Goal: Information Seeking & Learning: Learn about a topic

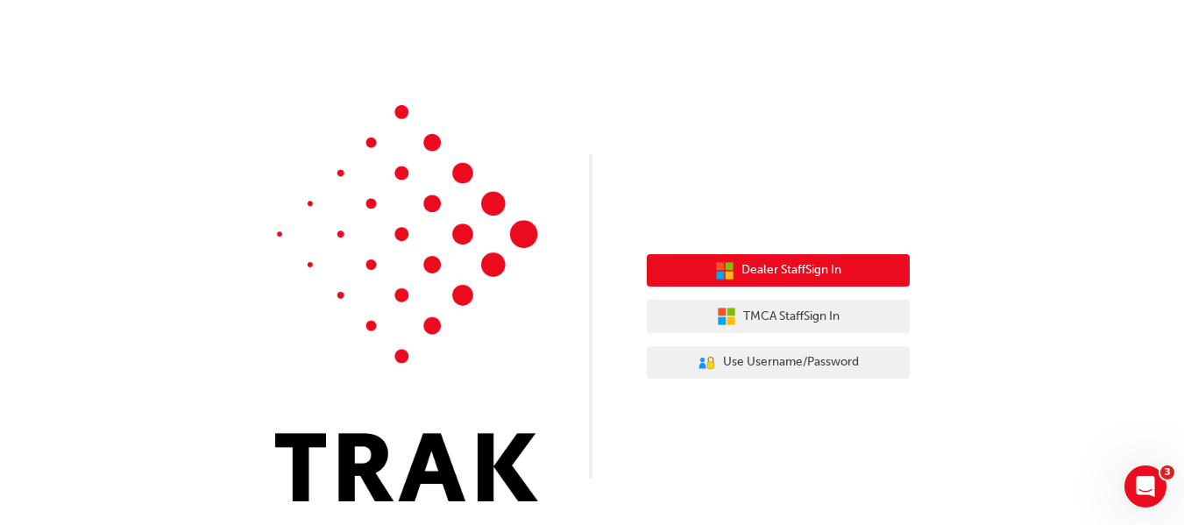
click at [756, 265] on span "Dealer Staff Sign In" at bounding box center [791, 270] width 100 height 20
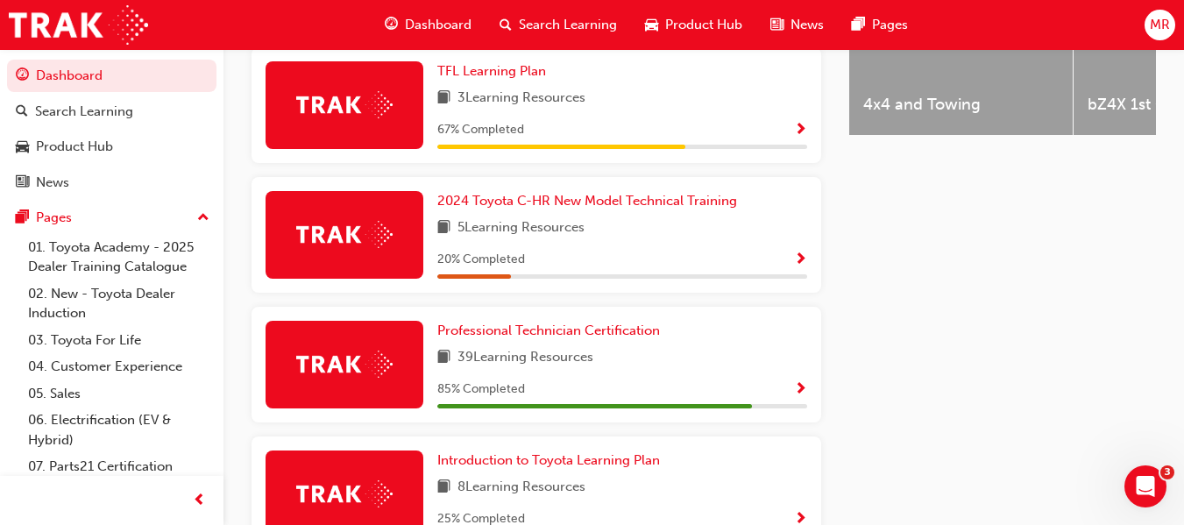
scroll to position [828, 0]
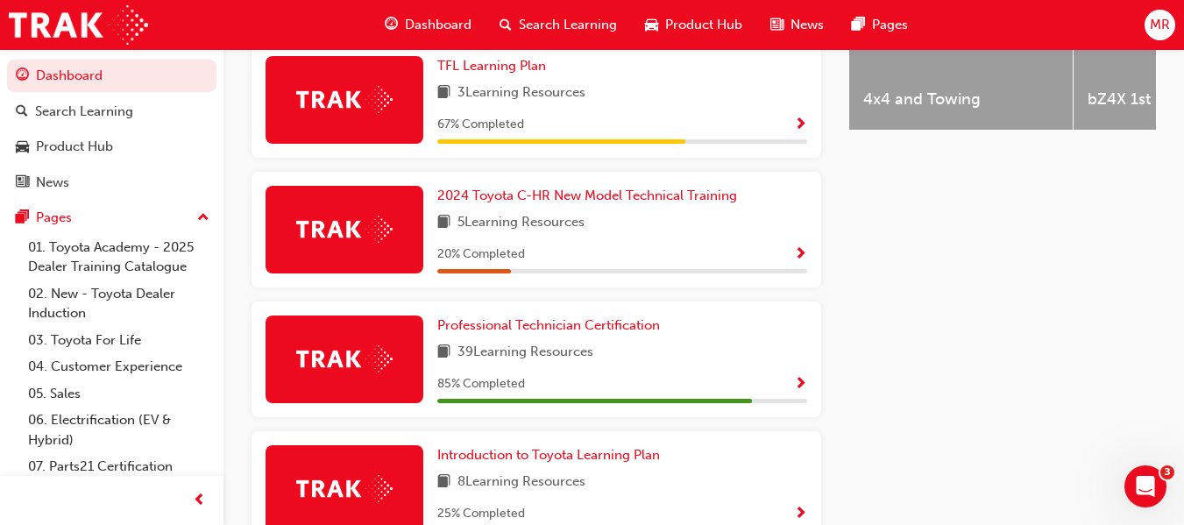
click at [797, 389] on span "Show Progress" at bounding box center [800, 385] width 13 height 16
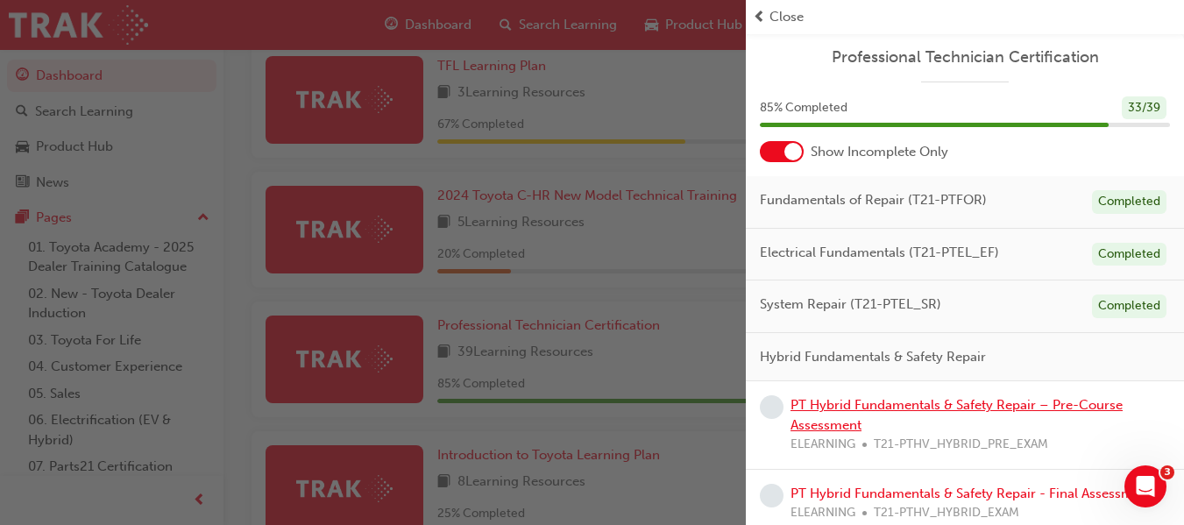
click at [832, 406] on link "PT Hybrid Fundamentals & Safety Repair – Pre-Course Assessment" at bounding box center [956, 415] width 332 height 36
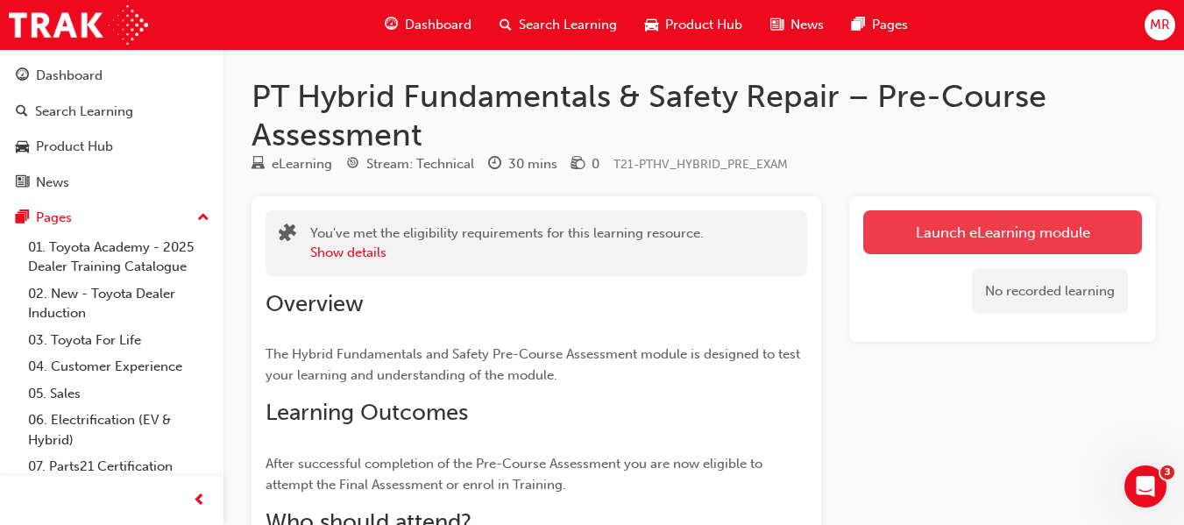
click at [976, 223] on link "Launch eLearning module" at bounding box center [1002, 232] width 279 height 44
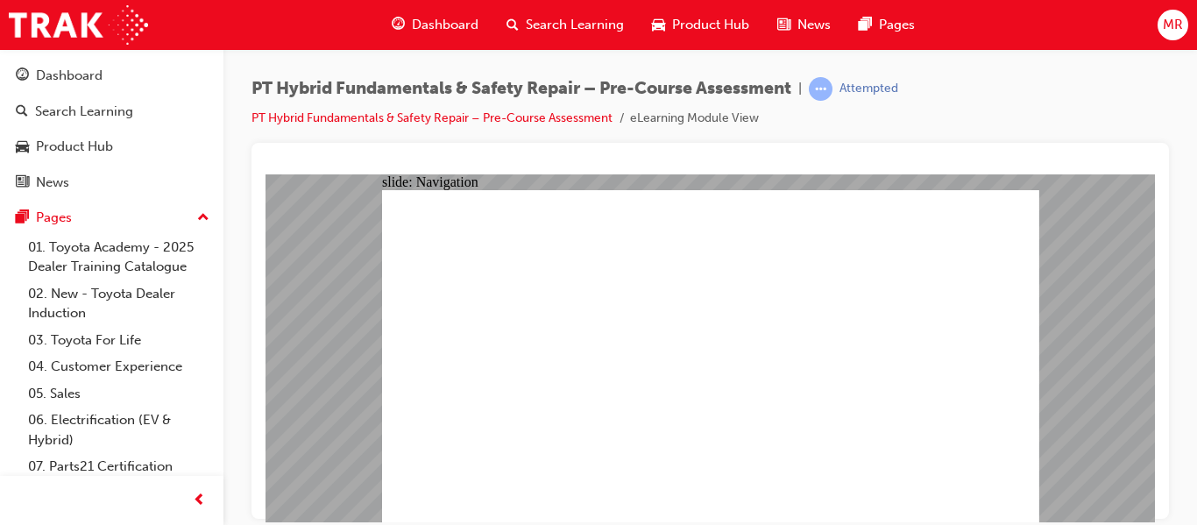
radio input "true"
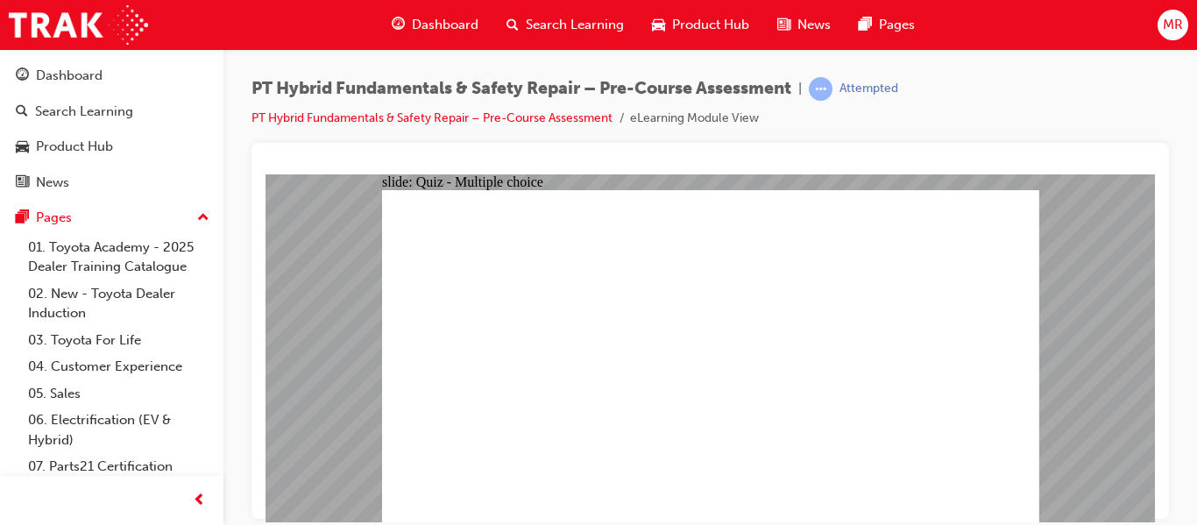
radio input "true"
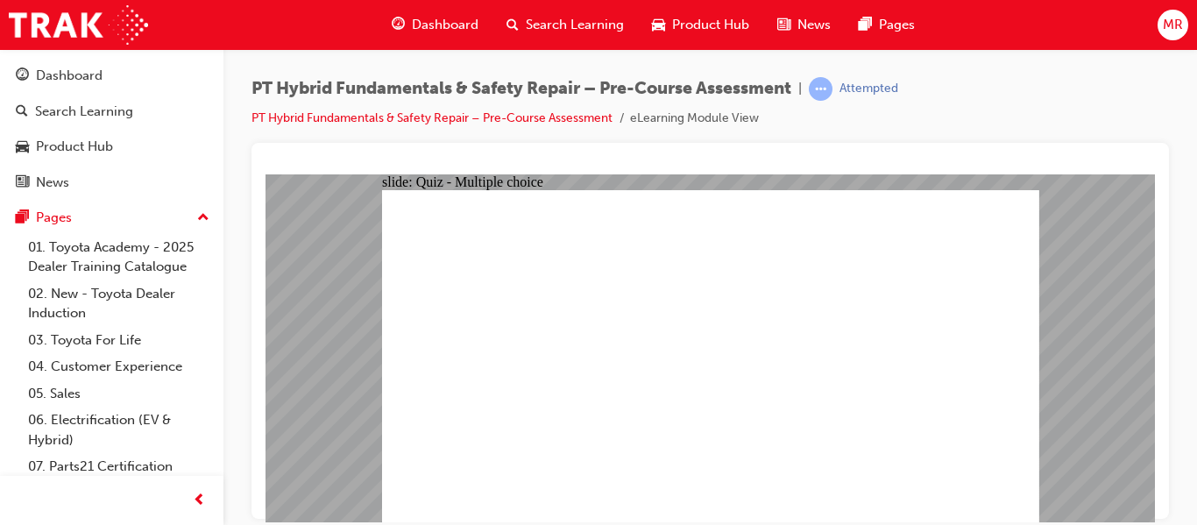
radio input "true"
checkbox input "true"
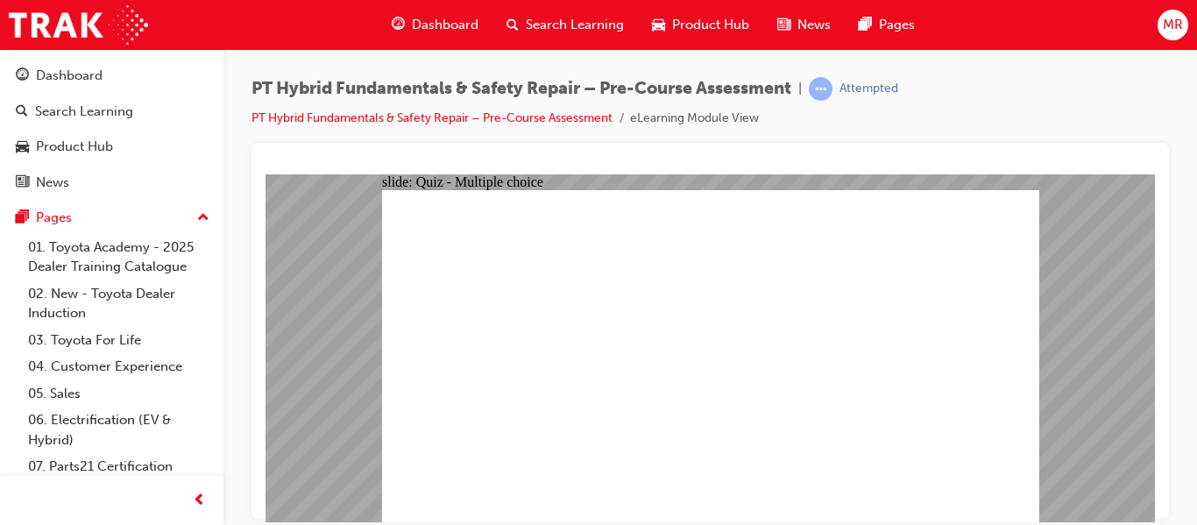
checkbox input "true"
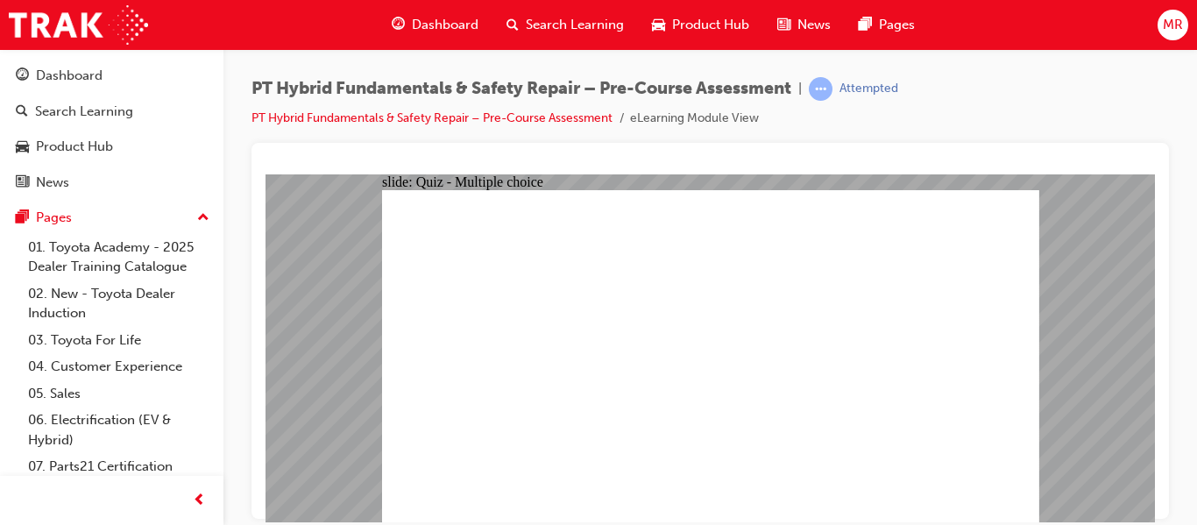
checkbox input "true"
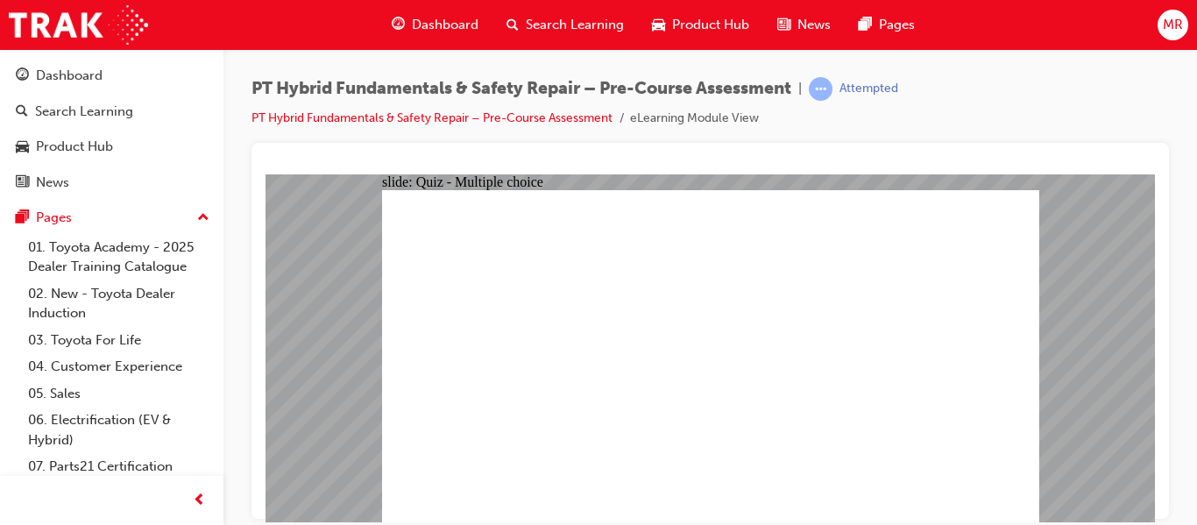
checkbox input "true"
checkbox input "false"
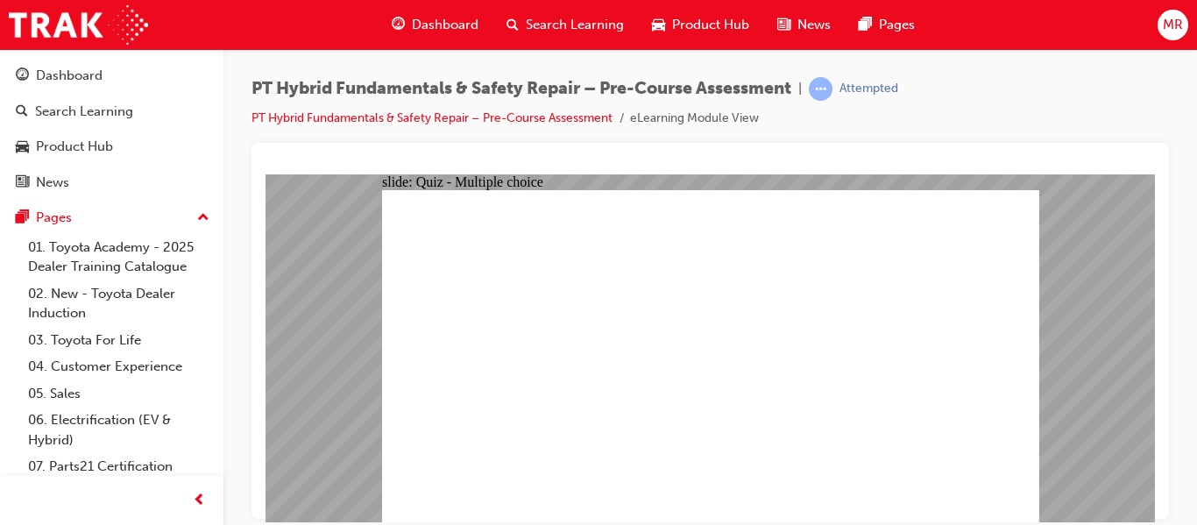
checkbox input "false"
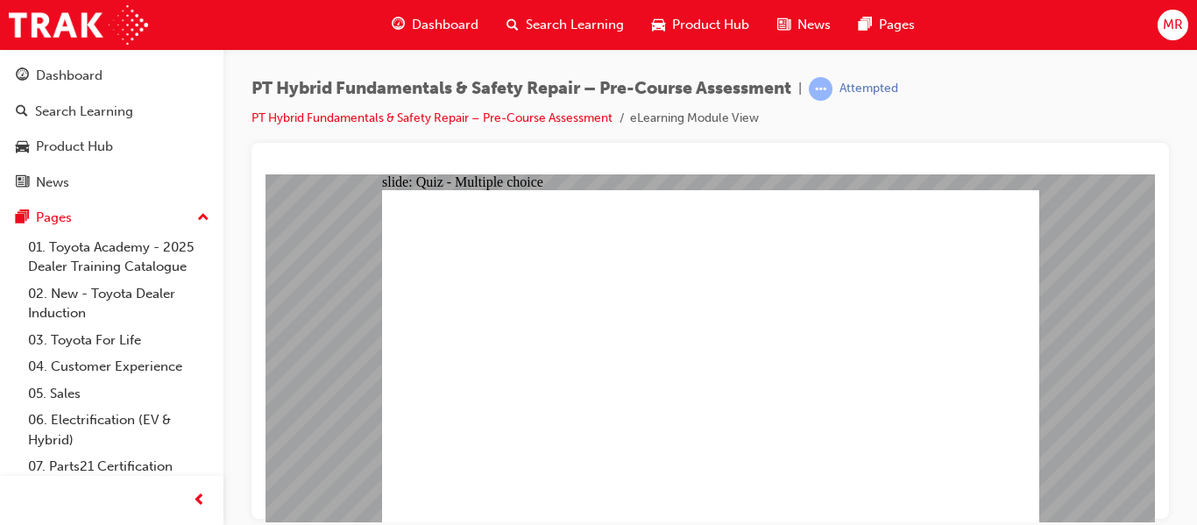
radio input "false"
radio input "true"
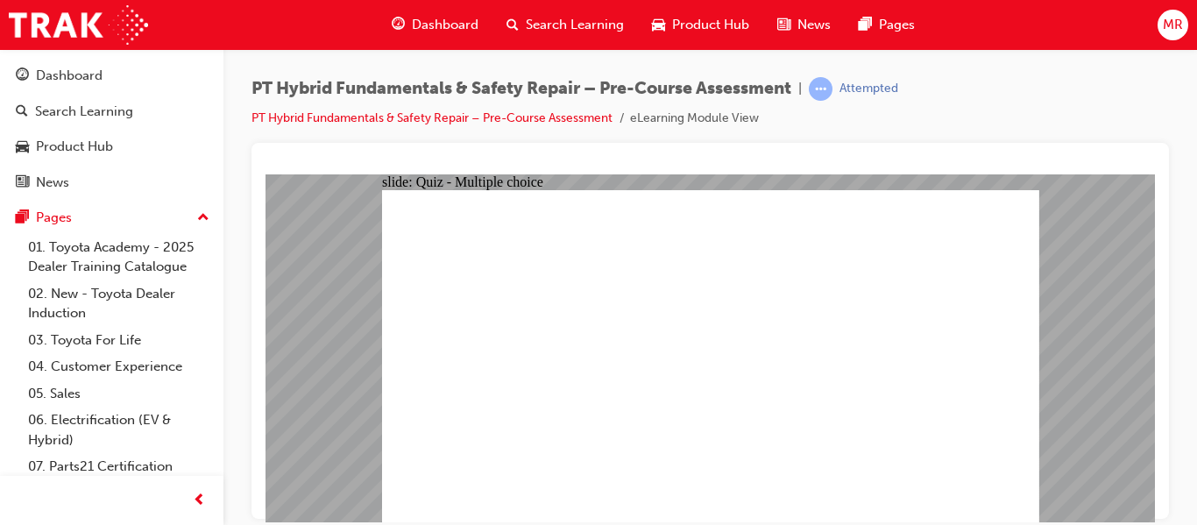
radio input "true"
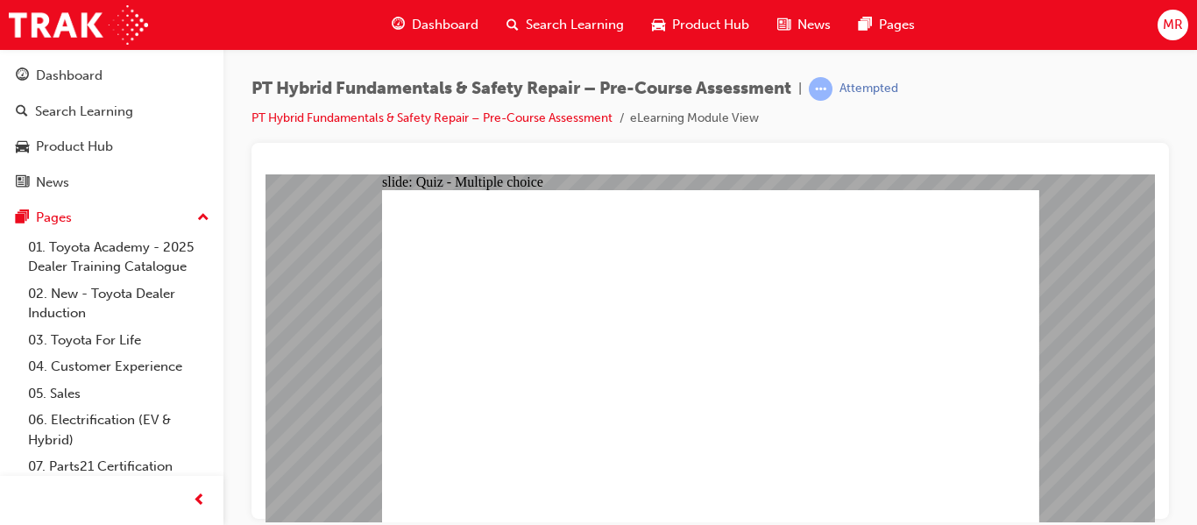
radio input "true"
click at [421, 18] on span "Dashboard" at bounding box center [445, 25] width 67 height 20
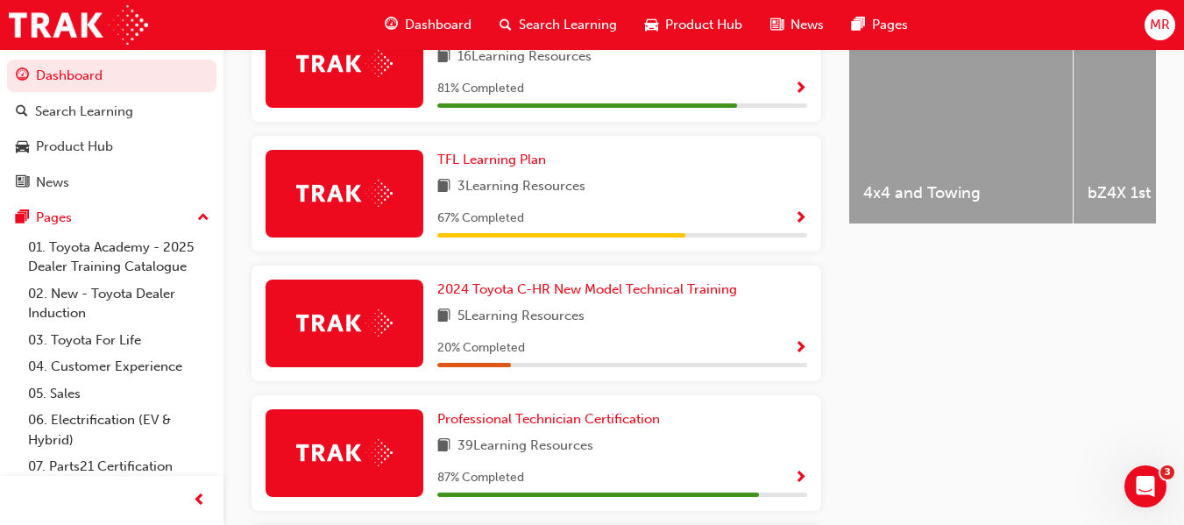
scroll to position [750, 0]
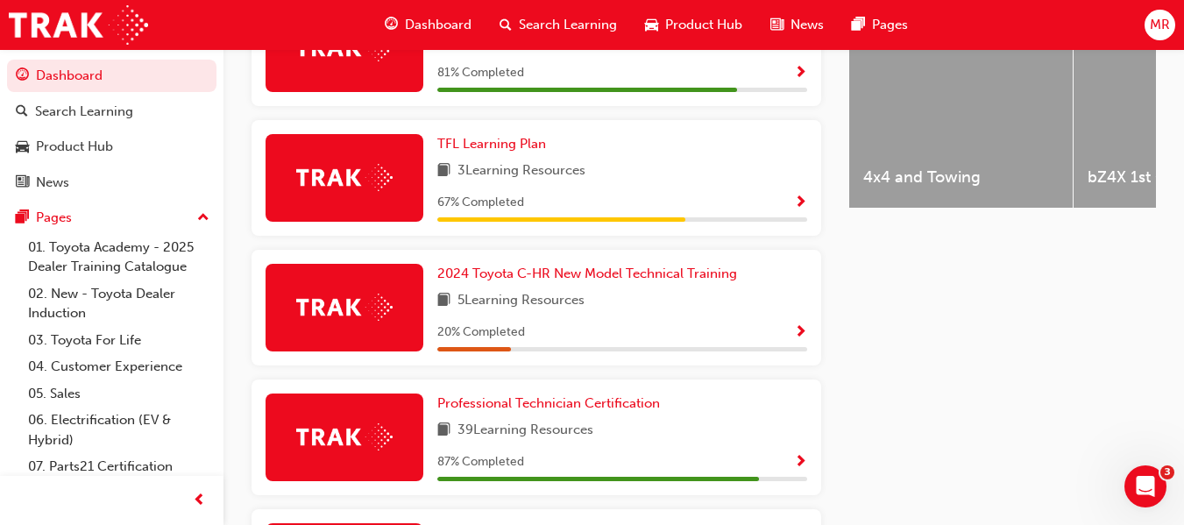
click at [797, 471] on span "Show Progress" at bounding box center [800, 463] width 13 height 16
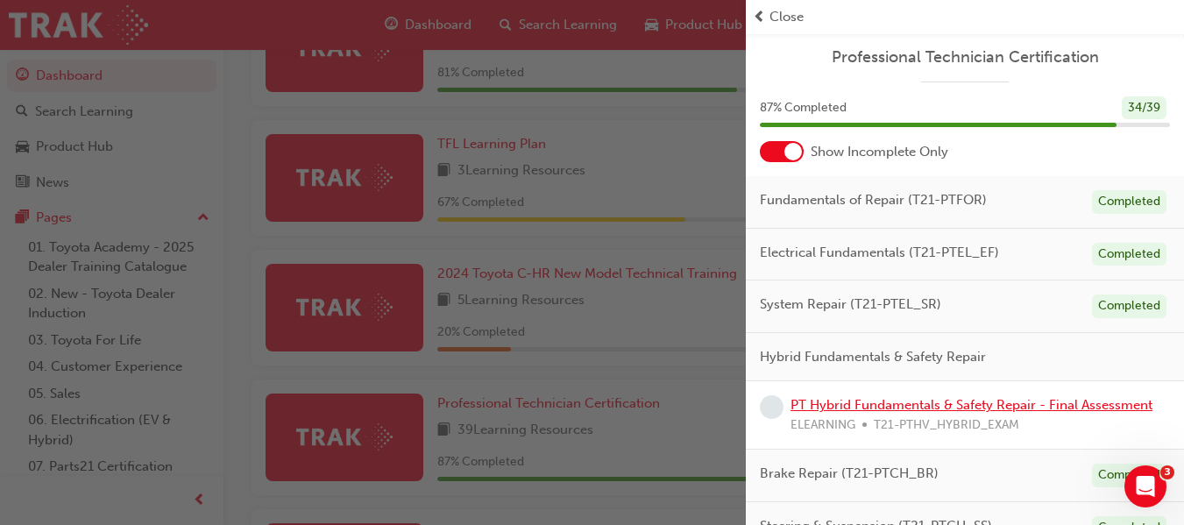
click at [869, 408] on link "PT Hybrid Fundamentals & Safety Repair - Final Assessment" at bounding box center [971, 405] width 362 height 16
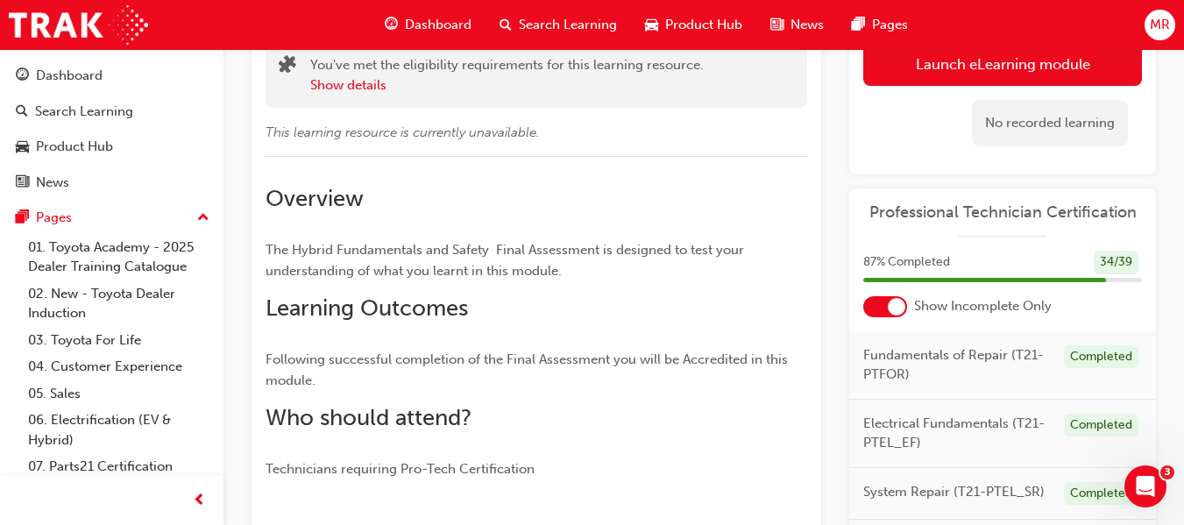
scroll to position [107, 0]
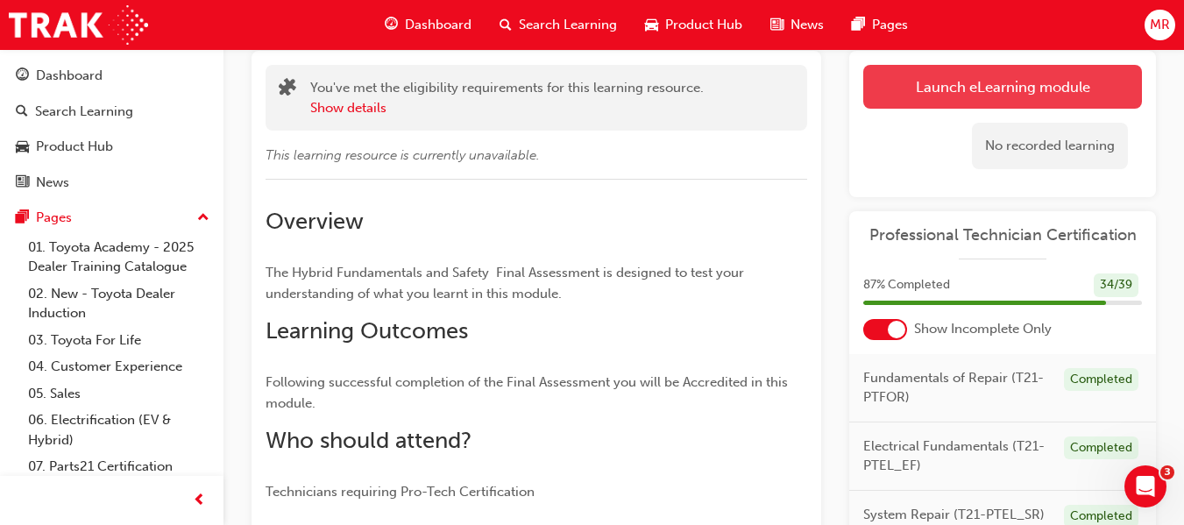
click at [985, 83] on link "Launch eLearning module" at bounding box center [1002, 87] width 279 height 44
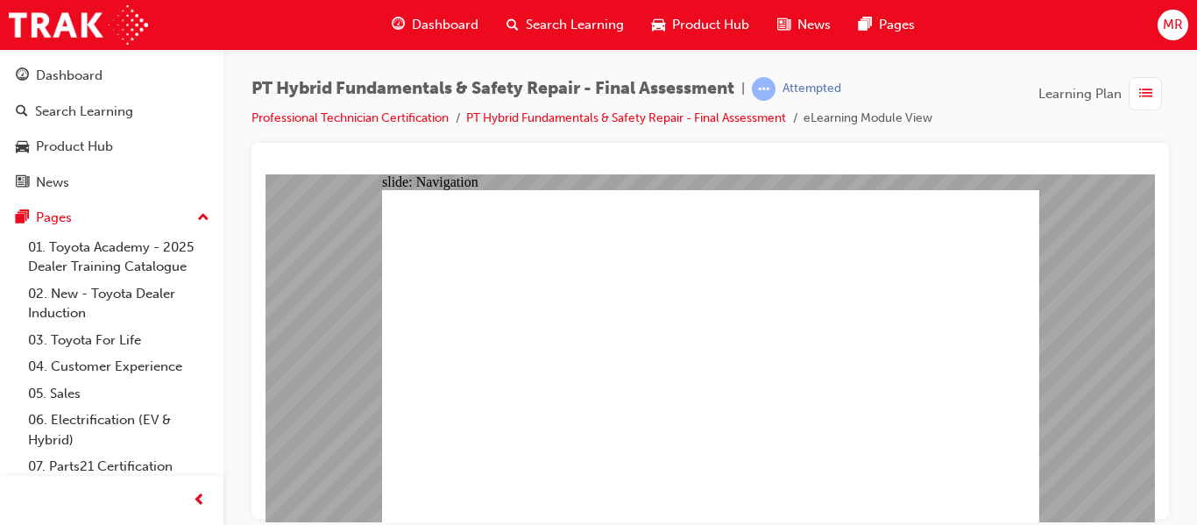
checkbox input "true"
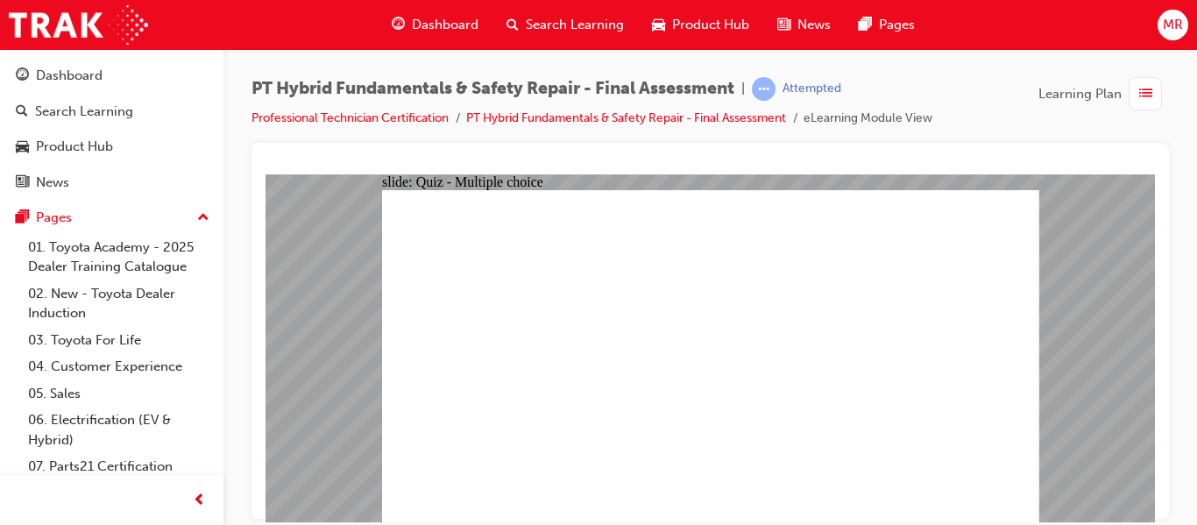
checkbox input "true"
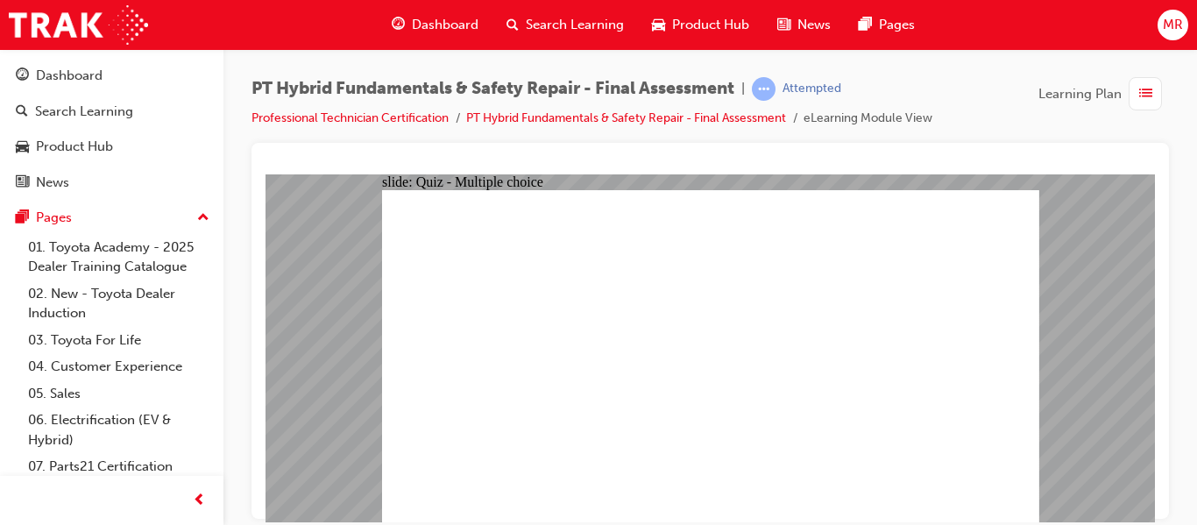
checkbox input "false"
radio input "true"
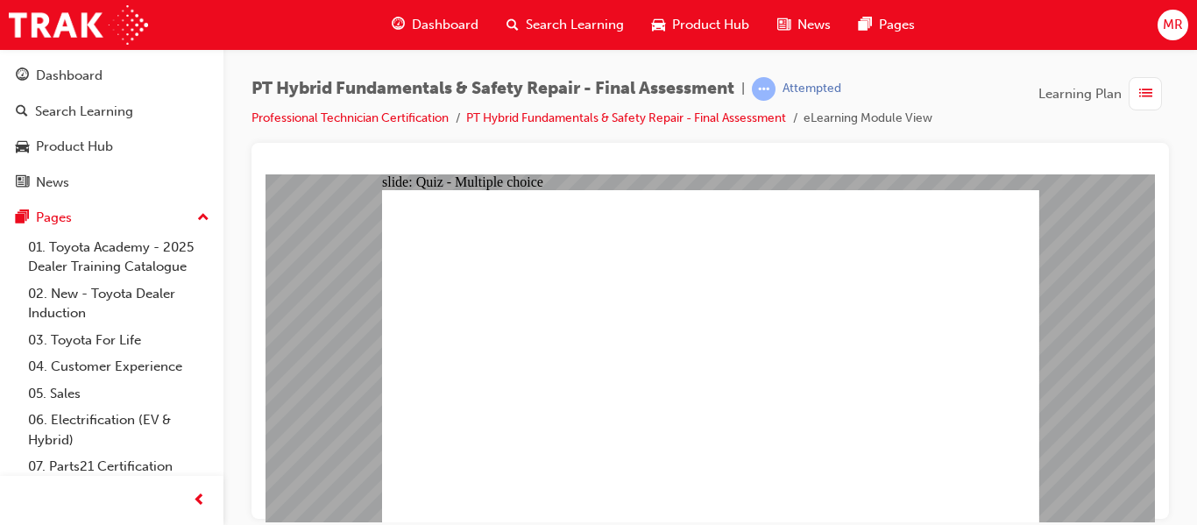
radio input "true"
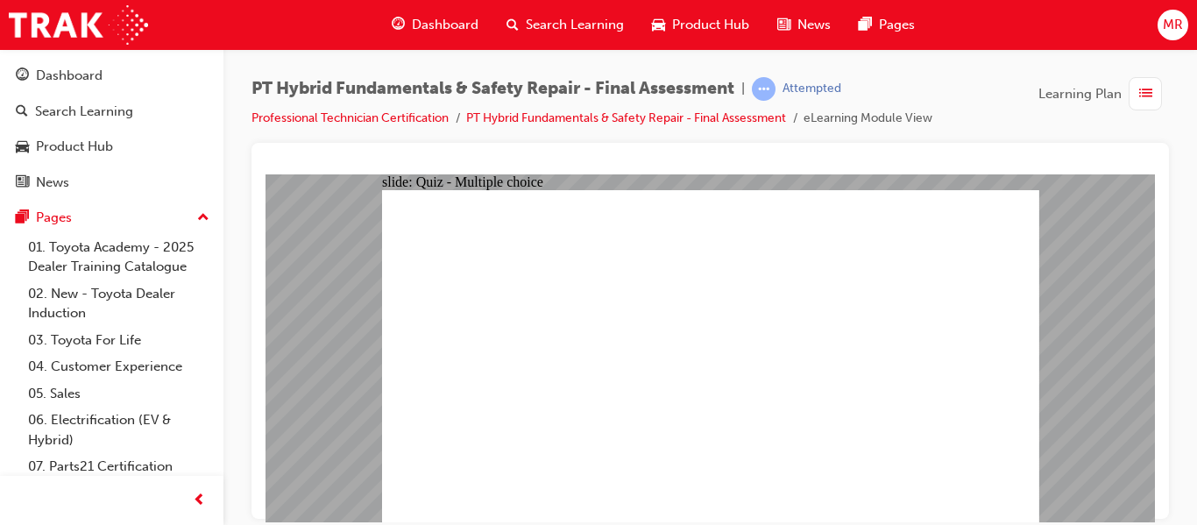
checkbox input "true"
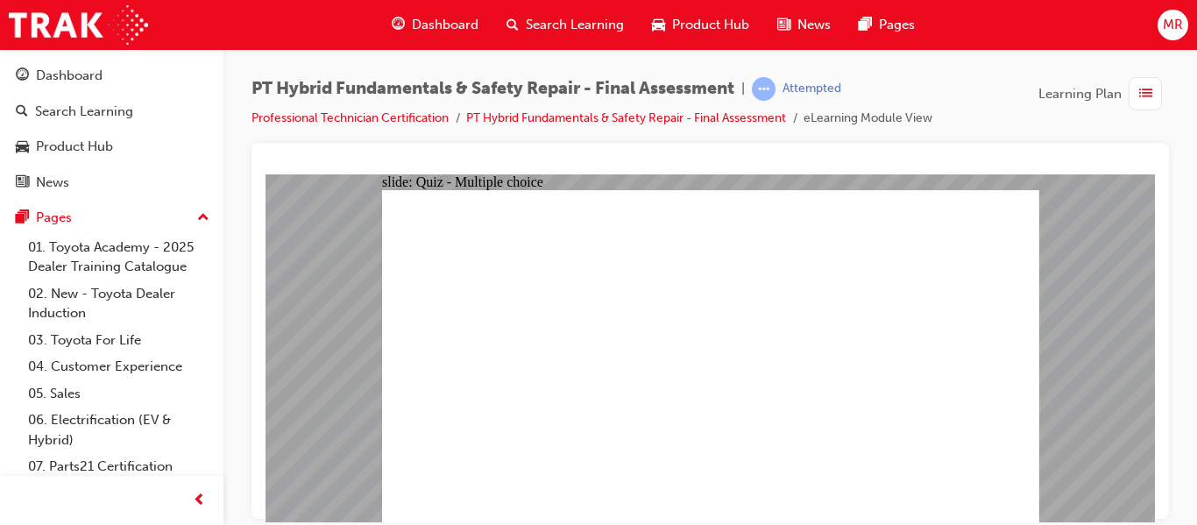
radio input "true"
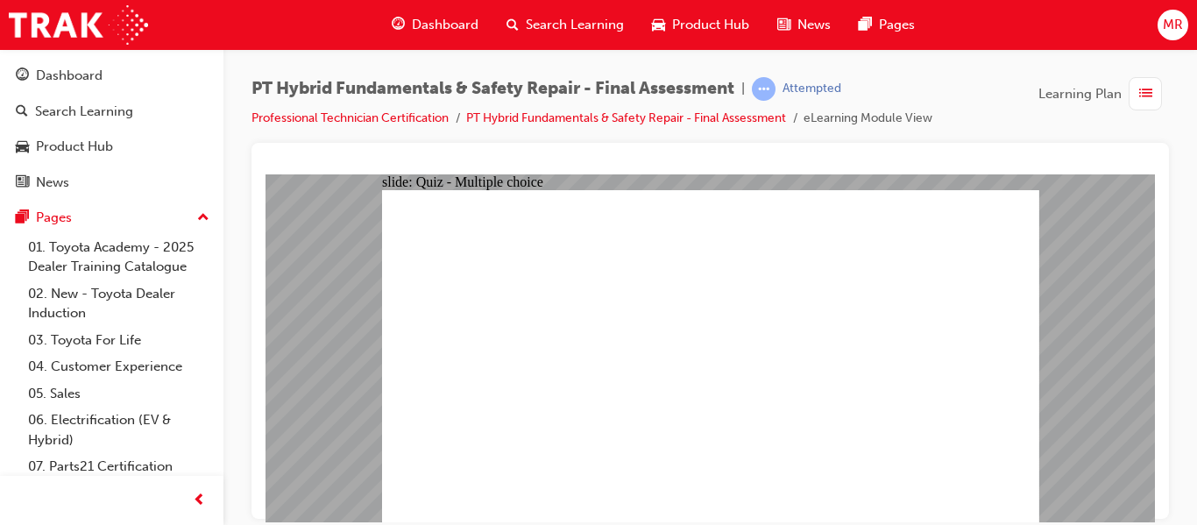
checkbox input "true"
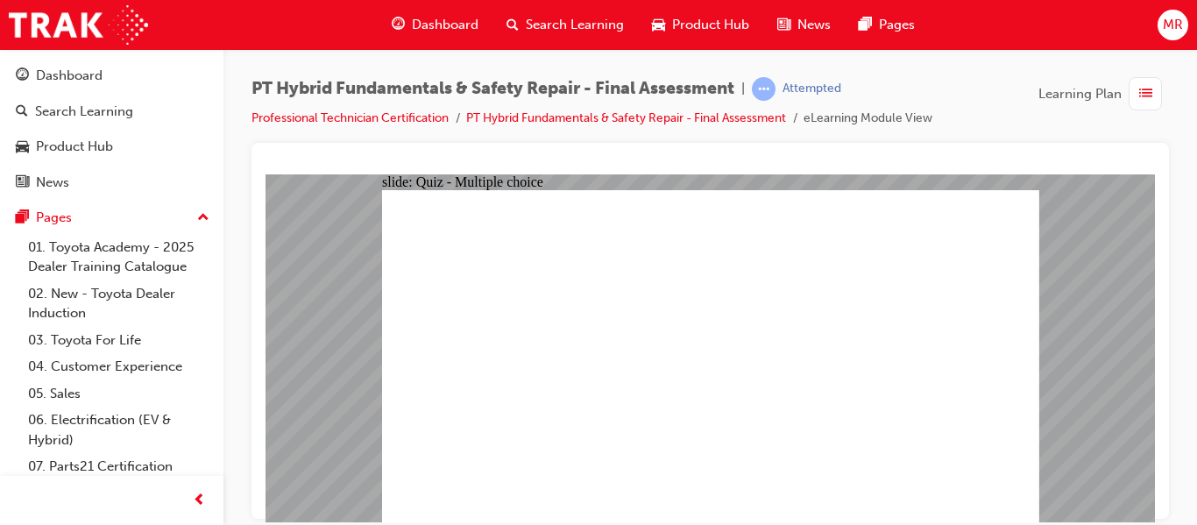
checkbox input "true"
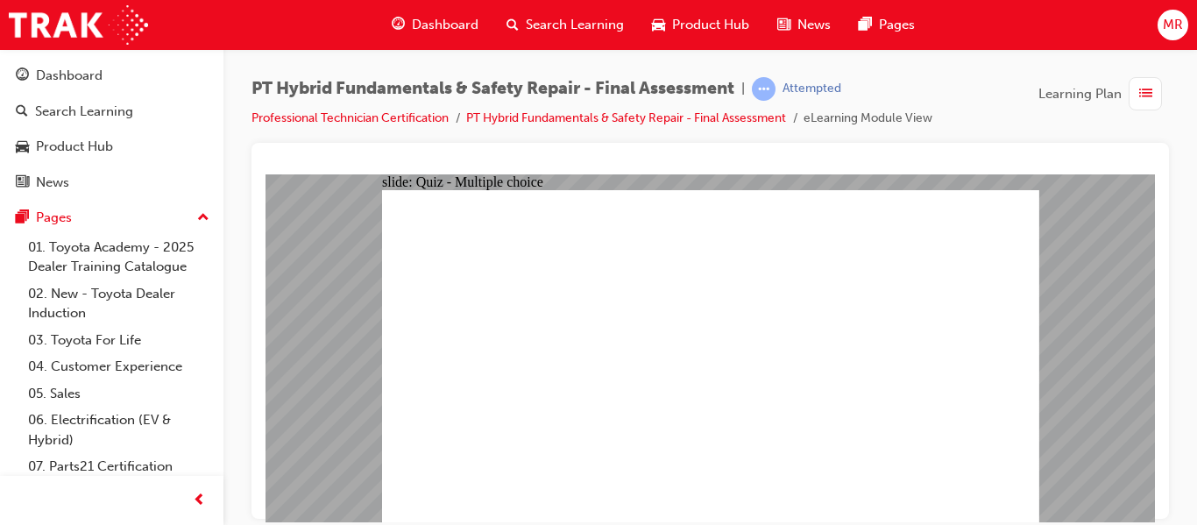
radio input "false"
radio input "true"
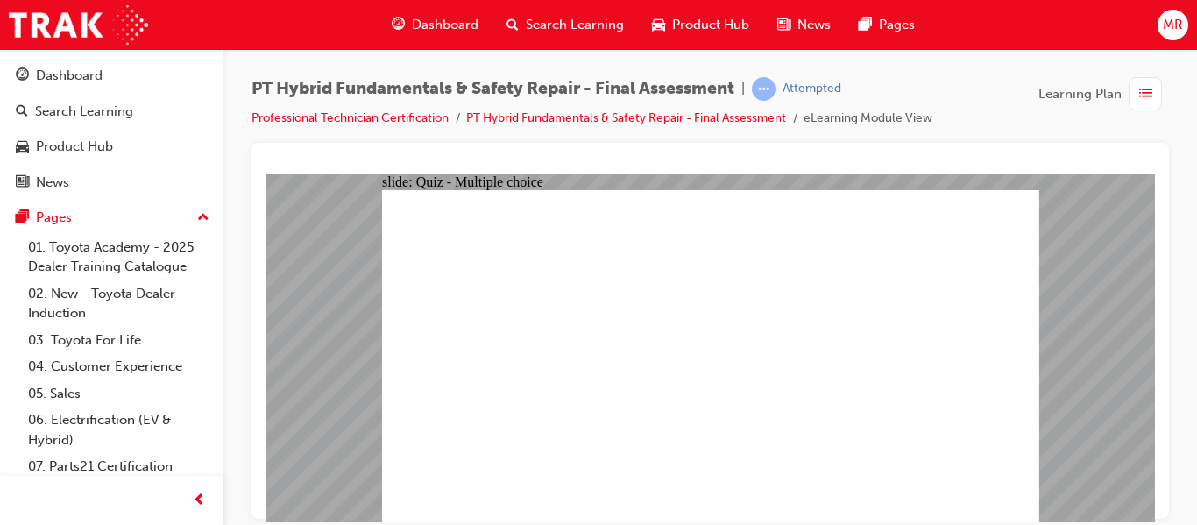
radio input "false"
radio input "true"
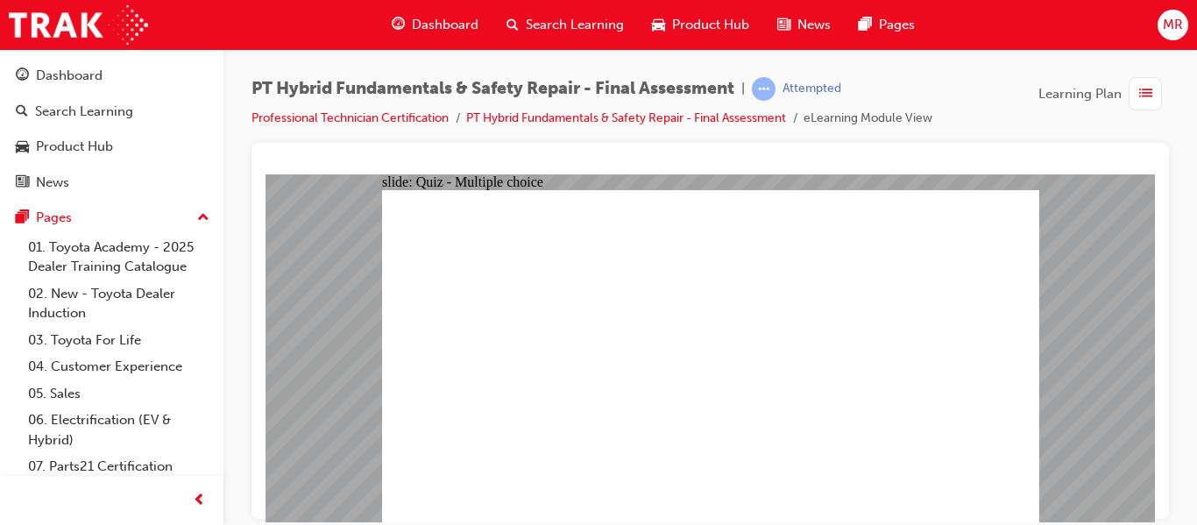
radio input "false"
radio input "true"
radio input "false"
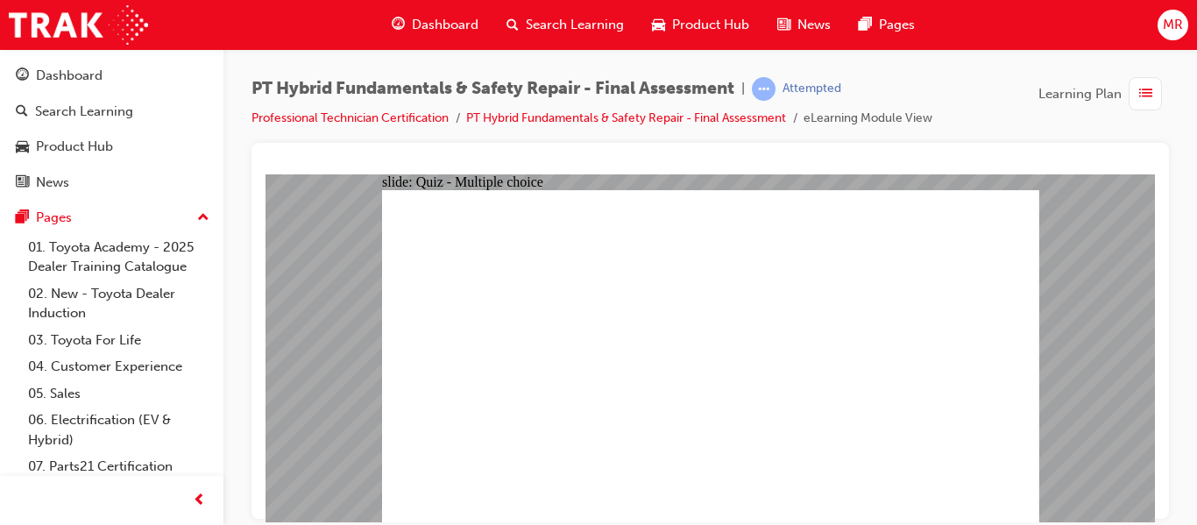
radio input "true"
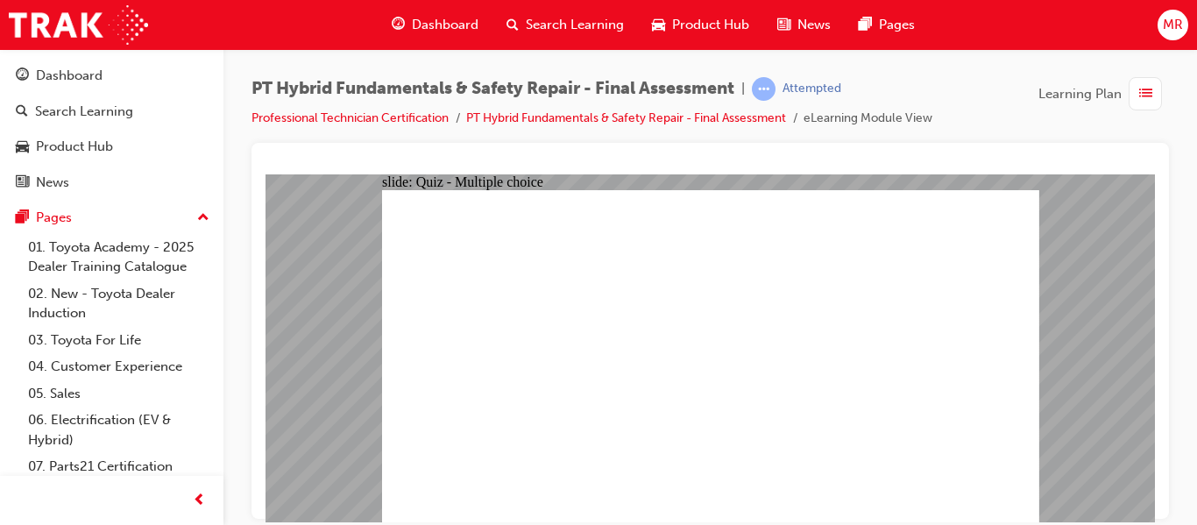
radio input "true"
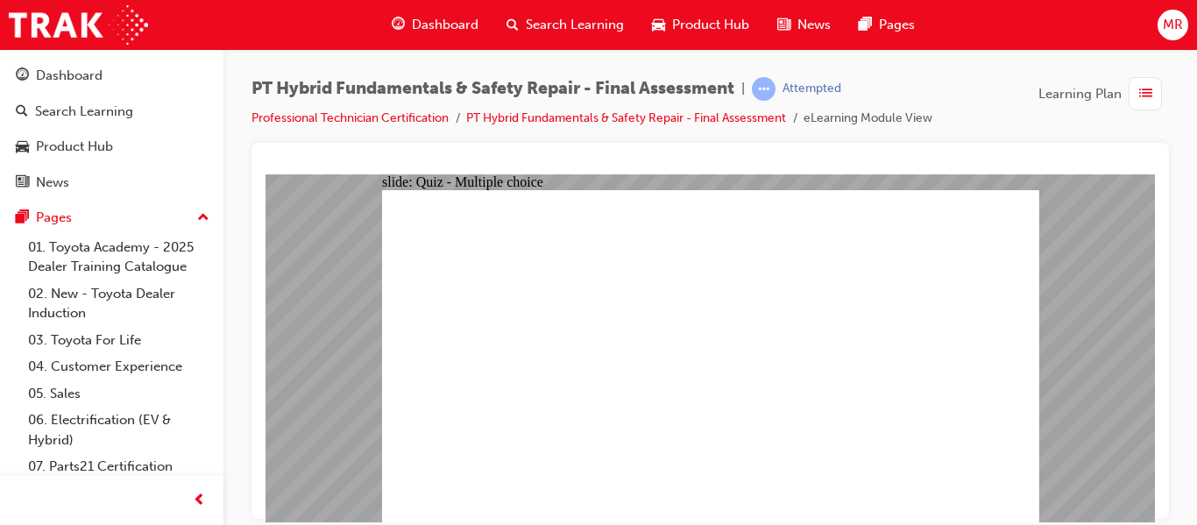
radio input "true"
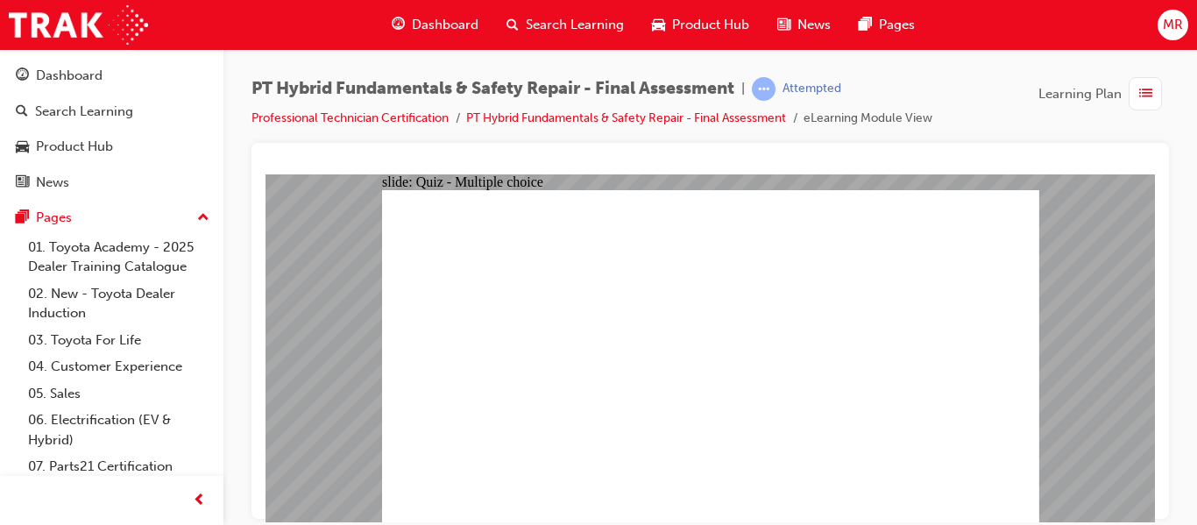
radio input "true"
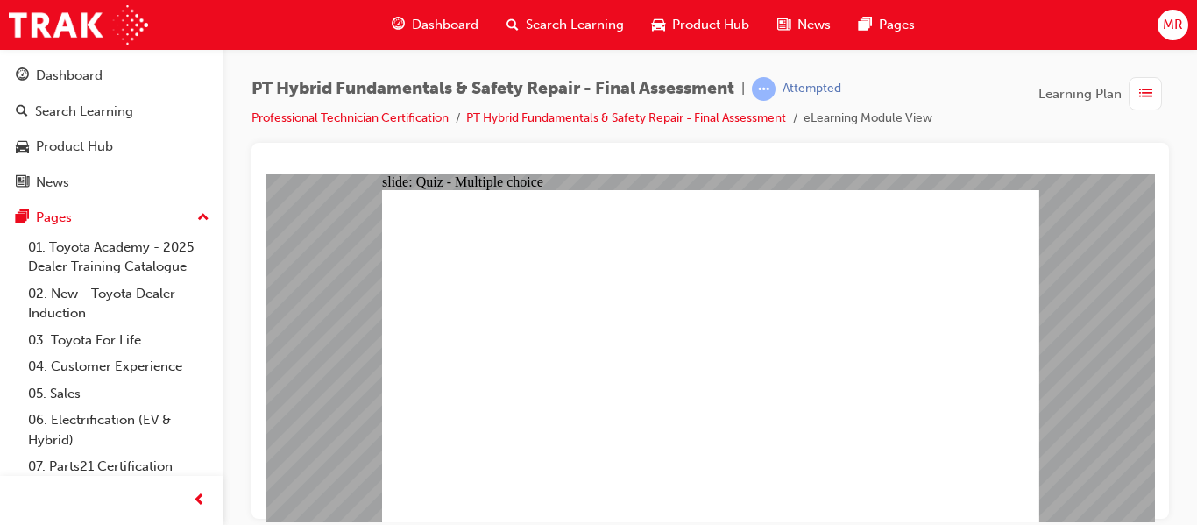
radio input "true"
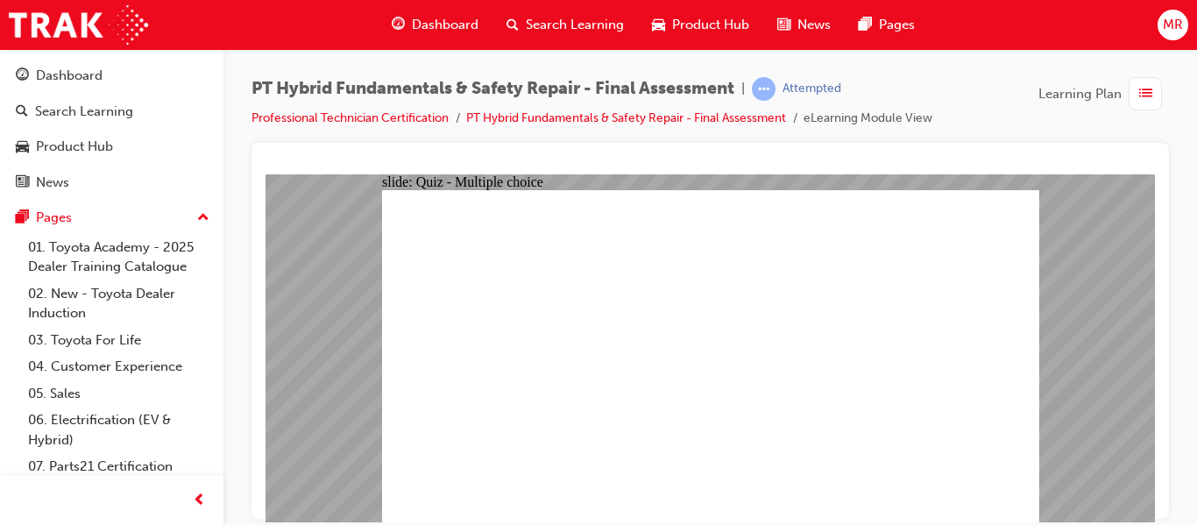
radio input "true"
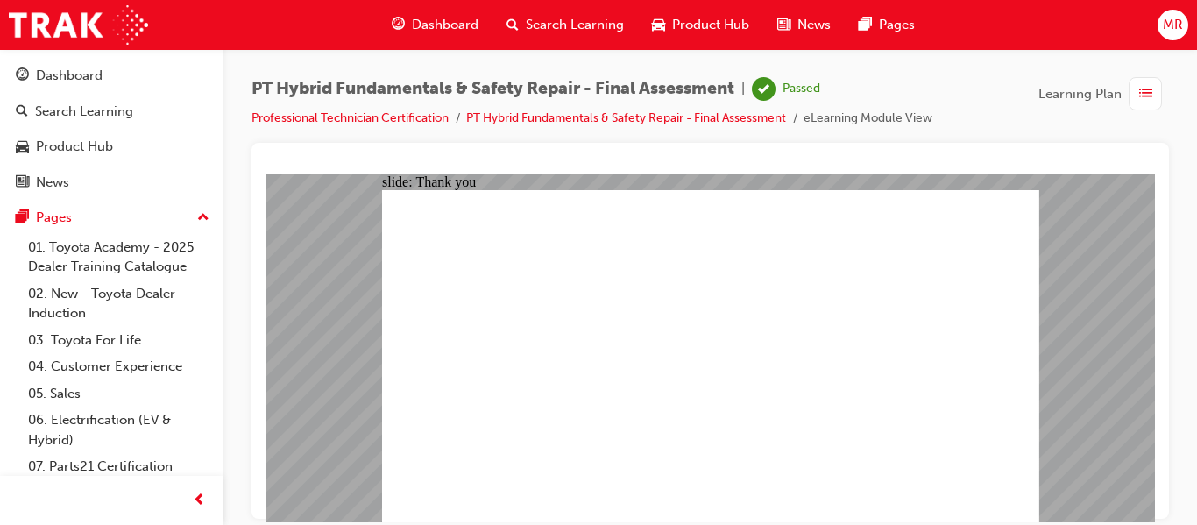
click at [426, 25] on span "Dashboard" at bounding box center [445, 25] width 67 height 20
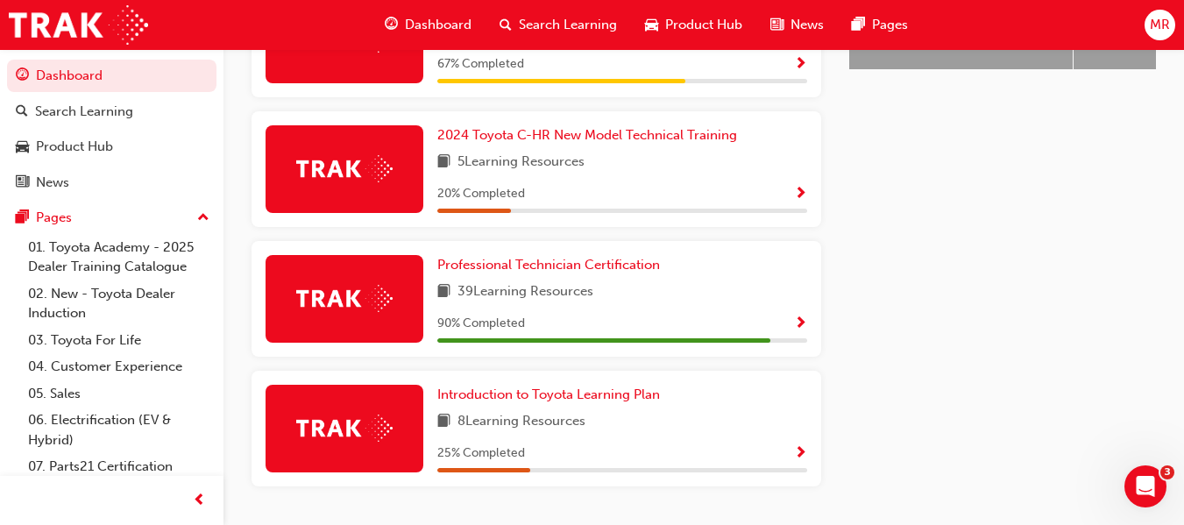
scroll to position [891, 0]
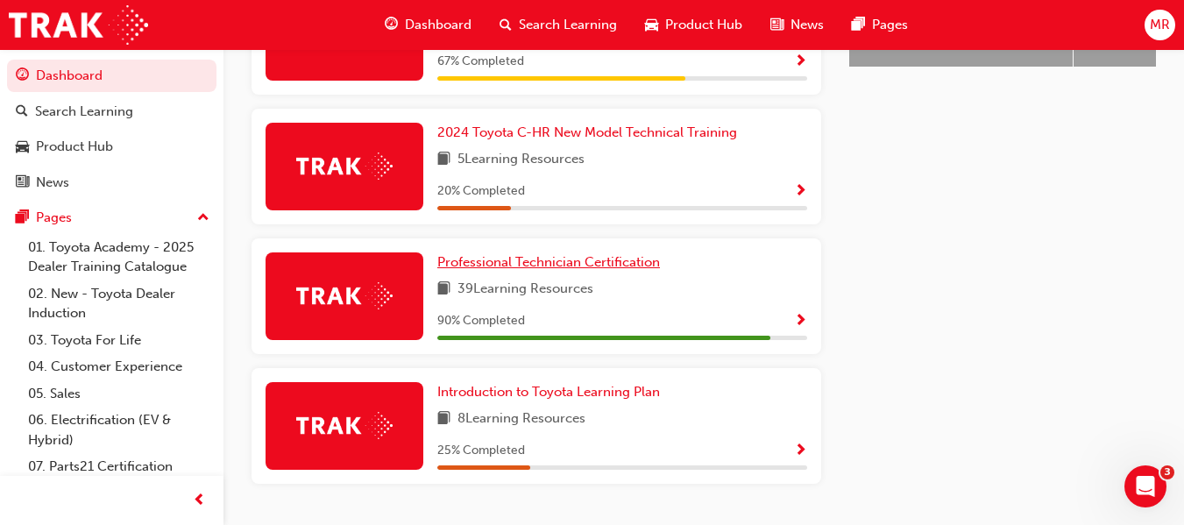
click at [534, 270] on span "Professional Technician Certification" at bounding box center [548, 262] width 223 height 16
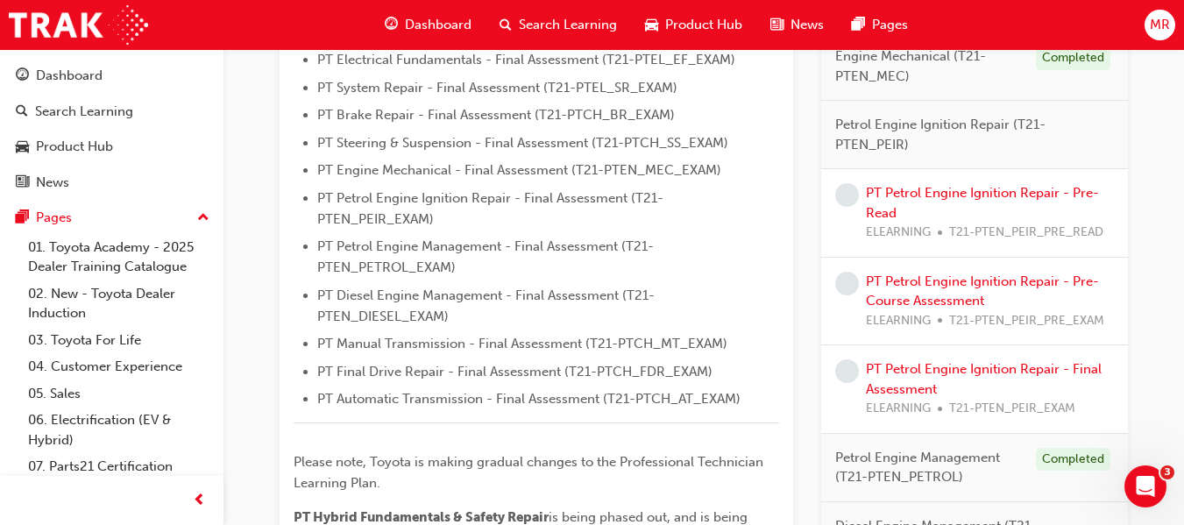
scroll to position [571, 0]
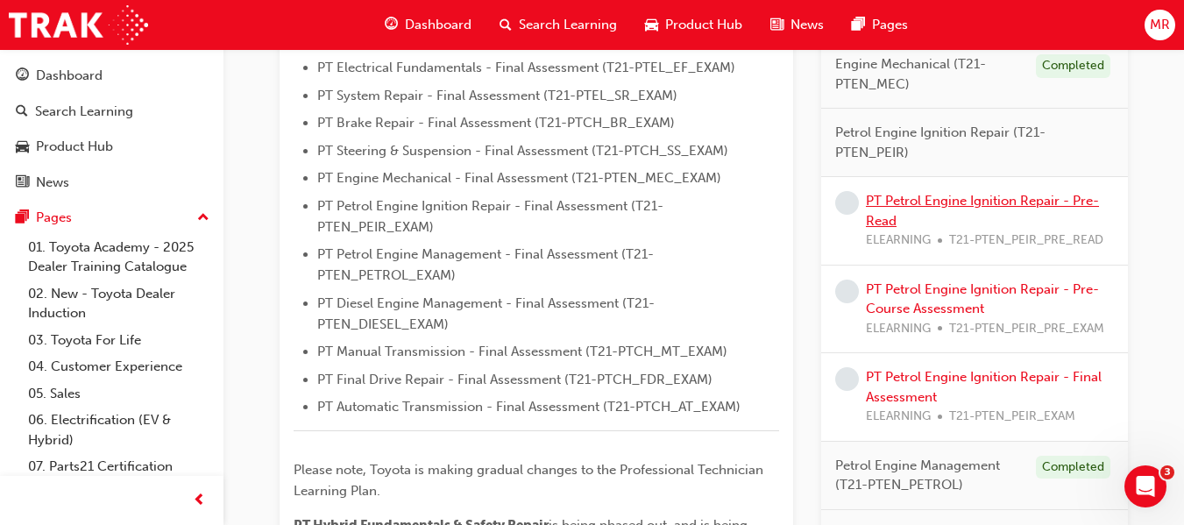
click at [874, 203] on link "PT Petrol Engine Ignition Repair - Pre-Read" at bounding box center [982, 211] width 233 height 36
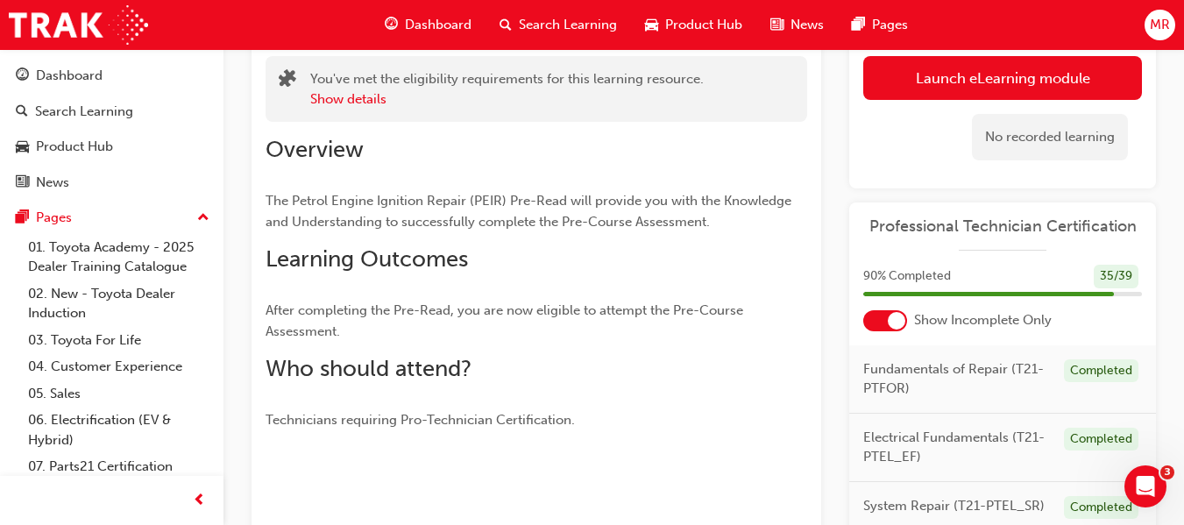
scroll to position [50, 0]
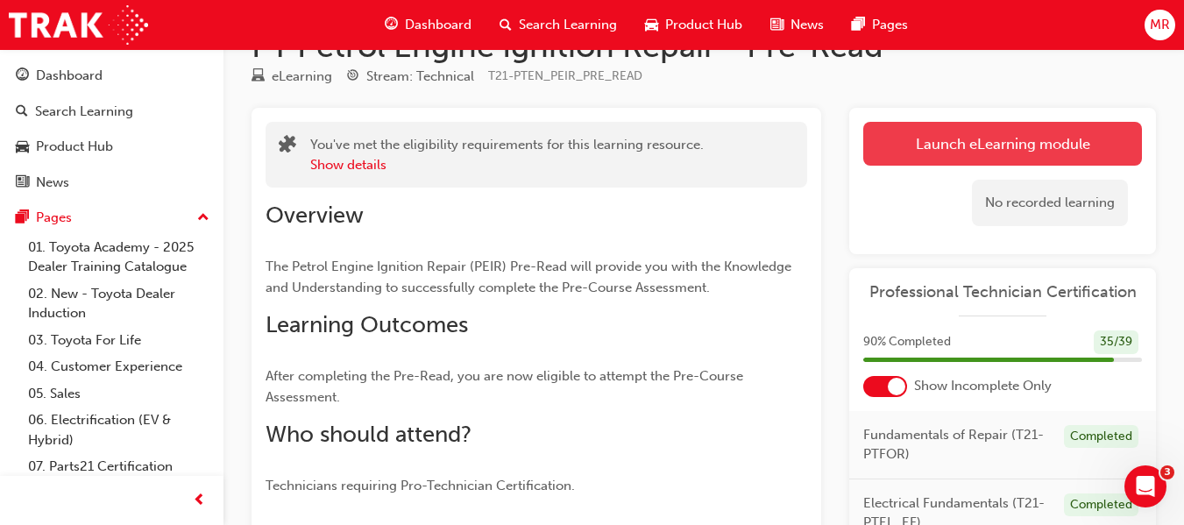
click at [964, 141] on link "Launch eLearning module" at bounding box center [1002, 144] width 279 height 44
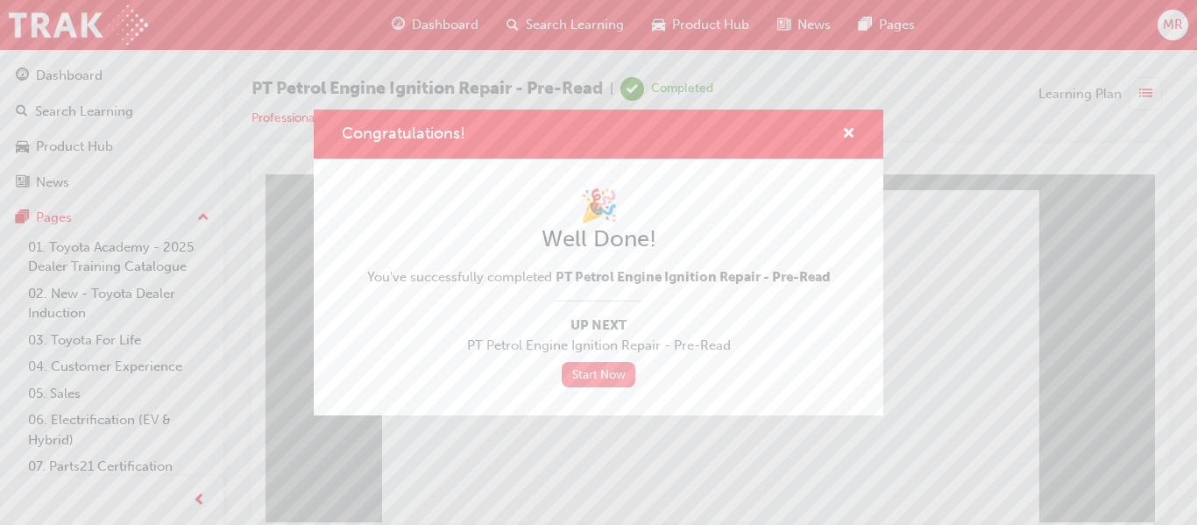
click at [603, 371] on link "Start Now" at bounding box center [599, 374] width 74 height 25
click at [851, 130] on span "cross-icon" at bounding box center [848, 135] width 13 height 16
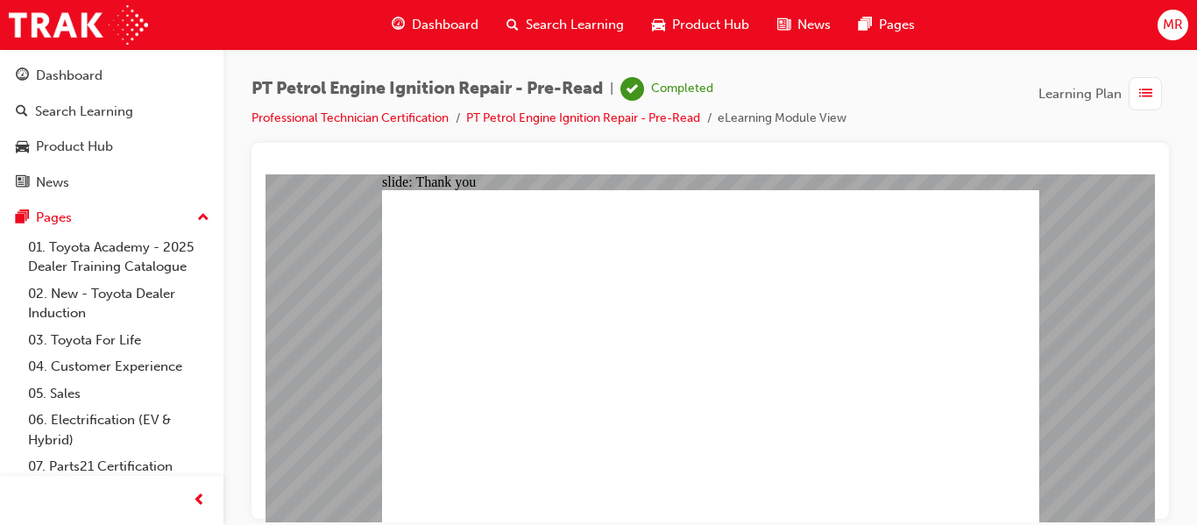
click at [427, 22] on span "Dashboard" at bounding box center [445, 25] width 67 height 20
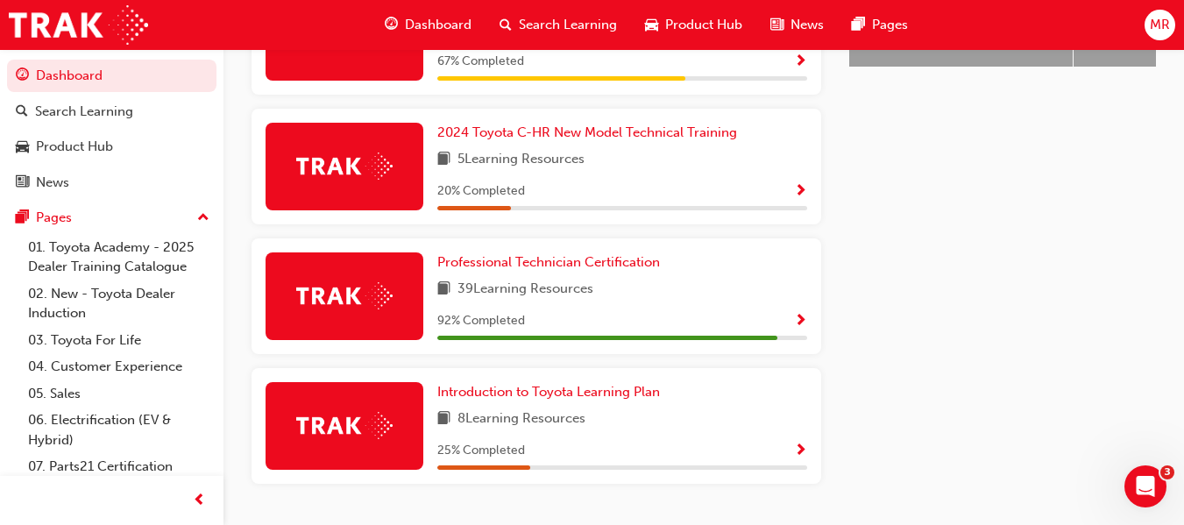
scroll to position [894, 0]
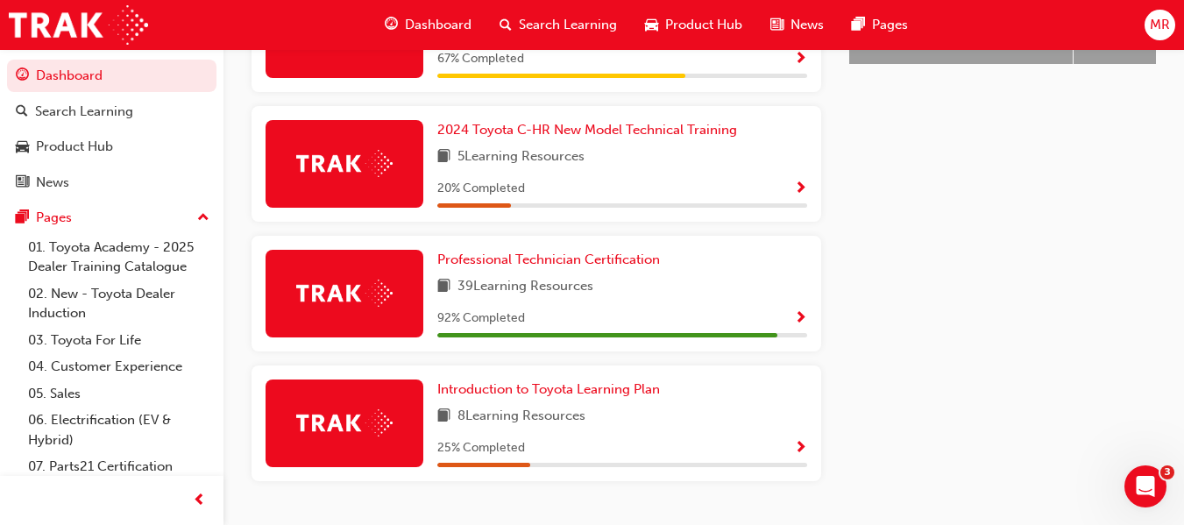
click at [793, 326] on div "92 % Completed" at bounding box center [622, 319] width 370 height 22
click at [796, 321] on span "Show Progress" at bounding box center [800, 319] width 13 height 16
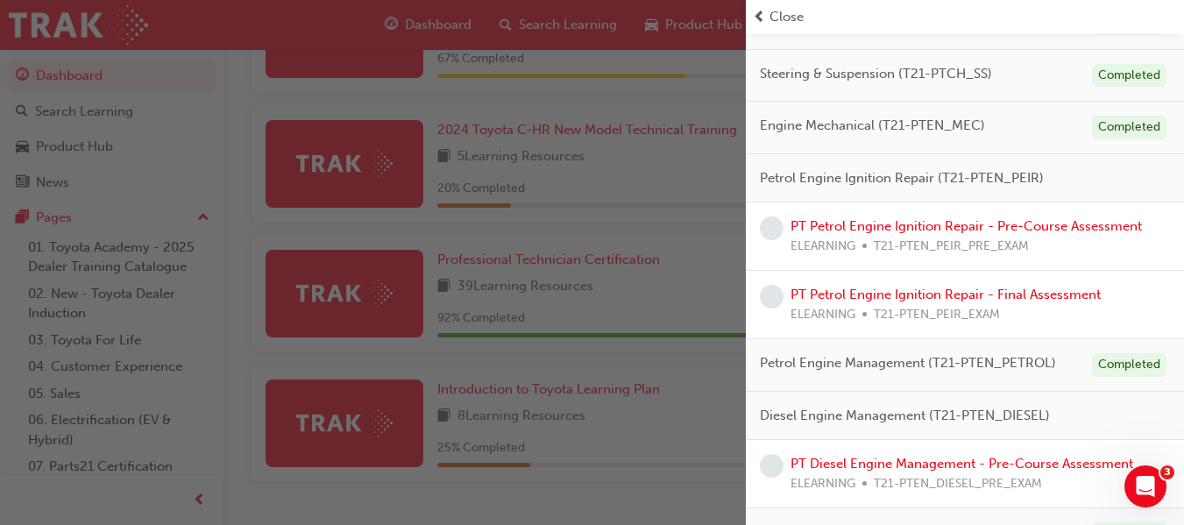
scroll to position [397, 0]
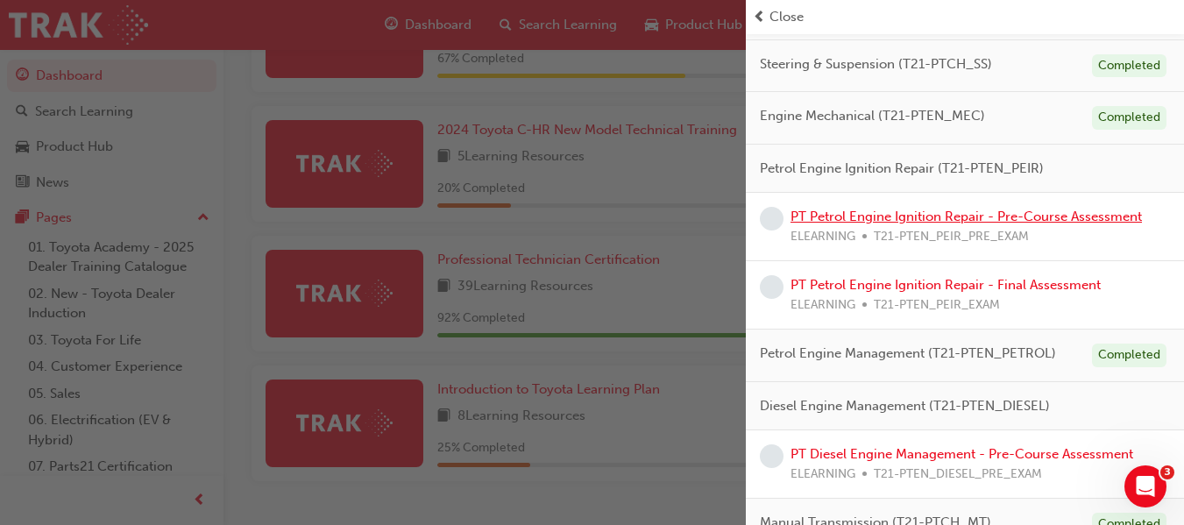
click at [826, 215] on link "PT Petrol Engine Ignition Repair - Pre-Course Assessment" at bounding box center [965, 217] width 351 height 16
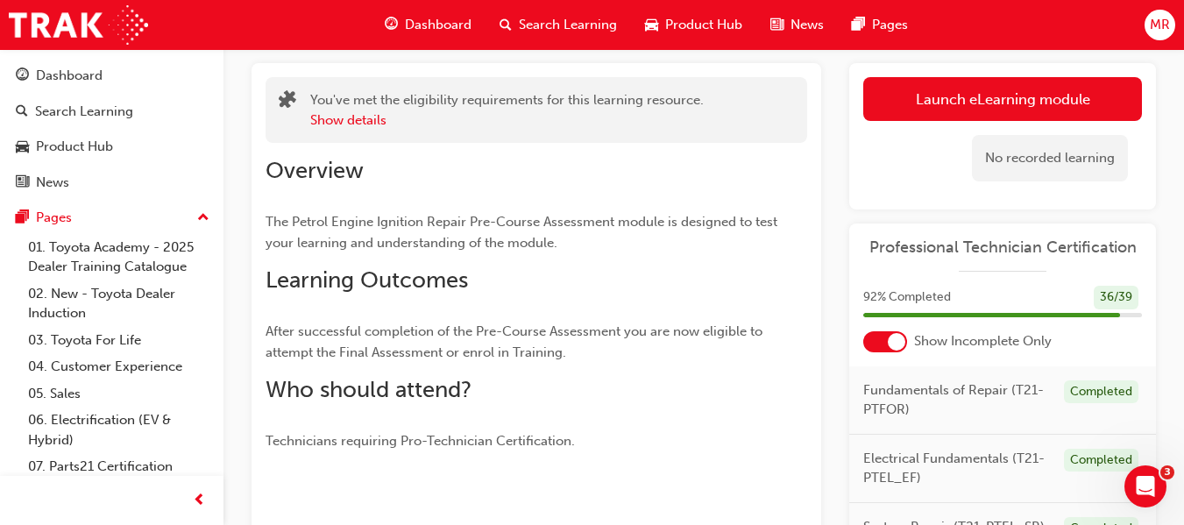
scroll to position [92, 0]
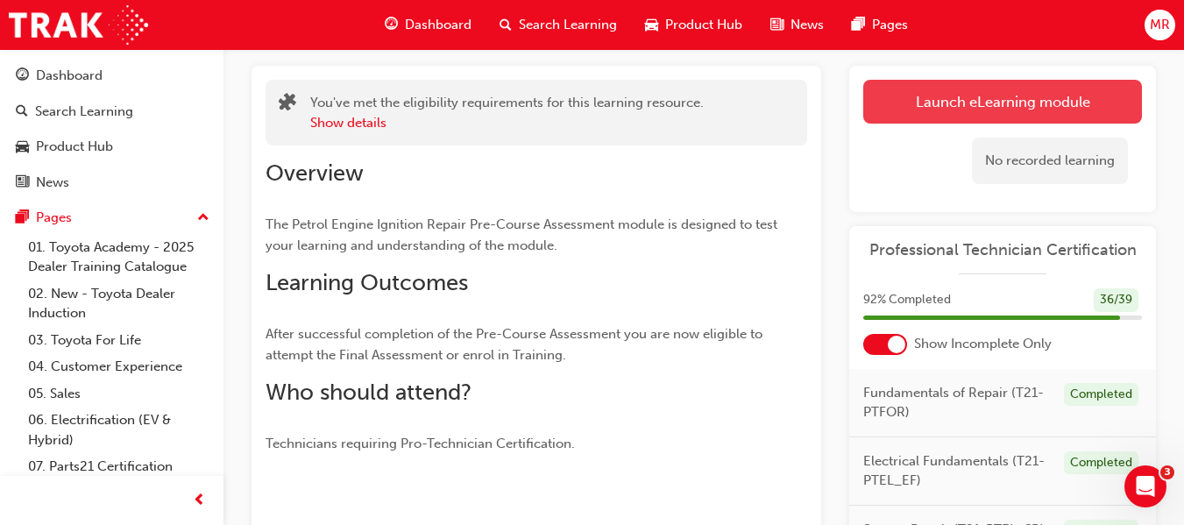
click at [944, 98] on link "Launch eLearning module" at bounding box center [1002, 102] width 279 height 44
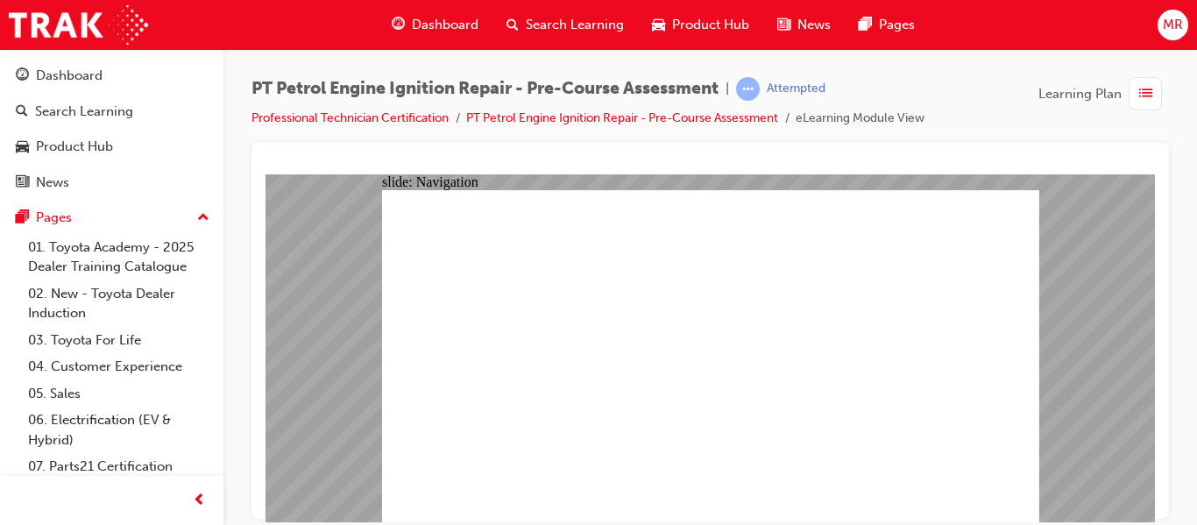
radio input "false"
radio input "true"
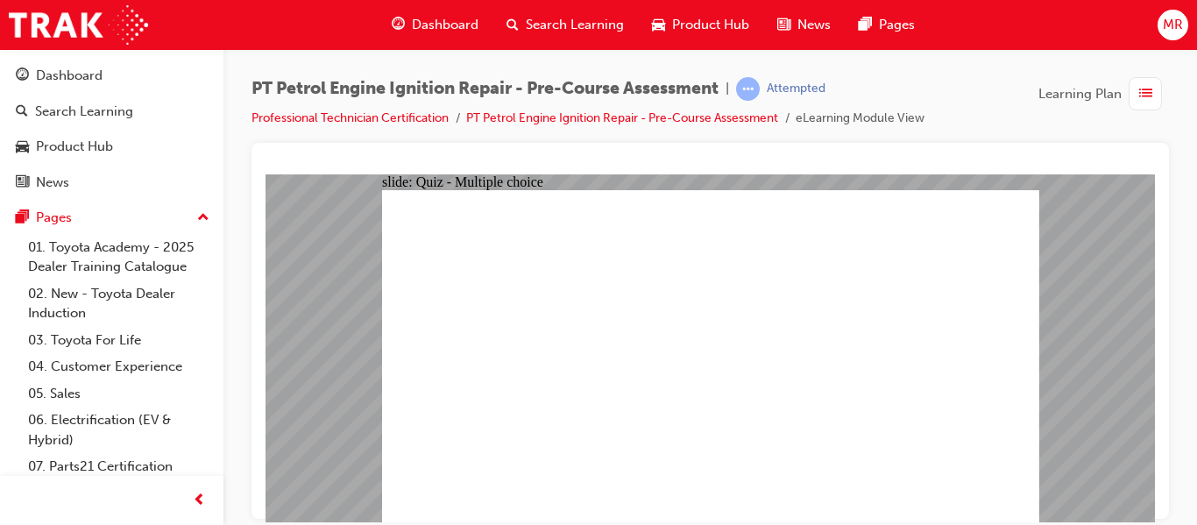
radio input "true"
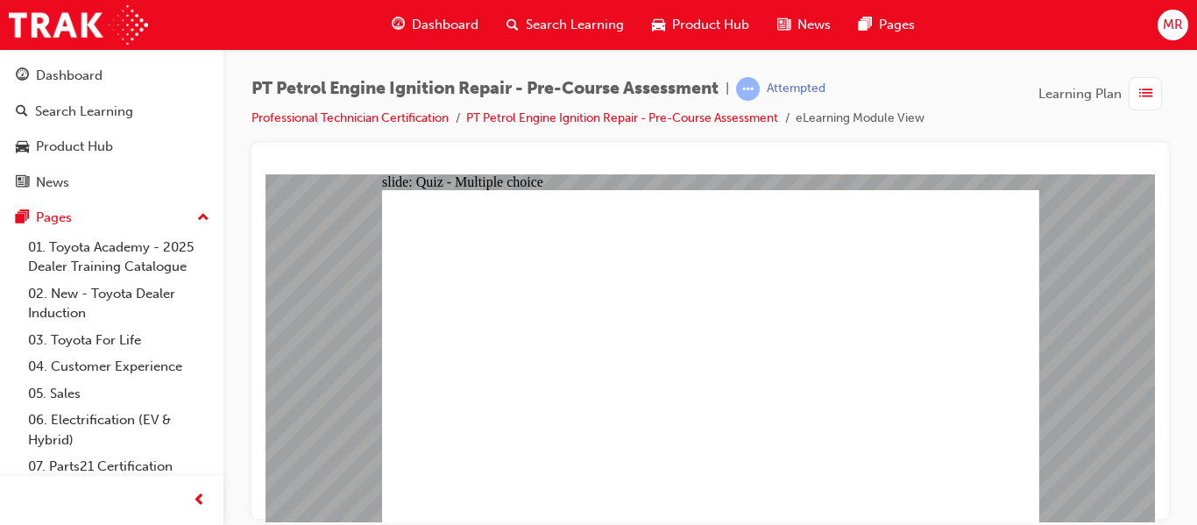
radio input "true"
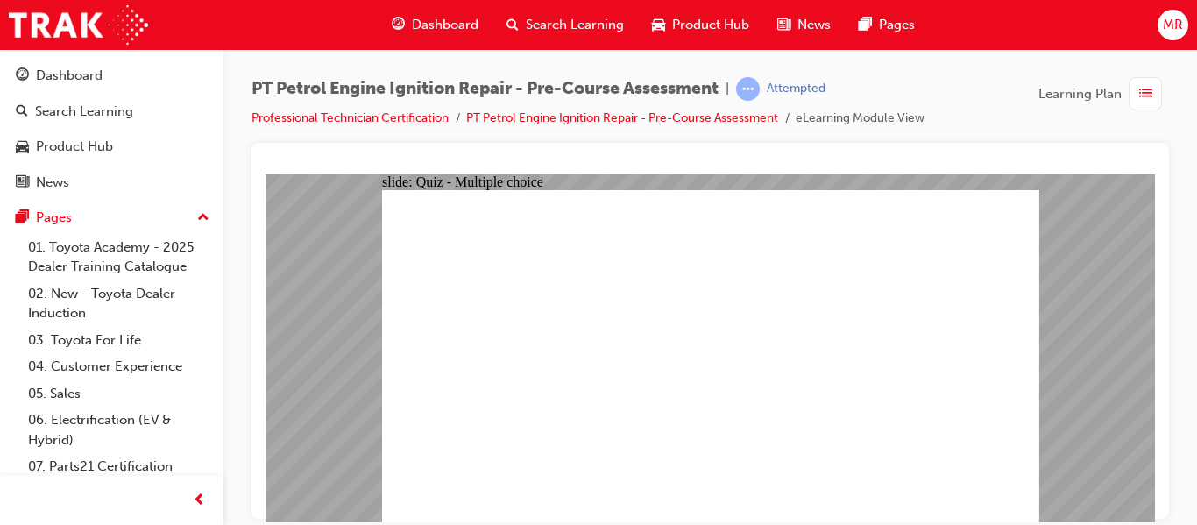
radio input "true"
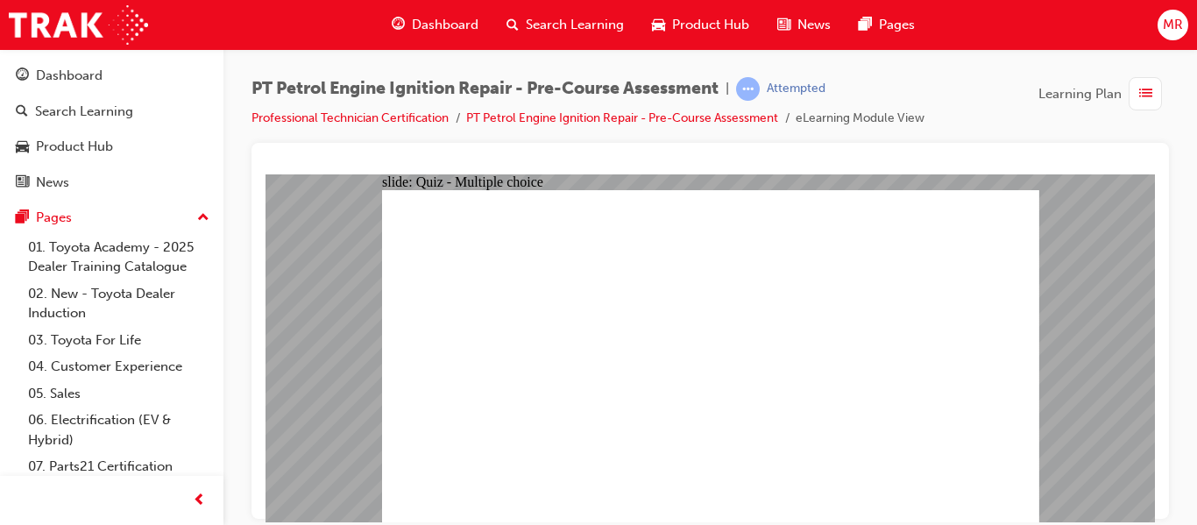
radio input "true"
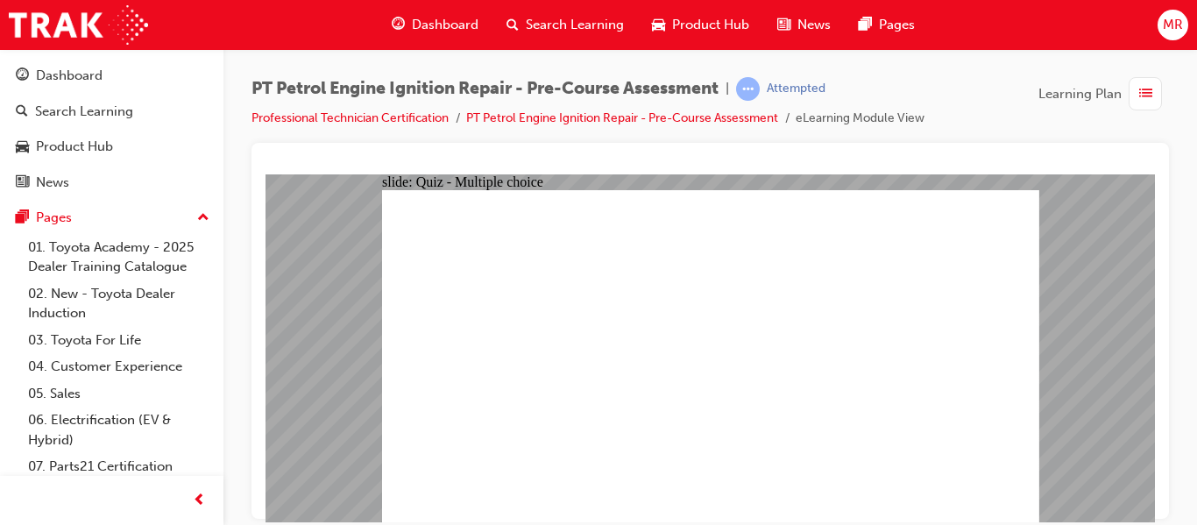
radio input "true"
radio input "false"
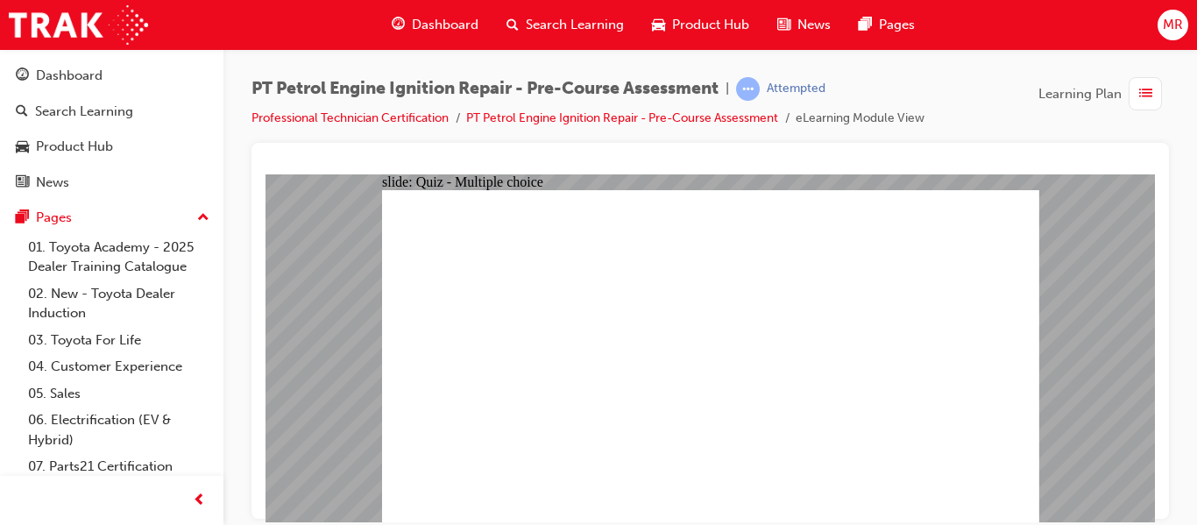
radio input "true"
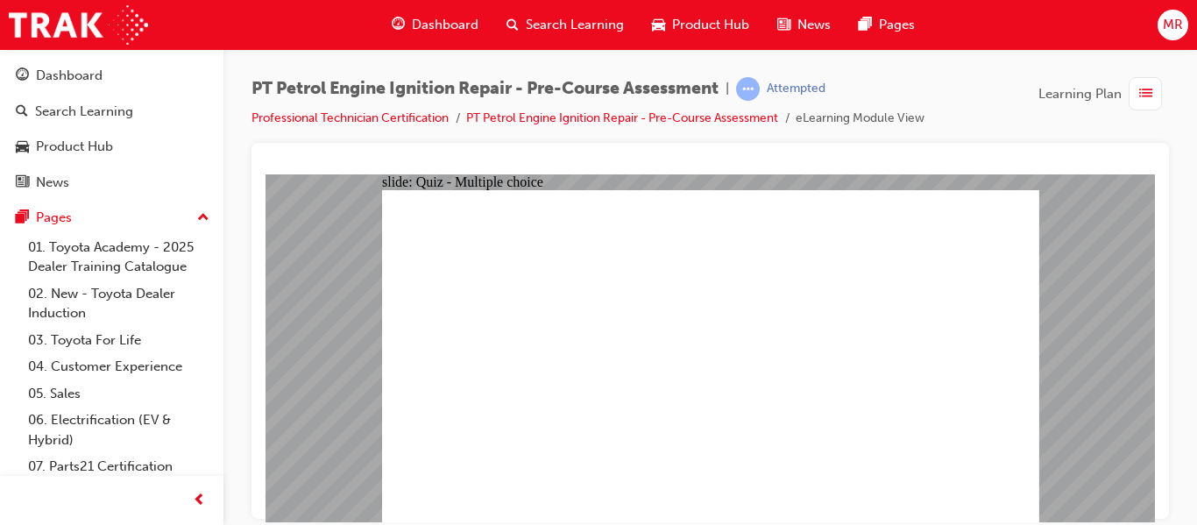
radio input "false"
radio input "true"
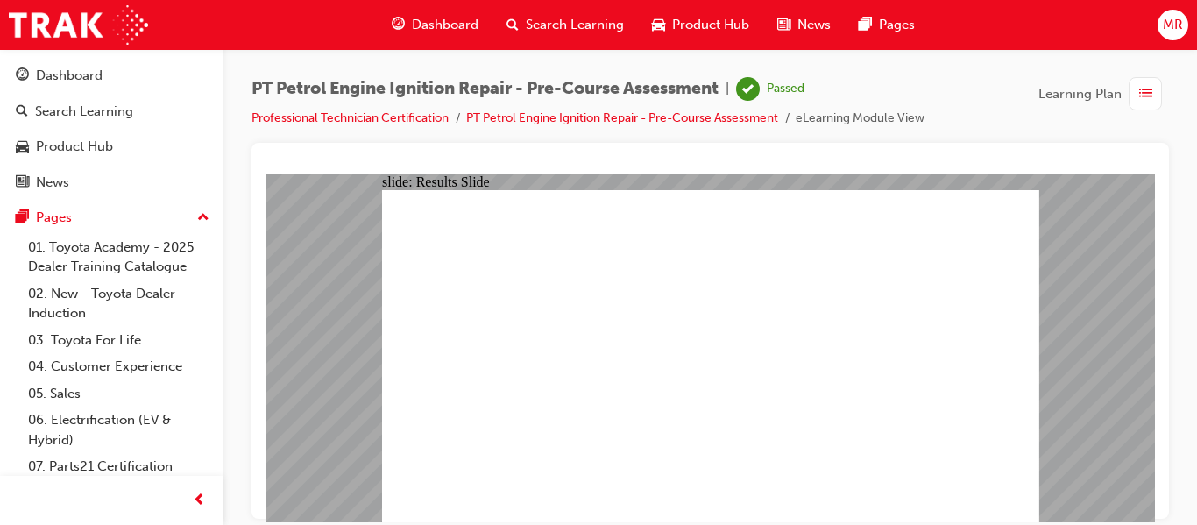
click at [438, 21] on span "Dashboard" at bounding box center [445, 25] width 67 height 20
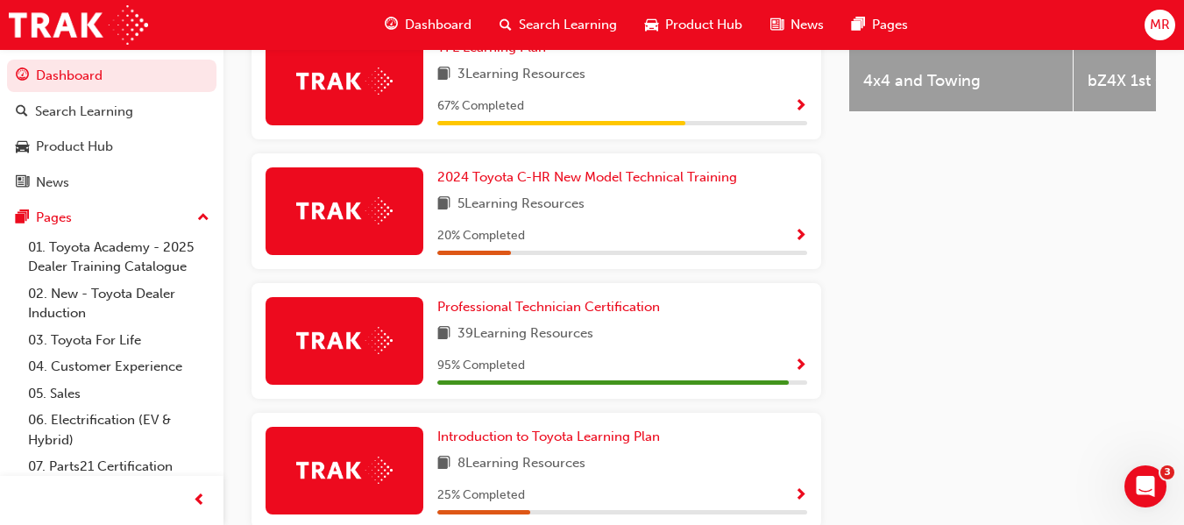
scroll to position [860, 0]
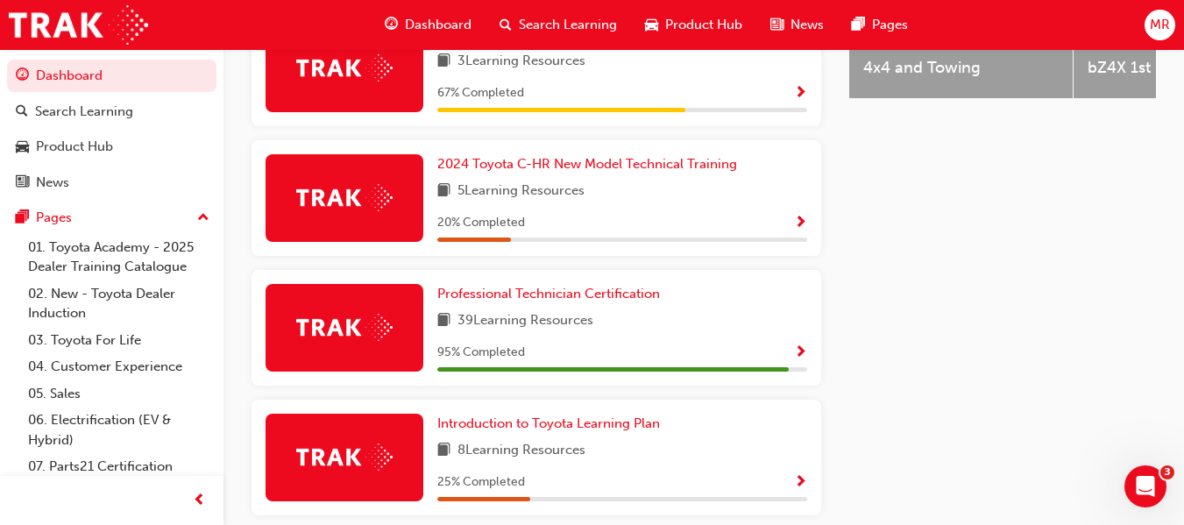
click at [798, 348] on span "Show Progress" at bounding box center [800, 353] width 13 height 16
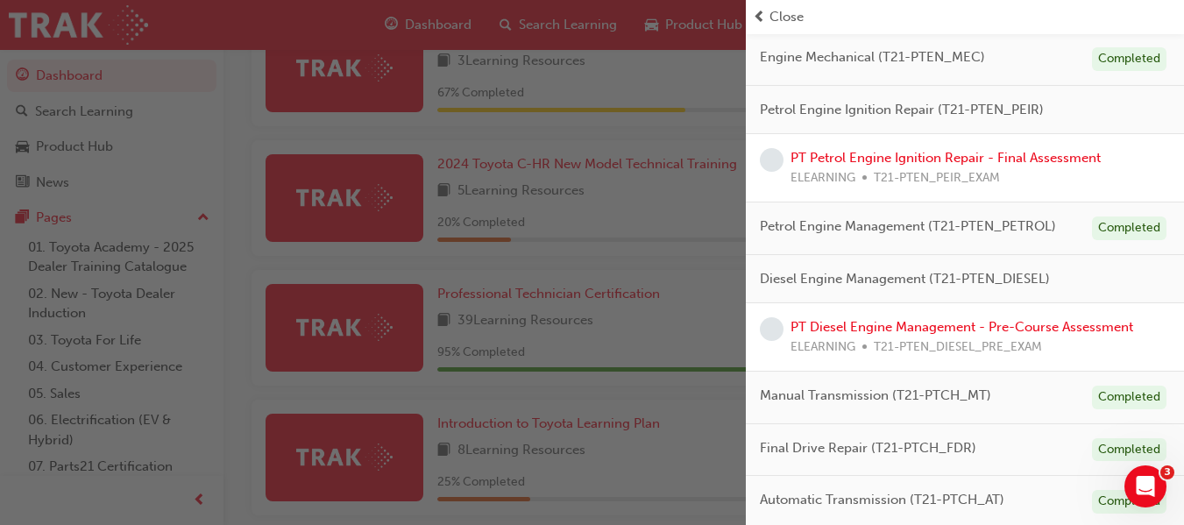
scroll to position [459, 0]
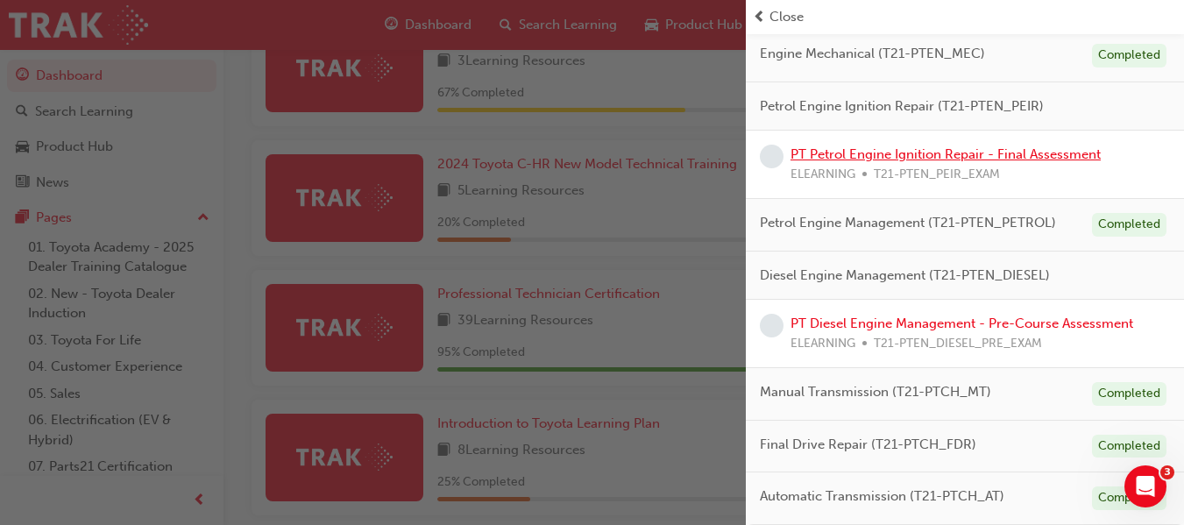
click at [810, 161] on link "PT Petrol Engine Ignition Repair - Final Assessment" at bounding box center [945, 154] width 310 height 16
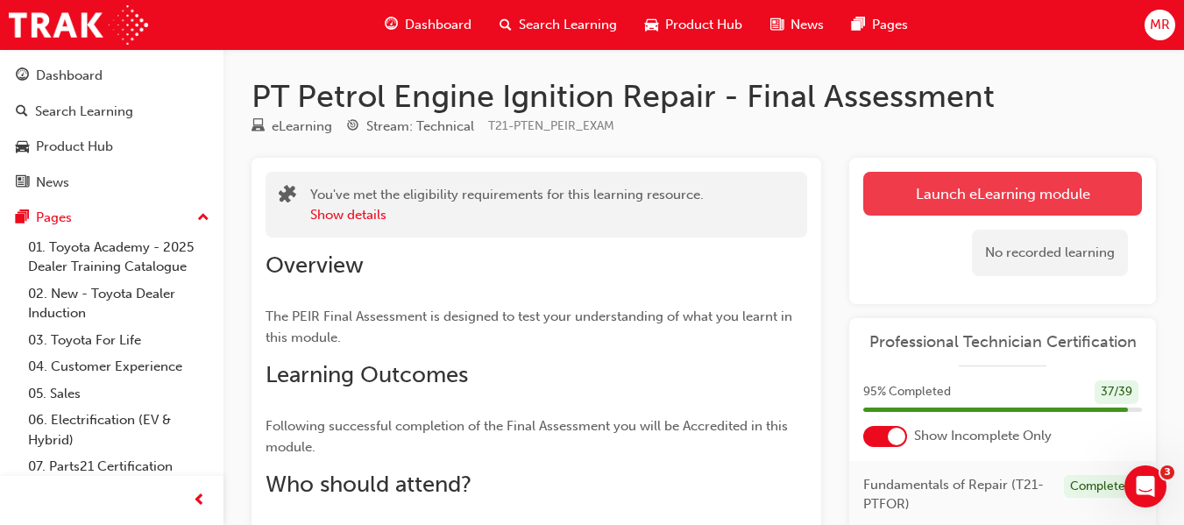
click at [1005, 186] on link "Launch eLearning module" at bounding box center [1002, 194] width 279 height 44
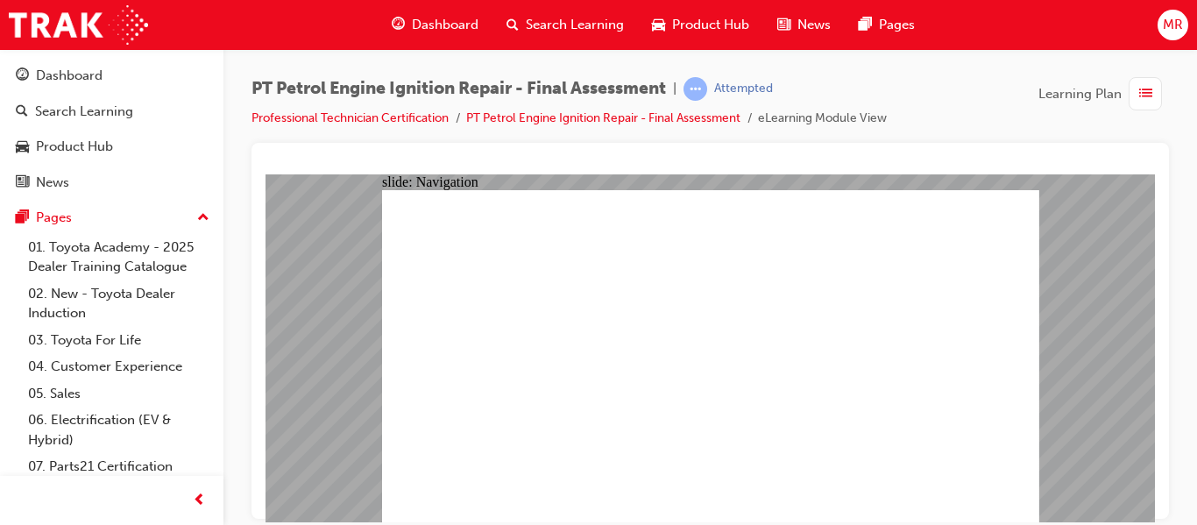
checkbox input "true"
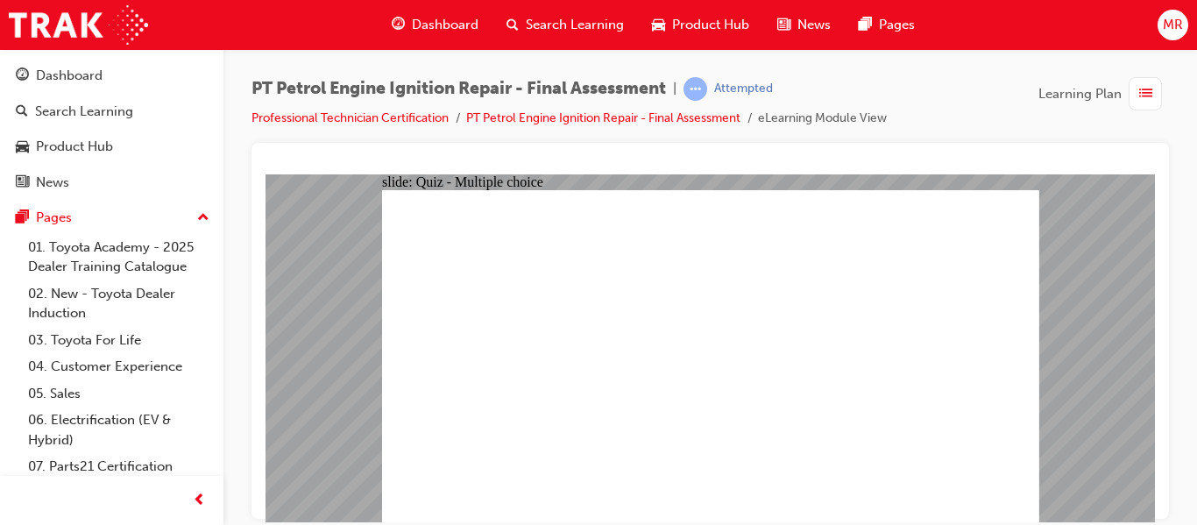
checkbox input "true"
checkbox input "false"
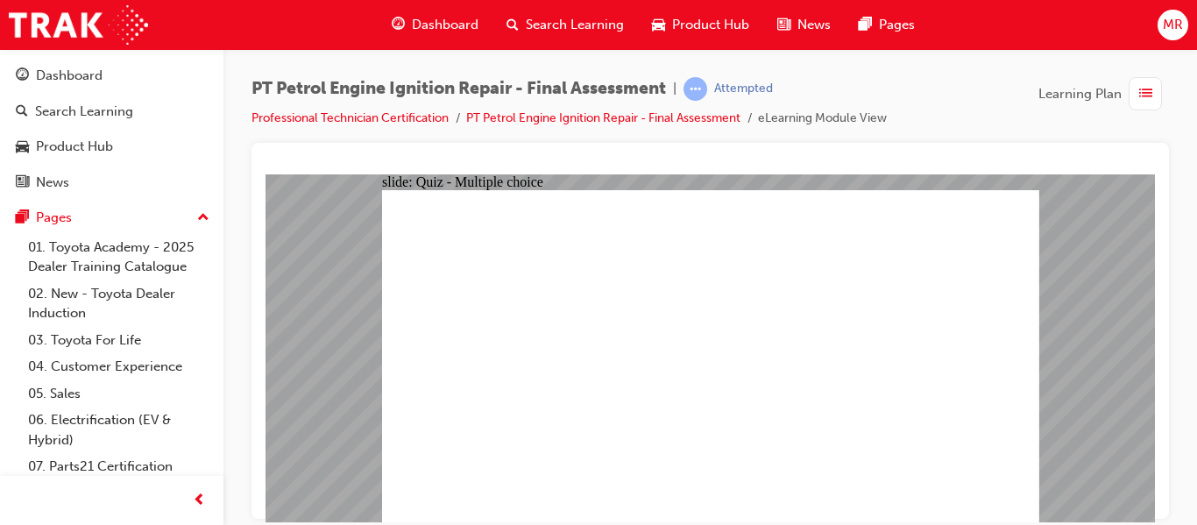
checkbox input "true"
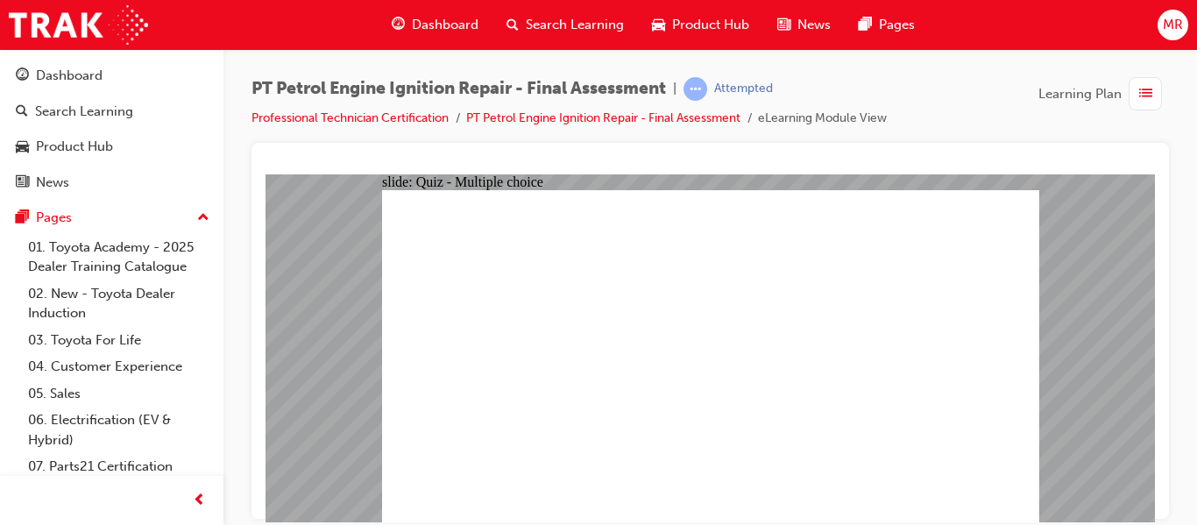
checkbox input "true"
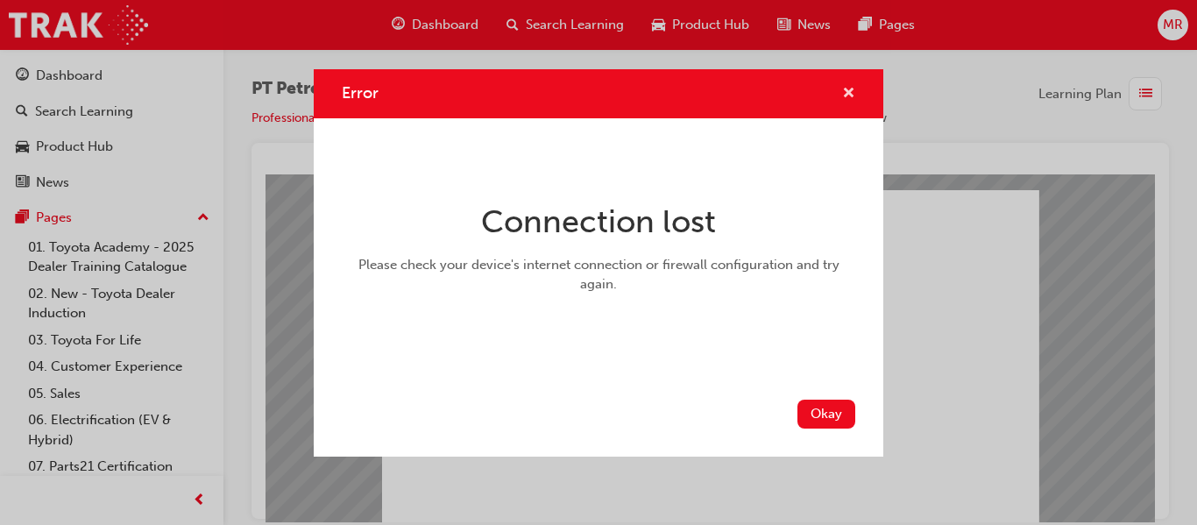
click at [854, 94] on span "cross-icon" at bounding box center [848, 95] width 13 height 16
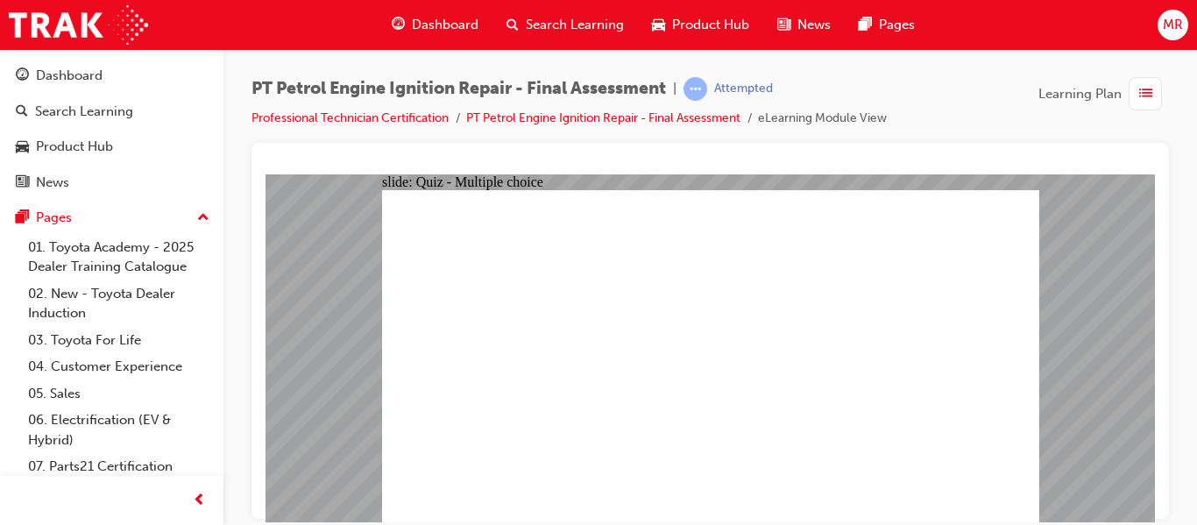
radio input "true"
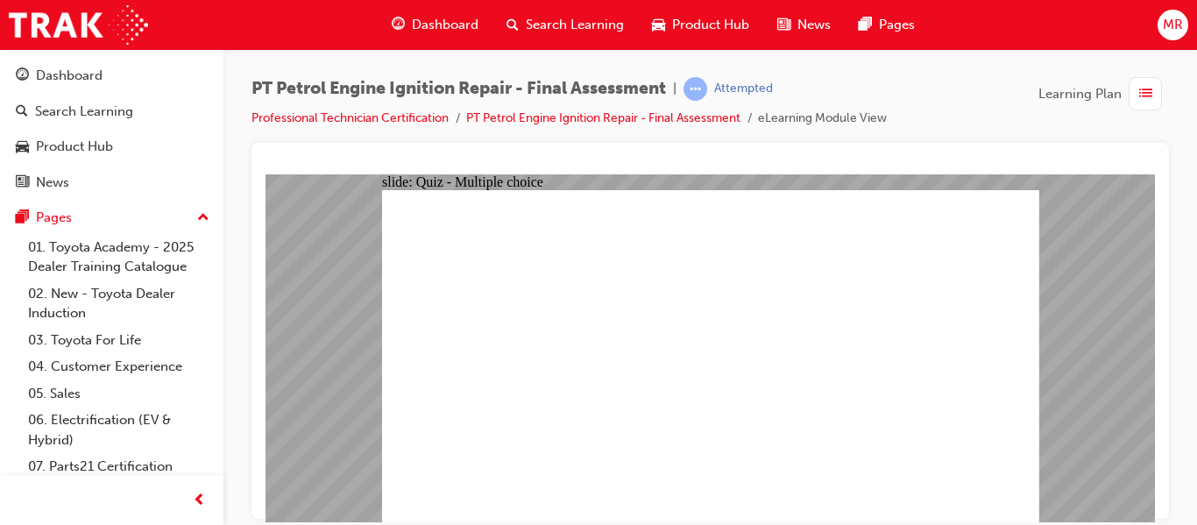
radio input "false"
radio input "true"
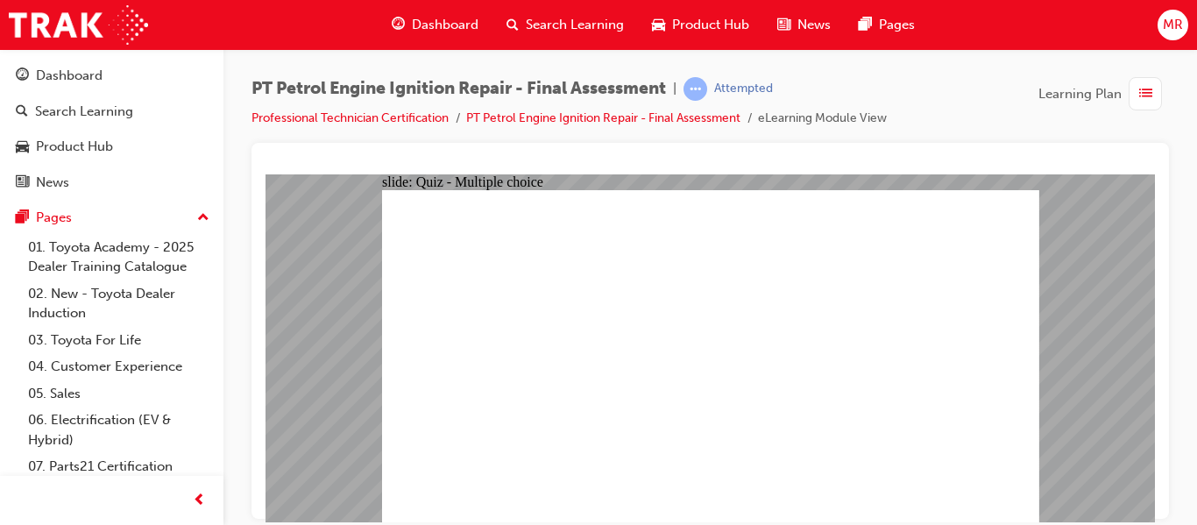
radio input "false"
radio input "true"
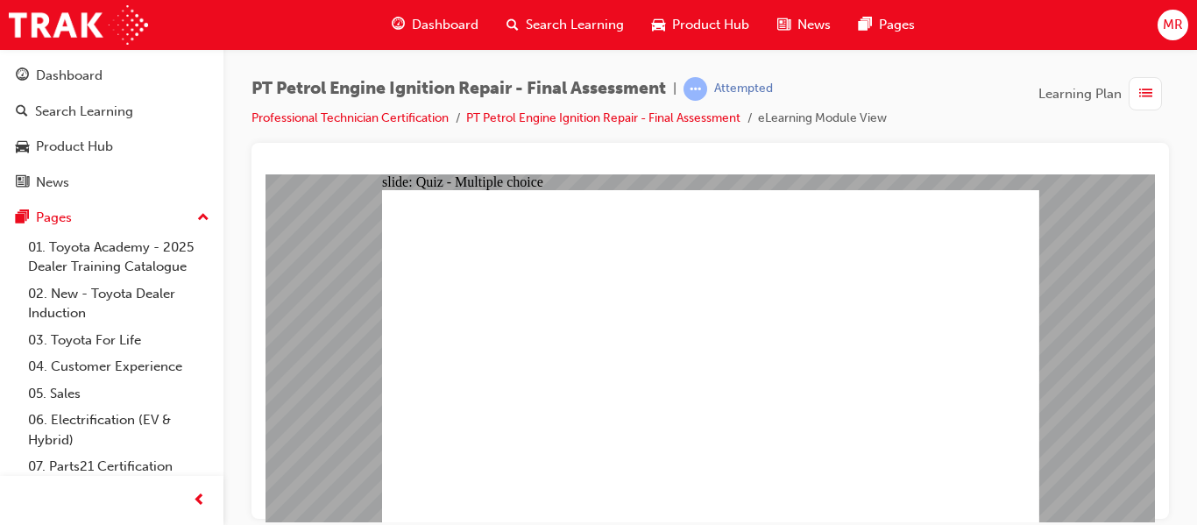
radio input "true"
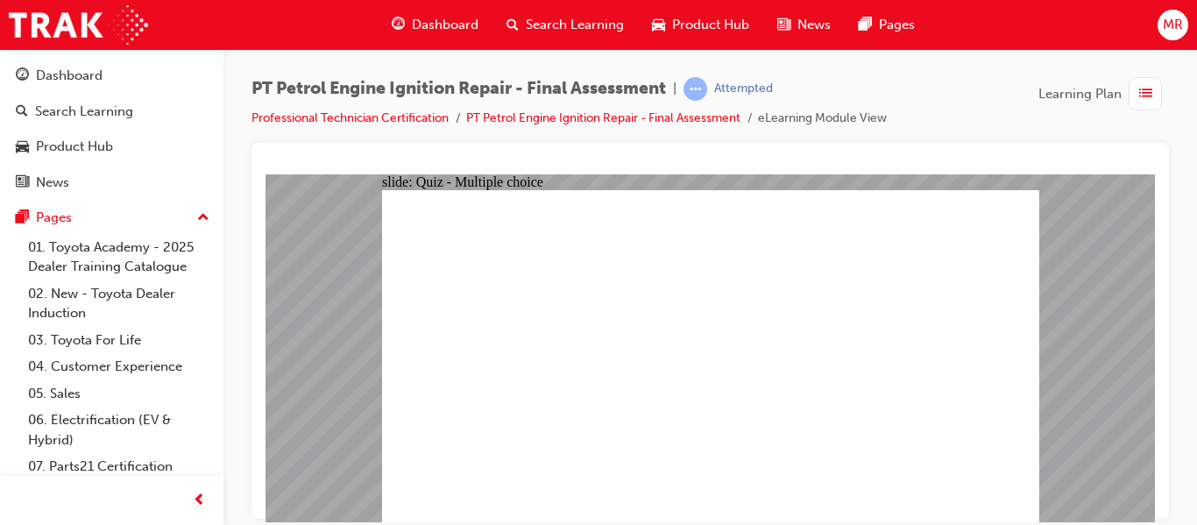
radio input "true"
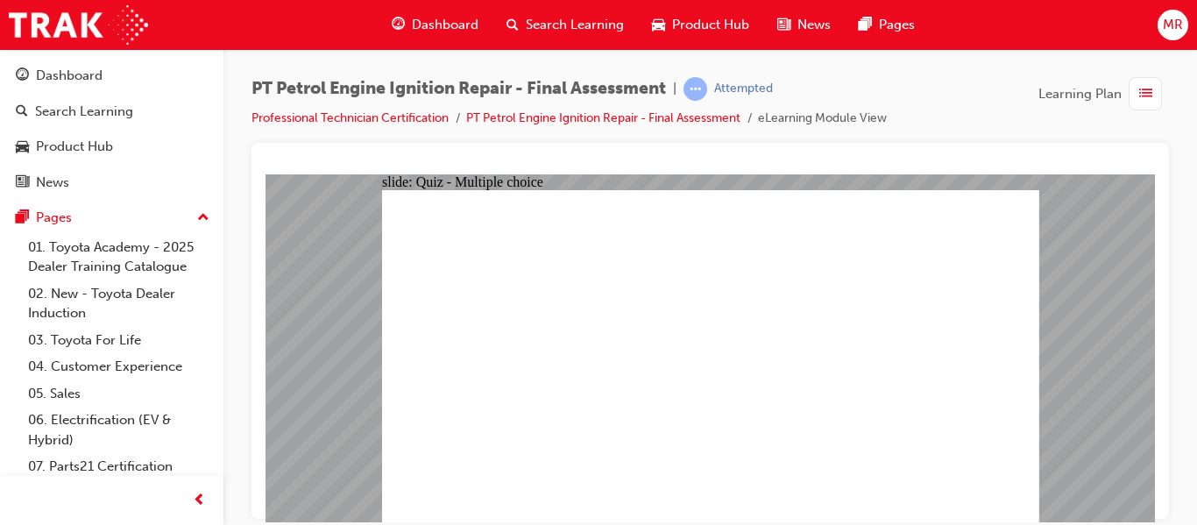
radio input "true"
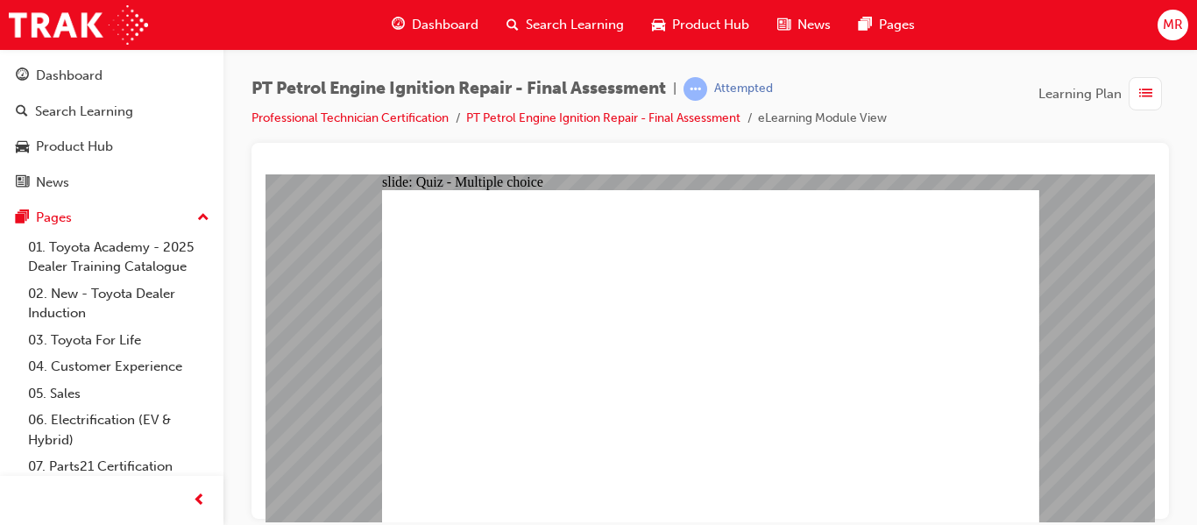
radio input "false"
radio input "true"
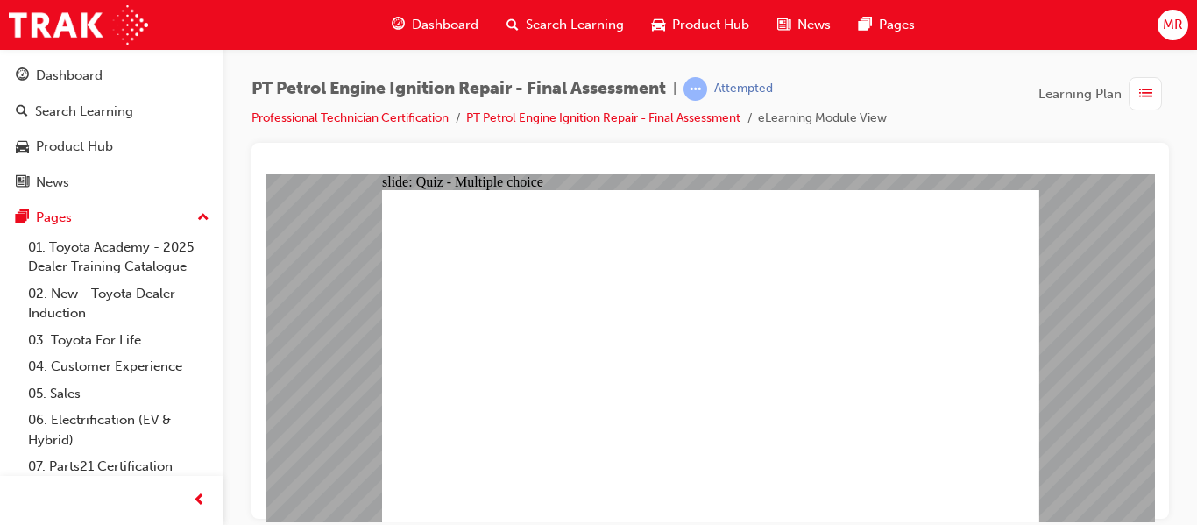
radio input "true"
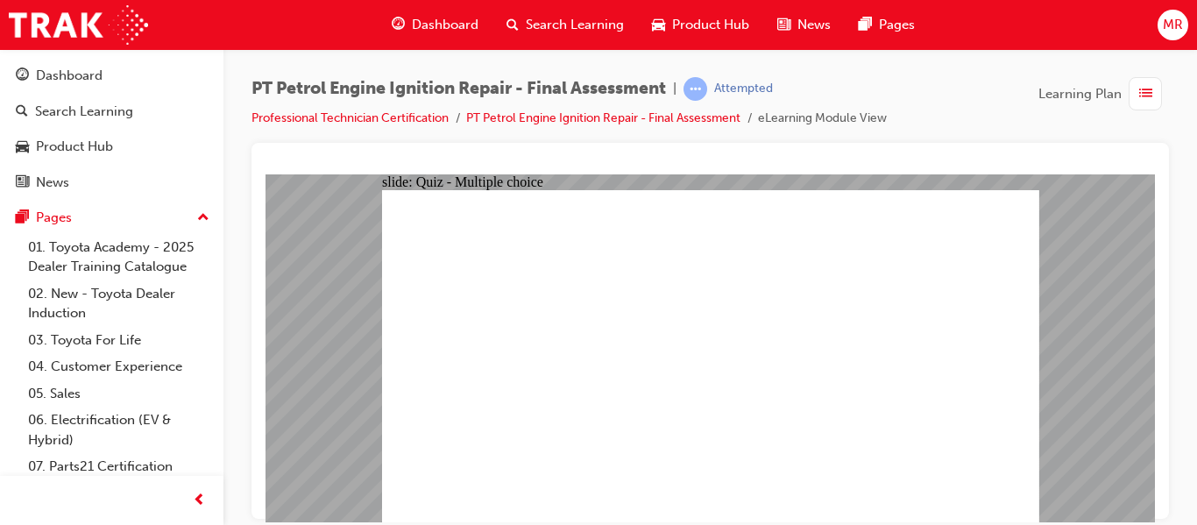
radio input "true"
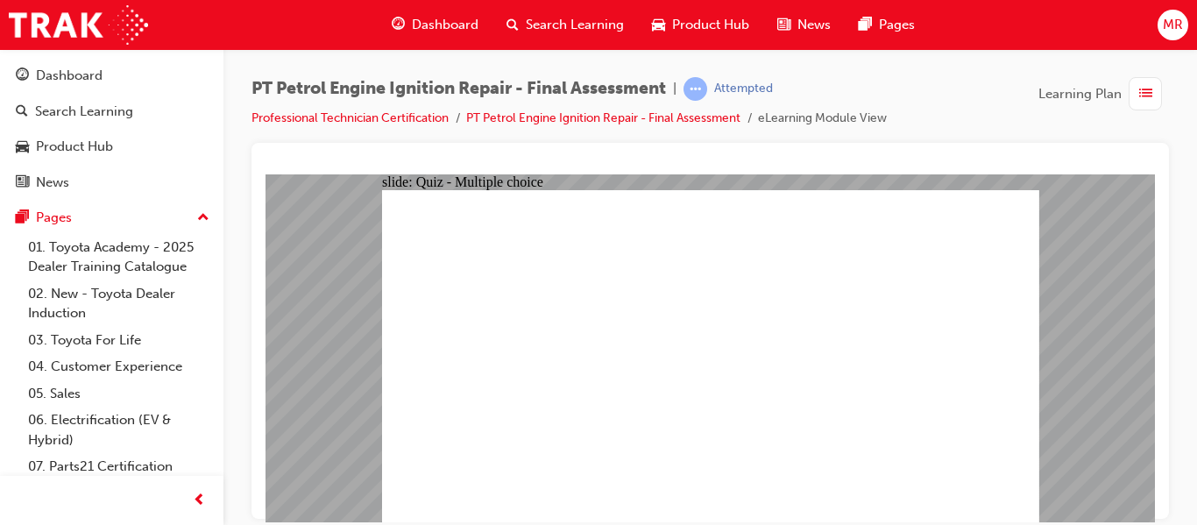
radio input "true"
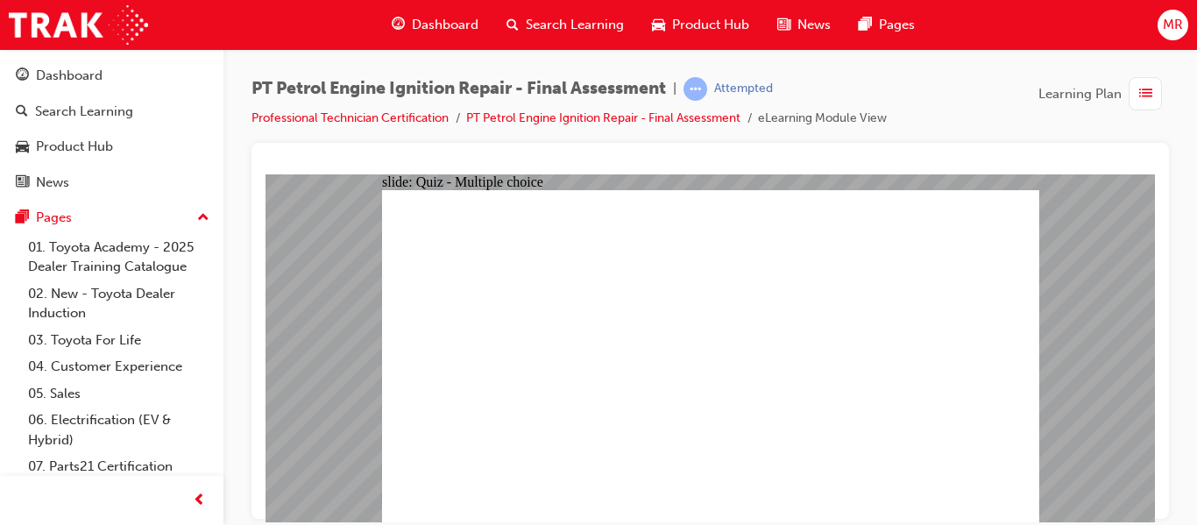
radio input "true"
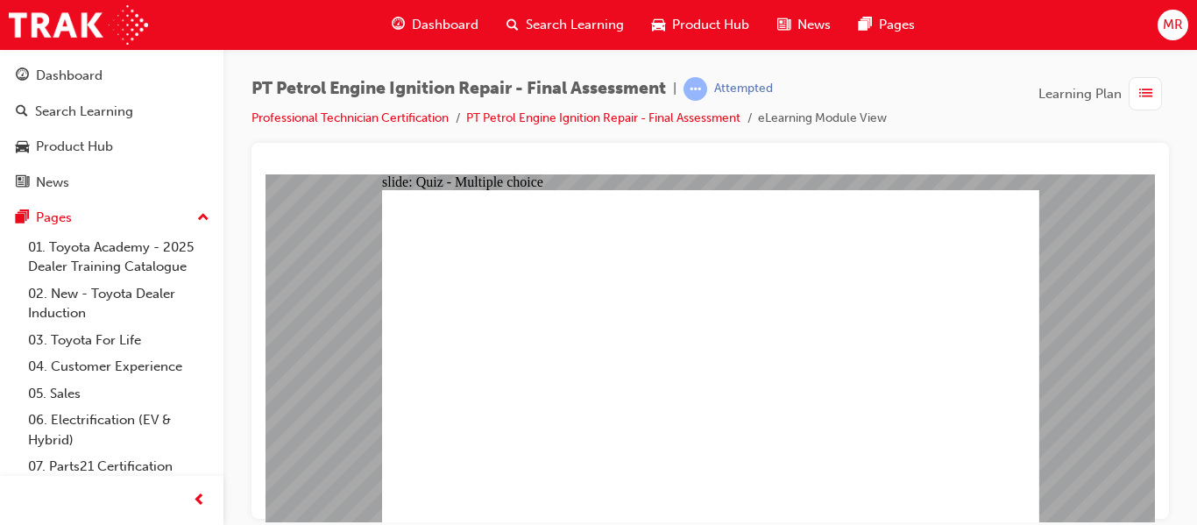
radio input "true"
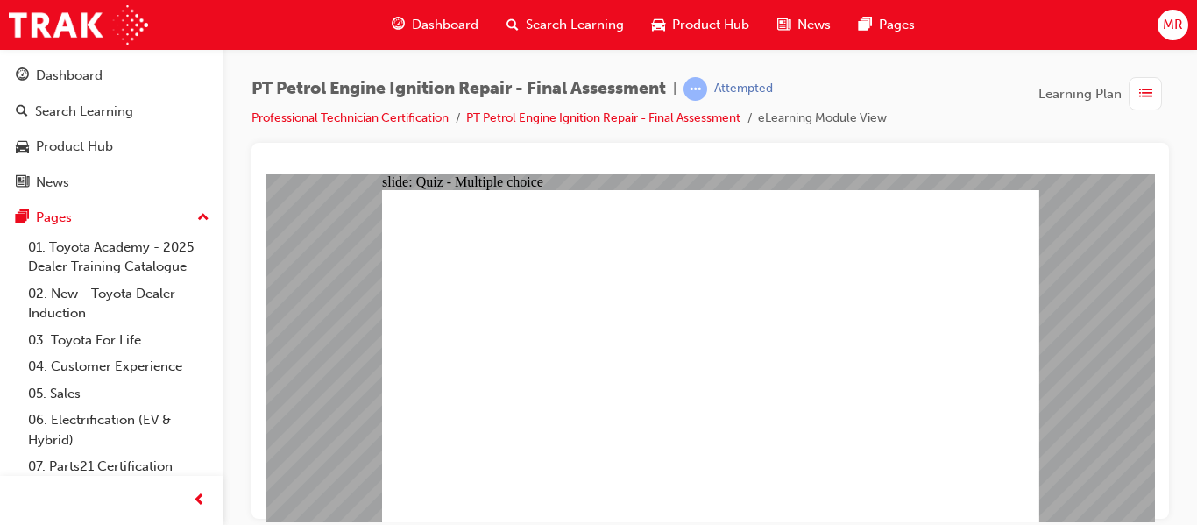
radio input "true"
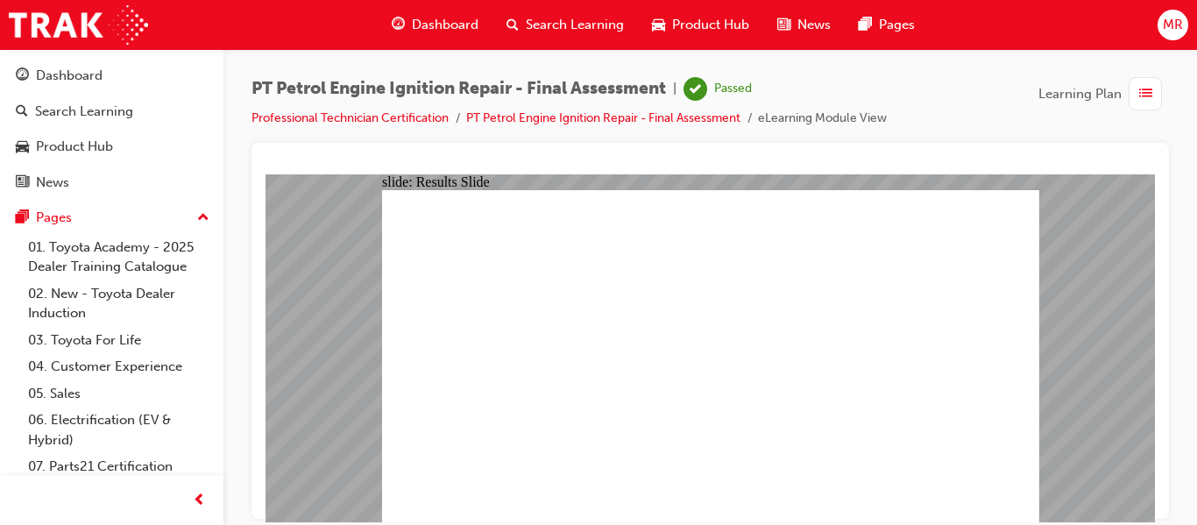
click at [441, 22] on span "Dashboard" at bounding box center [445, 25] width 67 height 20
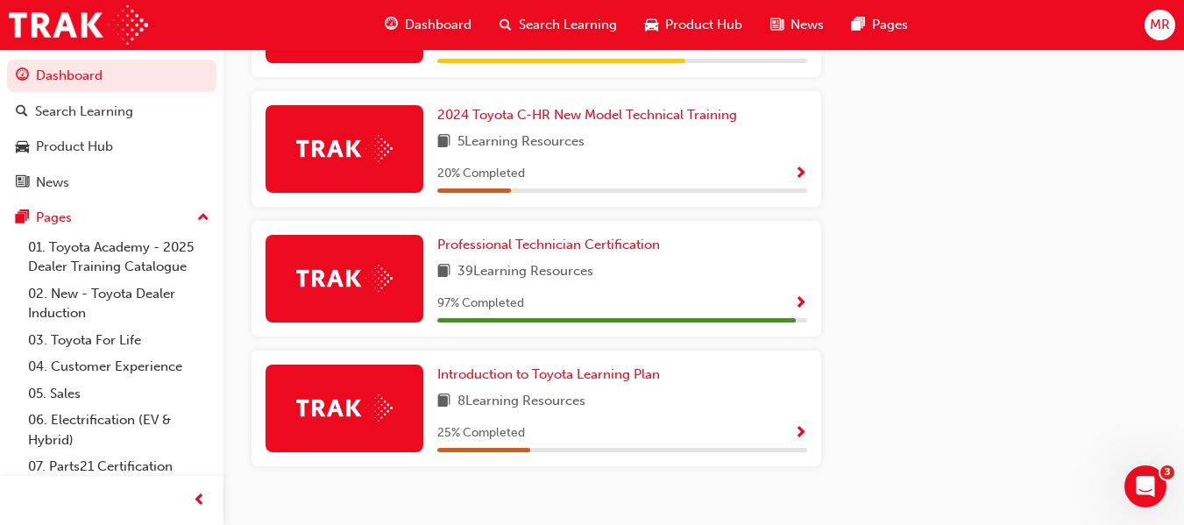
scroll to position [911, 0]
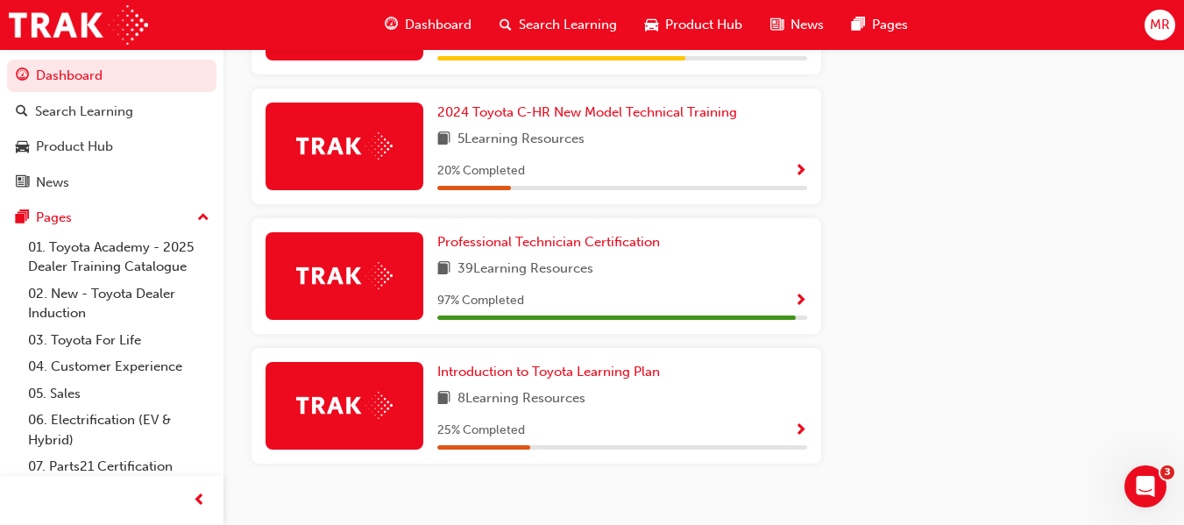
click at [796, 299] on span "Show Progress" at bounding box center [800, 302] width 13 height 16
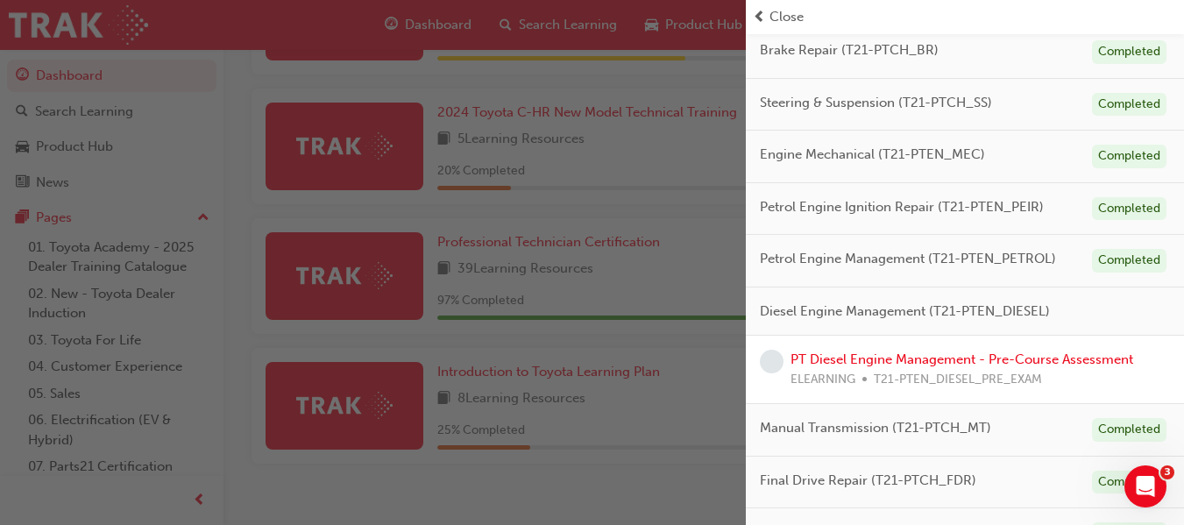
scroll to position [394, 0]
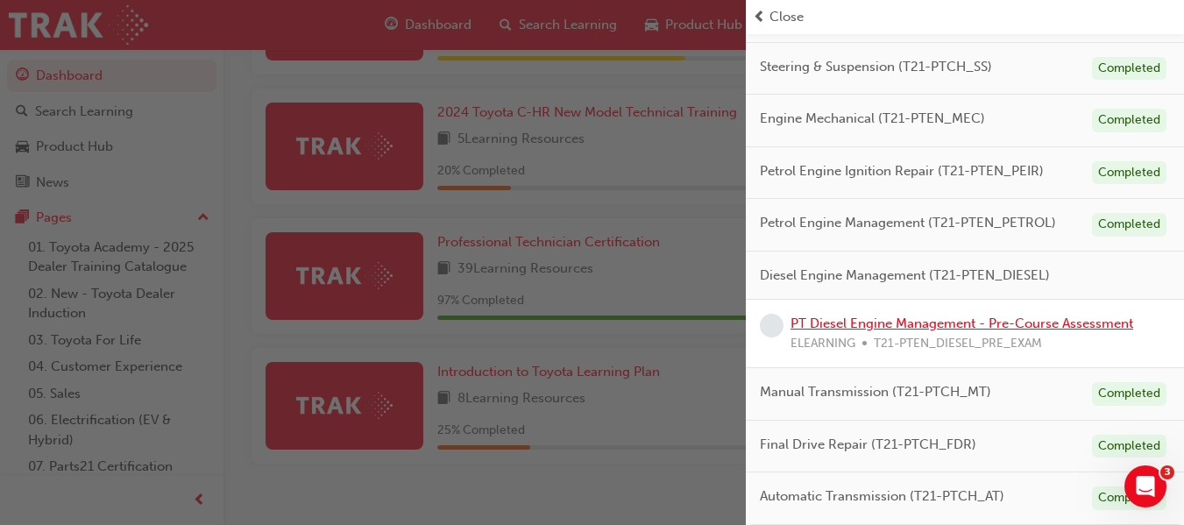
click at [840, 320] on link "PT Diesel Engine Management - Pre-Course Assessment" at bounding box center [961, 323] width 343 height 16
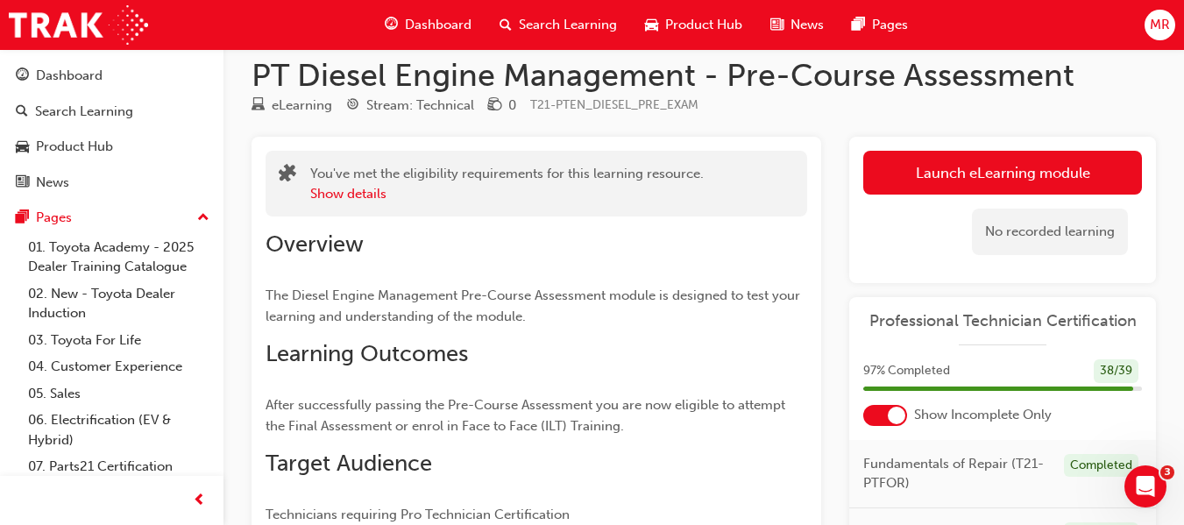
scroll to position [11, 0]
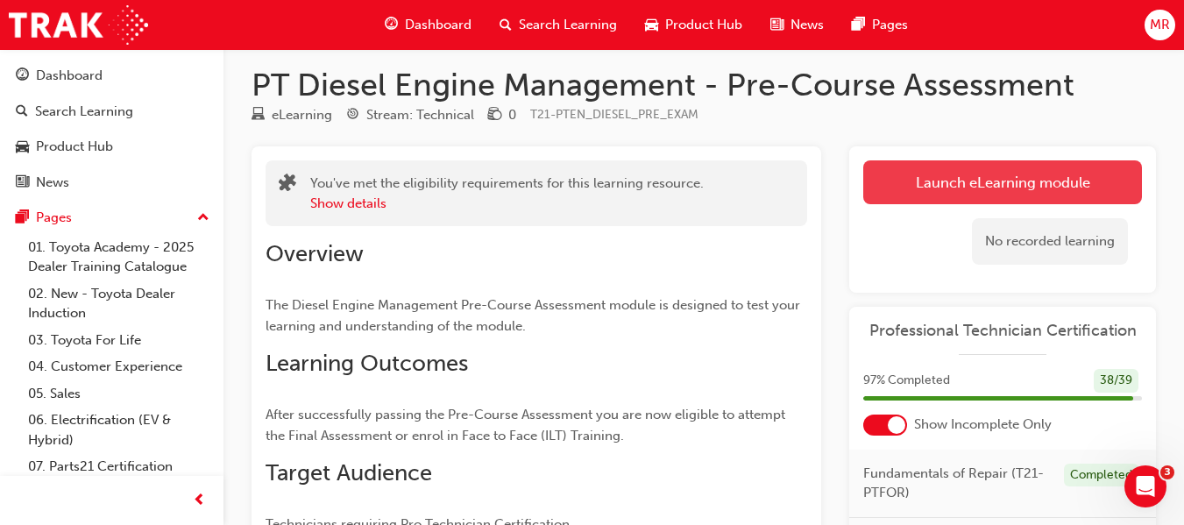
click at [912, 177] on link "Launch eLearning module" at bounding box center [1002, 182] width 279 height 44
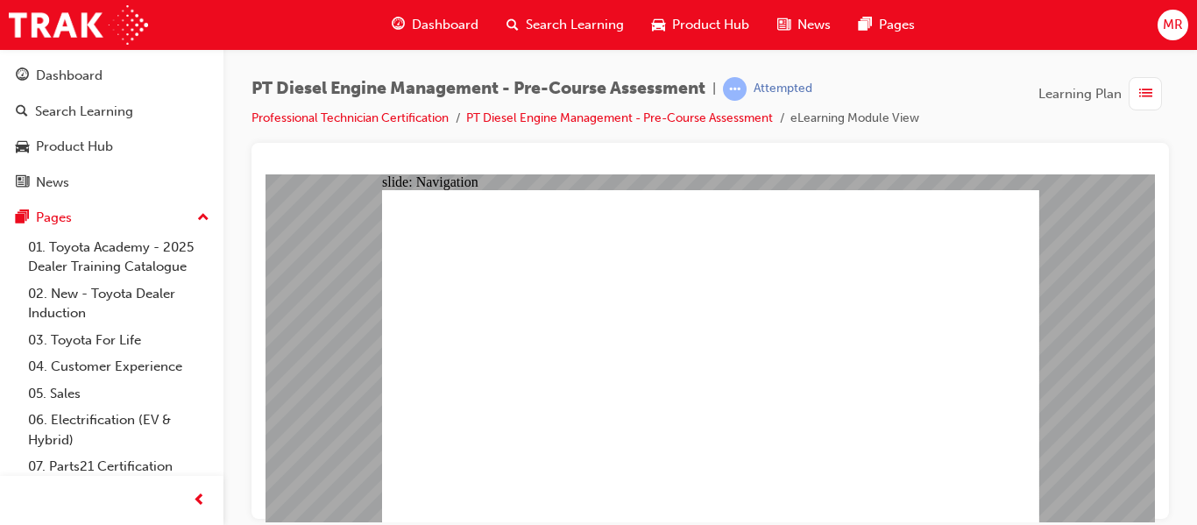
radio input "true"
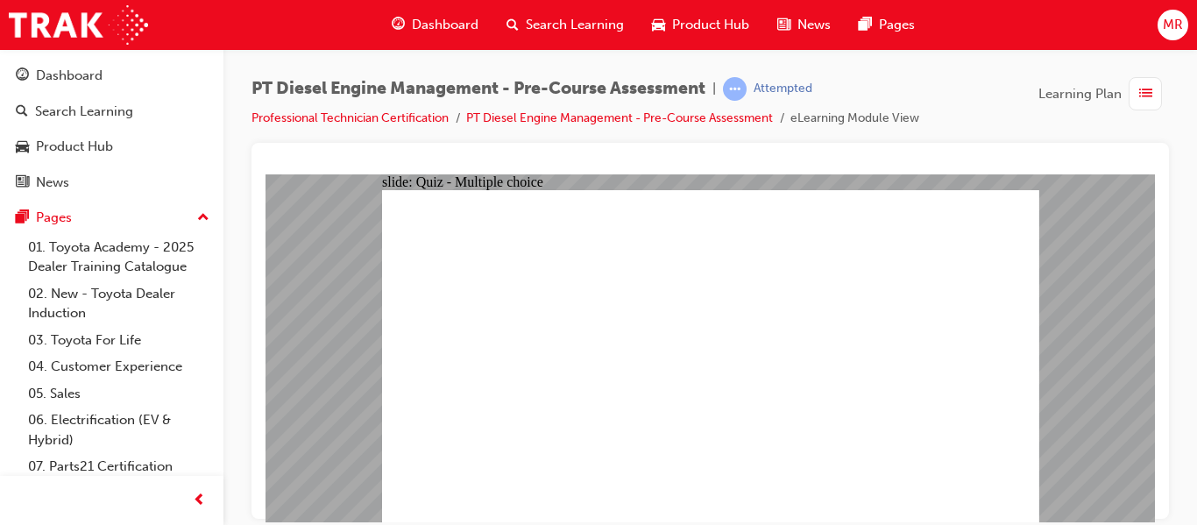
radio input "true"
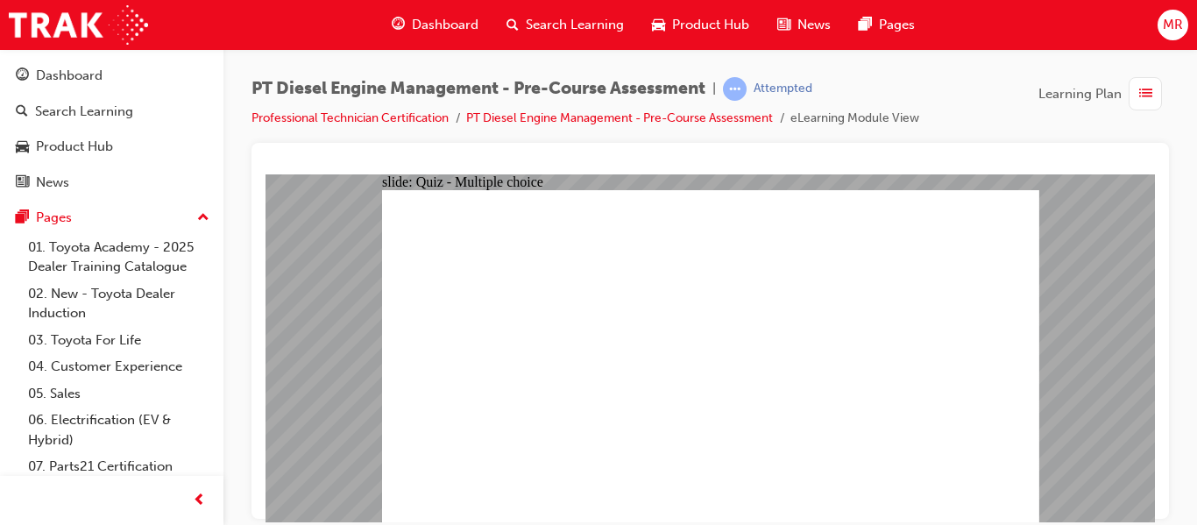
radio input "true"
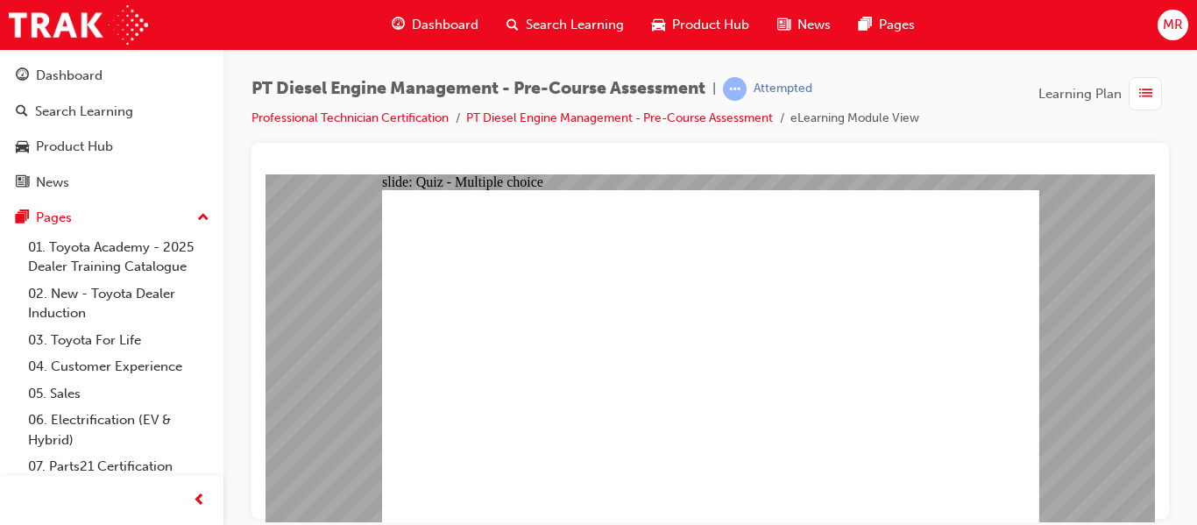
radio input "true"
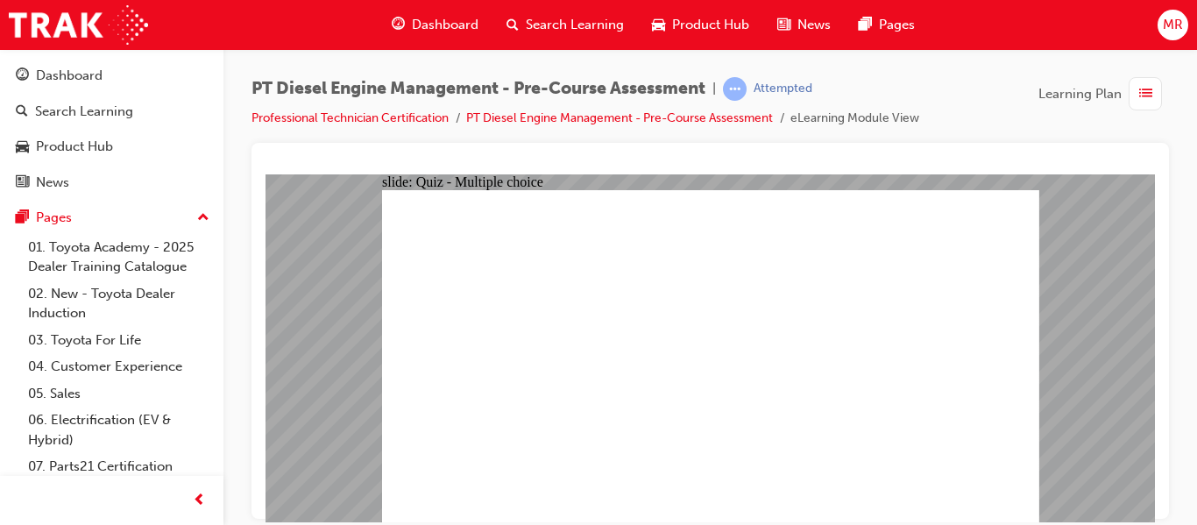
radio input "true"
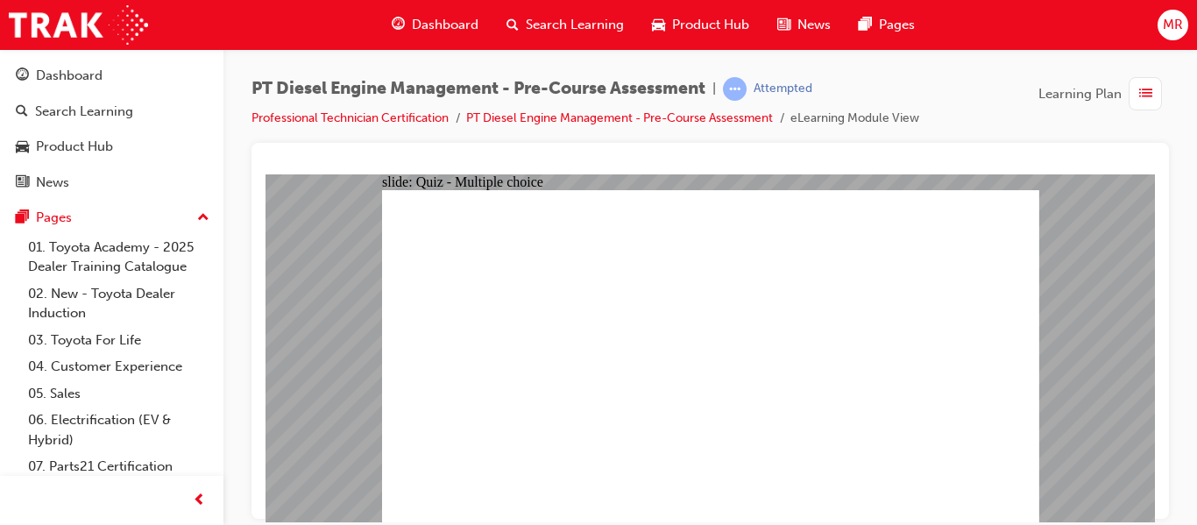
radio input "true"
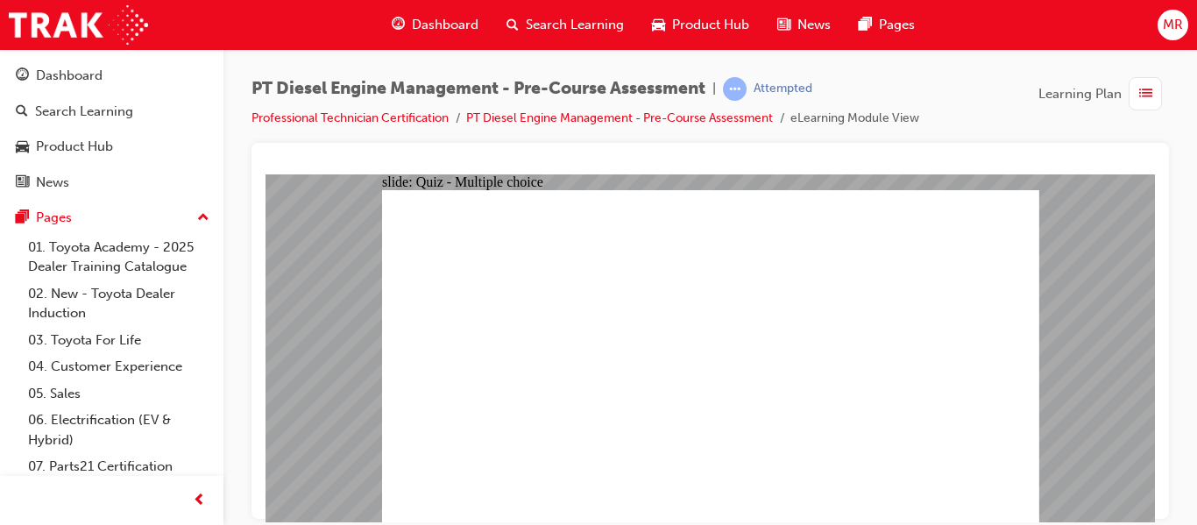
click at [429, 20] on span "Dashboard" at bounding box center [445, 25] width 67 height 20
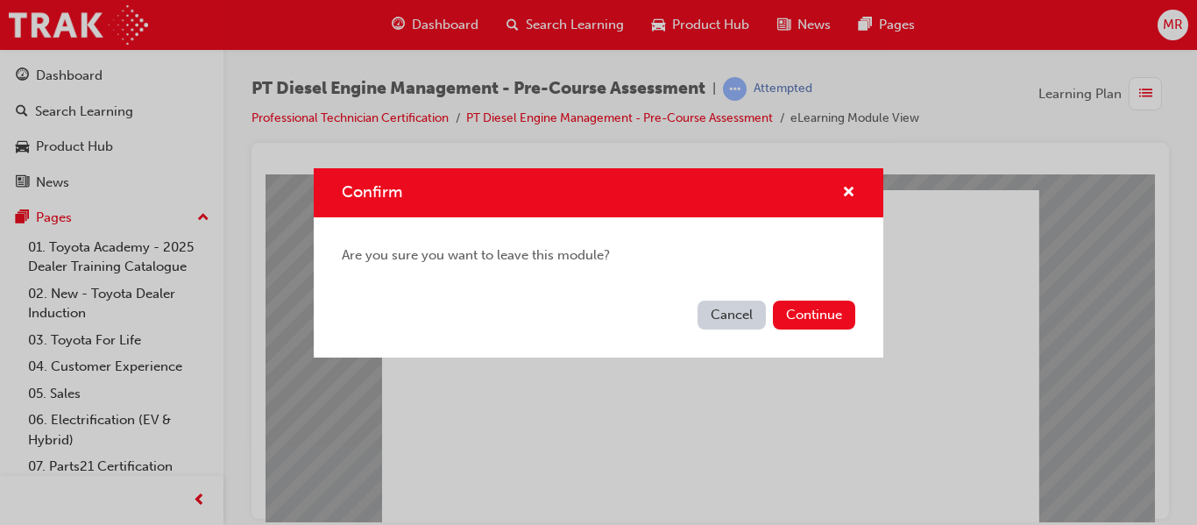
click at [737, 311] on button "Cancel" at bounding box center [731, 315] width 68 height 29
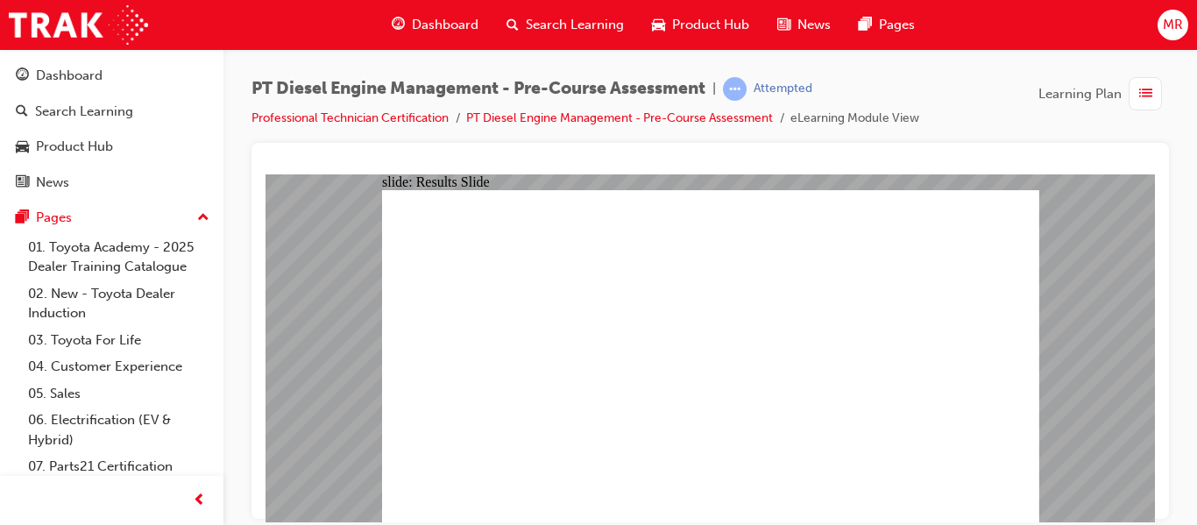
click at [431, 15] on span "Dashboard" at bounding box center [445, 25] width 67 height 20
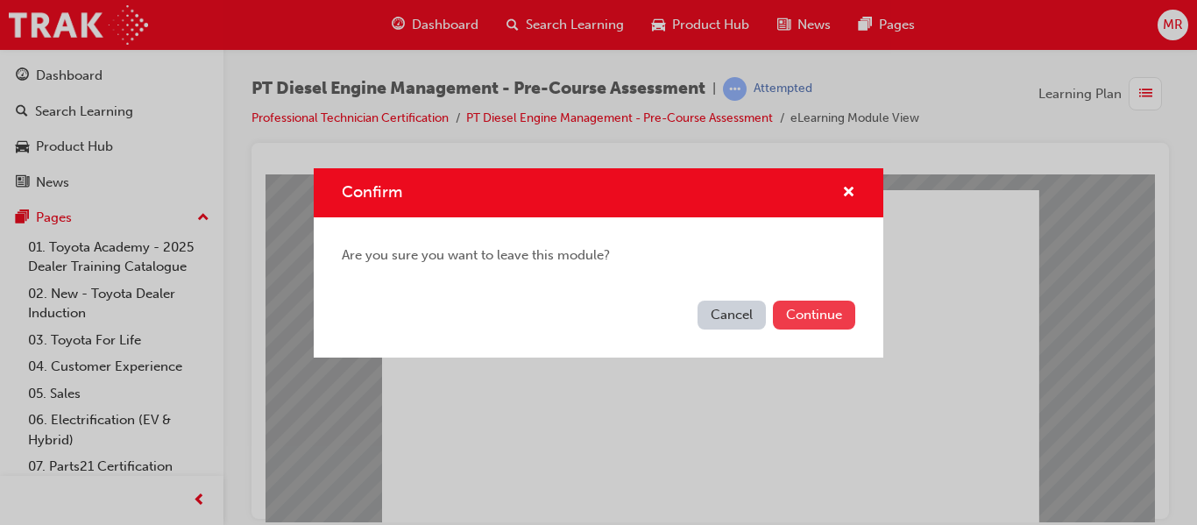
click at [823, 313] on button "Continue" at bounding box center [814, 315] width 82 height 29
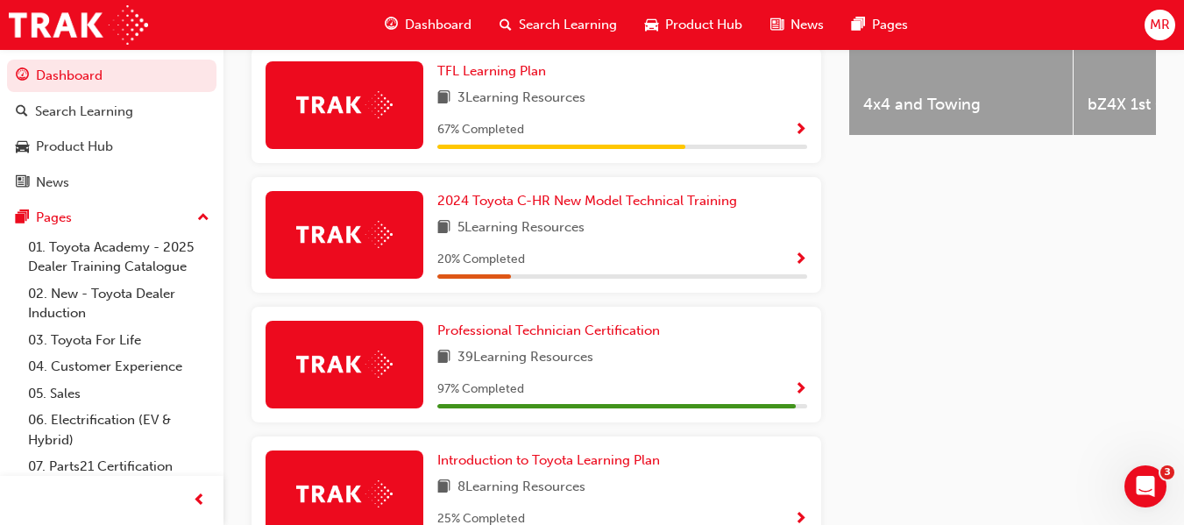
scroll to position [836, 0]
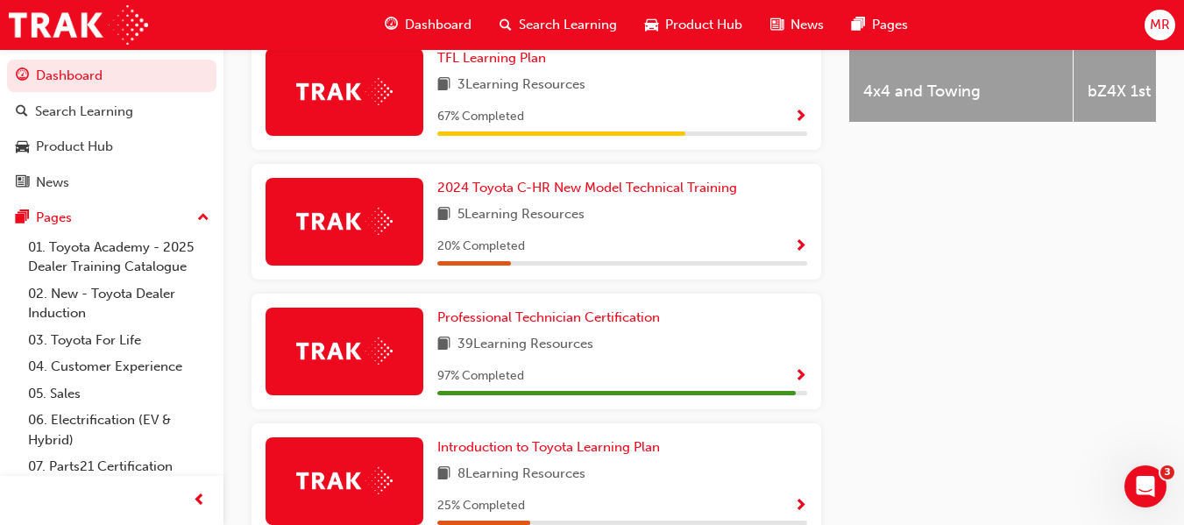
click at [803, 382] on span "Show Progress" at bounding box center [800, 377] width 13 height 16
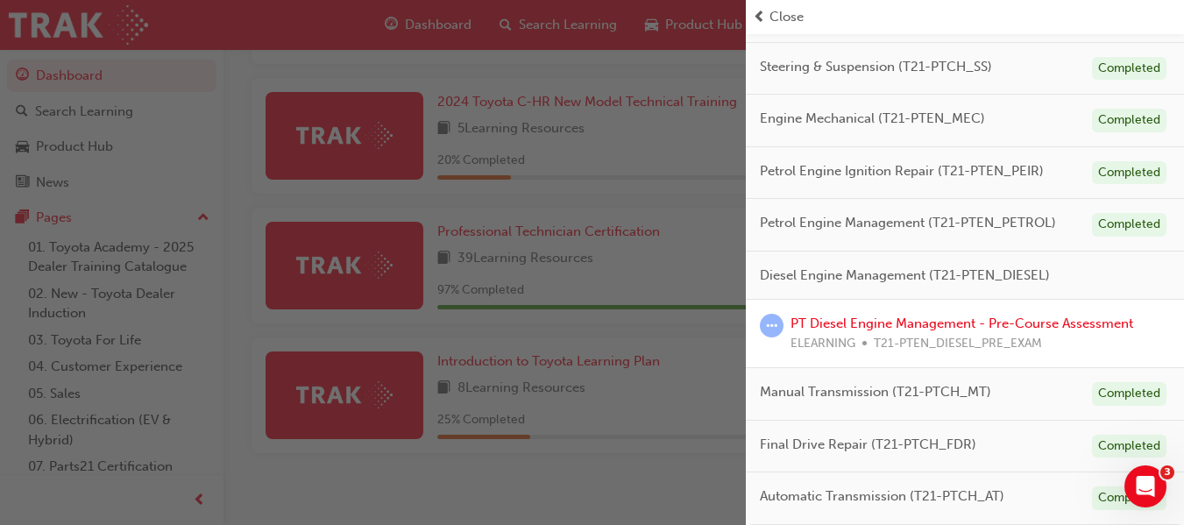
scroll to position [943, 0]
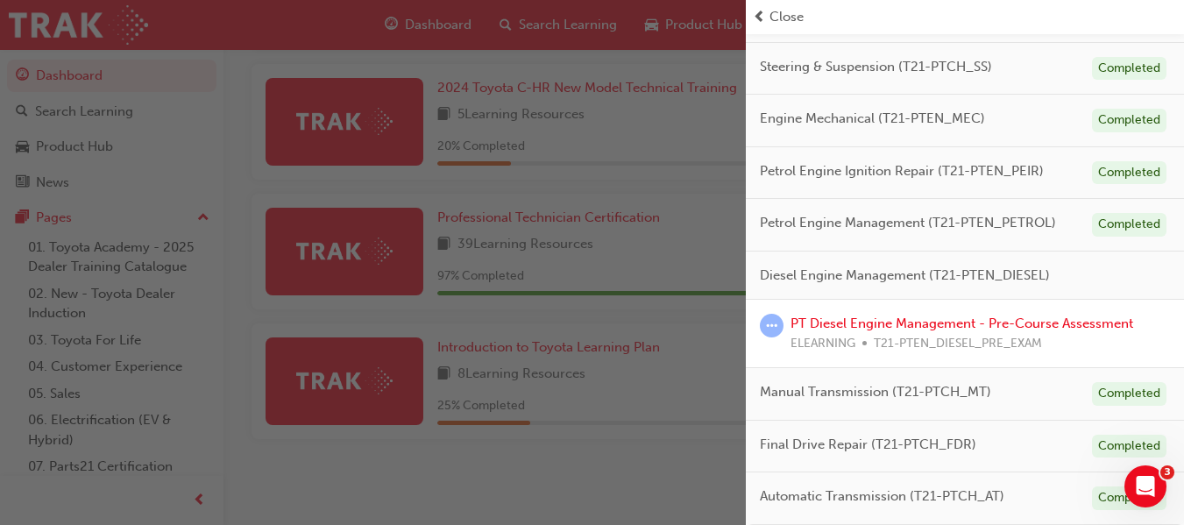
click at [989, 283] on span "Diesel Engine Management (T21-PTEN_DIESEL)" at bounding box center [905, 275] width 290 height 20
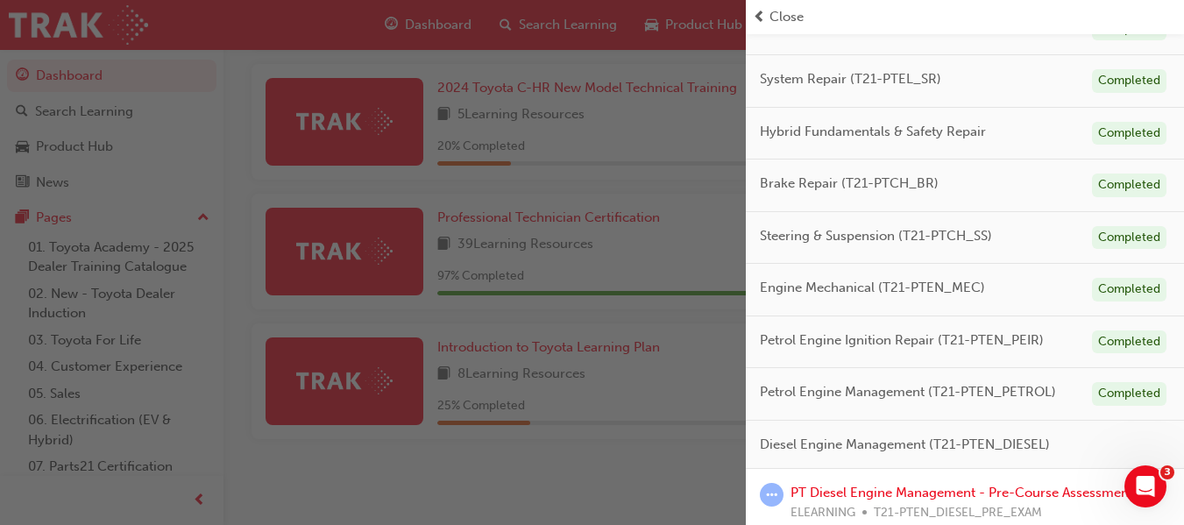
scroll to position [394, 0]
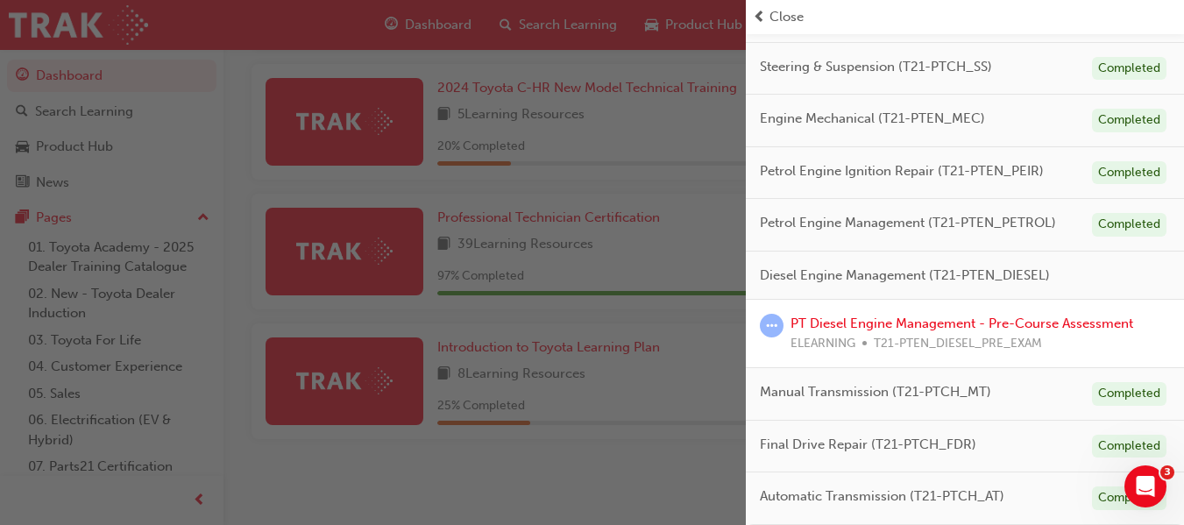
click at [931, 281] on span "Diesel Engine Management (T21-PTEN_DIESEL)" at bounding box center [905, 275] width 290 height 20
drag, startPoint x: 931, startPoint y: 281, endPoint x: 1052, endPoint y: 274, distance: 121.1
click at [1052, 274] on div "Diesel Engine Management (T21-PTEN_DIESEL)" at bounding box center [965, 275] width 438 height 49
copy span "T21-PTEN_DIESEL)"
click at [526, 21] on div "button" at bounding box center [373, 262] width 746 height 525
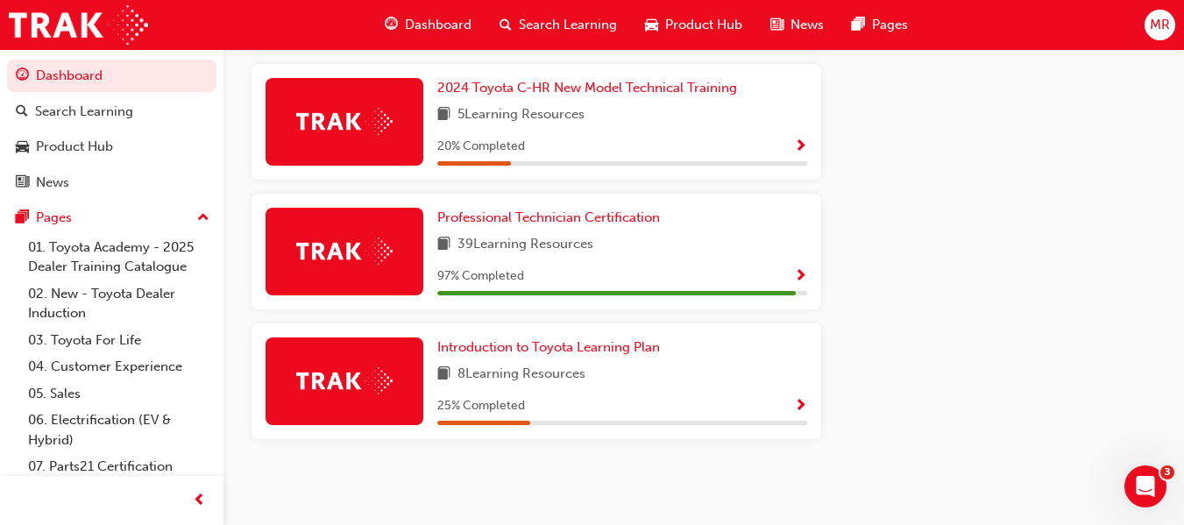
click at [526, 21] on span "Search Learning" at bounding box center [568, 25] width 98 height 20
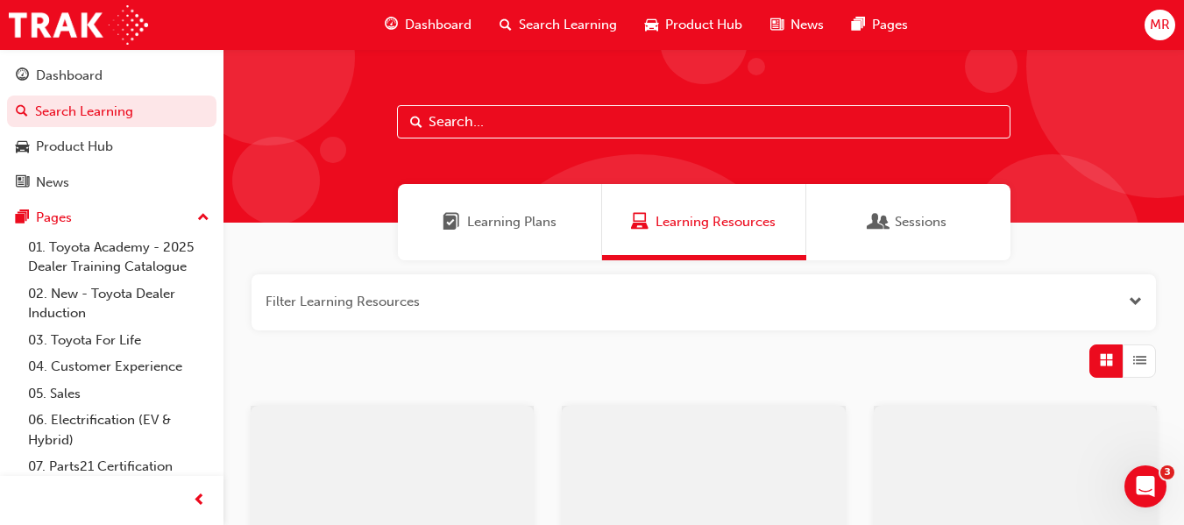
click at [522, 117] on input "text" at bounding box center [703, 121] width 613 height 33
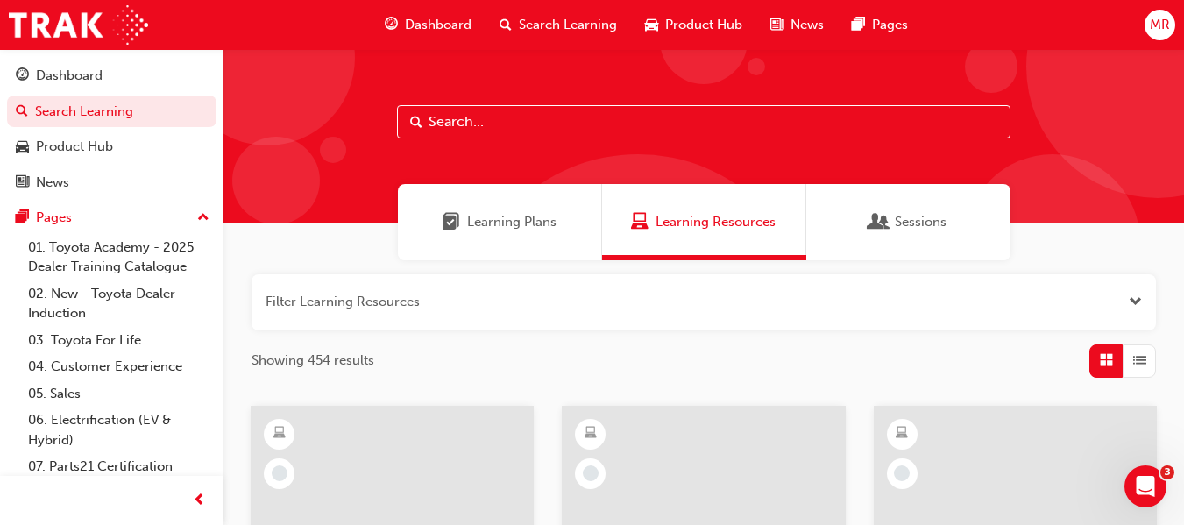
paste input "T21-PTEN_DIESEL)"
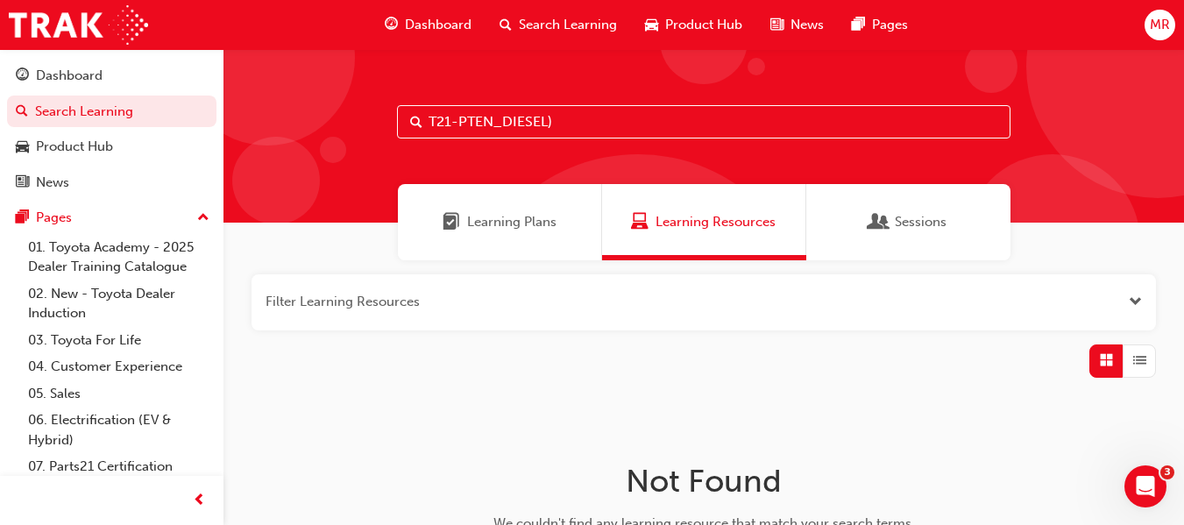
type input "T21-PTEN_DIESEL)"
click at [502, 18] on span "search-icon" at bounding box center [505, 25] width 12 height 22
click at [435, 25] on span "Dashboard" at bounding box center [438, 25] width 67 height 20
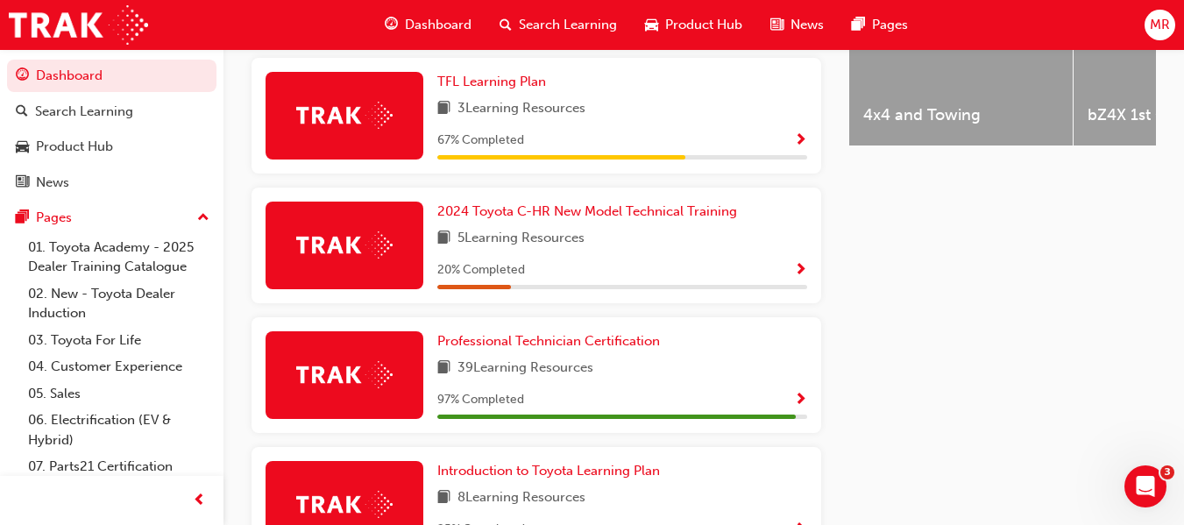
scroll to position [894, 0]
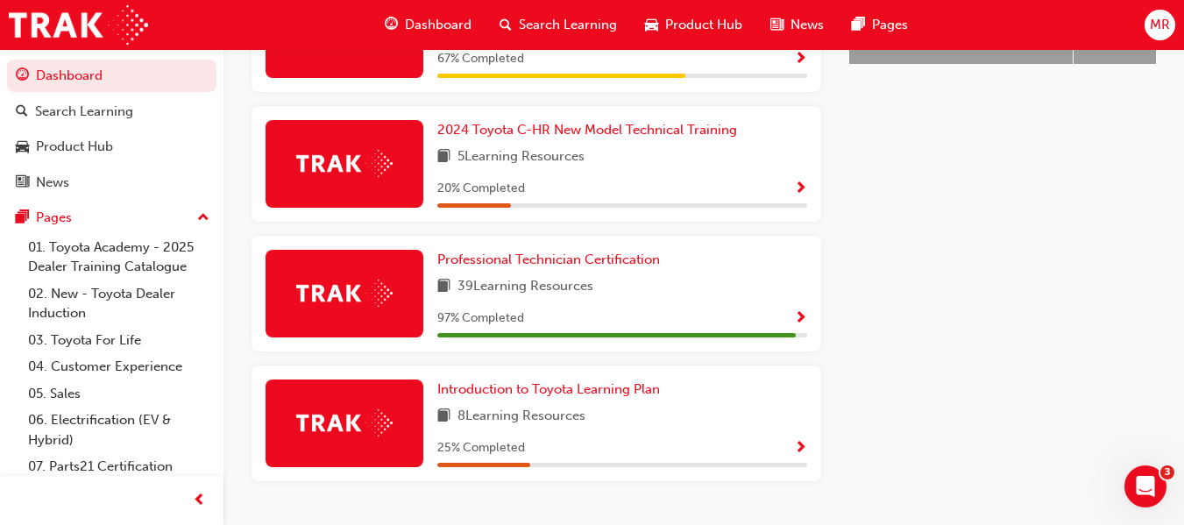
click at [796, 323] on span "Show Progress" at bounding box center [800, 319] width 13 height 16
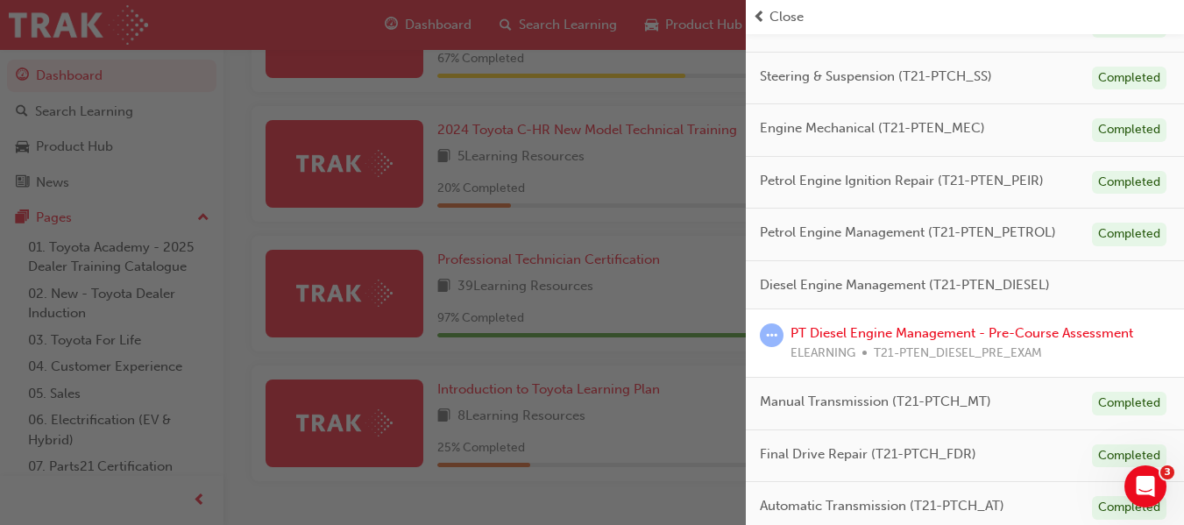
scroll to position [394, 0]
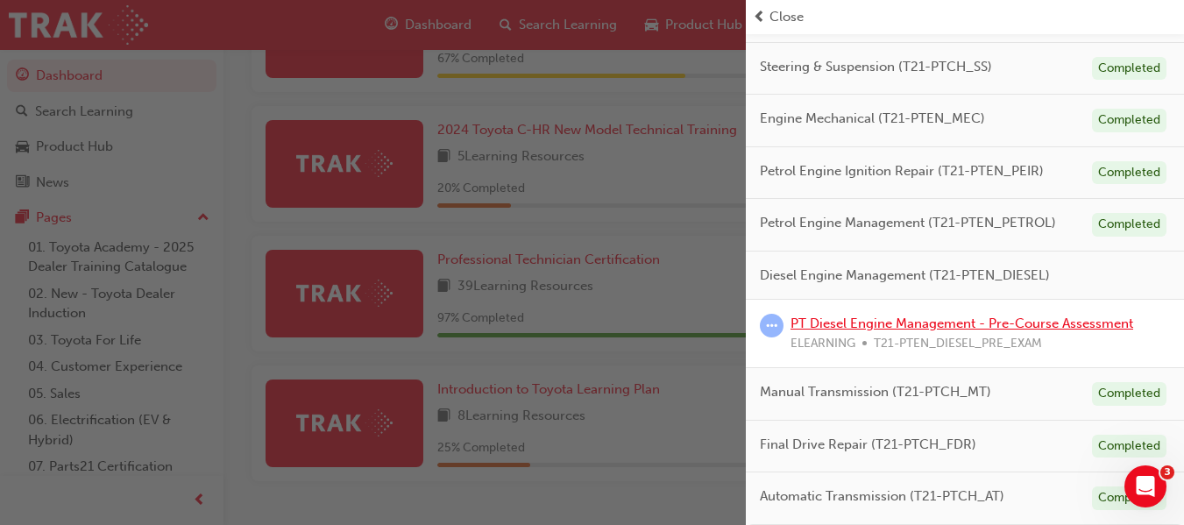
click at [894, 325] on link "PT Diesel Engine Management - Pre-Course Assessment" at bounding box center [961, 323] width 343 height 16
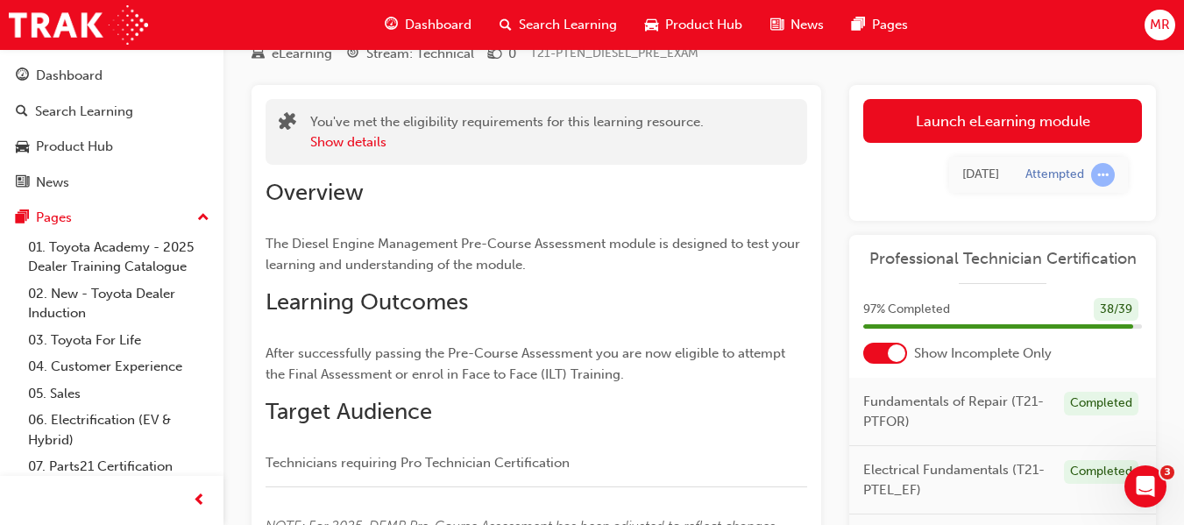
scroll to position [62, 0]
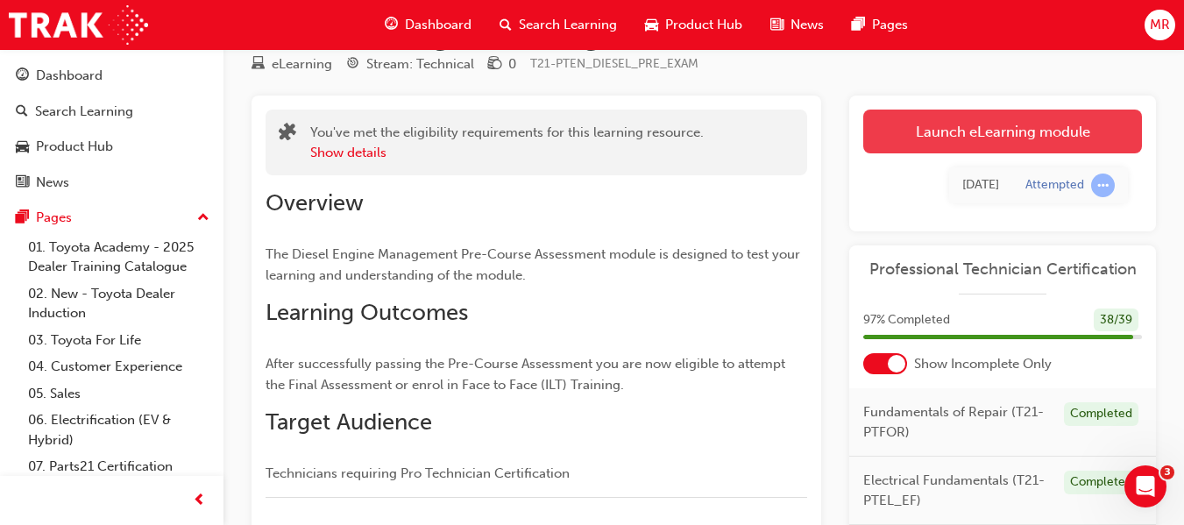
click at [1034, 130] on link "Launch eLearning module" at bounding box center [1002, 132] width 279 height 44
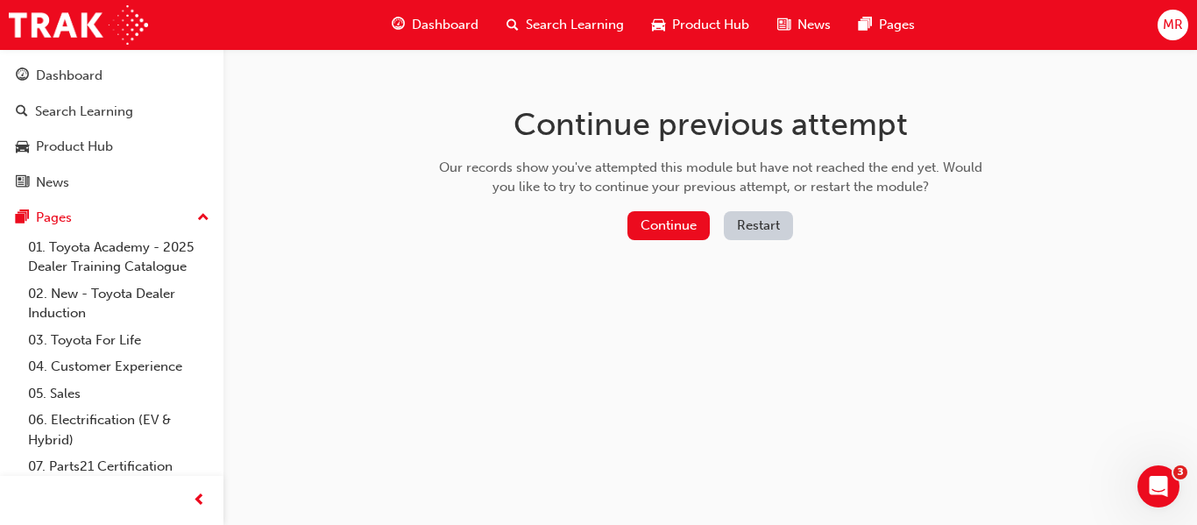
click at [761, 219] on button "Restart" at bounding box center [758, 225] width 69 height 29
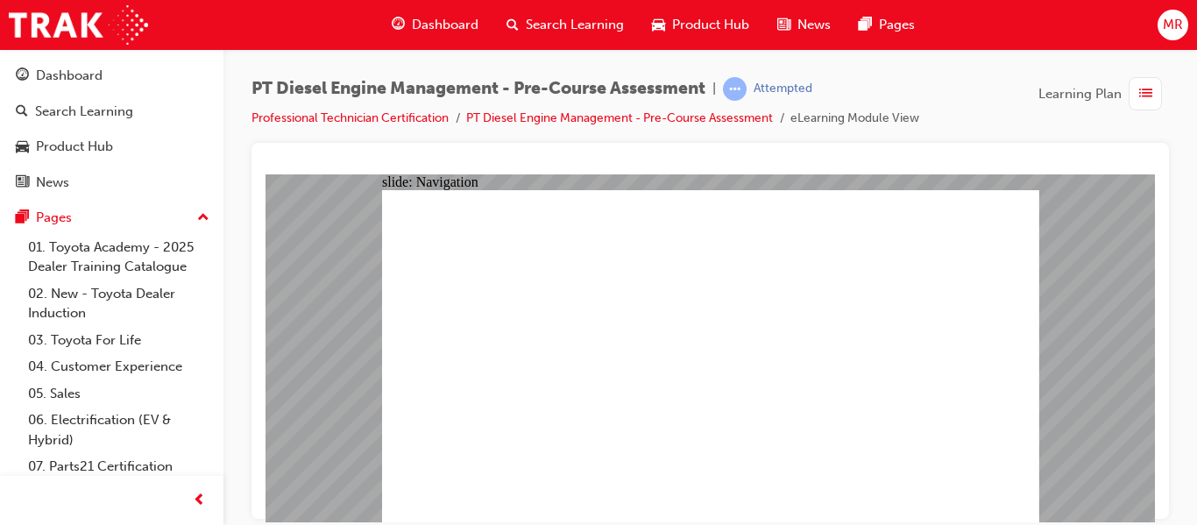
radio input "true"
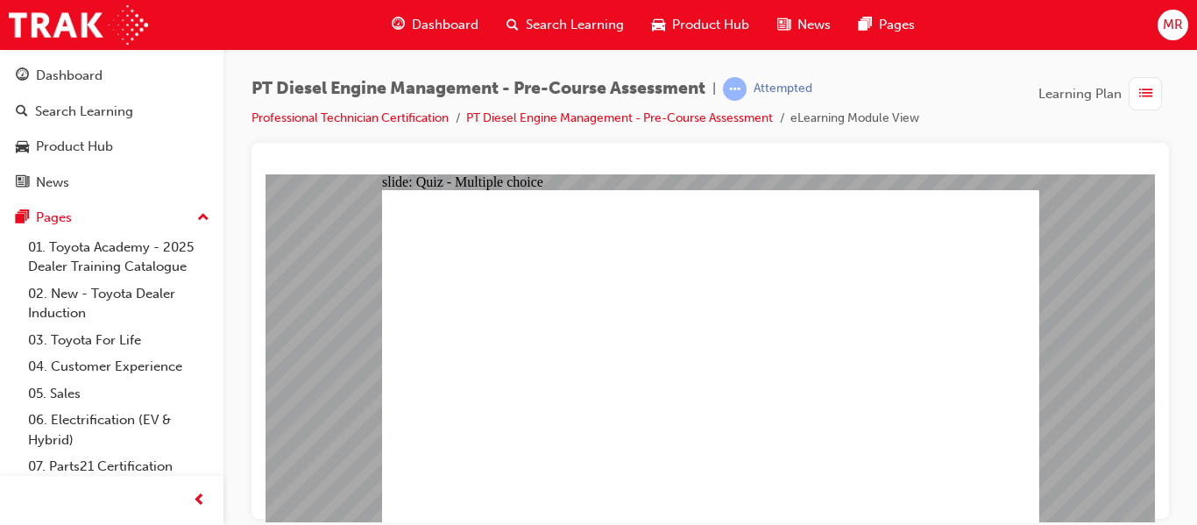
radio input "true"
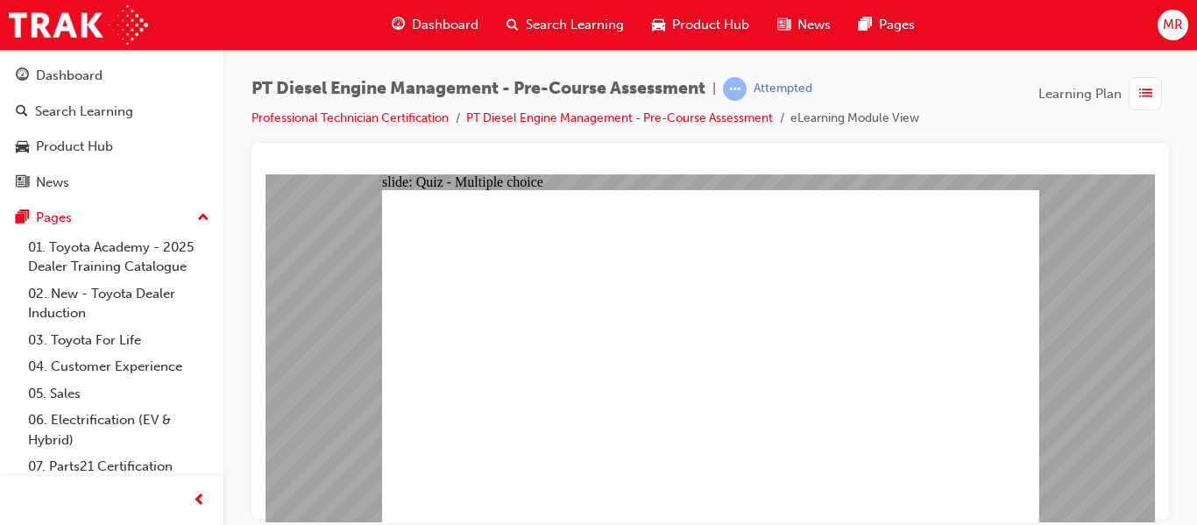
radio input "true"
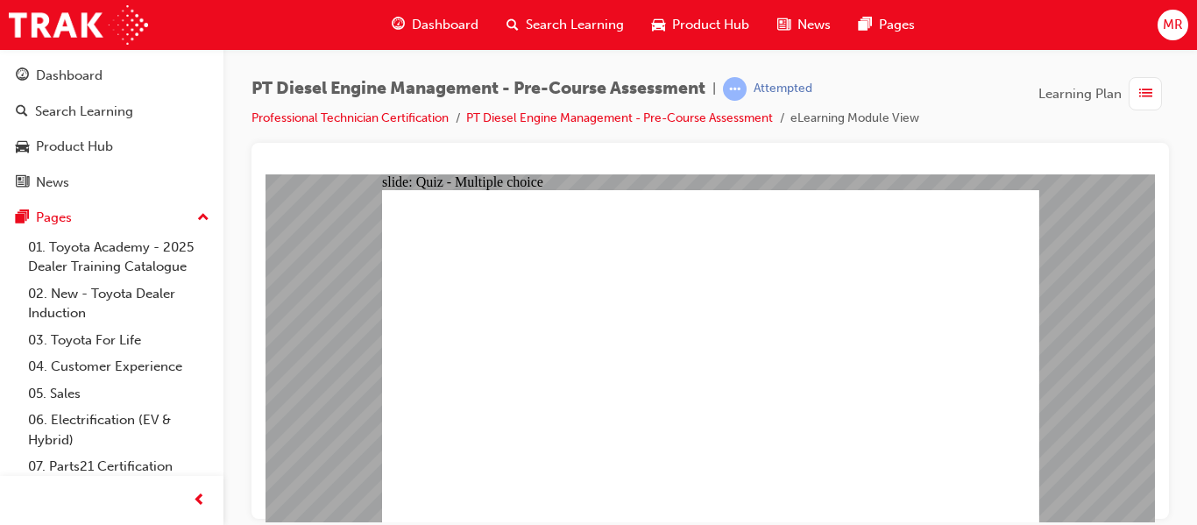
radio input "true"
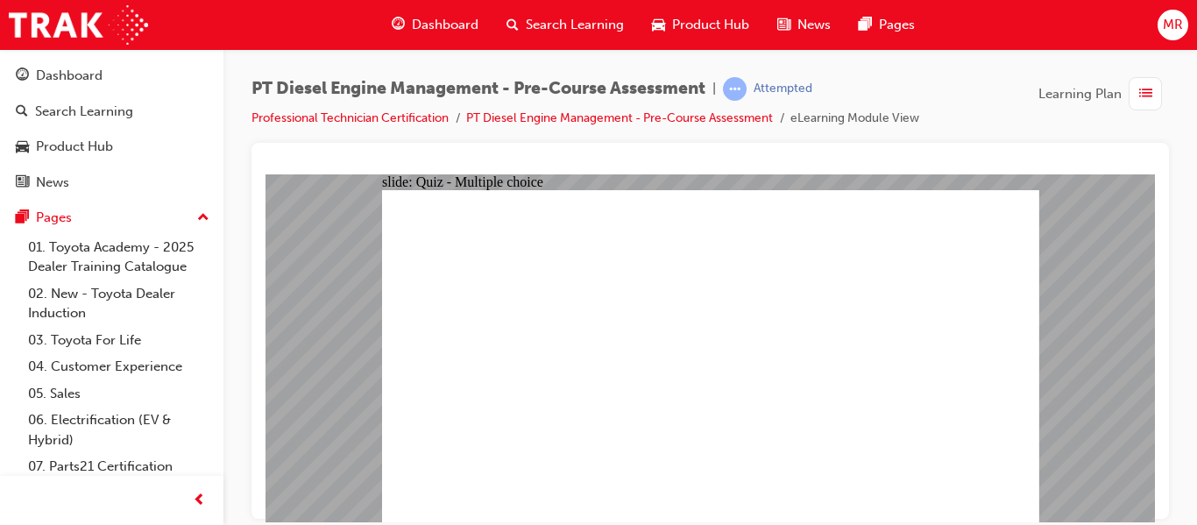
radio input "true"
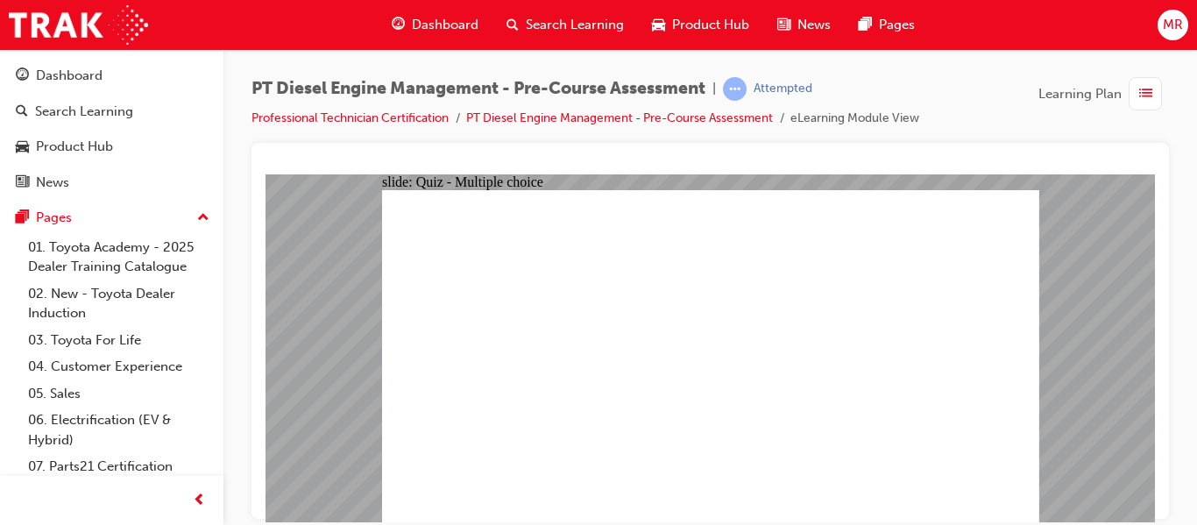
radio input "true"
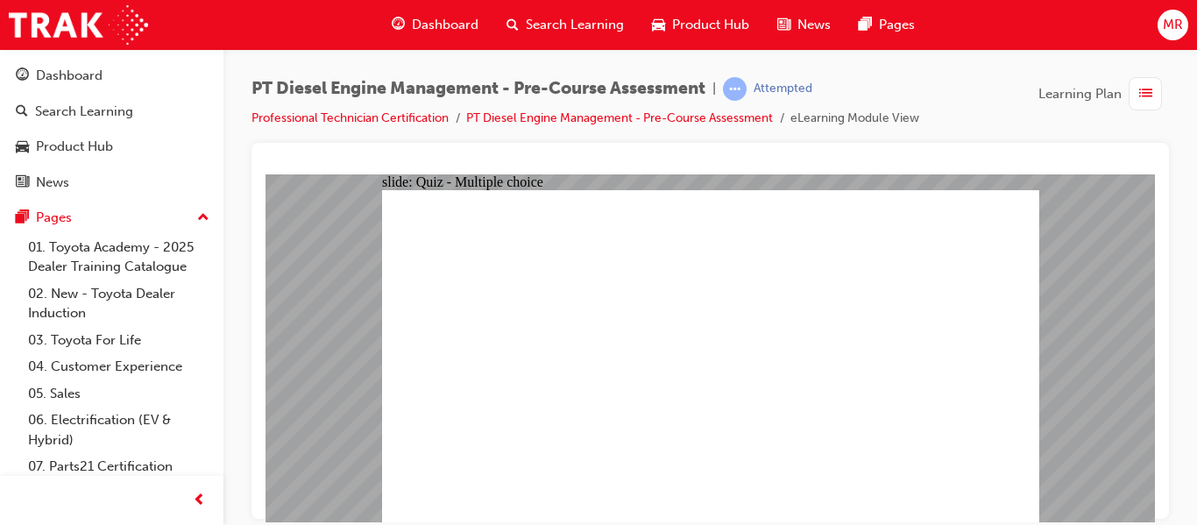
click at [444, 24] on span "Dashboard" at bounding box center [445, 25] width 67 height 20
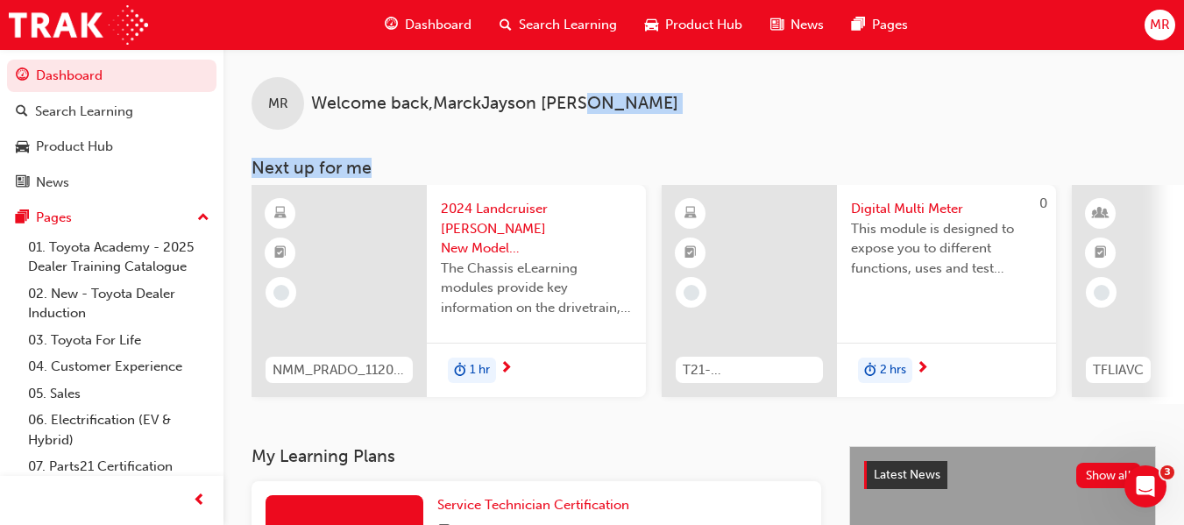
drag, startPoint x: 1181, startPoint y: 103, endPoint x: 1193, endPoint y: 157, distance: 55.7
click at [1184, 159] on html "Your version of Internet Explorer is outdated and not supported. Please upgrade…" at bounding box center [592, 262] width 1184 height 525
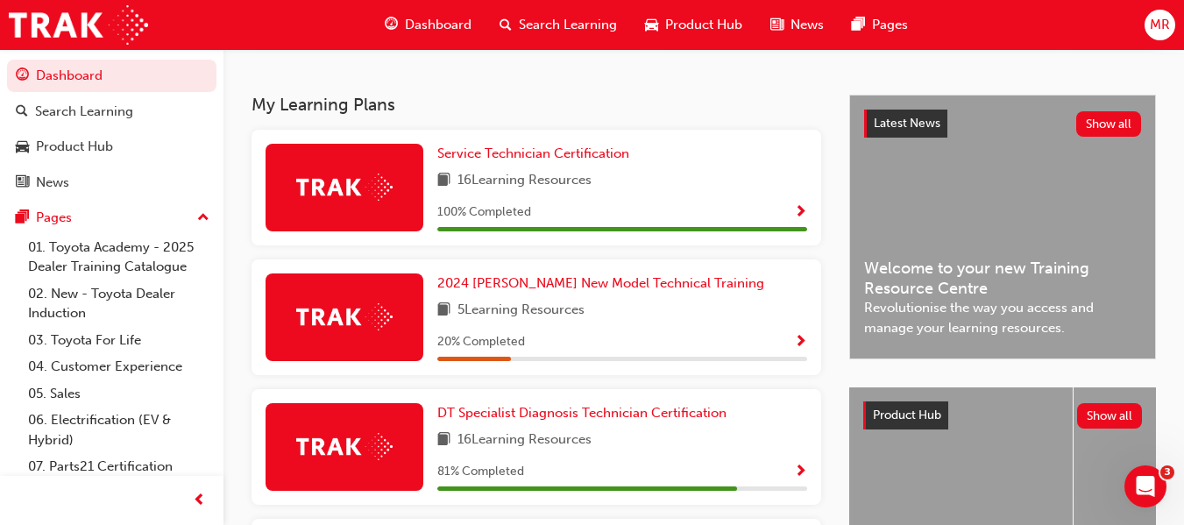
scroll to position [341, 0]
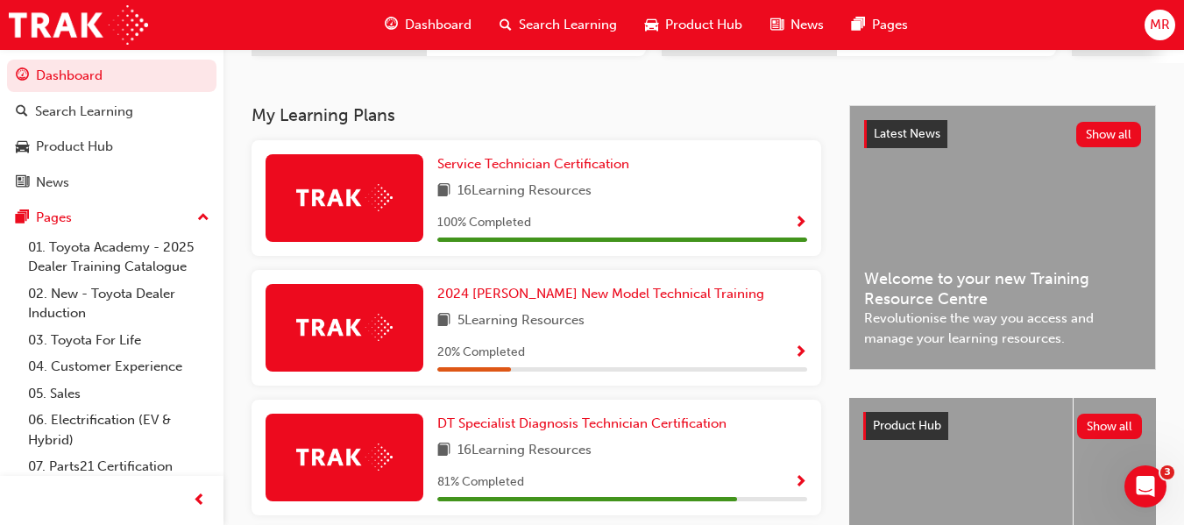
click at [799, 484] on span "Show Progress" at bounding box center [800, 483] width 13 height 16
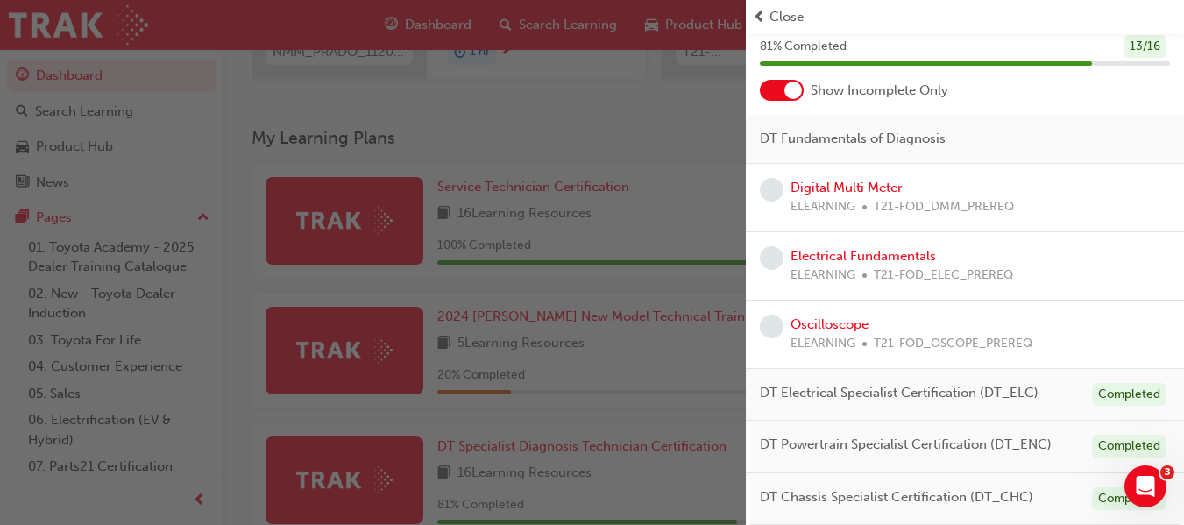
scroll to position [52, 0]
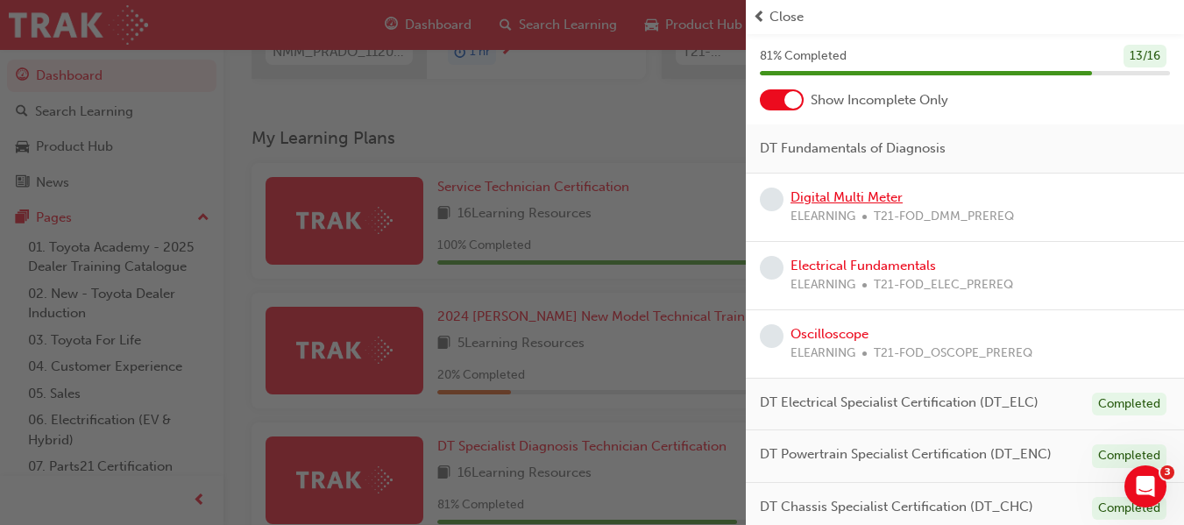
click at [804, 192] on link "Digital Multi Meter" at bounding box center [846, 197] width 112 height 16
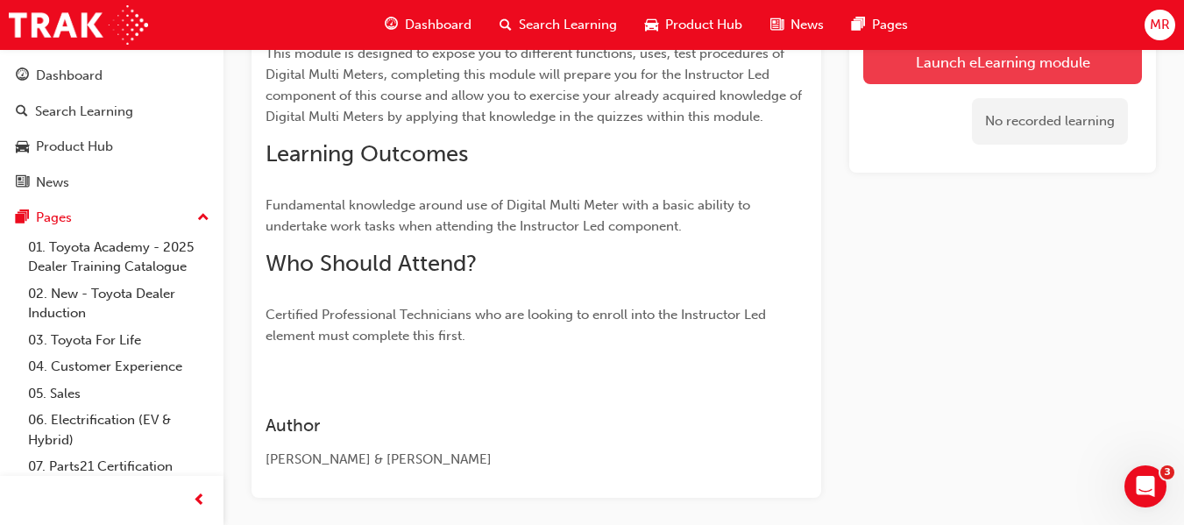
click at [945, 56] on link "Launch eLearning module" at bounding box center [1002, 62] width 279 height 44
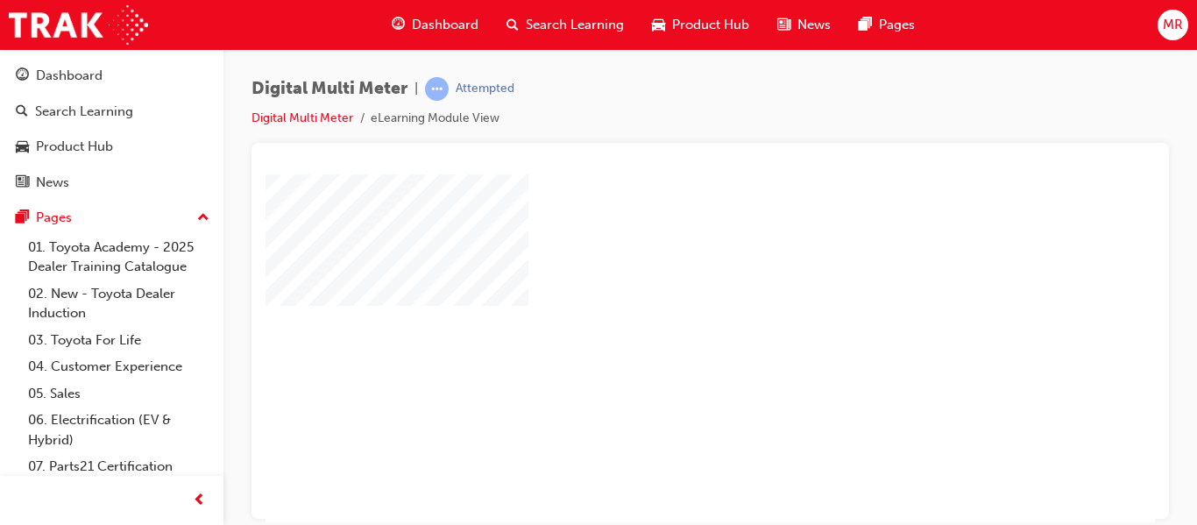
click at [660, 297] on div "play" at bounding box center [660, 297] width 0 height 0
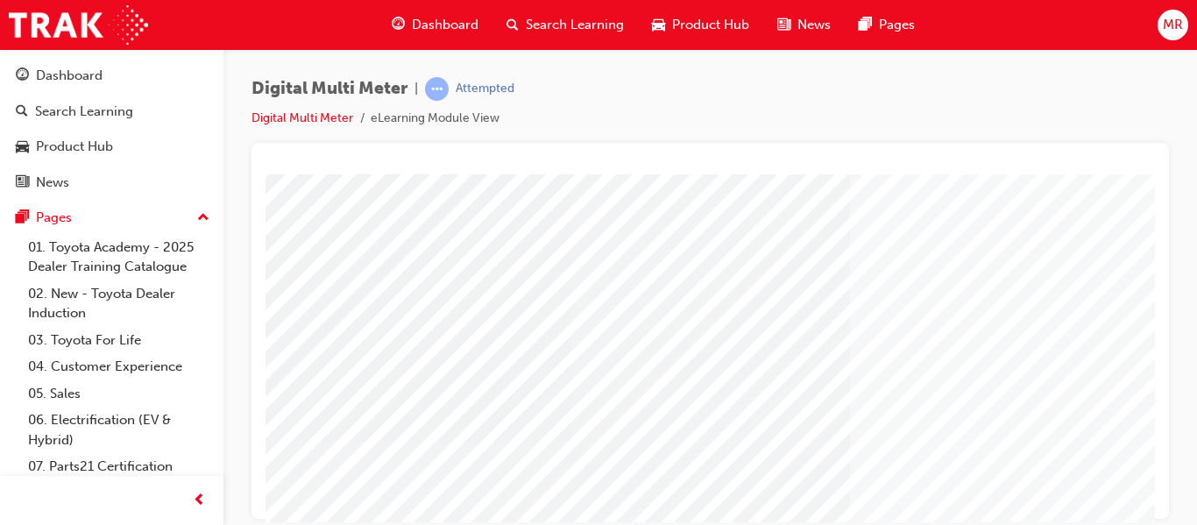
scroll to position [80, 0]
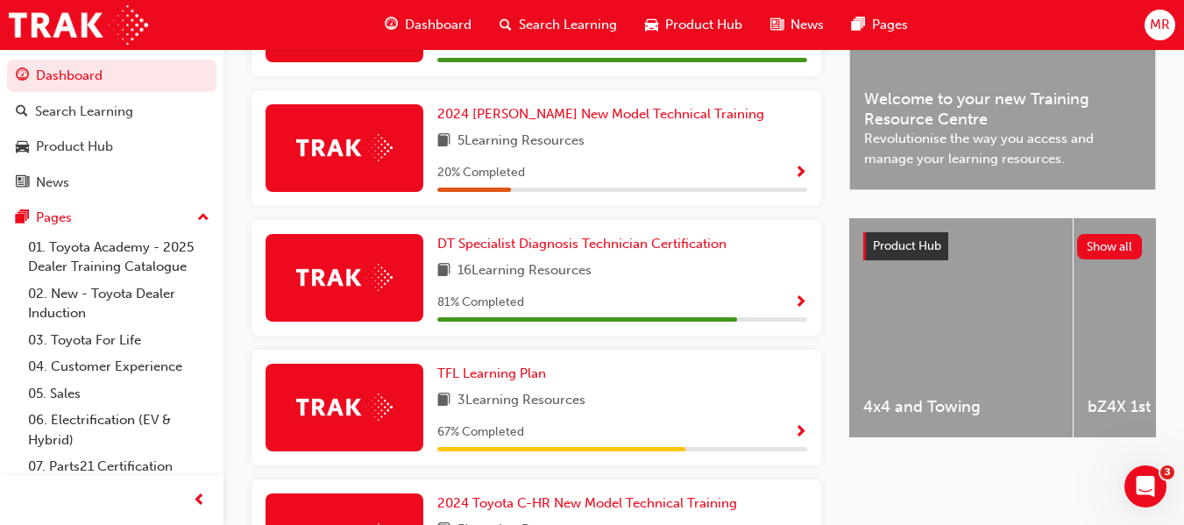
scroll to position [523, 0]
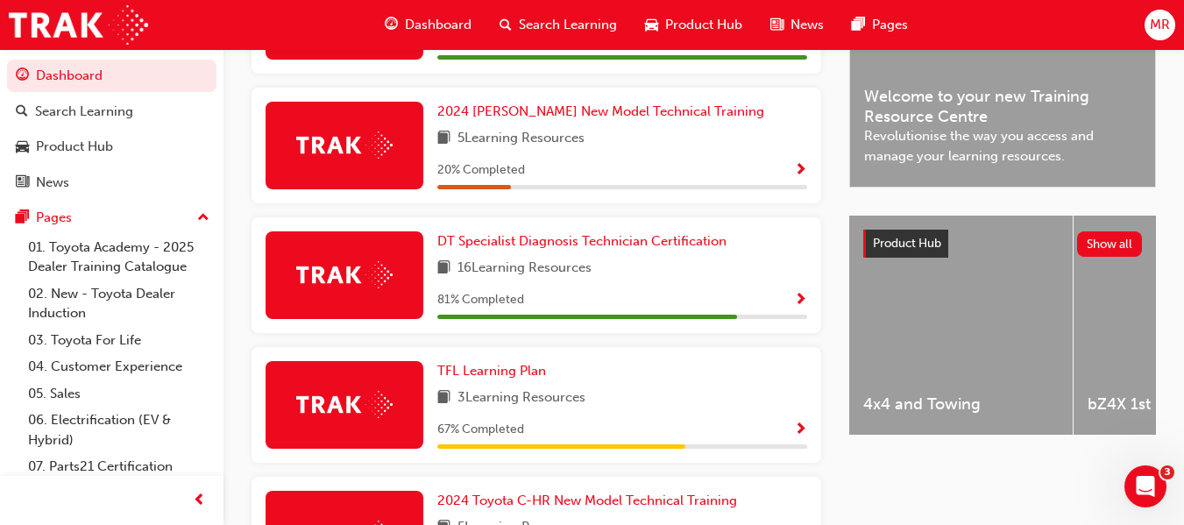
click at [799, 301] on span "Show Progress" at bounding box center [800, 301] width 13 height 16
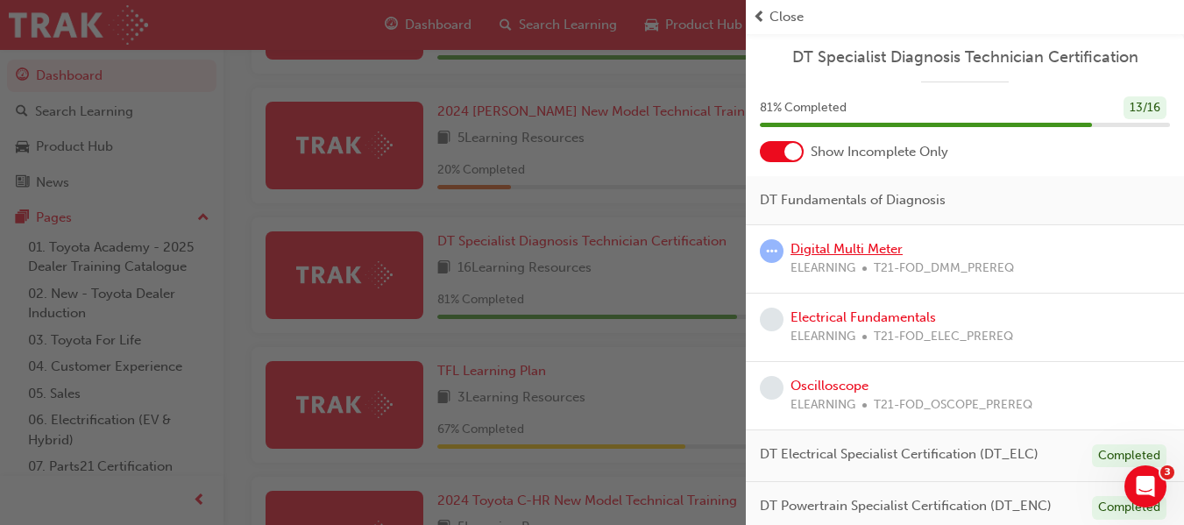
click at [820, 254] on link "Digital Multi Meter" at bounding box center [846, 249] width 112 height 16
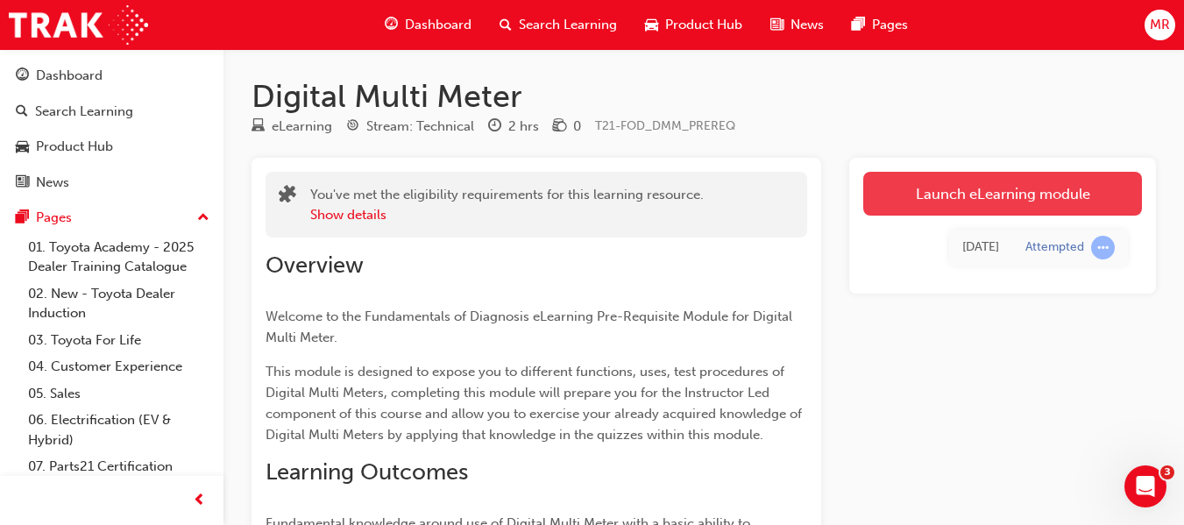
click at [982, 192] on link "Launch eLearning module" at bounding box center [1002, 194] width 279 height 44
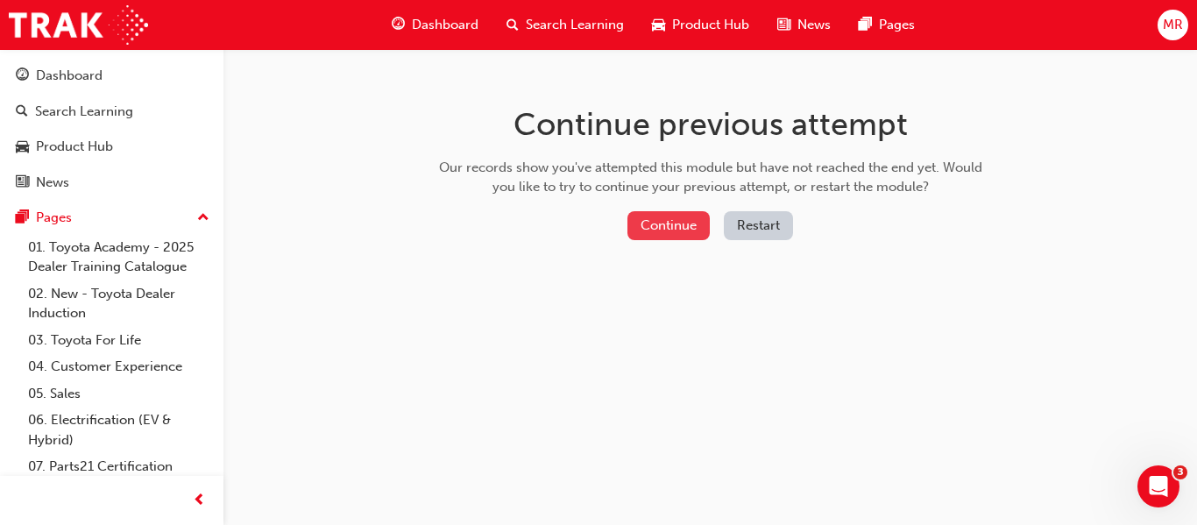
click at [682, 227] on button "Continue" at bounding box center [668, 225] width 82 height 29
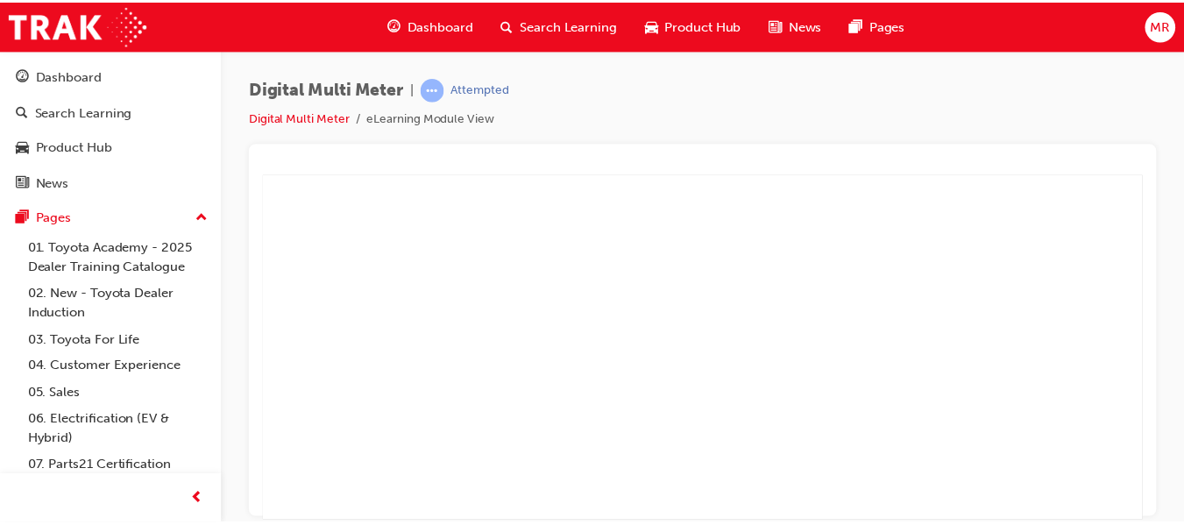
scroll to position [2, 0]
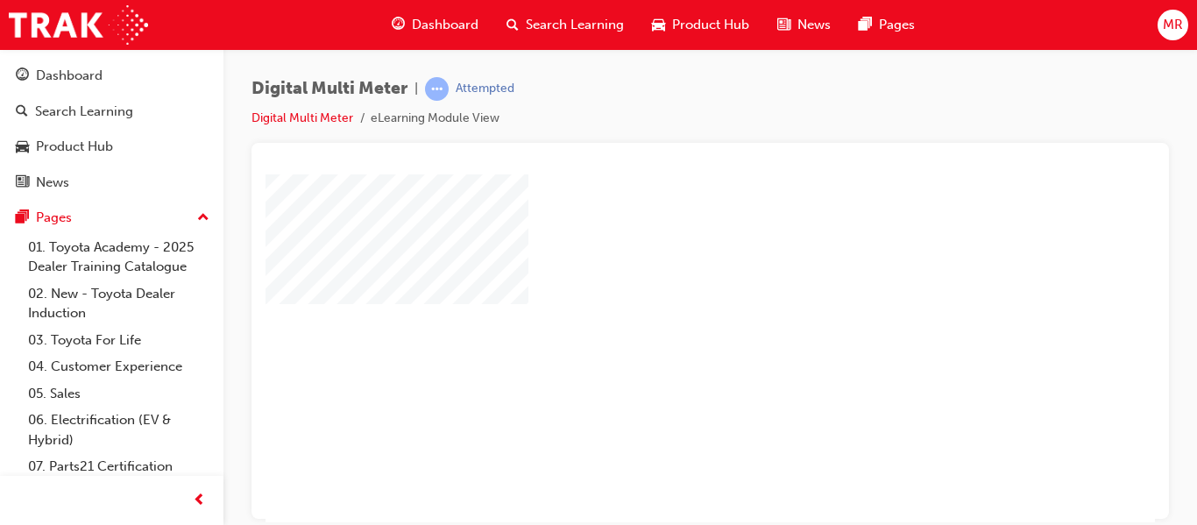
click at [443, 31] on span "Dashboard" at bounding box center [445, 25] width 67 height 20
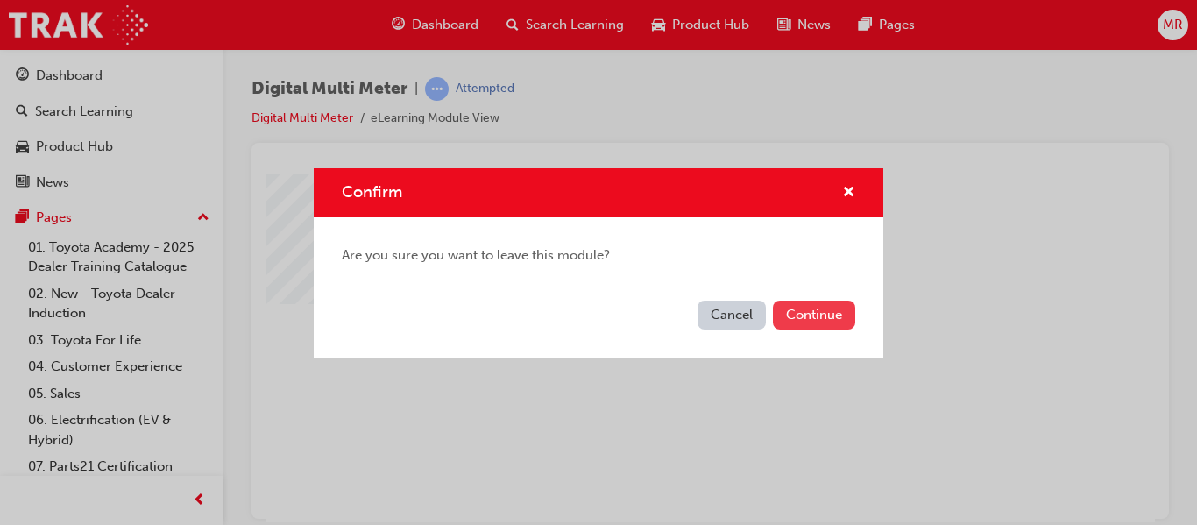
click at [804, 305] on button "Continue" at bounding box center [814, 315] width 82 height 29
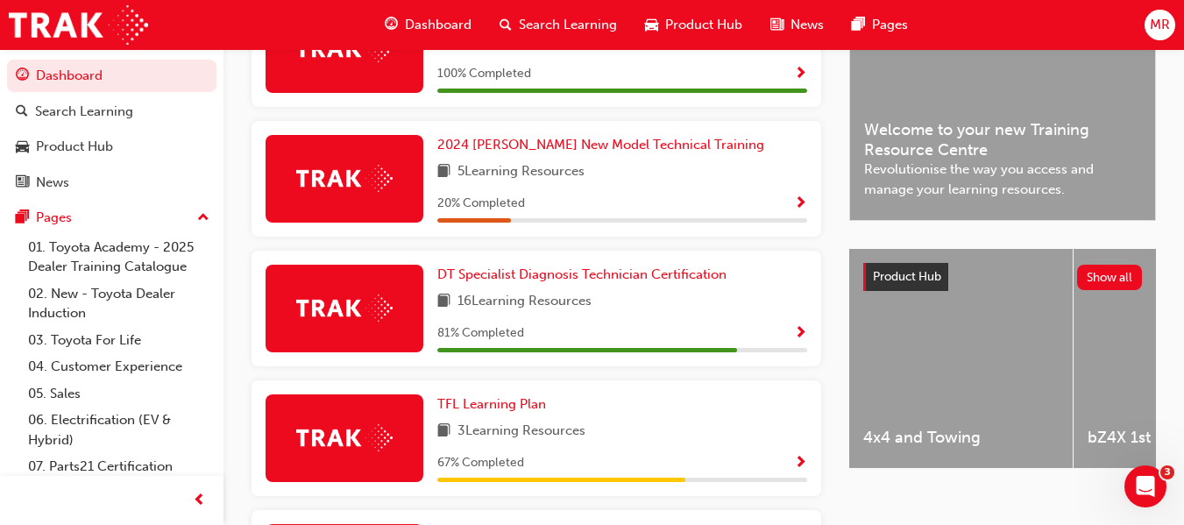
scroll to position [511, 0]
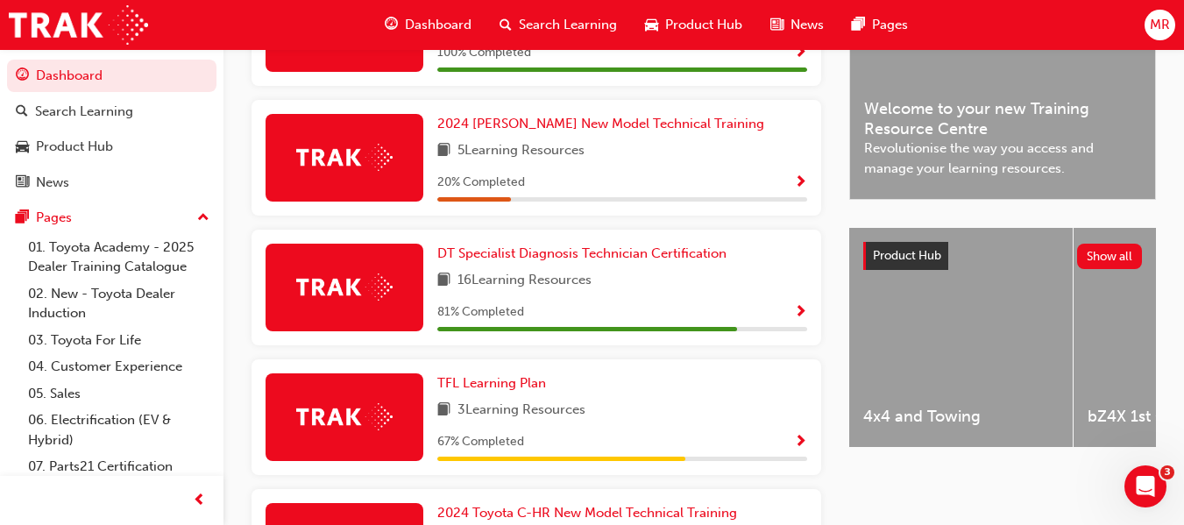
click at [796, 317] on span "Show Progress" at bounding box center [800, 313] width 13 height 16
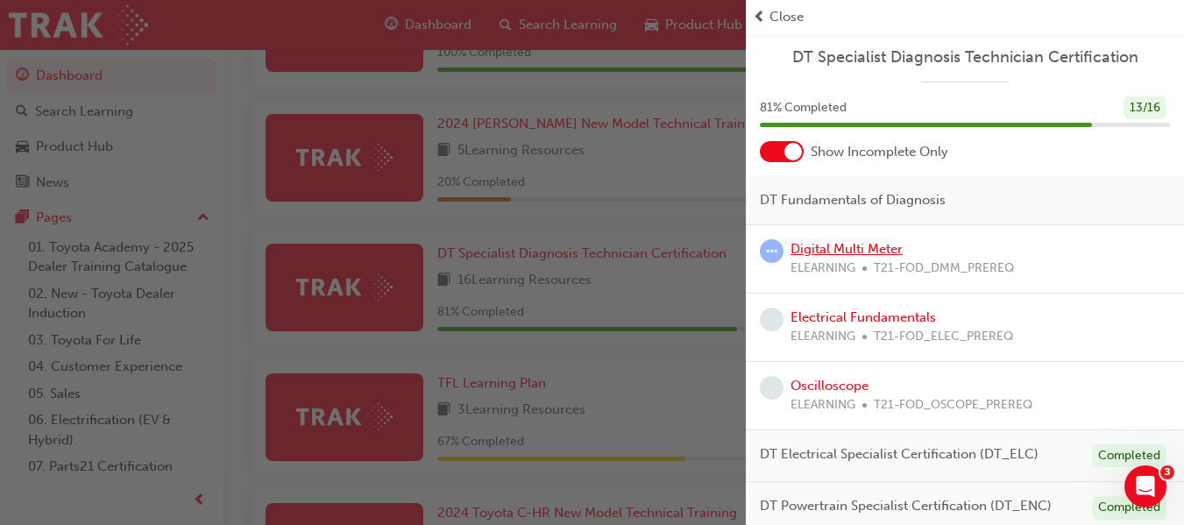
click at [823, 245] on link "Digital Multi Meter" at bounding box center [846, 249] width 112 height 16
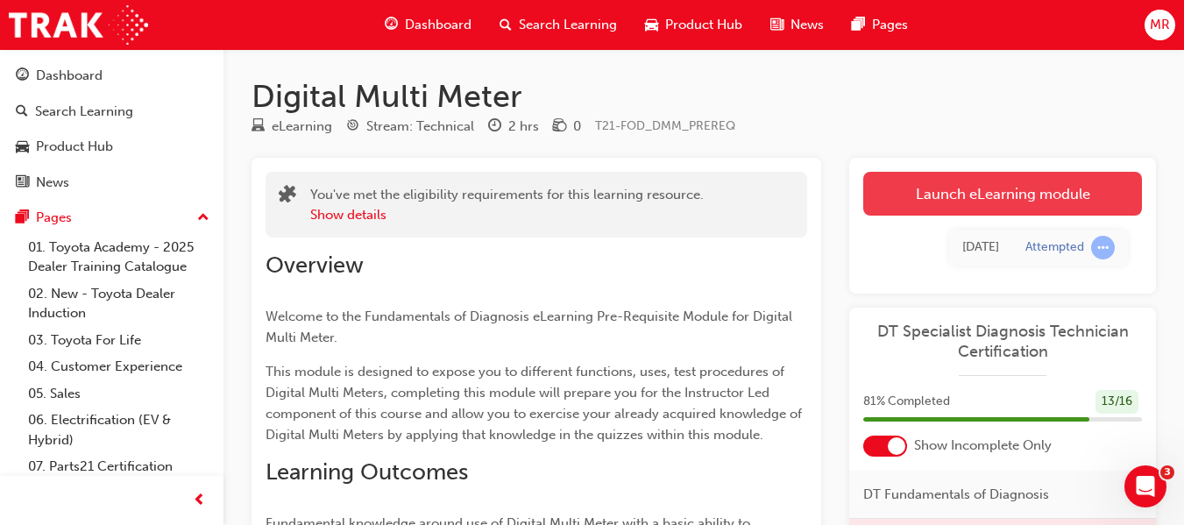
click at [995, 188] on link "Launch eLearning module" at bounding box center [1002, 194] width 279 height 44
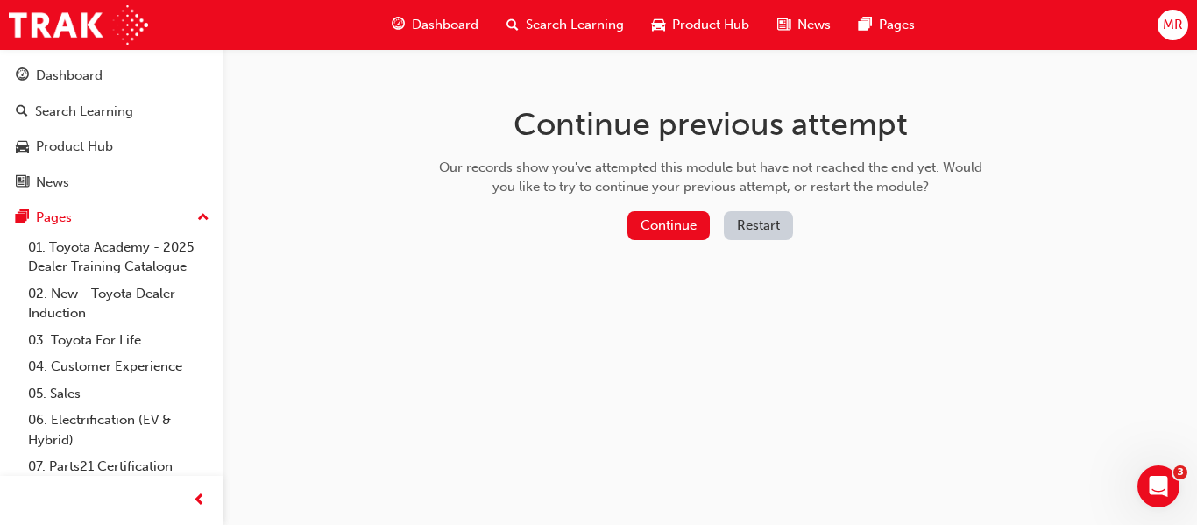
click at [747, 216] on button "Restart" at bounding box center [758, 225] width 69 height 29
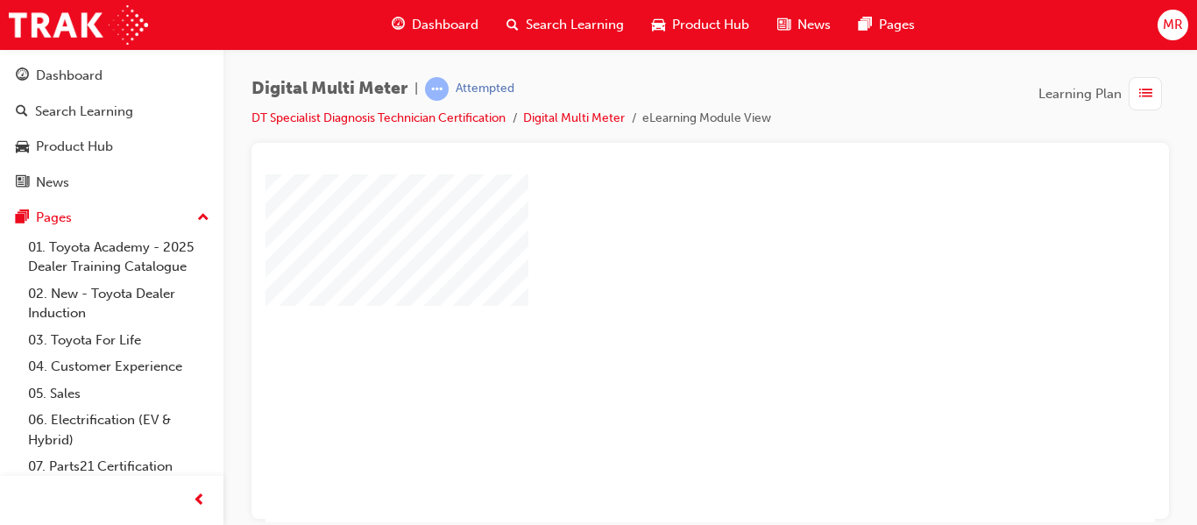
click at [1147, 92] on span "list-icon" at bounding box center [1145, 94] width 13 height 22
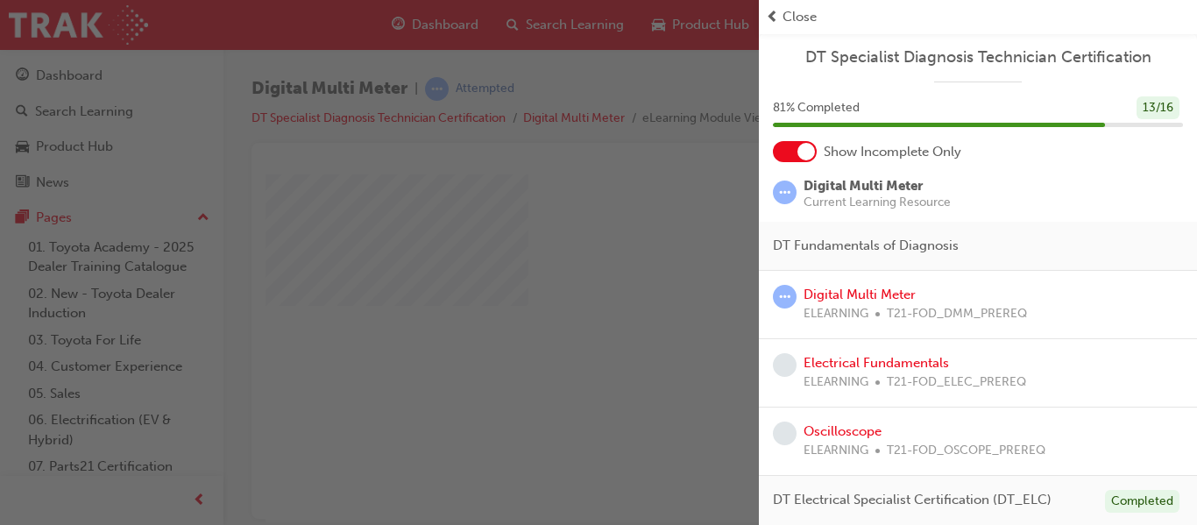
click at [676, 61] on div "button" at bounding box center [379, 262] width 759 height 525
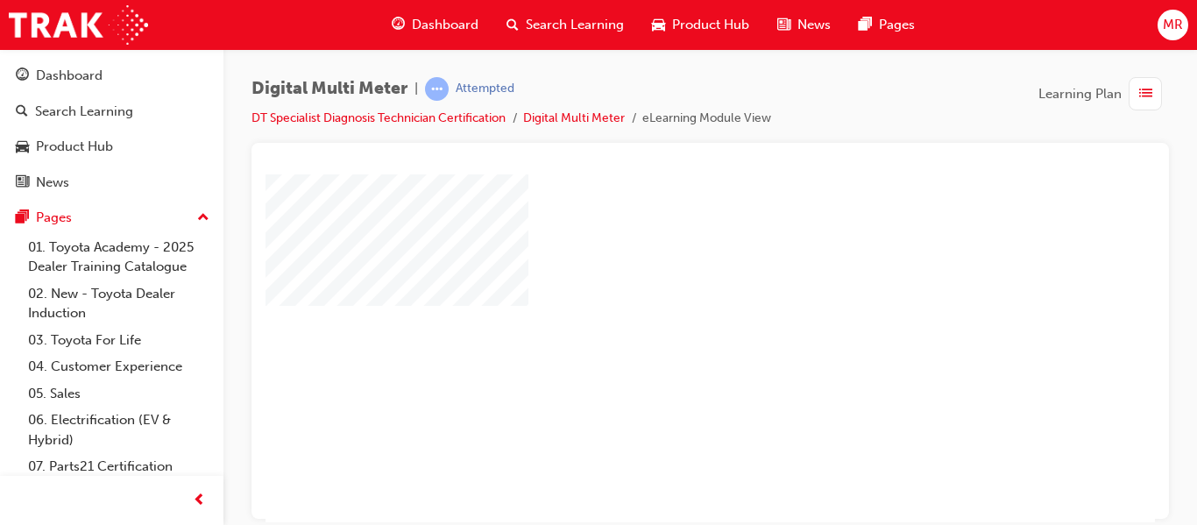
click at [660, 297] on div "play" at bounding box center [660, 297] width 0 height 0
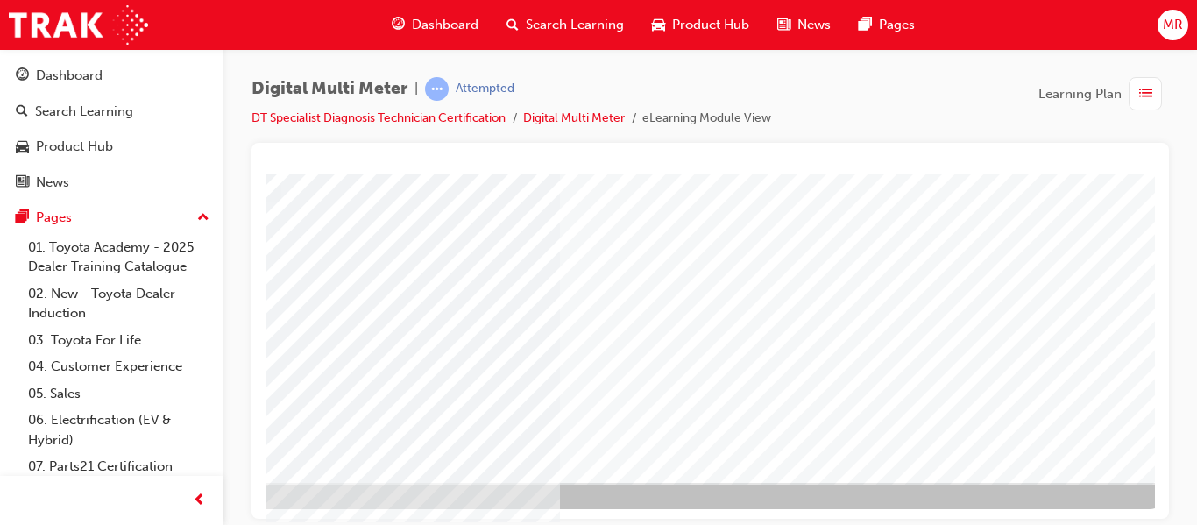
scroll to position [322, 315]
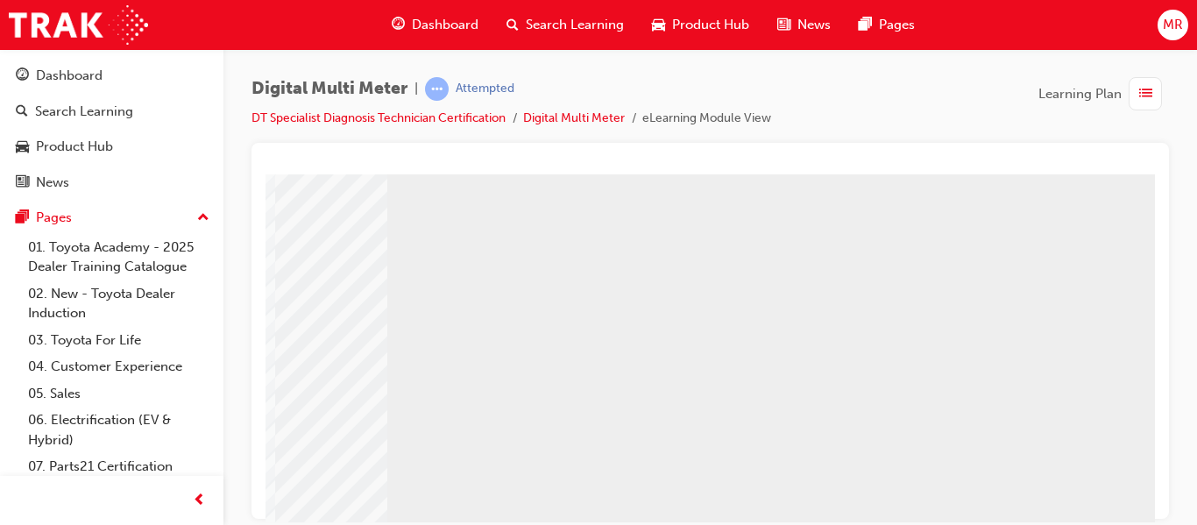
scroll to position [95, 315]
click at [853, 86] on html "Navigation Loading..." at bounding box center [407, 82] width 889 height 7
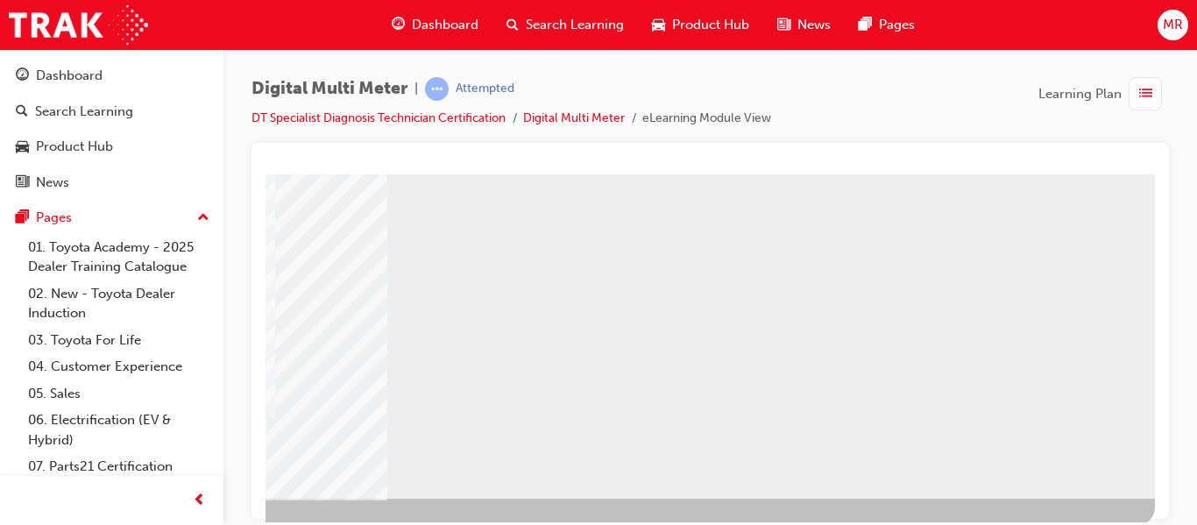
scroll to position [322, 315]
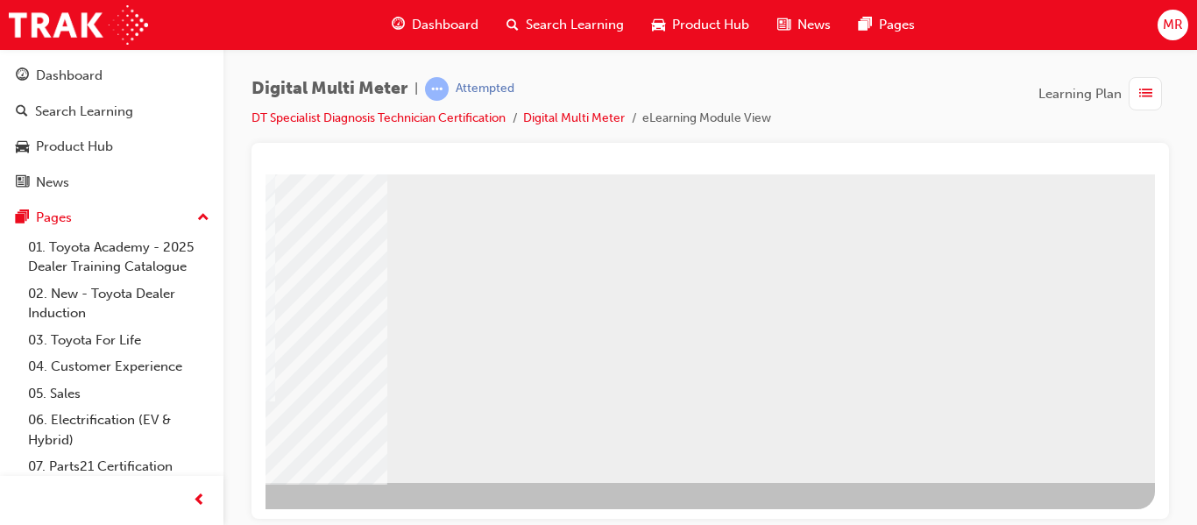
click at [74, 513] on div "NEXT Trigger this button to go to the next slide" at bounding box center [18, 529] width 110 height 32
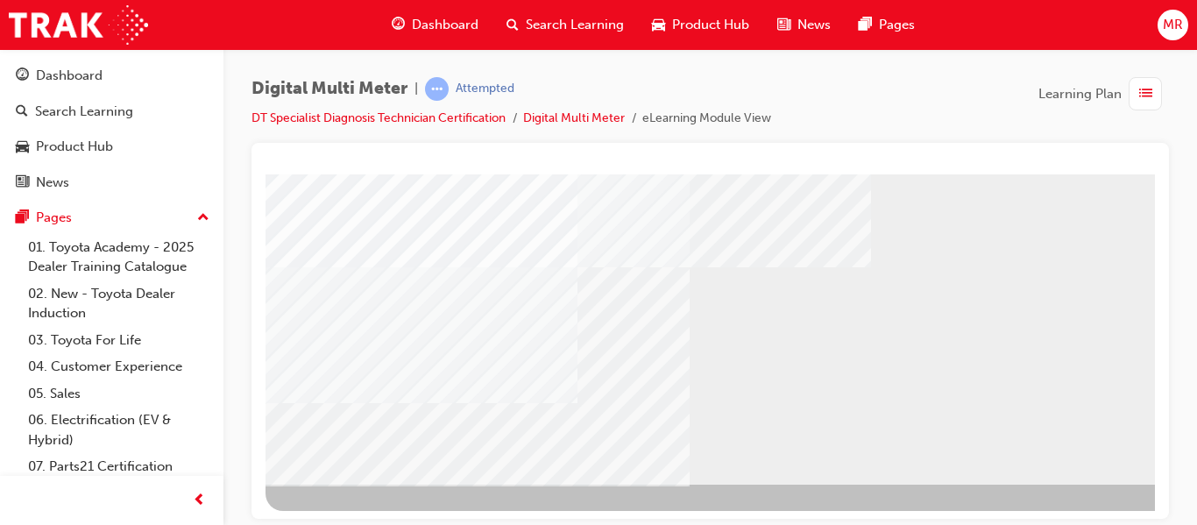
scroll to position [322, 0]
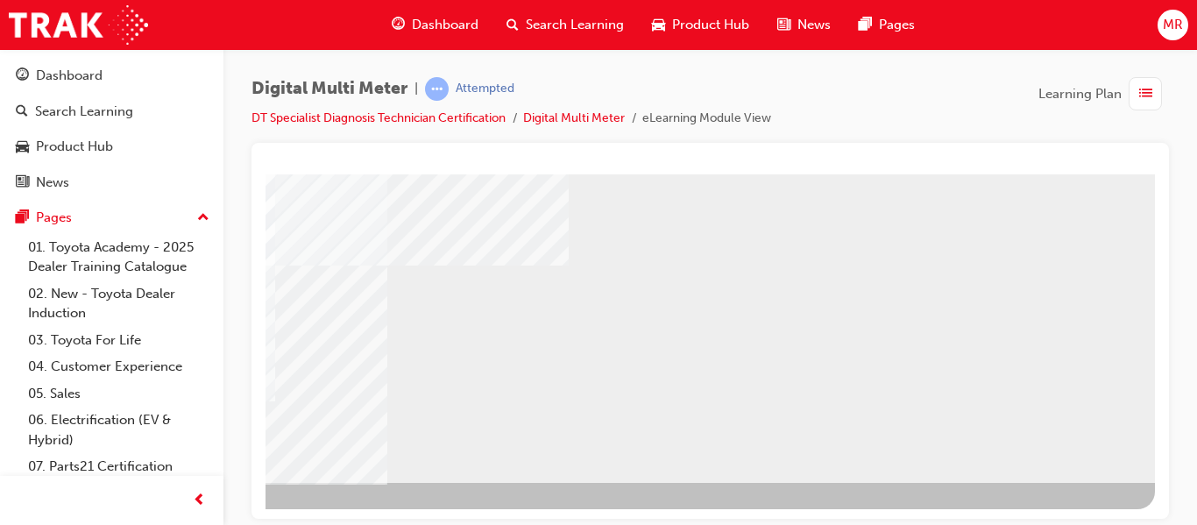
scroll to position [322, 315]
drag, startPoint x: 1400, startPoint y: 343, endPoint x: 1143, endPoint y: 284, distance: 263.3
click at [74, 513] on div "NEXT Trigger this button to go to the next slide" at bounding box center [18, 529] width 110 height 32
drag, startPoint x: 1132, startPoint y: 520, endPoint x: 1396, endPoint y: 697, distance: 317.6
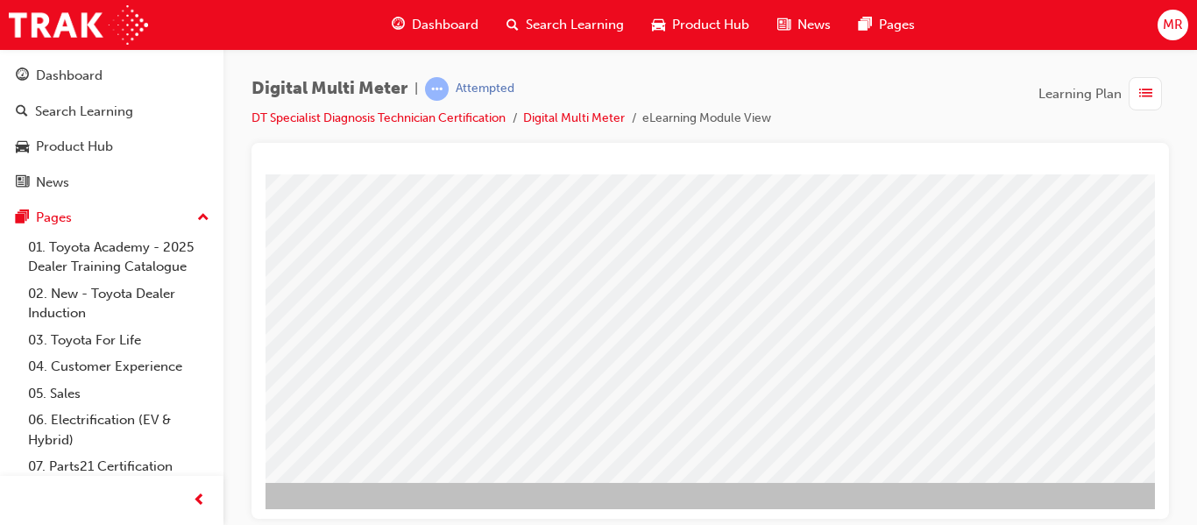
click at [1139, 169] on div at bounding box center [709, 166] width 889 height 18
drag, startPoint x: 272, startPoint y: 514, endPoint x: 534, endPoint y: 697, distance: 318.4
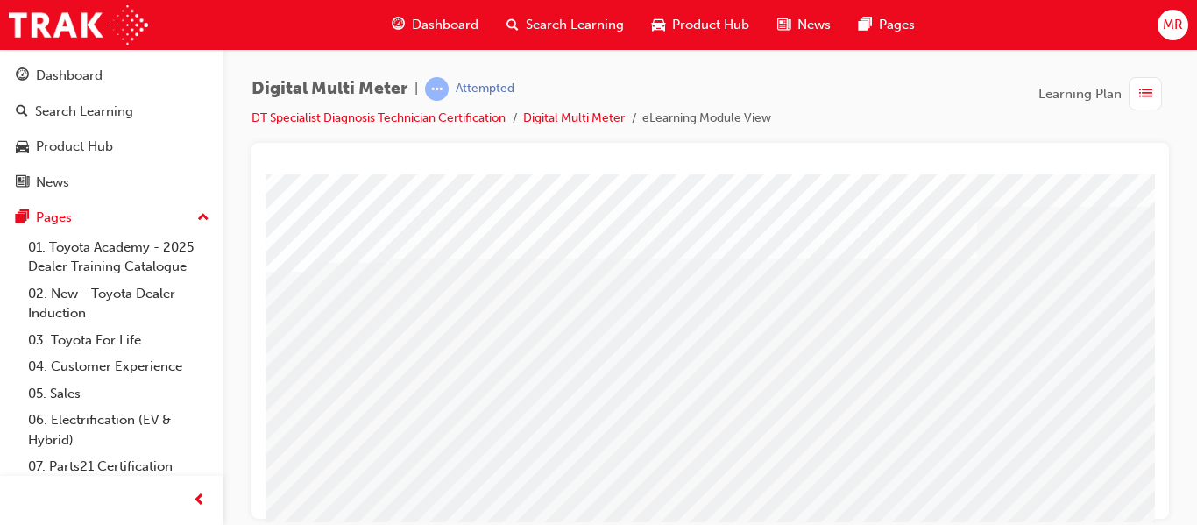
scroll to position [7, 140]
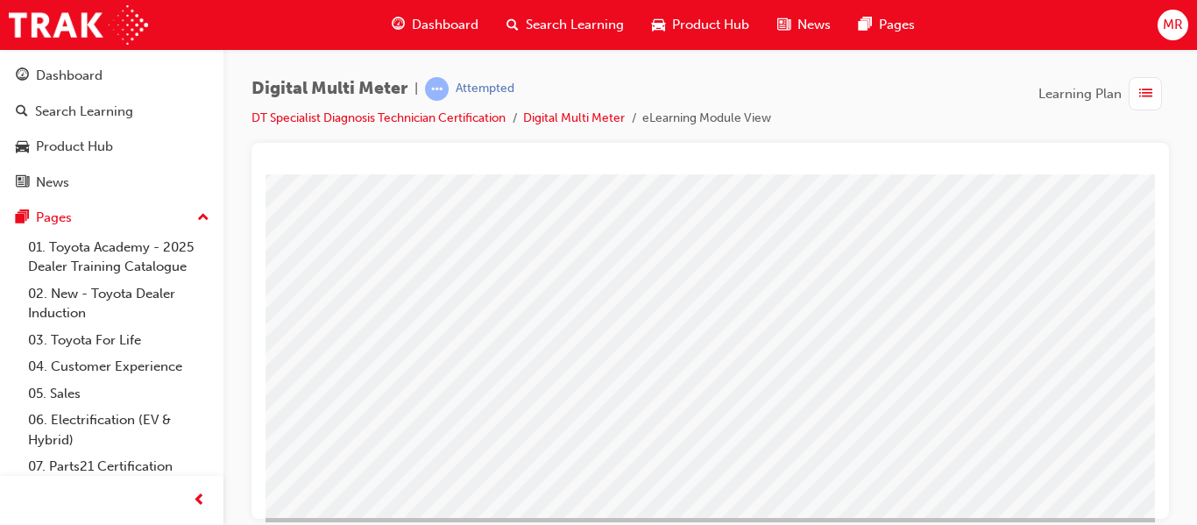
scroll to position [287, 315]
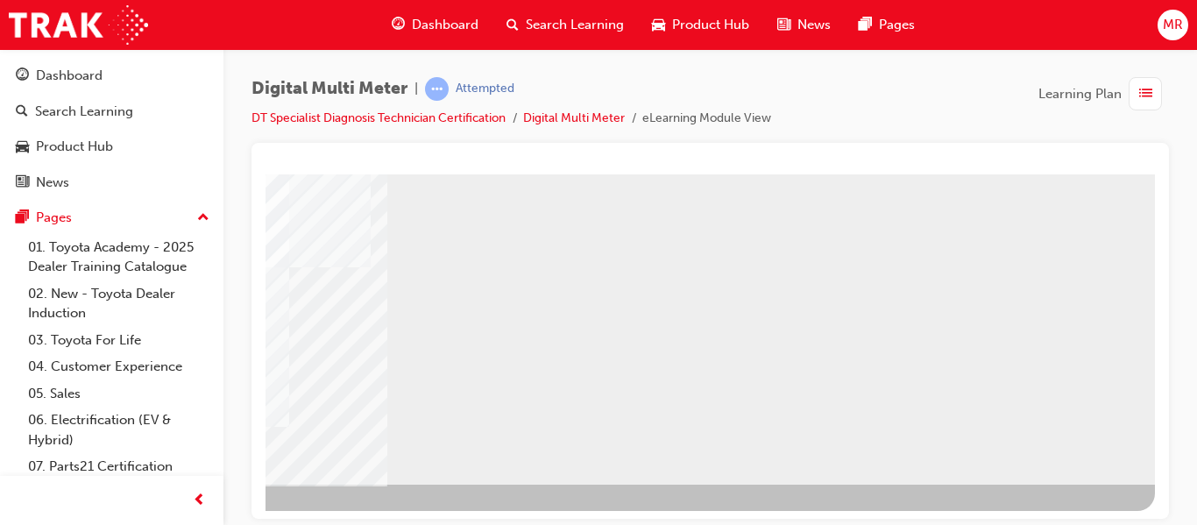
scroll to position [322, 315]
click at [74, 513] on div "NEXT Trigger this button to go to the next slide" at bounding box center [18, 529] width 110 height 32
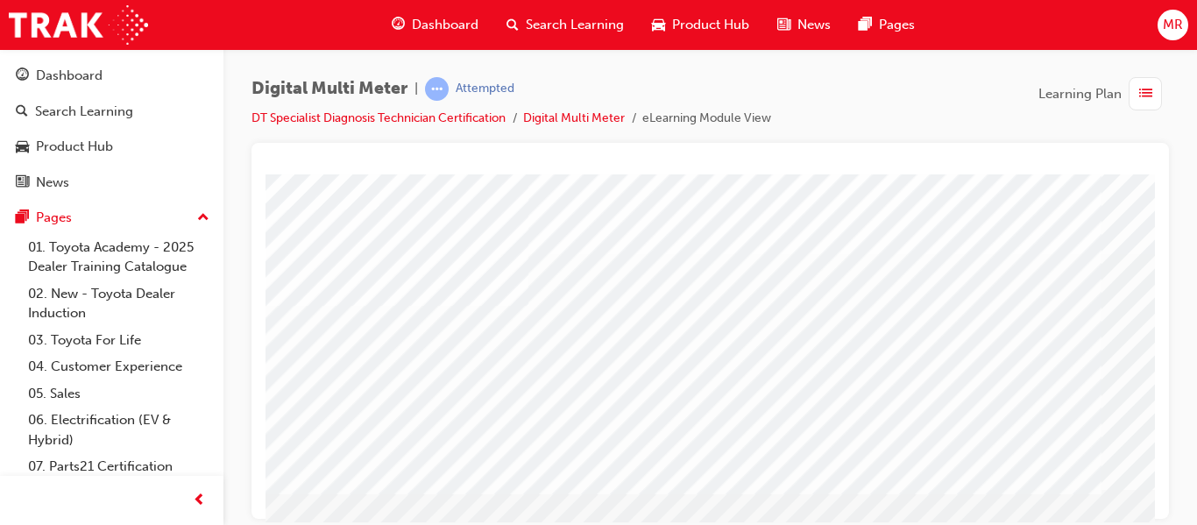
scroll to position [0, 35]
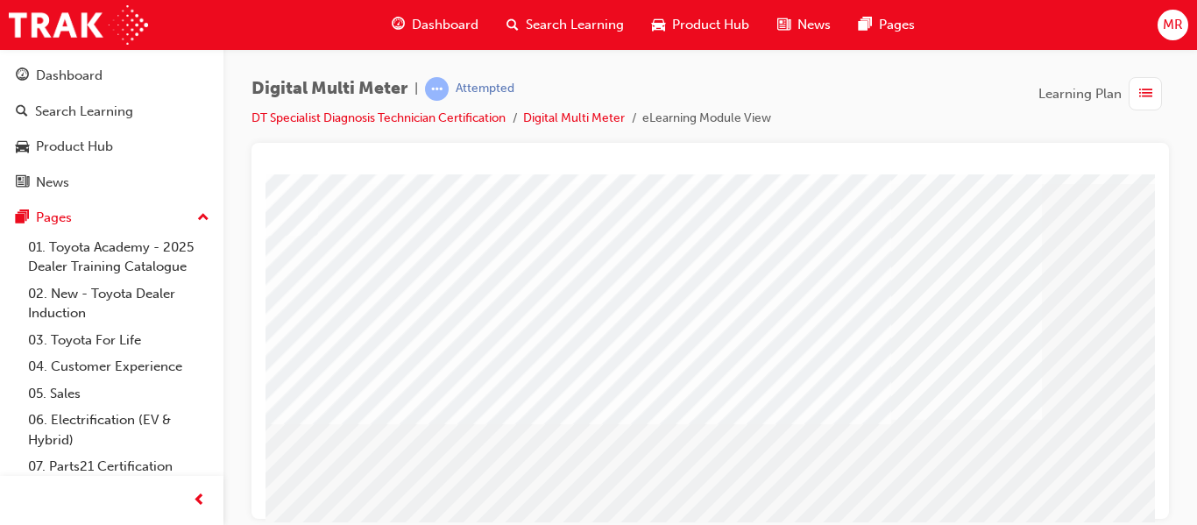
scroll to position [322, 210]
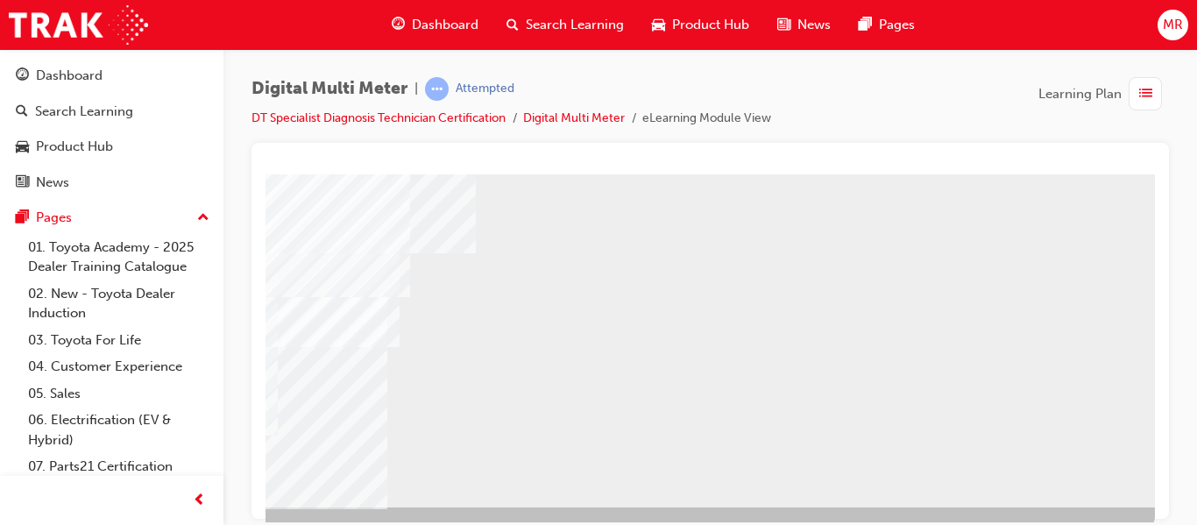
scroll to position [322, 315]
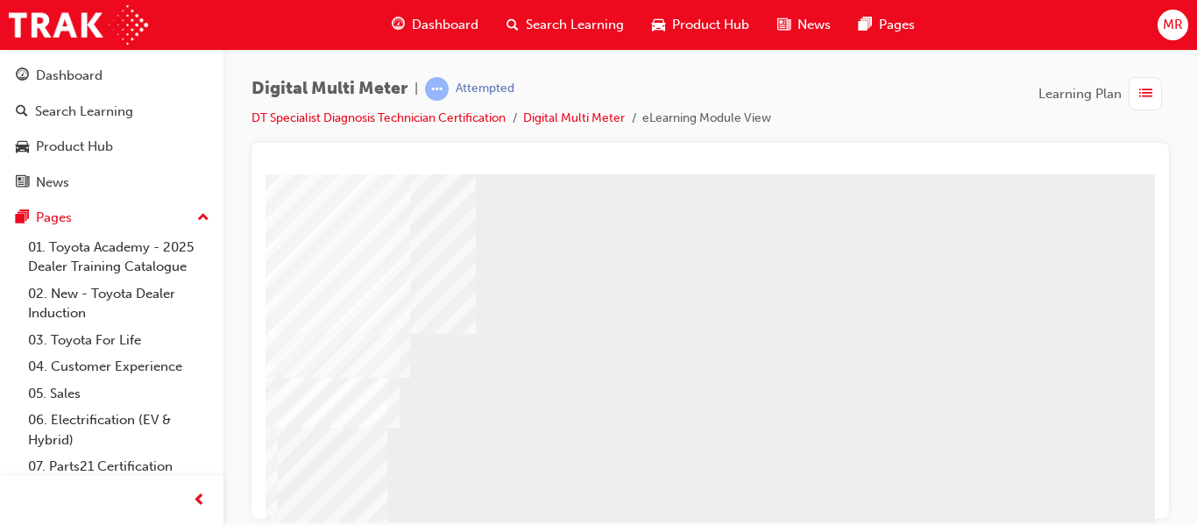
scroll to position [182, 315]
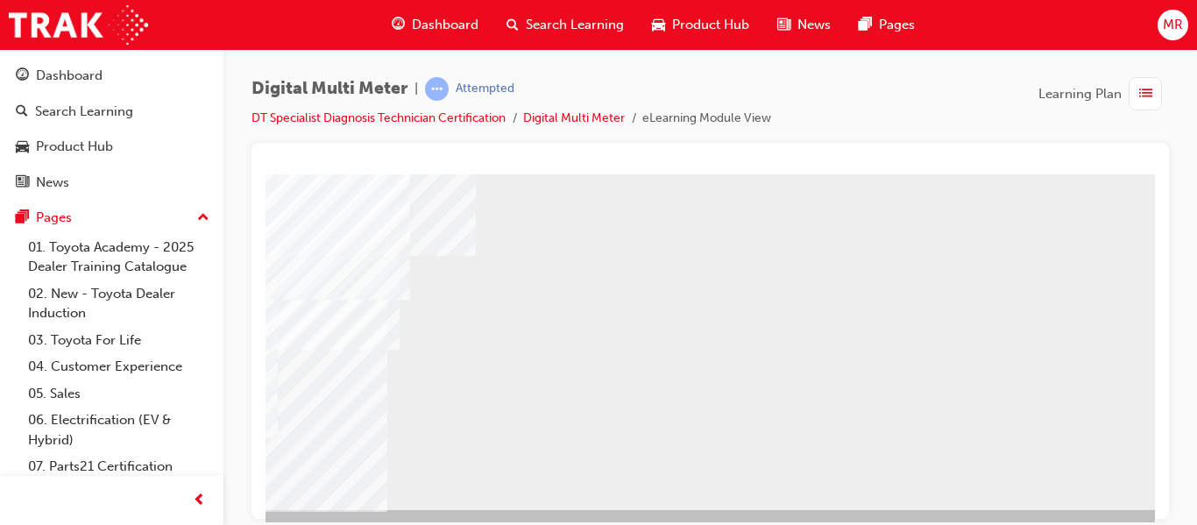
scroll to position [322, 315]
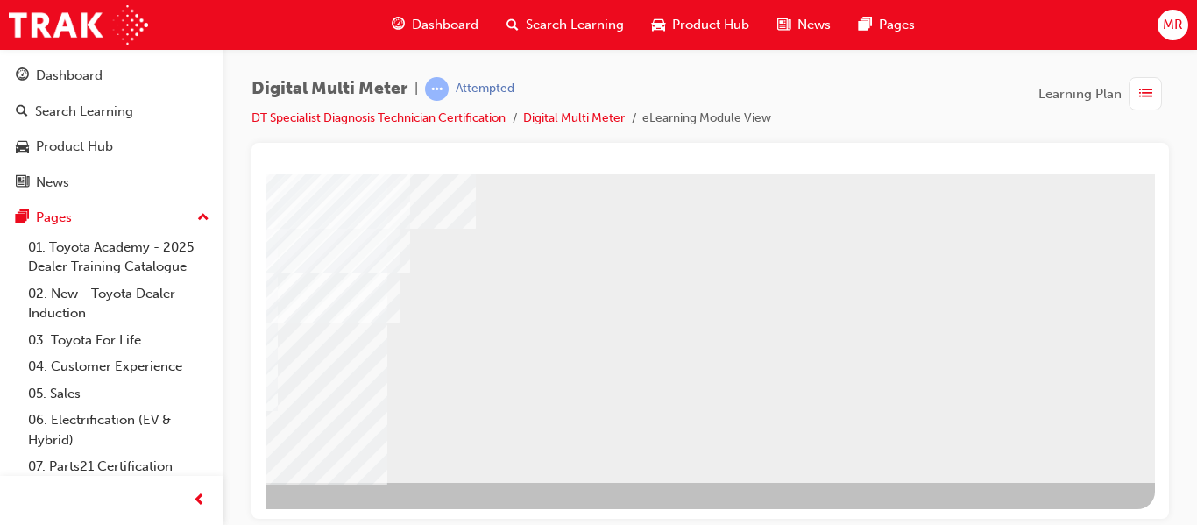
click at [74, 513] on div "NEXT Trigger this button to go to the next slide" at bounding box center [18, 529] width 110 height 32
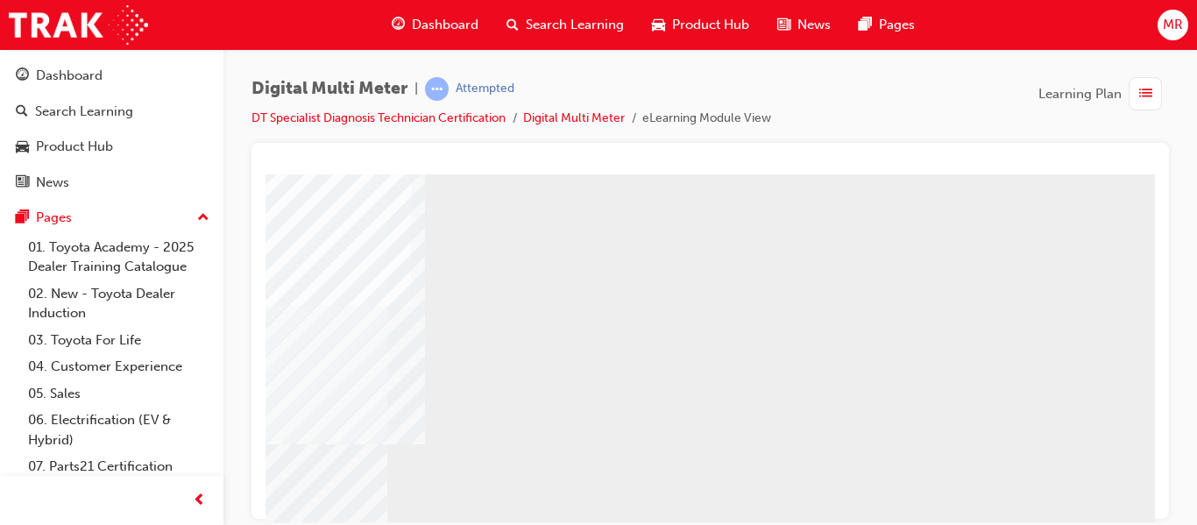
scroll to position [280, 315]
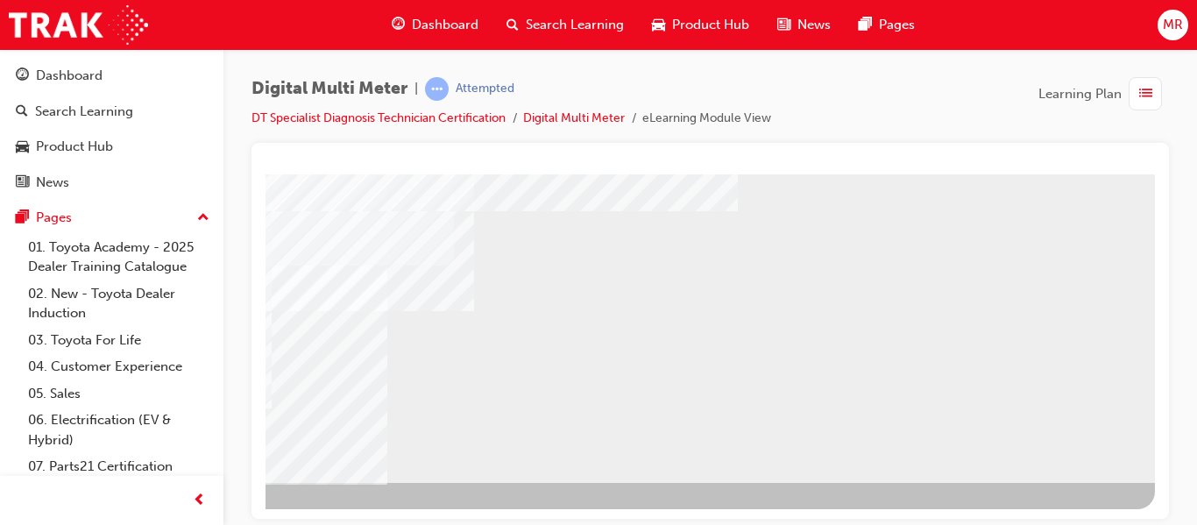
click at [74, 513] on div "NEXT Trigger this button to go to the next slide" at bounding box center [18, 529] width 110 height 32
click at [376, 482] on div "BACK Trigger this button to go to the previous slide" at bounding box center [320, 498] width 110 height 32
click at [74, 513] on div "NEXT Trigger this button to go to the next slide" at bounding box center [18, 529] width 110 height 32
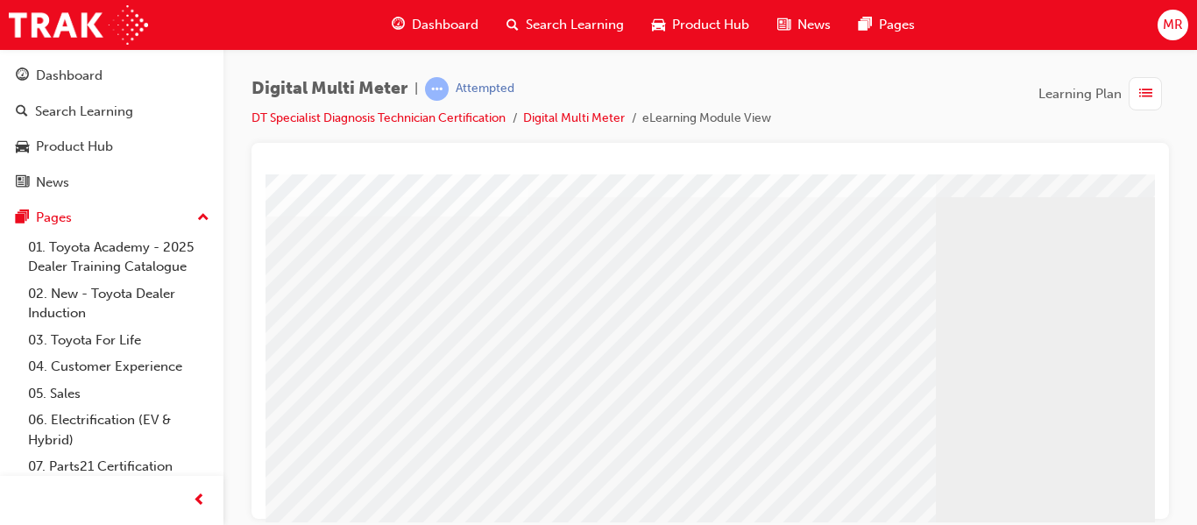
scroll to position [322, 0]
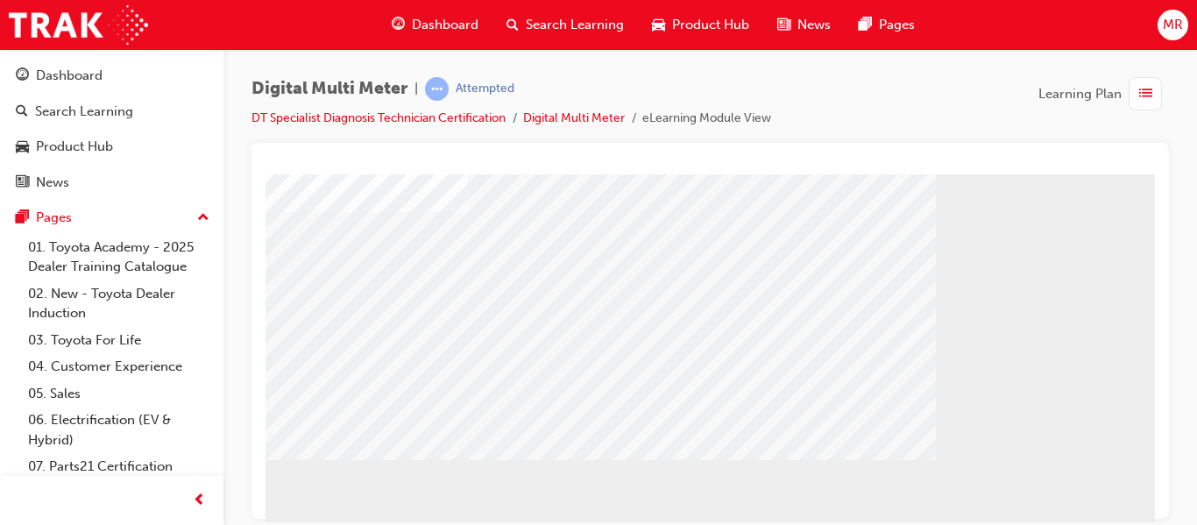
scroll to position [147, 0]
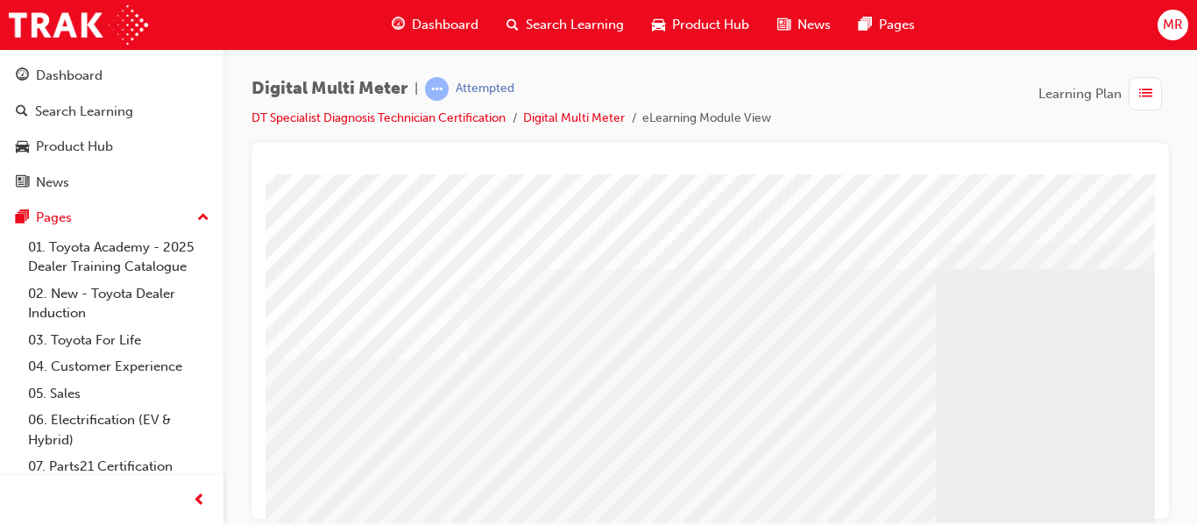
scroll to position [0, 0]
click at [1156, 492] on div at bounding box center [709, 331] width 917 height 376
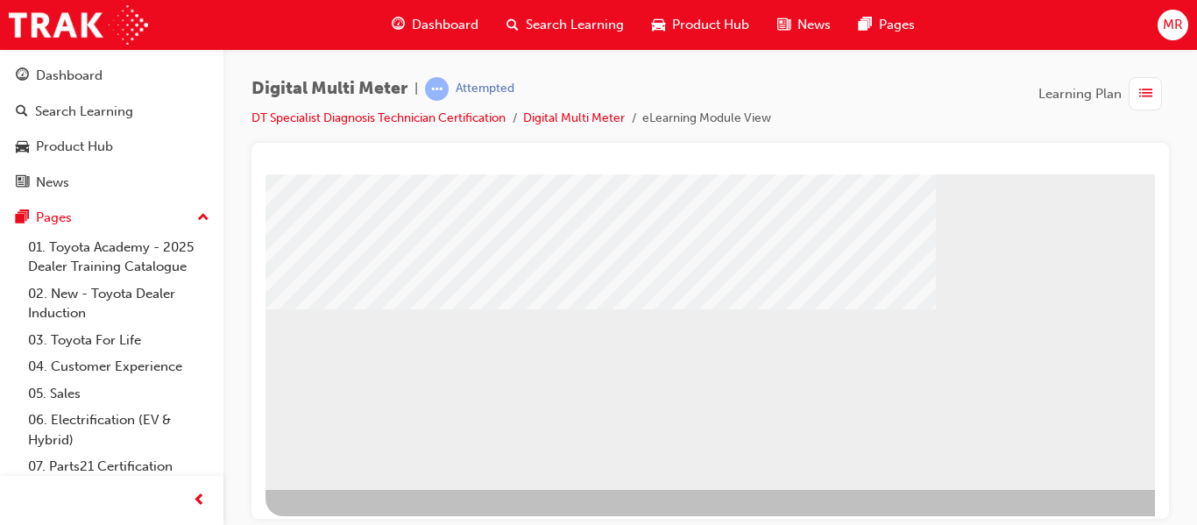
scroll to position [322, 0]
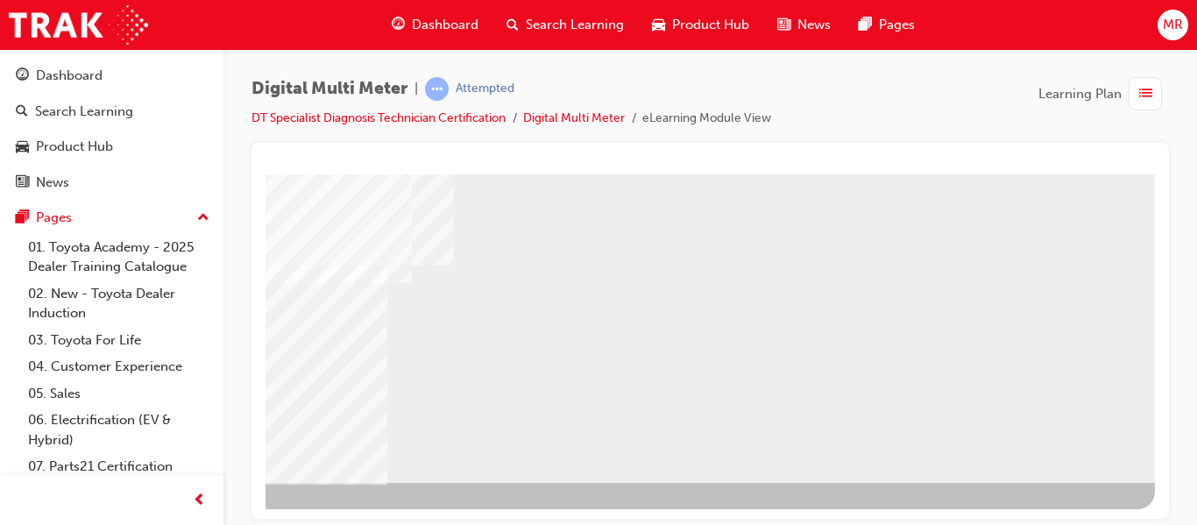
click at [74, 513] on div "NEXT Trigger this button to go to the next slide" at bounding box center [18, 529] width 110 height 32
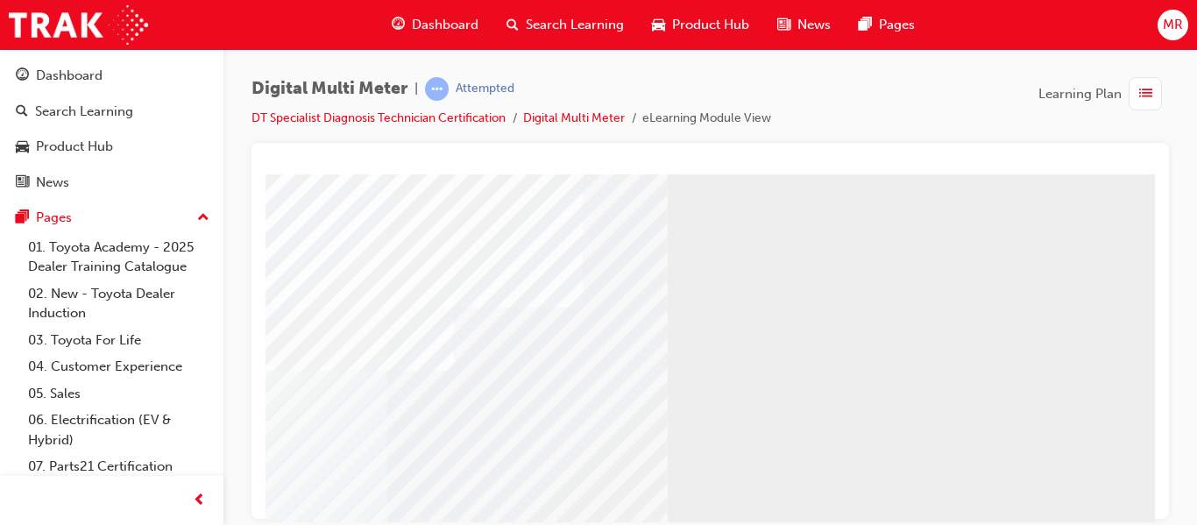
scroll to position [252, 315]
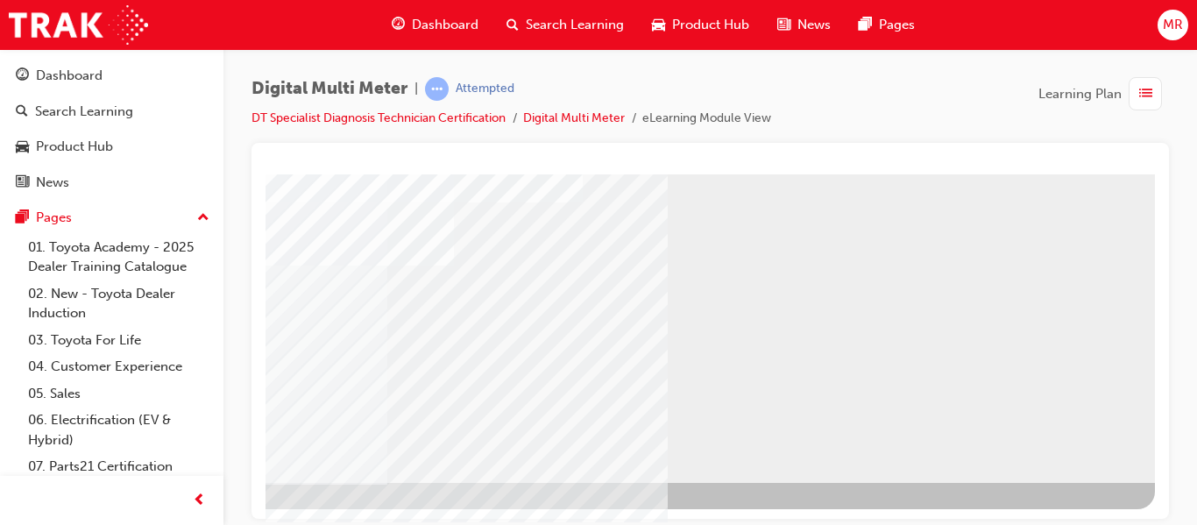
click at [74, 513] on div "NEXT Trigger this button to go to the next slide" at bounding box center [18, 529] width 110 height 32
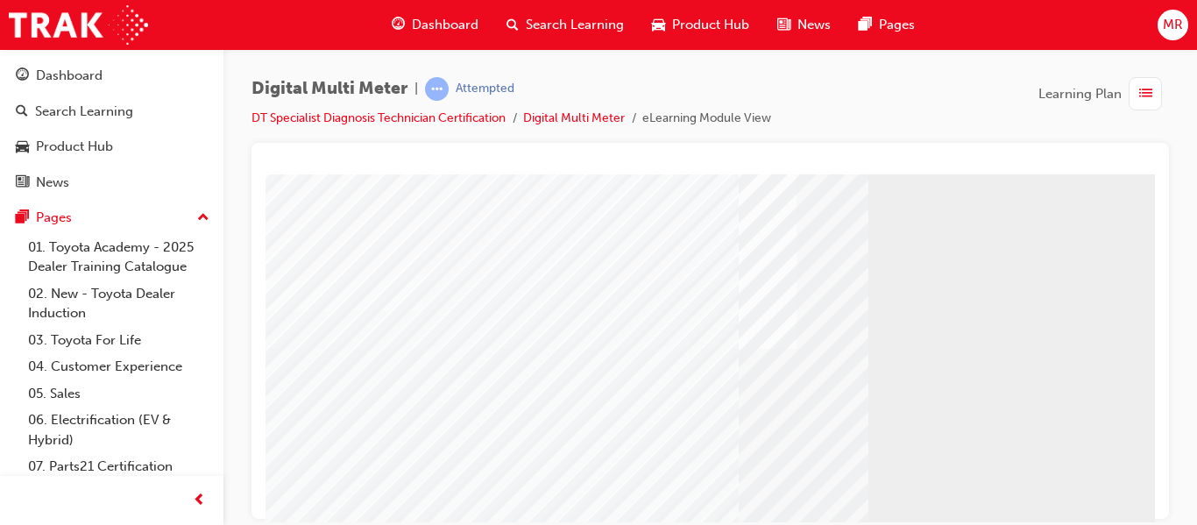
scroll to position [175, 0]
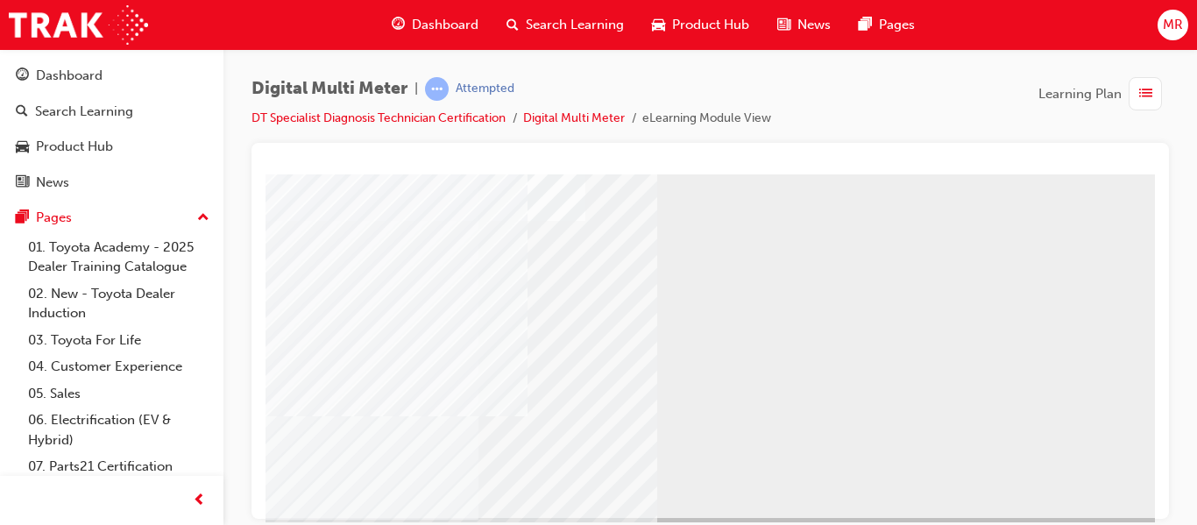
scroll to position [287, 245]
click at [203, 496] on span "prev-icon" at bounding box center [199, 501] width 13 height 22
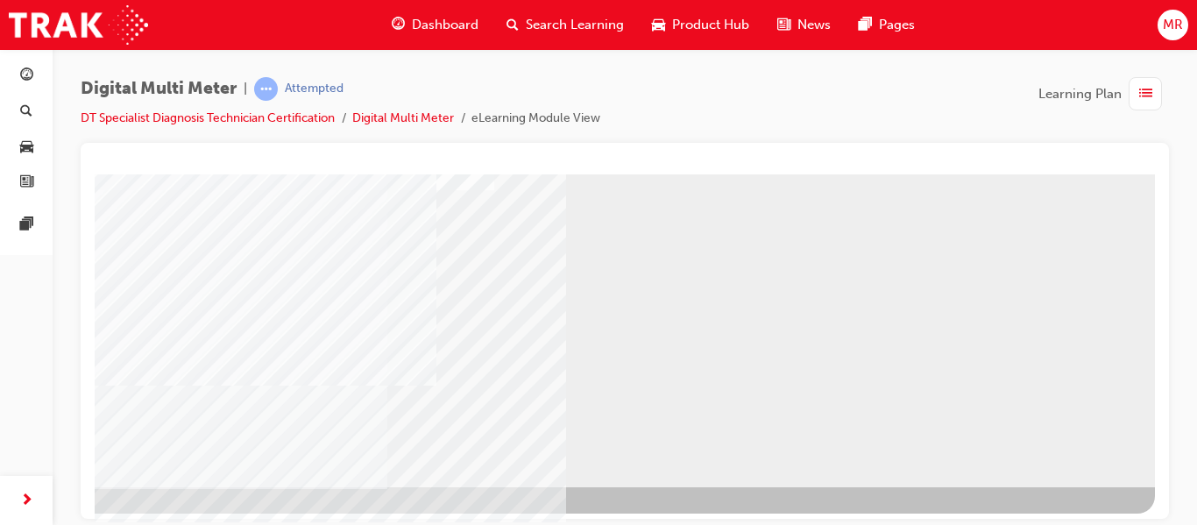
scroll to position [322, 145]
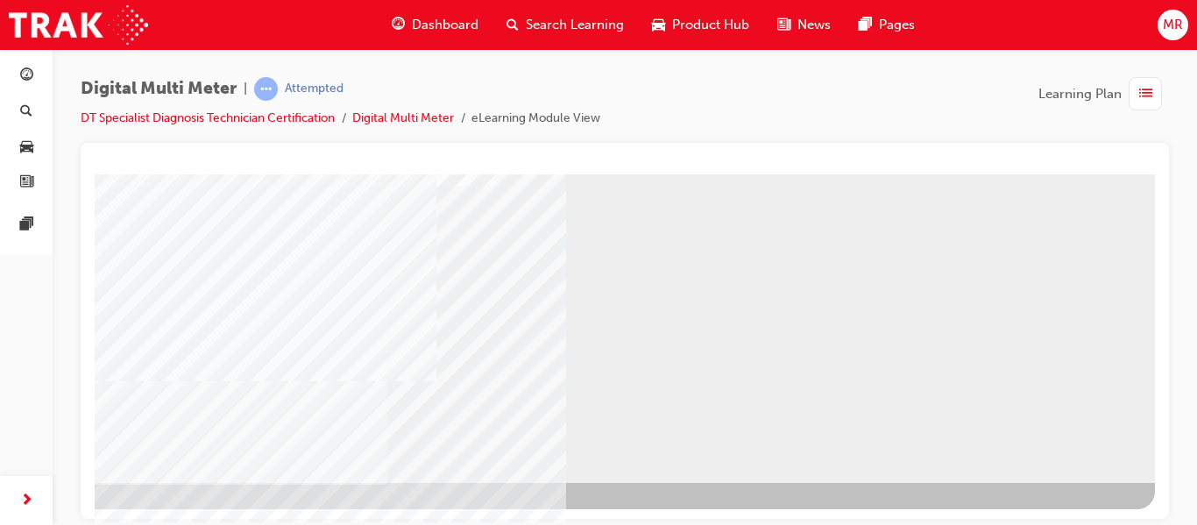
click at [74, 513] on div "NEXT Trigger this button to go to the next slide" at bounding box center [18, 529] width 110 height 32
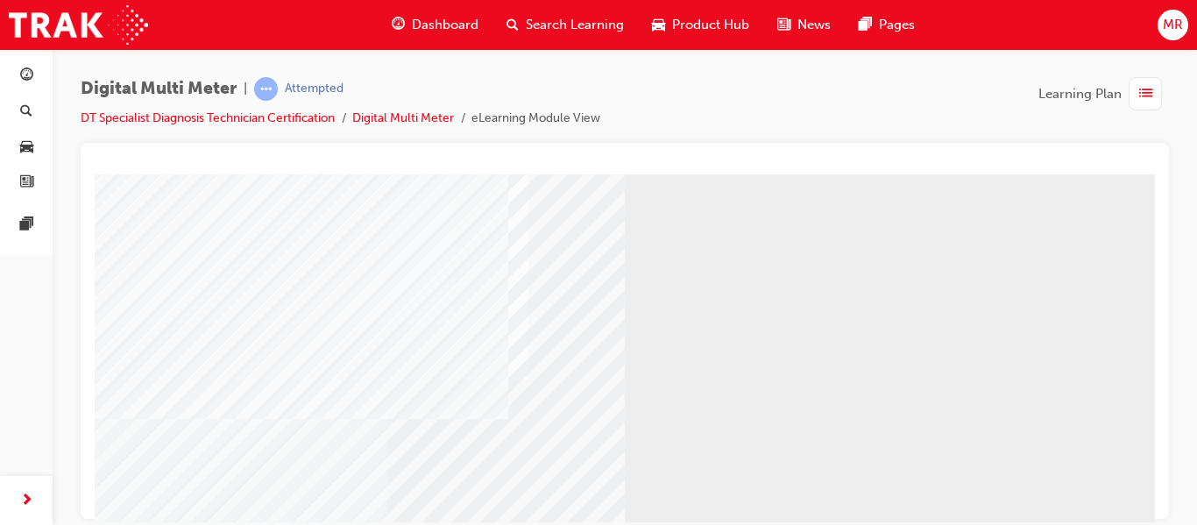
scroll to position [280, 140]
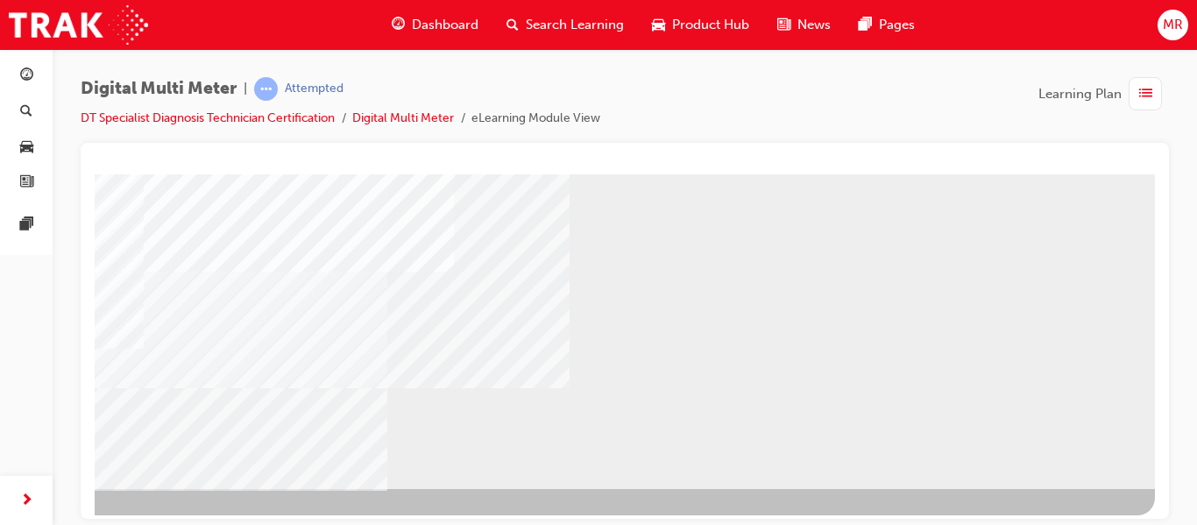
scroll to position [322, 145]
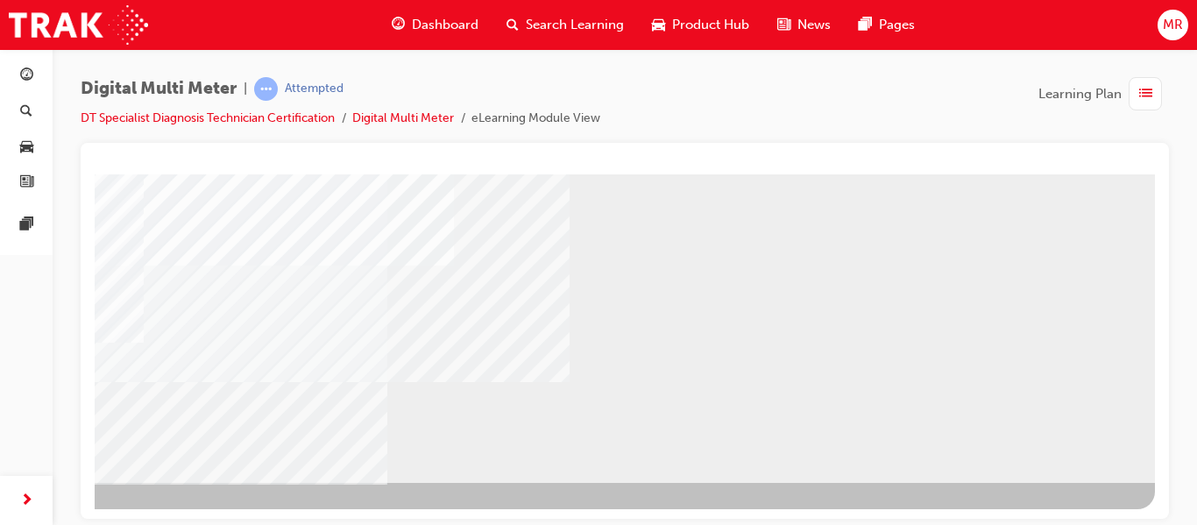
click at [74, 513] on div "NEXT Trigger this button to go to the next slide" at bounding box center [18, 529] width 110 height 32
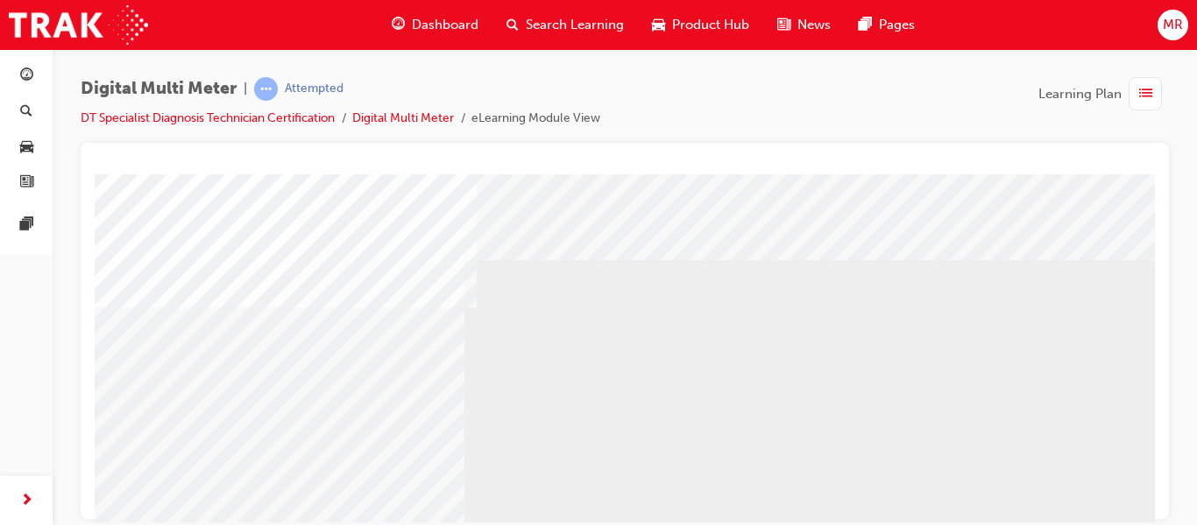
scroll to position [0, 0]
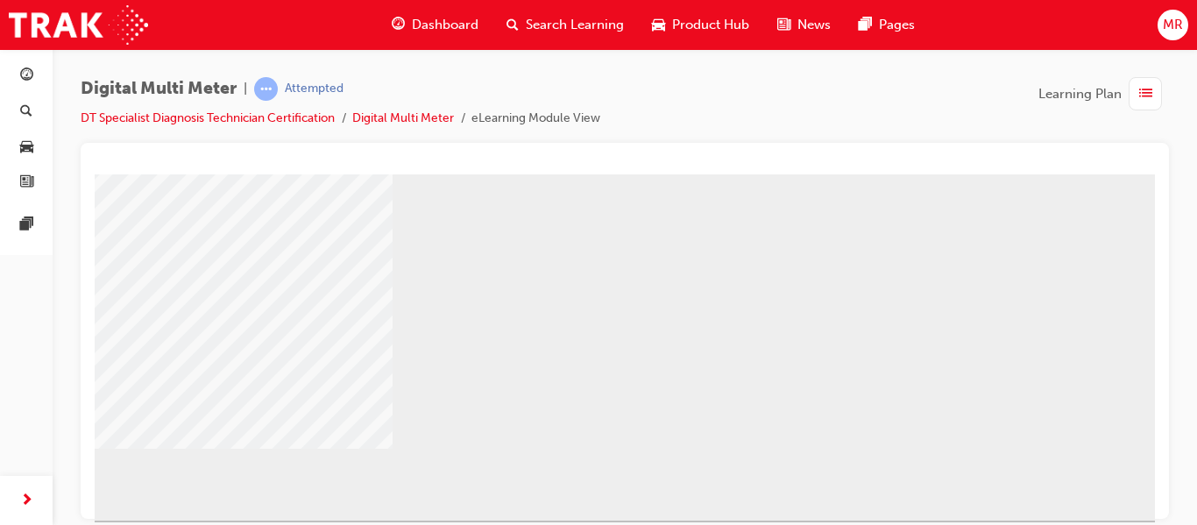
scroll to position [287, 140]
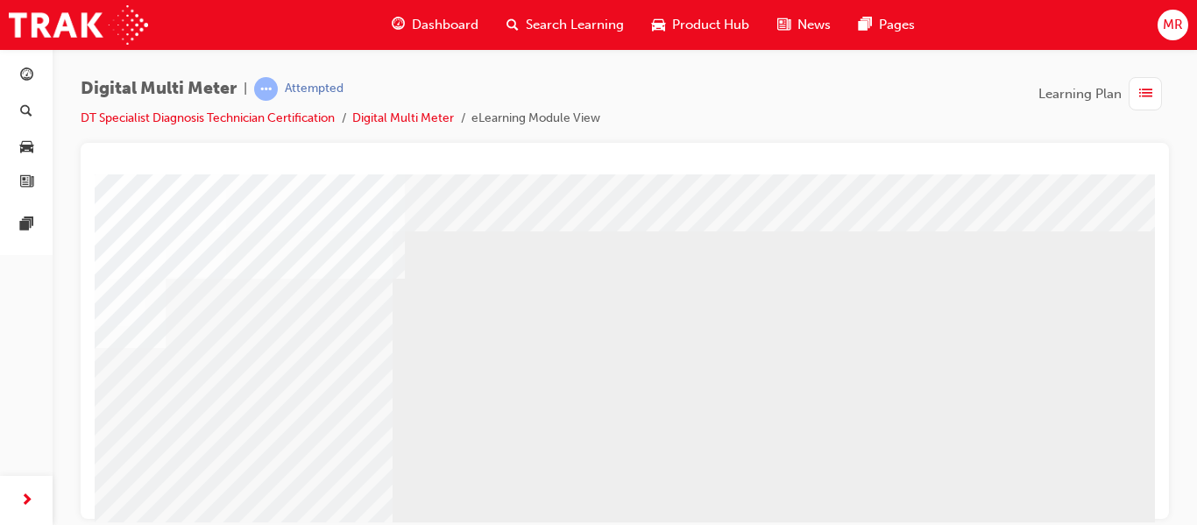
scroll to position [0, 140]
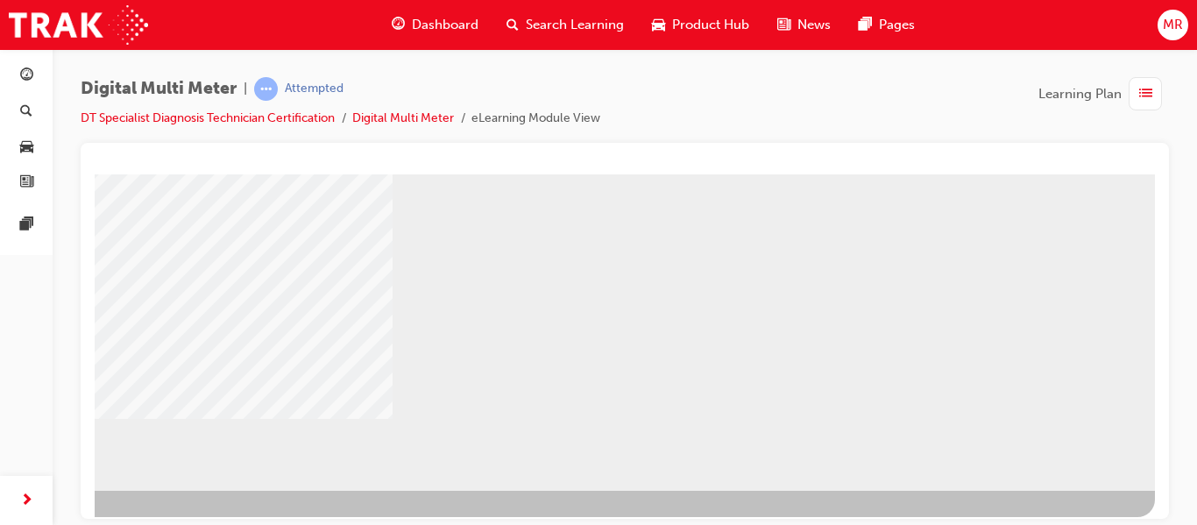
scroll to position [322, 140]
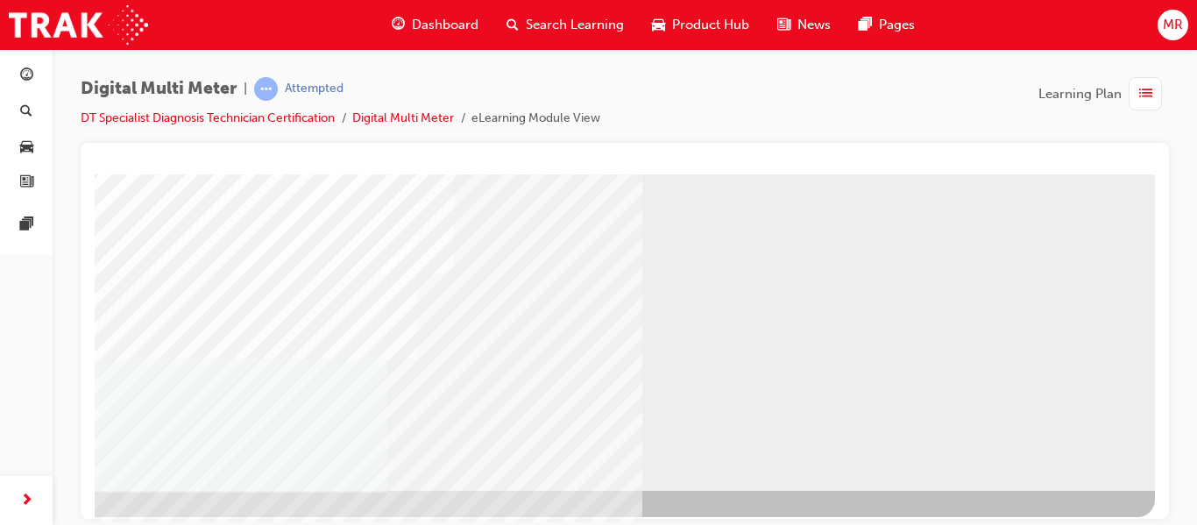
scroll to position [315, 145]
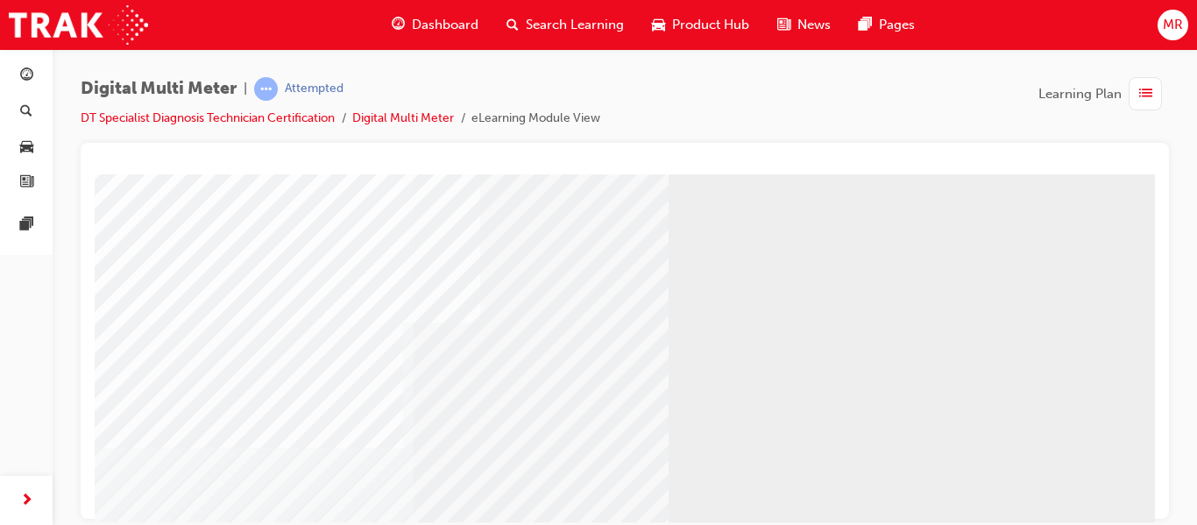
scroll to position [322, 105]
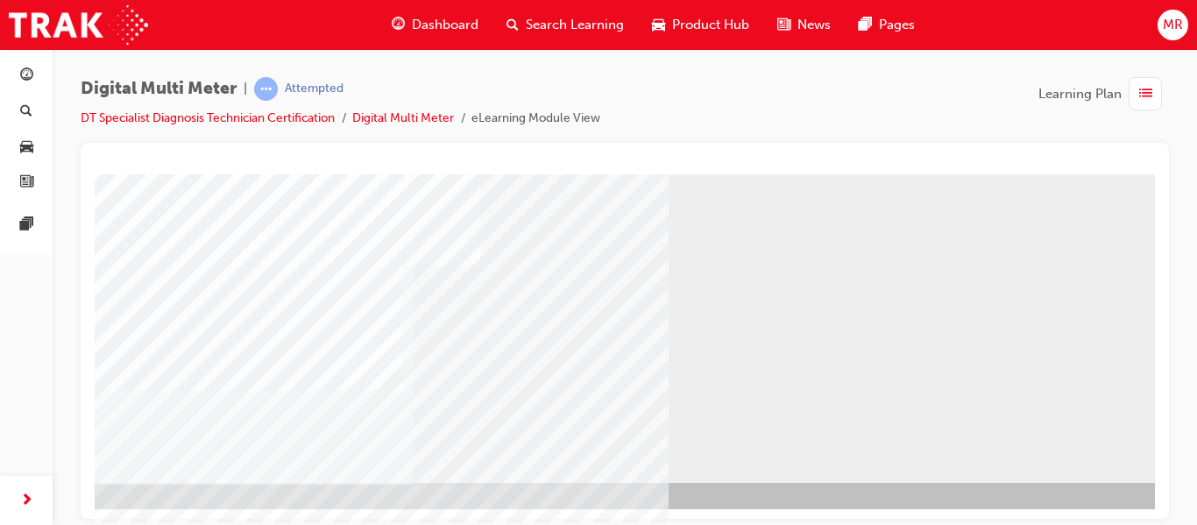
click at [100, 513] on div "NEXT Trigger this button to go to the next slide" at bounding box center [44, 529] width 110 height 32
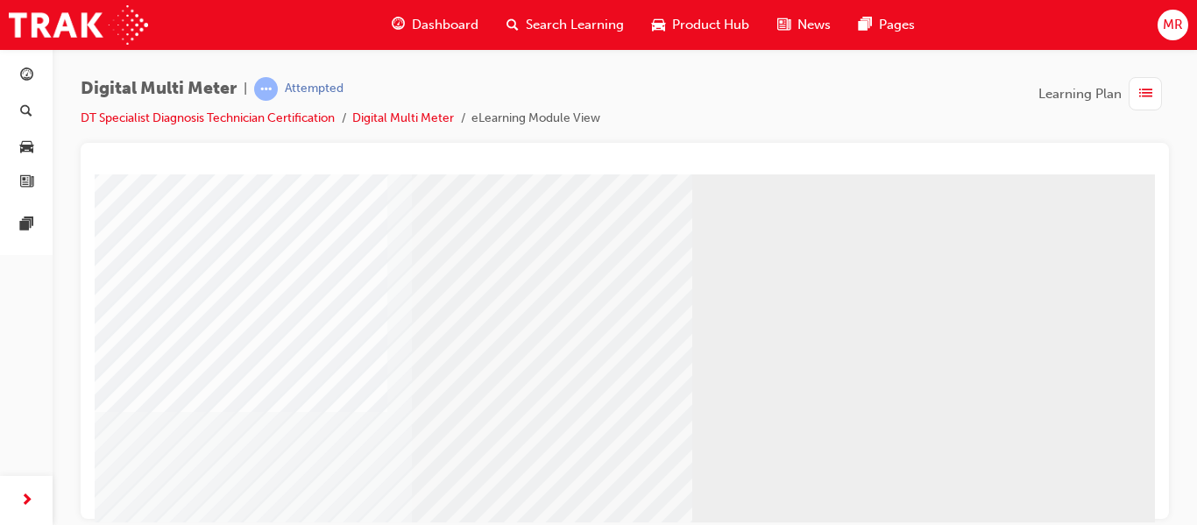
scroll to position [280, 110]
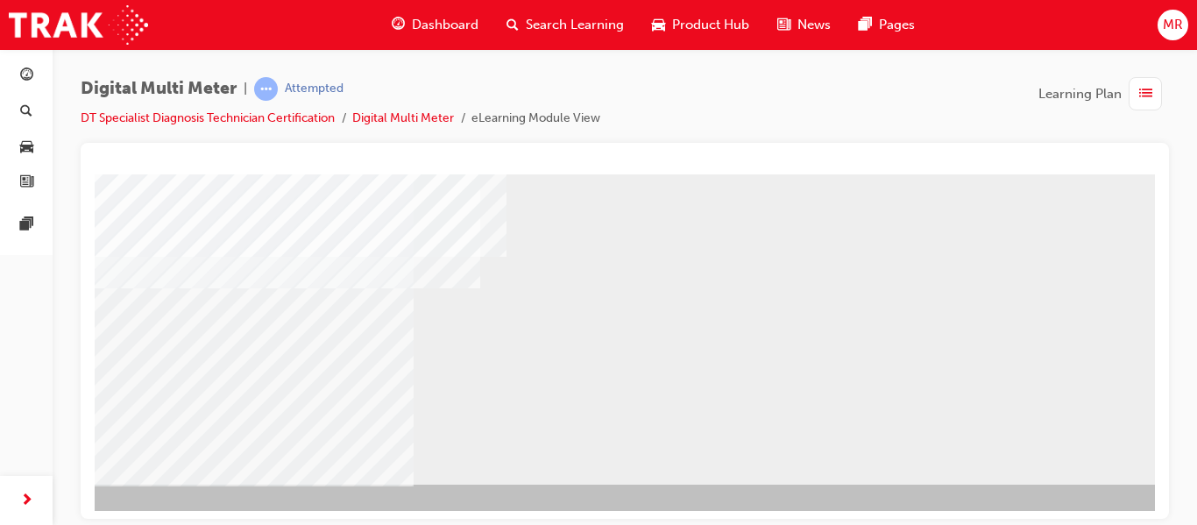
scroll to position [322, 105]
click at [100, 513] on div "NEXT Trigger this button to go to the next slide" at bounding box center [44, 529] width 110 height 32
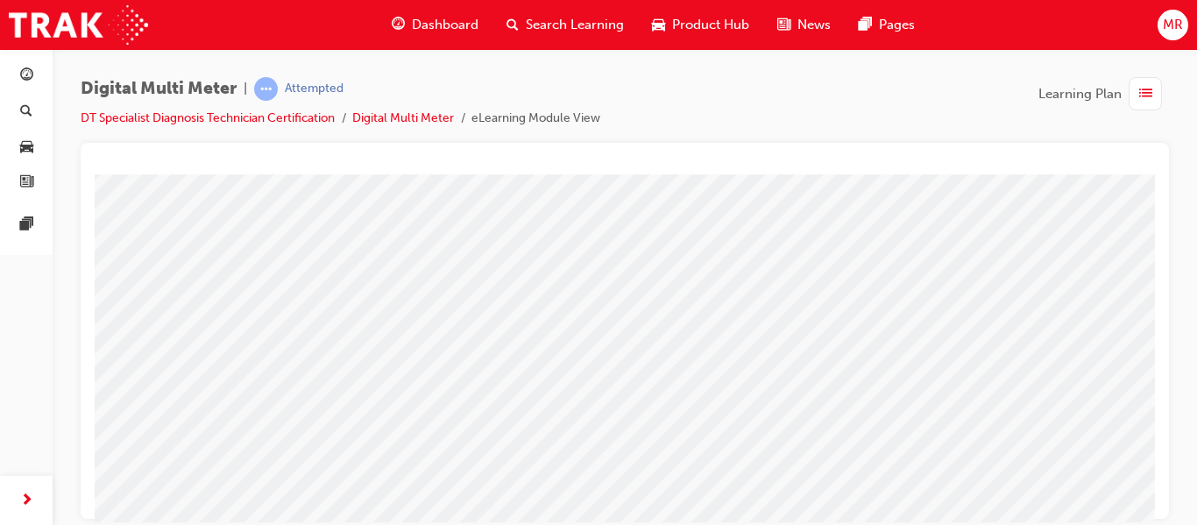
scroll to position [209, 0]
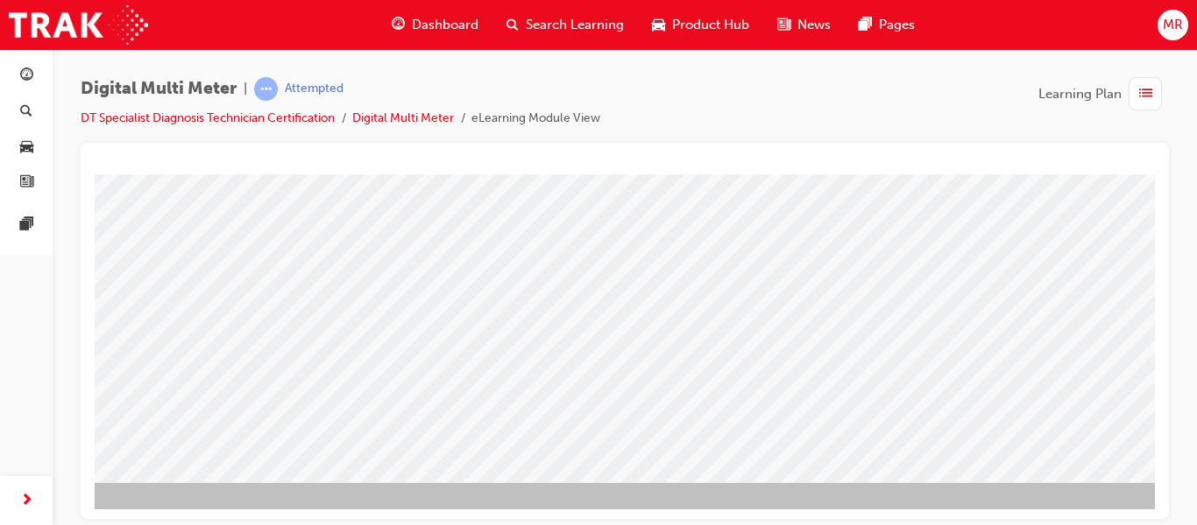
scroll to position [322, 145]
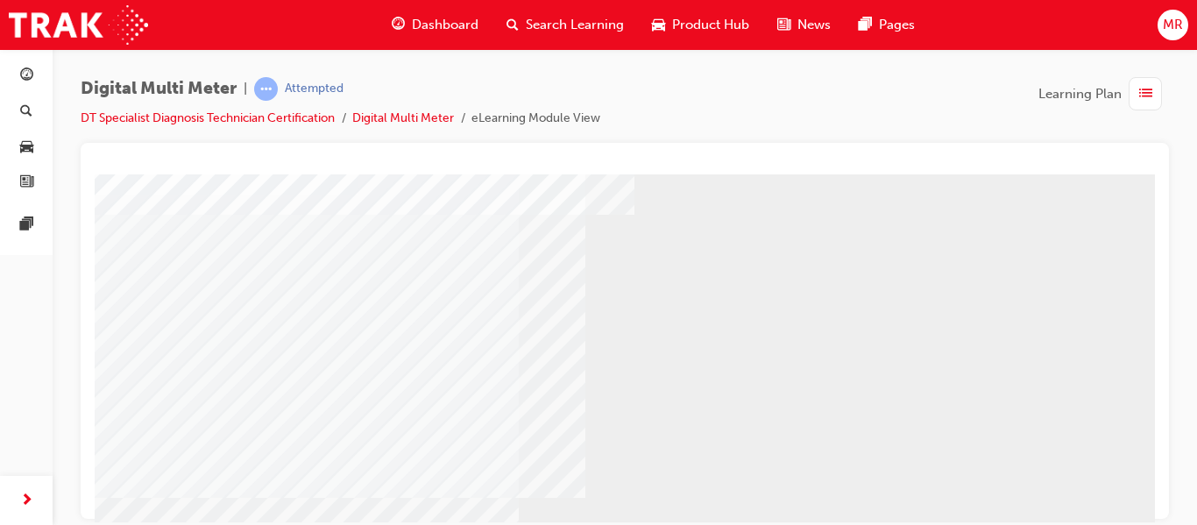
scroll to position [104, 0]
drag, startPoint x: 1146, startPoint y: 279, endPoint x: 1260, endPoint y: 501, distance: 250.0
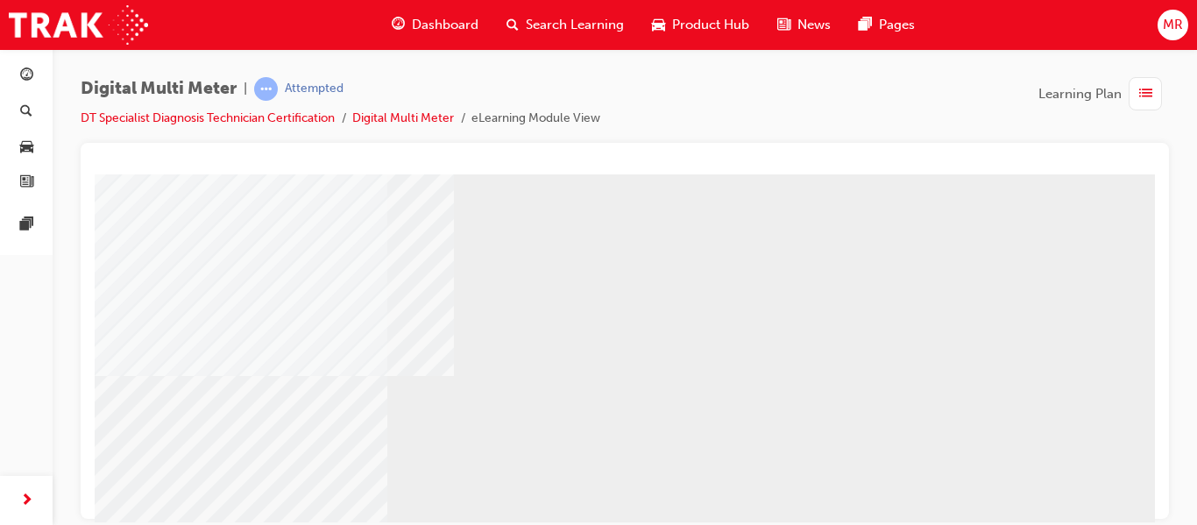
scroll to position [322, 145]
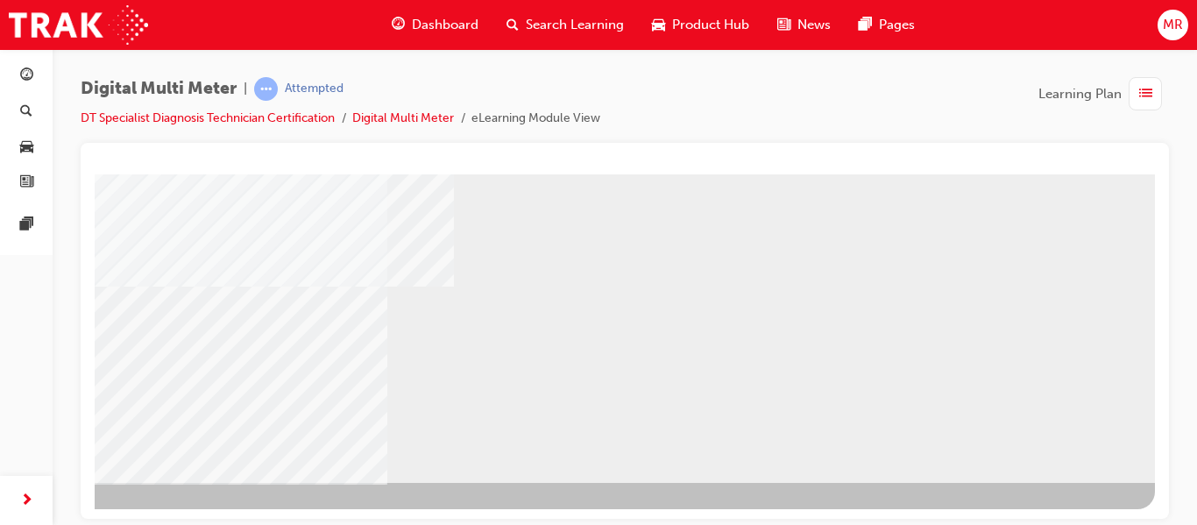
click at [74, 513] on div "NEXT Trigger this button to go to the next slide" at bounding box center [18, 529] width 110 height 32
select select
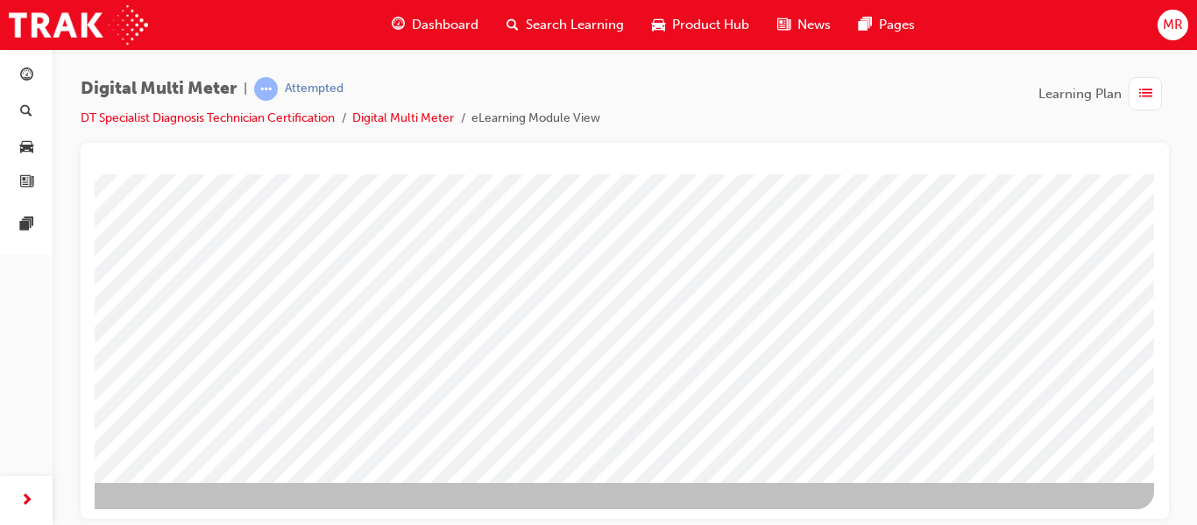
scroll to position [0, 0]
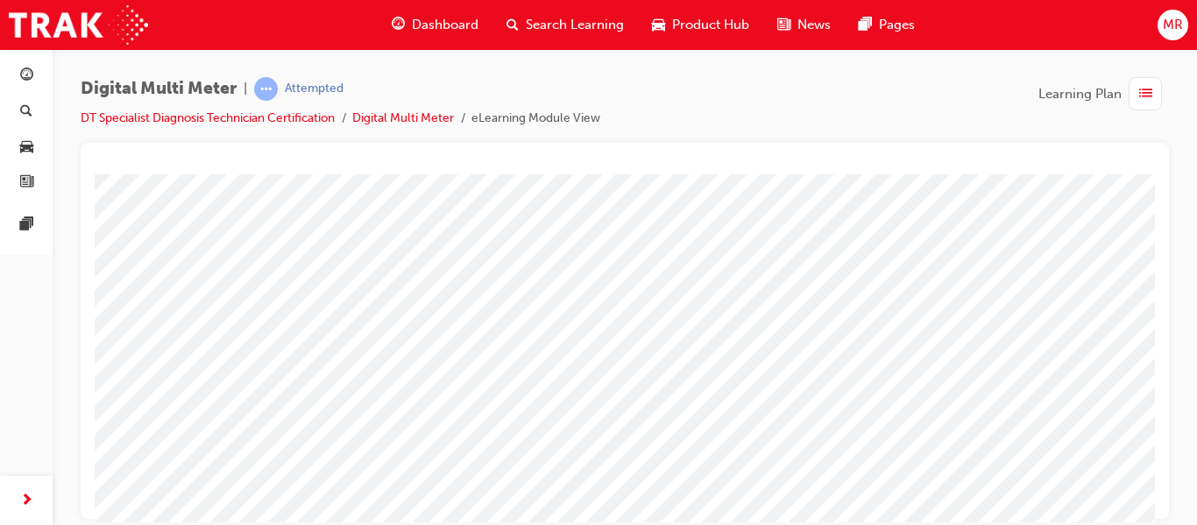
click at [769, 369] on div at bounding box center [751, 362] width 61 height 25
click at [756, 488] on img at bounding box center [784, 483] width 56 height 24
select select "3.233"
click at [729, 413] on div at bounding box center [714, 406] width 48 height 25
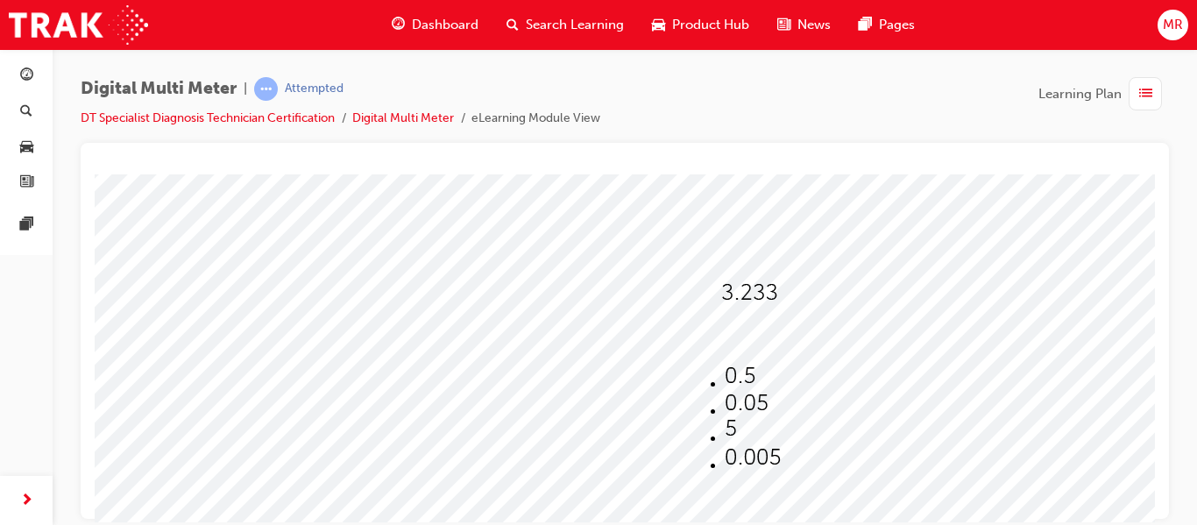
click at [725, 462] on img at bounding box center [753, 457] width 56 height 24
select select "0.005"
click at [690, 336] on span at bounding box center [690, 343] width 0 height 15
click at [728, 460] on img at bounding box center [753, 457] width 56 height 24
click at [731, 379] on span at bounding box center [731, 386] width 0 height 15
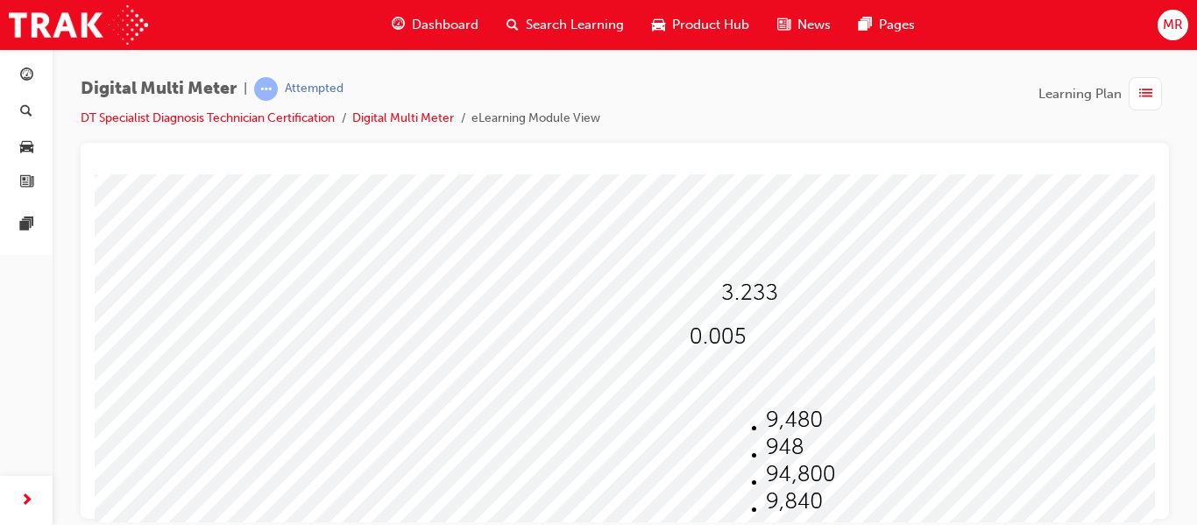
click at [775, 407] on img at bounding box center [794, 419] width 56 height 24
select select "9,480"
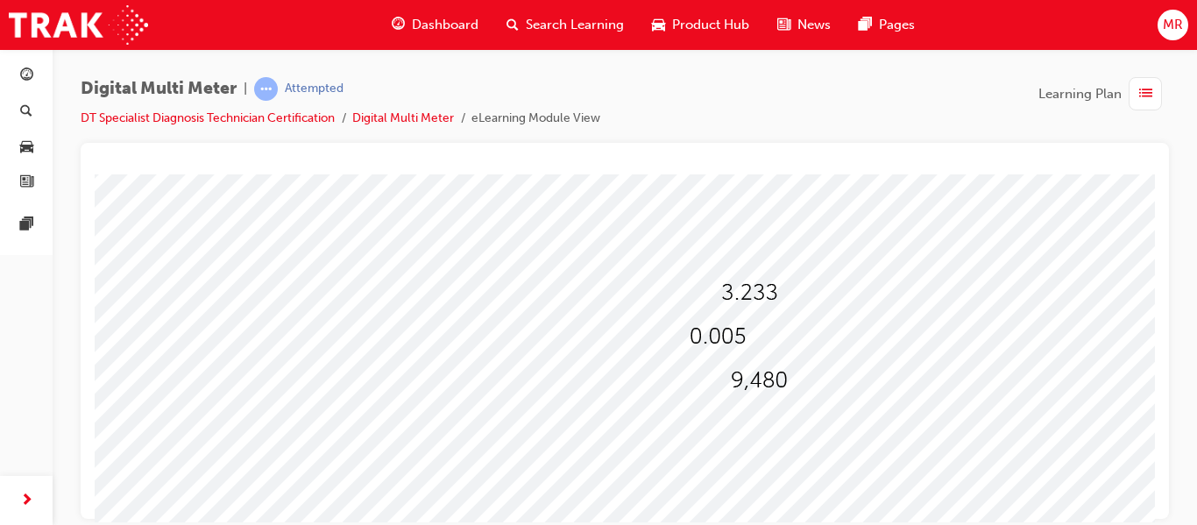
click at [731, 423] on span at bounding box center [731, 430] width 0 height 15
click at [767, 481] on img at bounding box center [785, 490] width 38 height 24
click at [731, 423] on span at bounding box center [731, 430] width 0 height 15
click at [766, 460] on img at bounding box center [794, 463] width 56 height 24
select select "2,700"
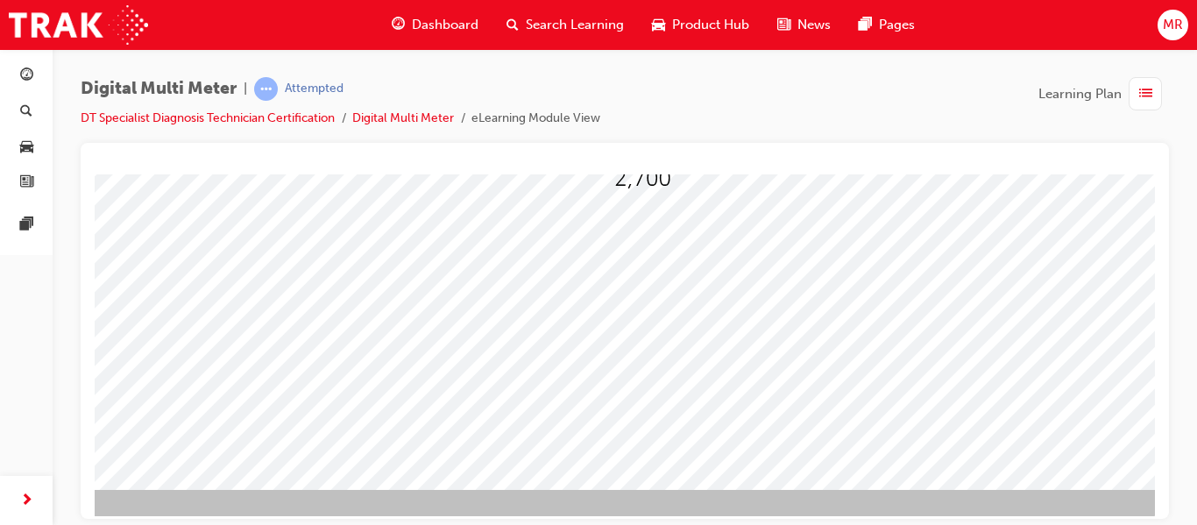
scroll to position [315, 145]
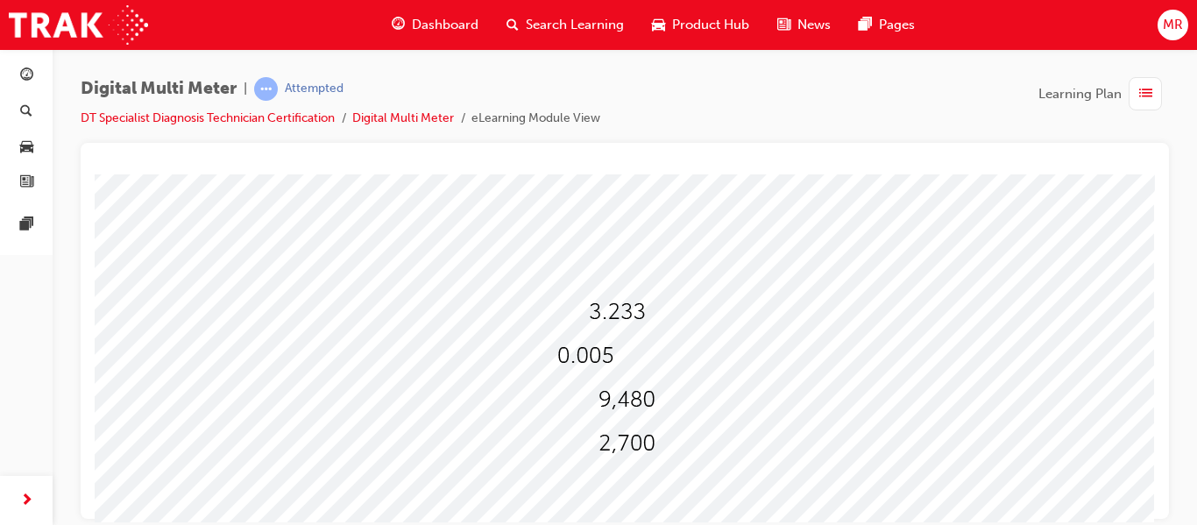
drag, startPoint x: 1151, startPoint y: 183, endPoint x: 1242, endPoint y: 323, distance: 167.2
click at [581, 376] on div at bounding box center [558, 453] width 1192 height 631
click at [557, 371] on span at bounding box center [557, 378] width 0 height 15
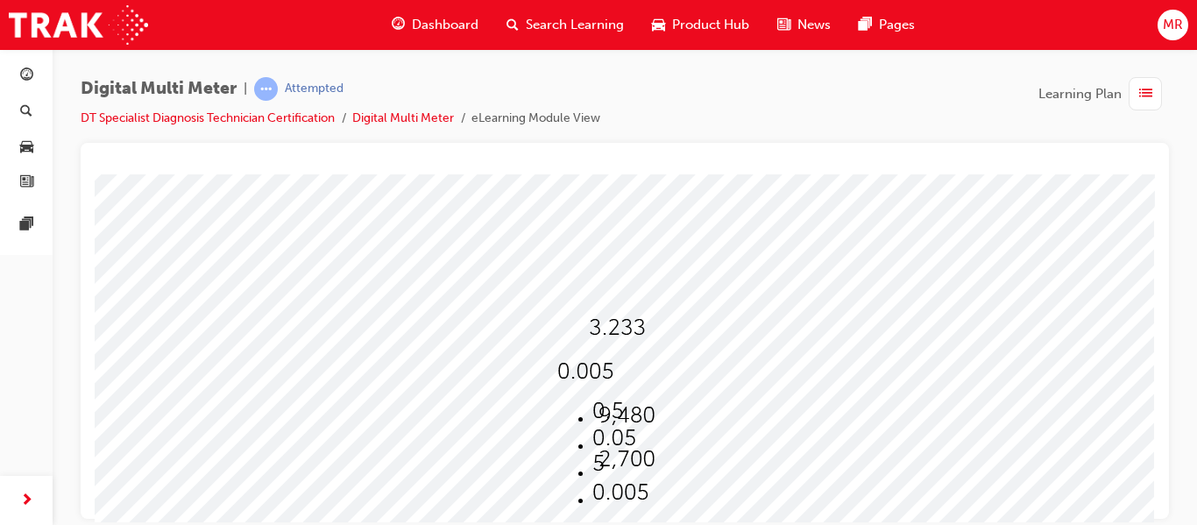
click at [592, 434] on img at bounding box center [614, 438] width 44 height 24
select select "0.05"
click at [598, 414] on span at bounding box center [598, 421] width 0 height 15
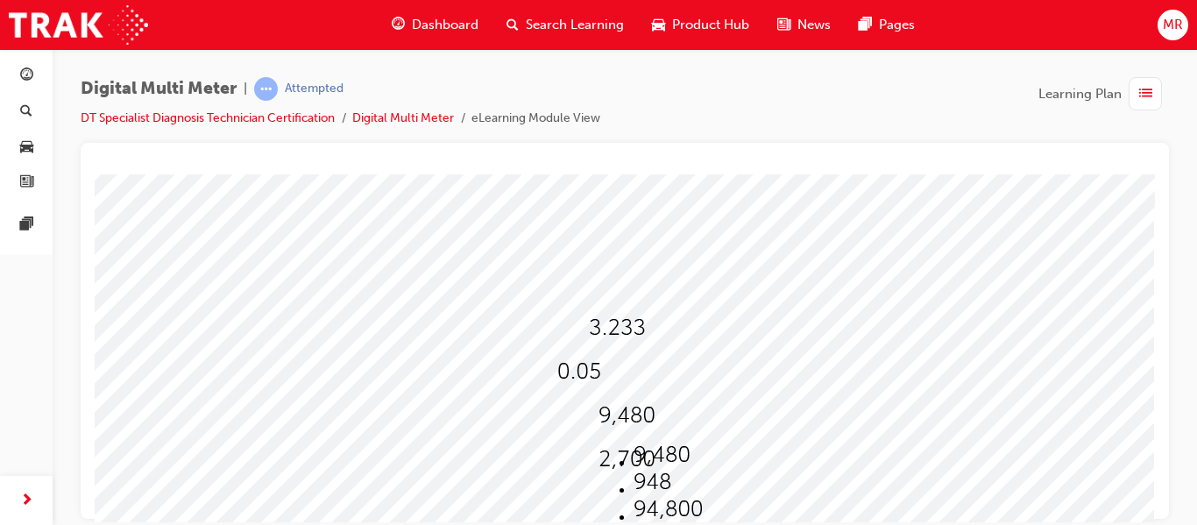
click at [643, 442] on img at bounding box center [661, 454] width 56 height 24
click at [598, 461] on span at bounding box center [598, 465] width 0 height 15
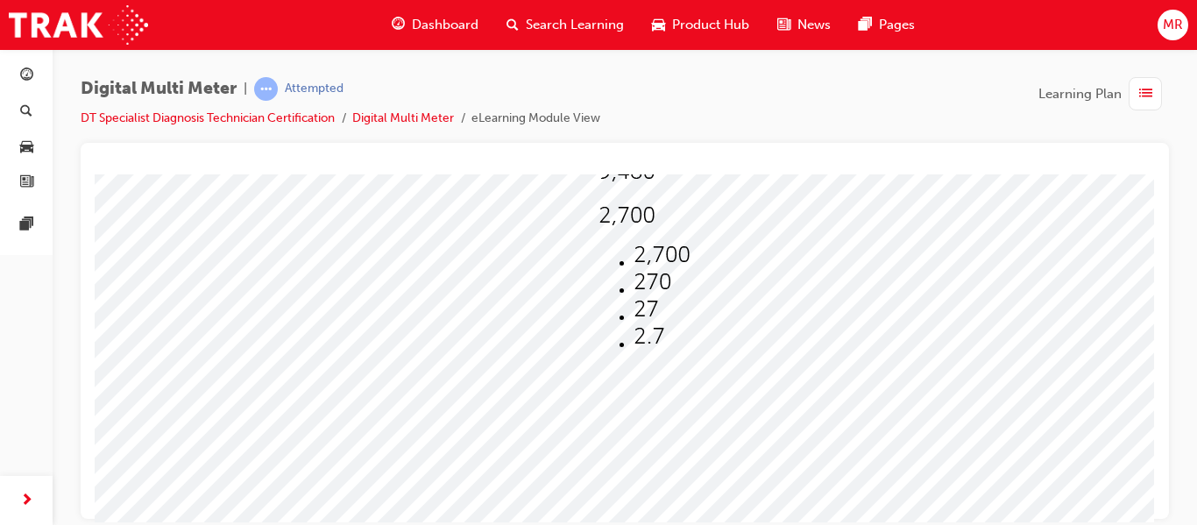
scroll to position [322, 145]
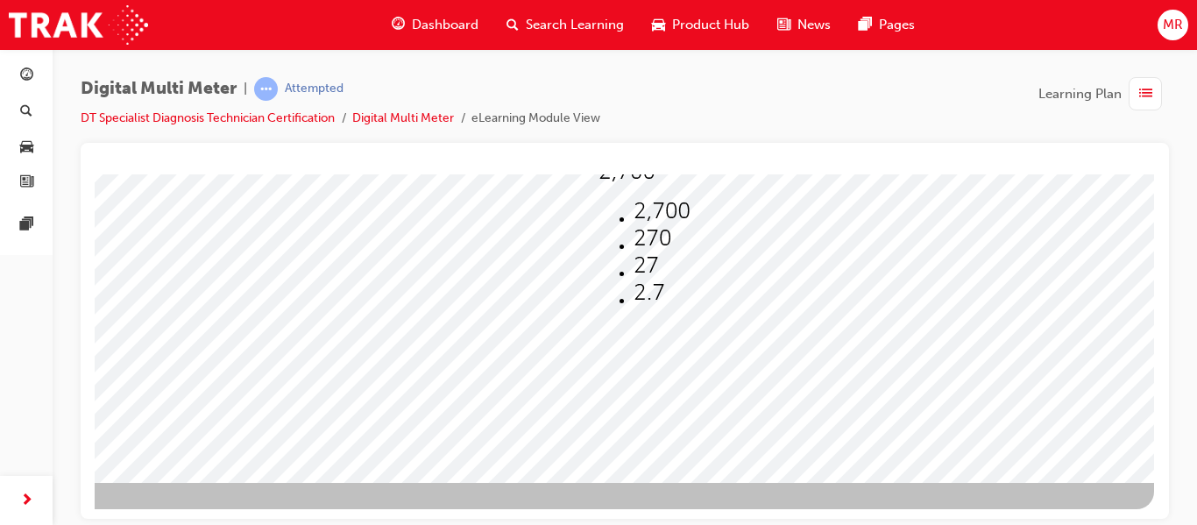
click at [633, 226] on img at bounding box center [652, 238] width 38 height 24
select select "270"
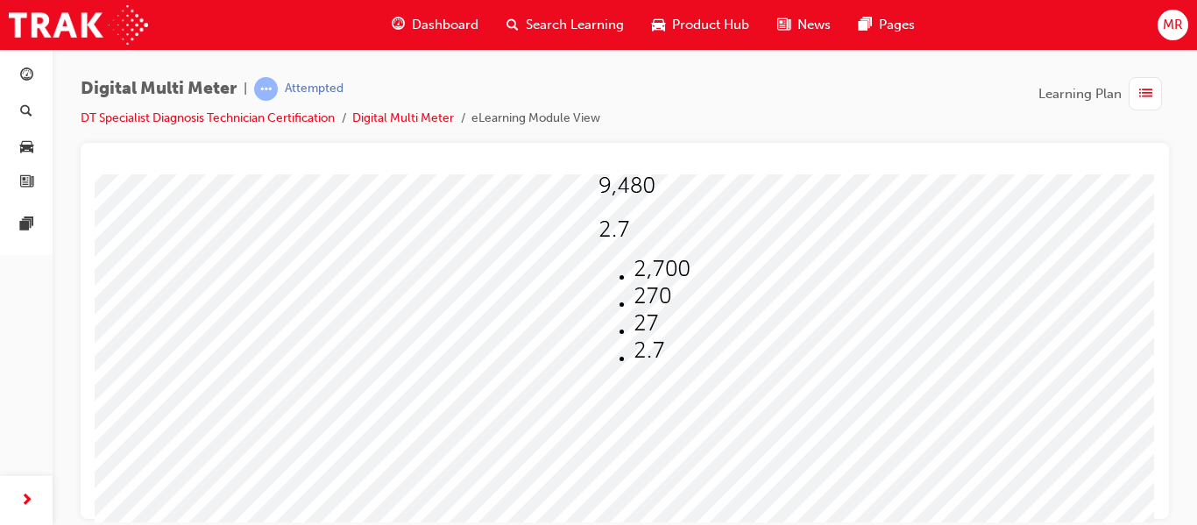
scroll to position [252, 145]
click at [633, 308] on img at bounding box center [652, 308] width 38 height 24
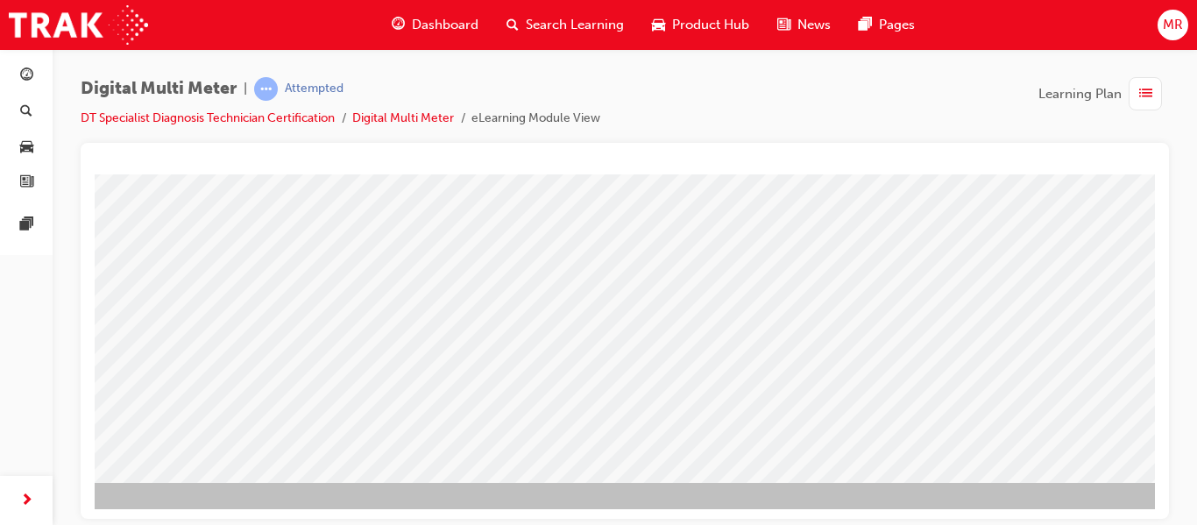
scroll to position [322, 145]
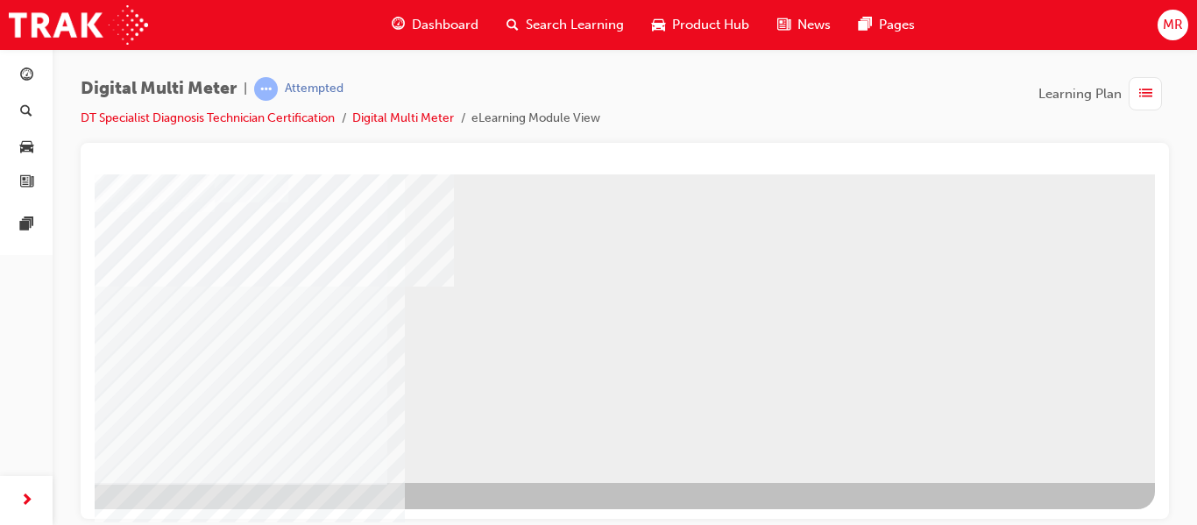
click at [74, 513] on div "NEXT Trigger this button to go to the next slide" at bounding box center [18, 529] width 110 height 32
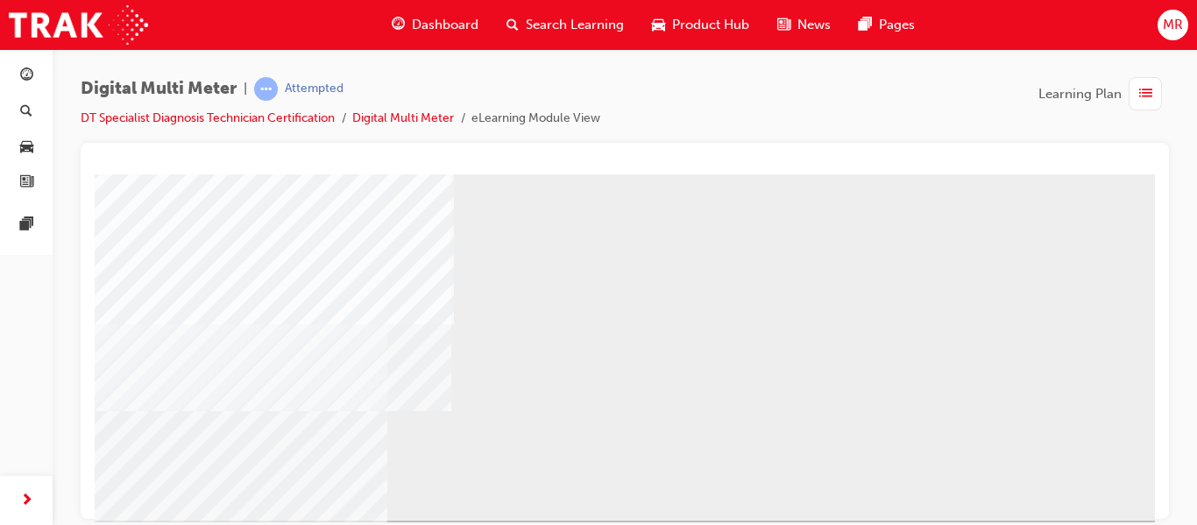
scroll to position [287, 140]
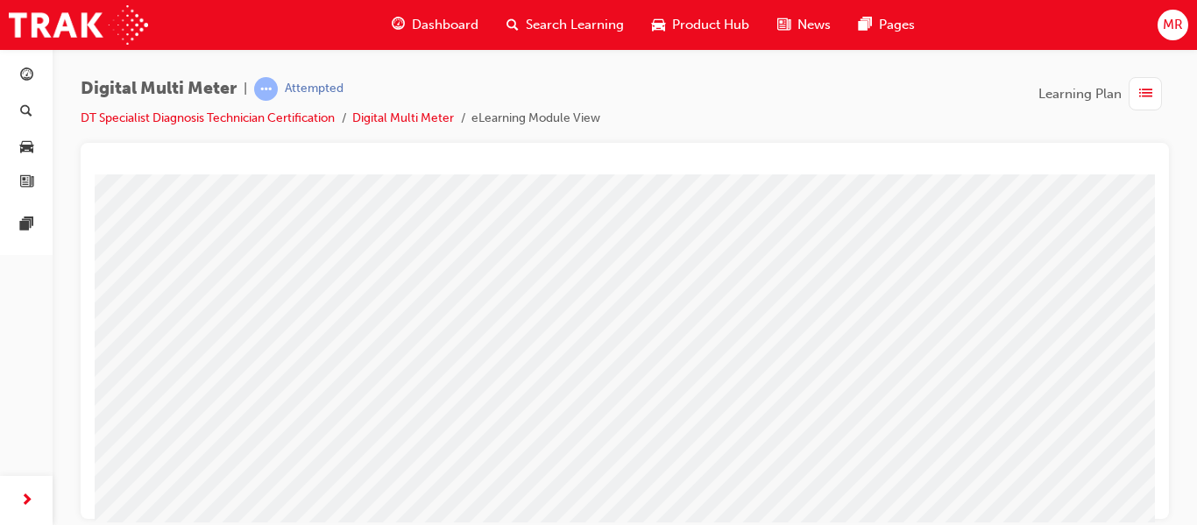
scroll to position [245, 0]
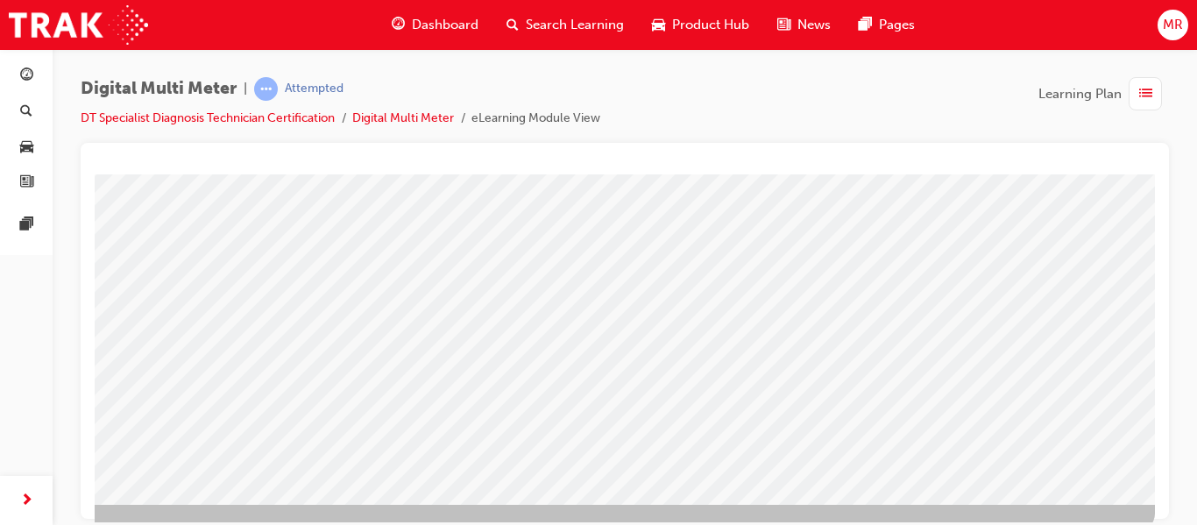
scroll to position [322, 145]
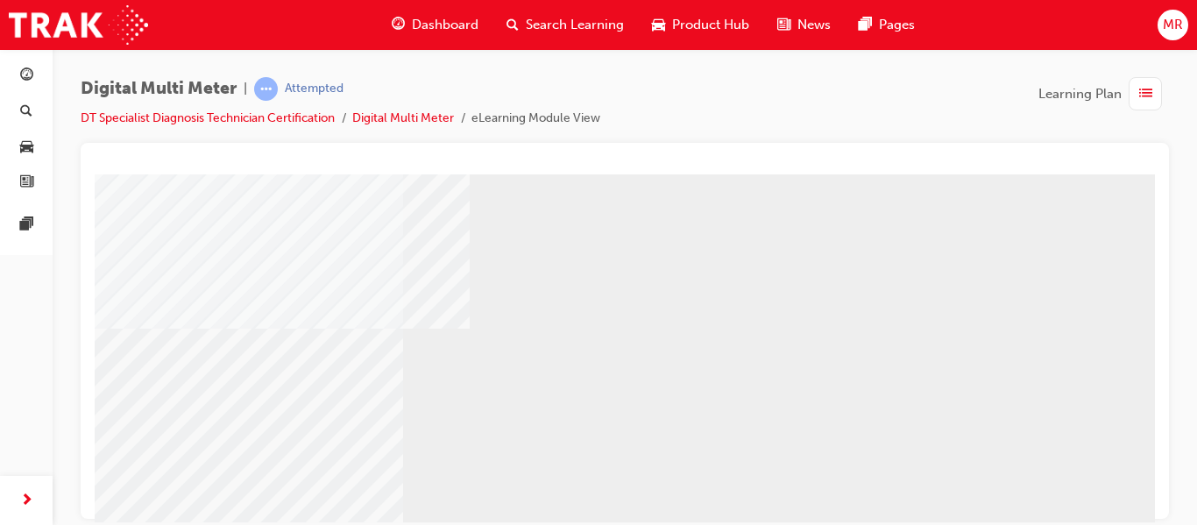
scroll to position [280, 145]
select select
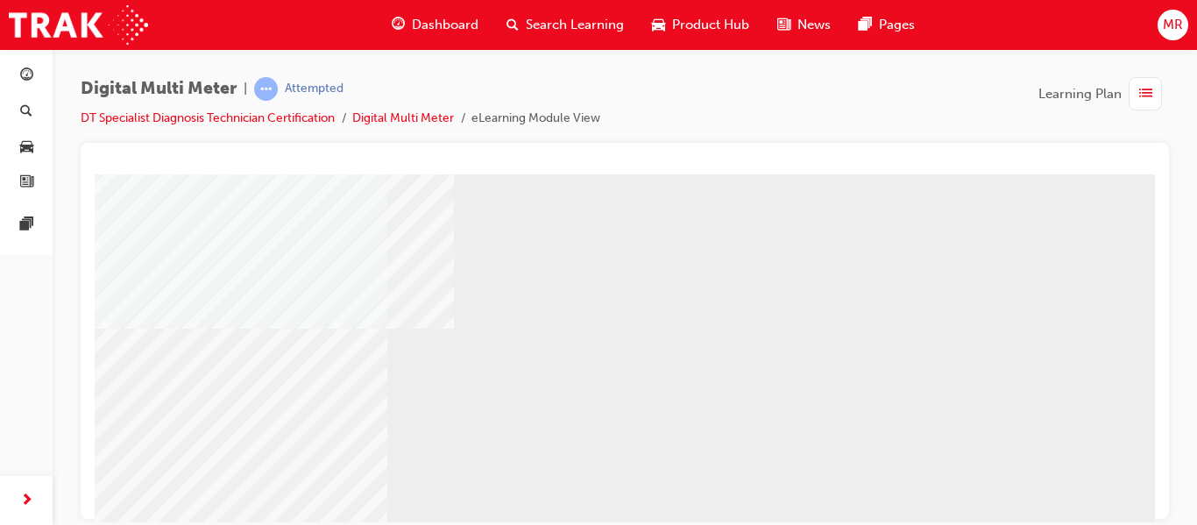
select select
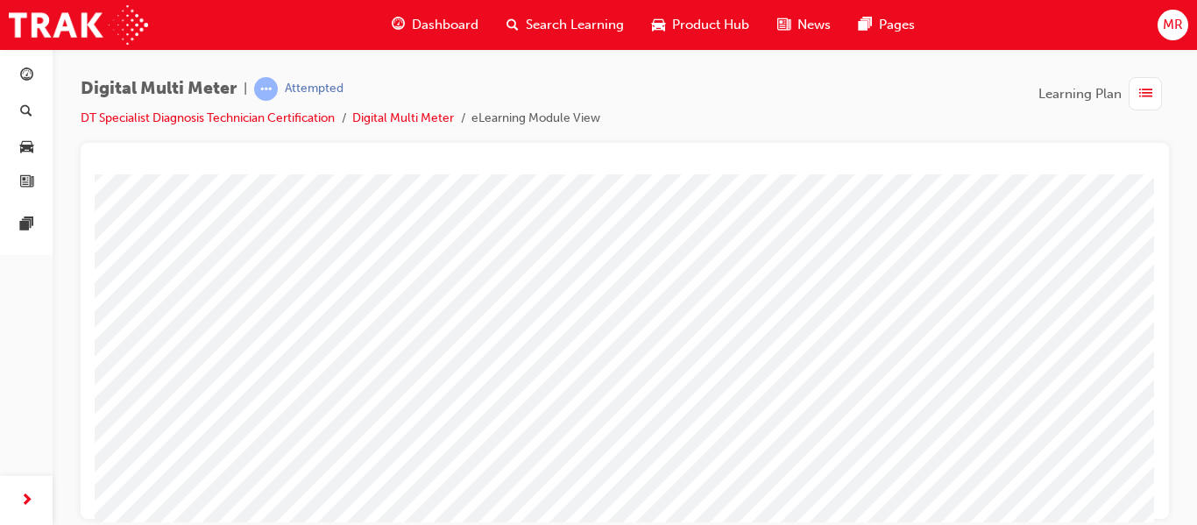
scroll to position [0, 0]
click at [727, 363] on span at bounding box center [727, 369] width 0 height 15
click at [762, 451] on img at bounding box center [788, 448] width 53 height 24
select select "9.416"
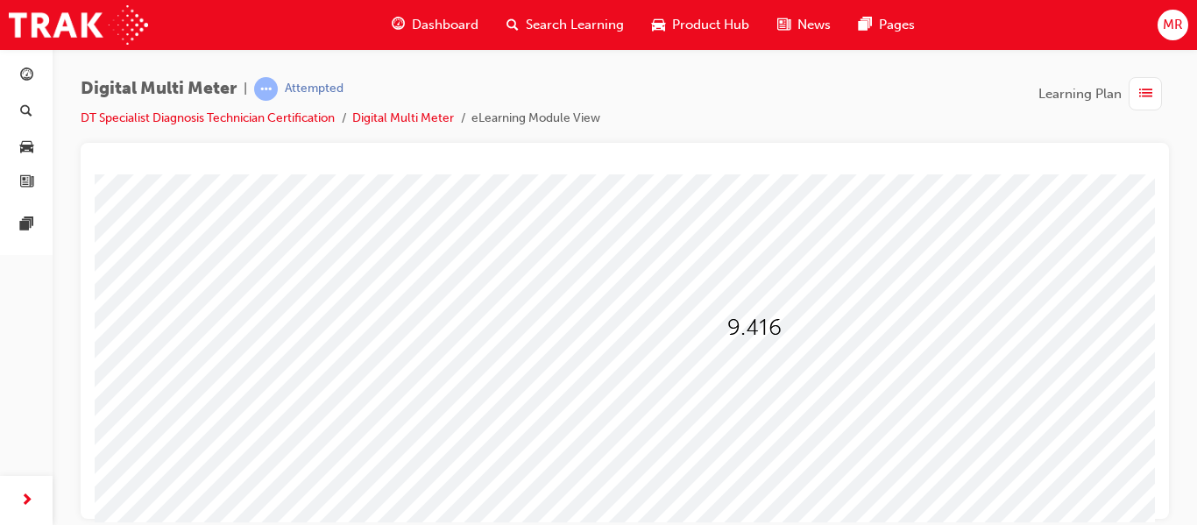
click at [735, 379] on div at bounding box center [722, 371] width 48 height 25
click at [741, 498] on img at bounding box center [755, 492] width 44 height 24
select select "0.09"
click at [793, 420] on div at bounding box center [769, 415] width 61 height 25
click at [782, 482] on img at bounding box center [803, 482] width 56 height 24
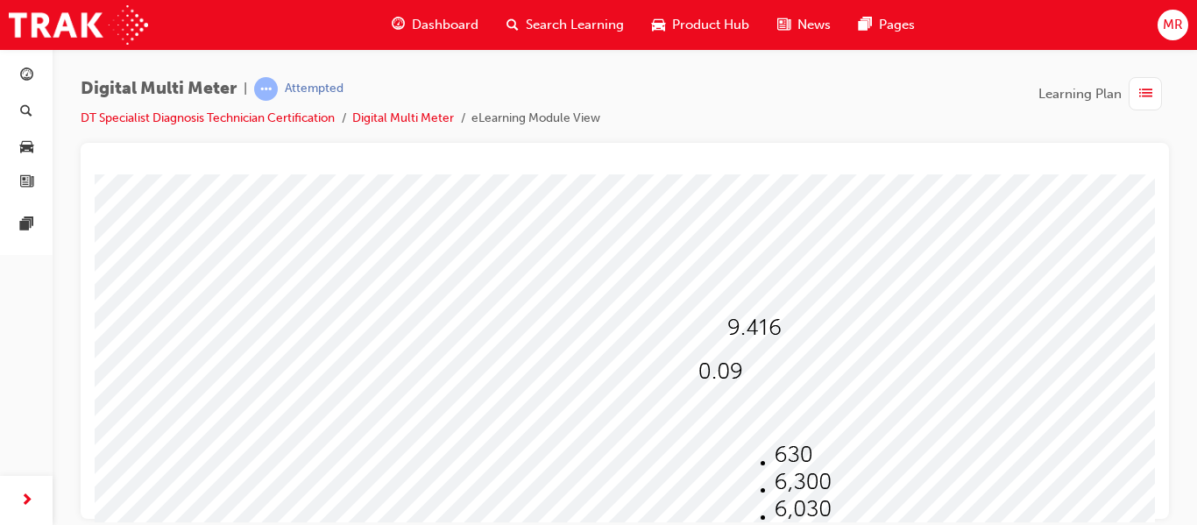
select select "6,300"
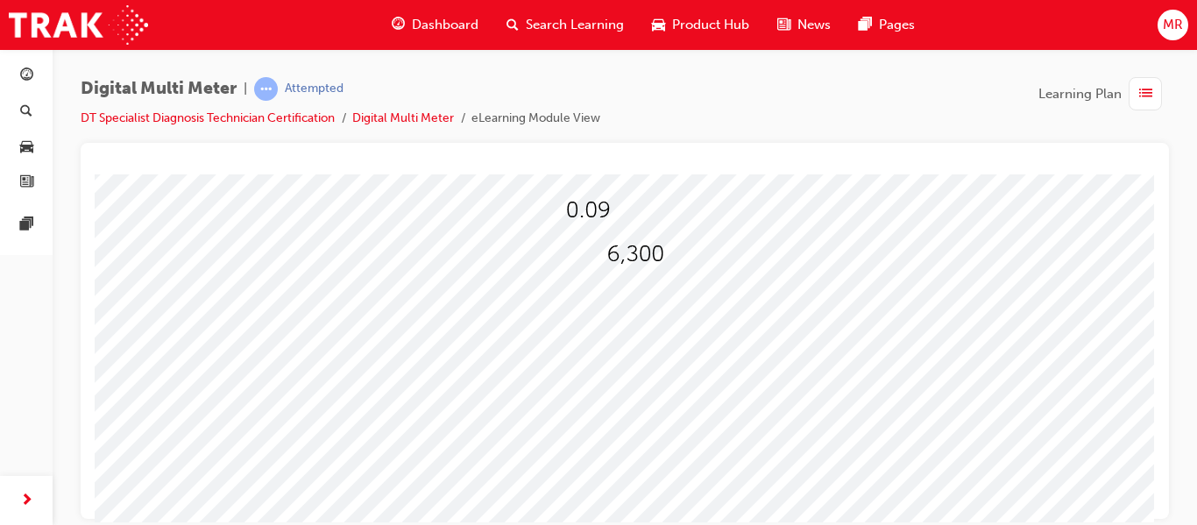
scroll to position [182, 145]
click at [599, 314] on span at bounding box center [599, 318] width 0 height 15
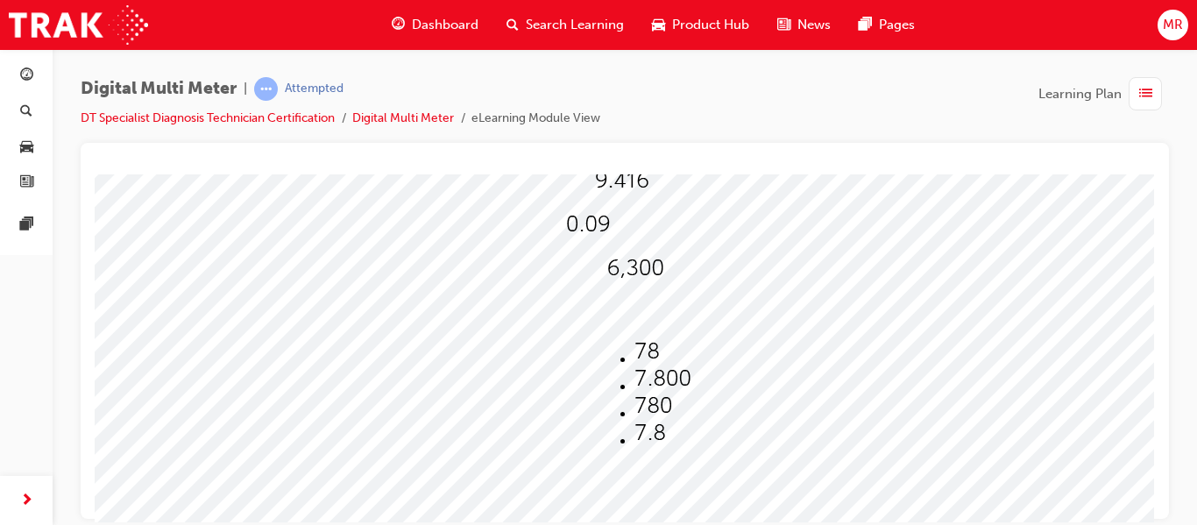
click at [634, 405] on img at bounding box center [653, 405] width 38 height 24
select select "780"
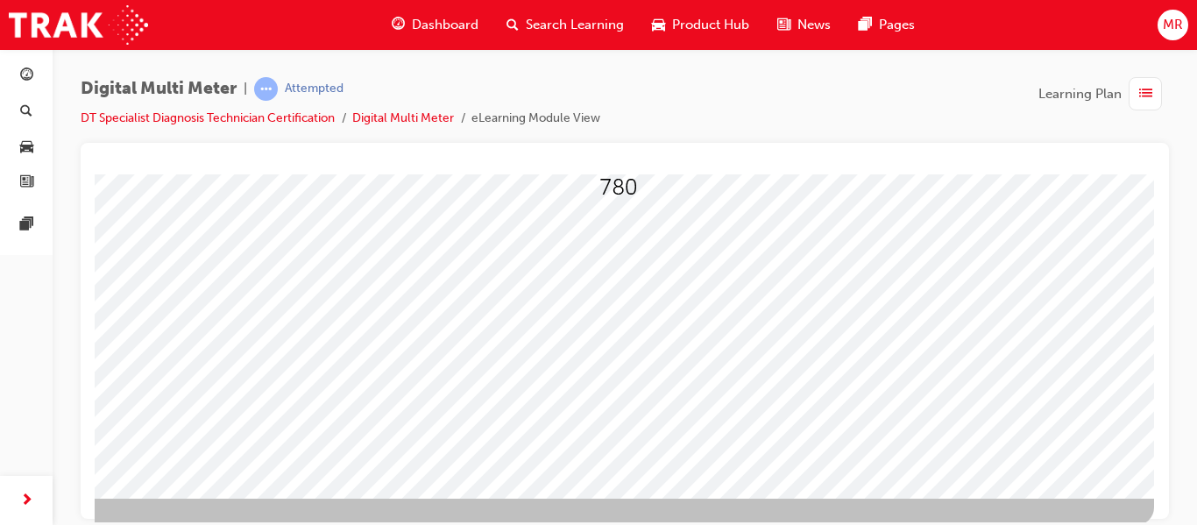
scroll to position [322, 145]
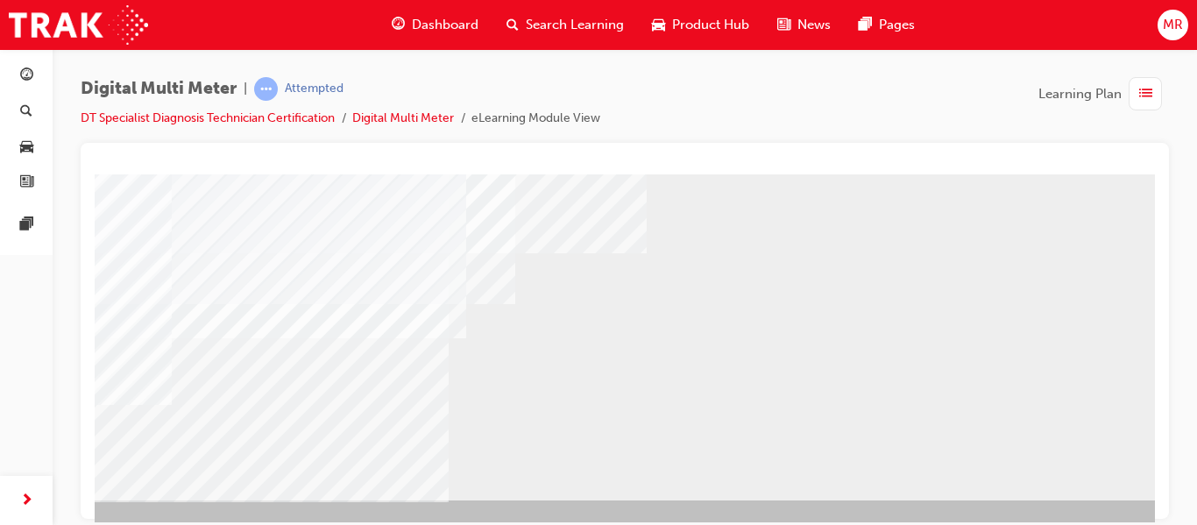
scroll to position [322, 70]
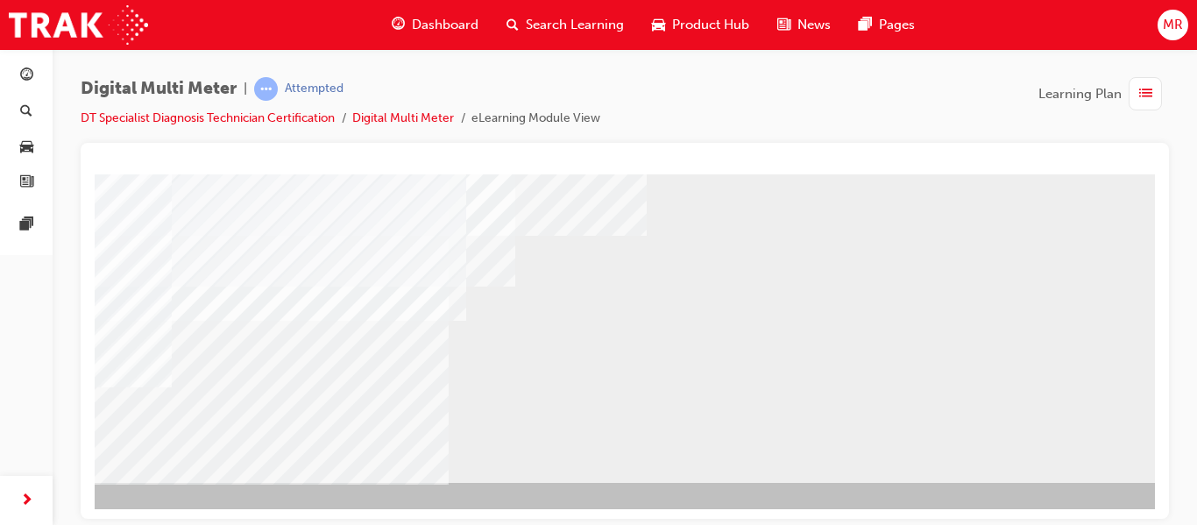
click at [135, 513] on div "NEXT Trigger this button to go to the next slide" at bounding box center [80, 529] width 110 height 32
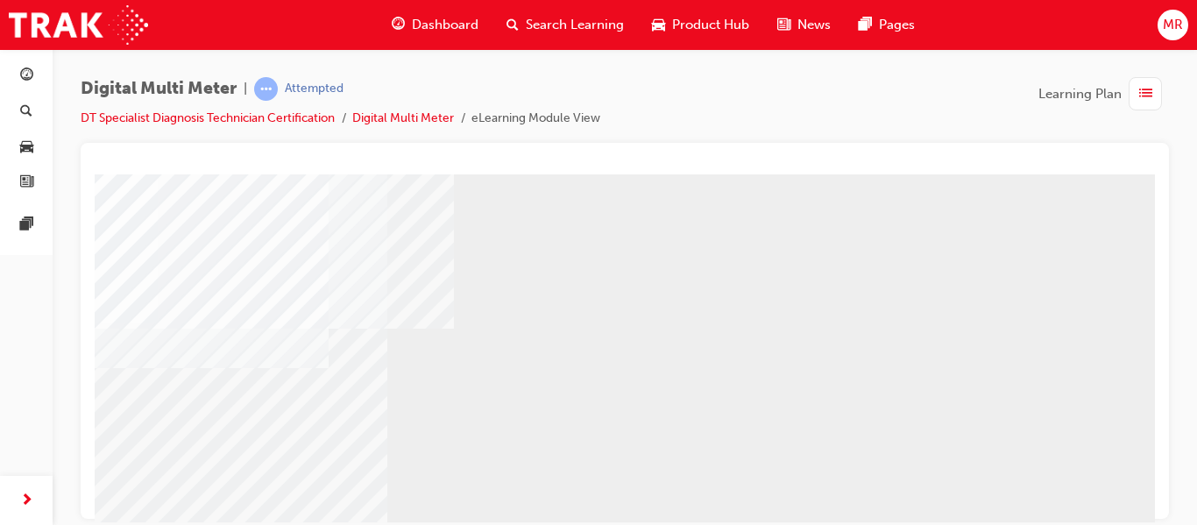
scroll to position [280, 145]
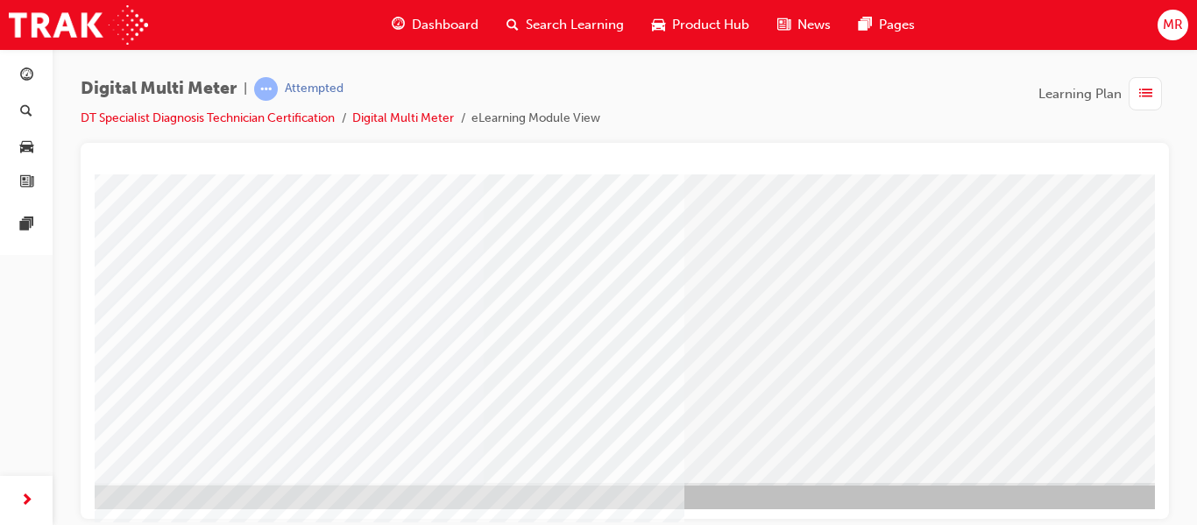
scroll to position [322, 145]
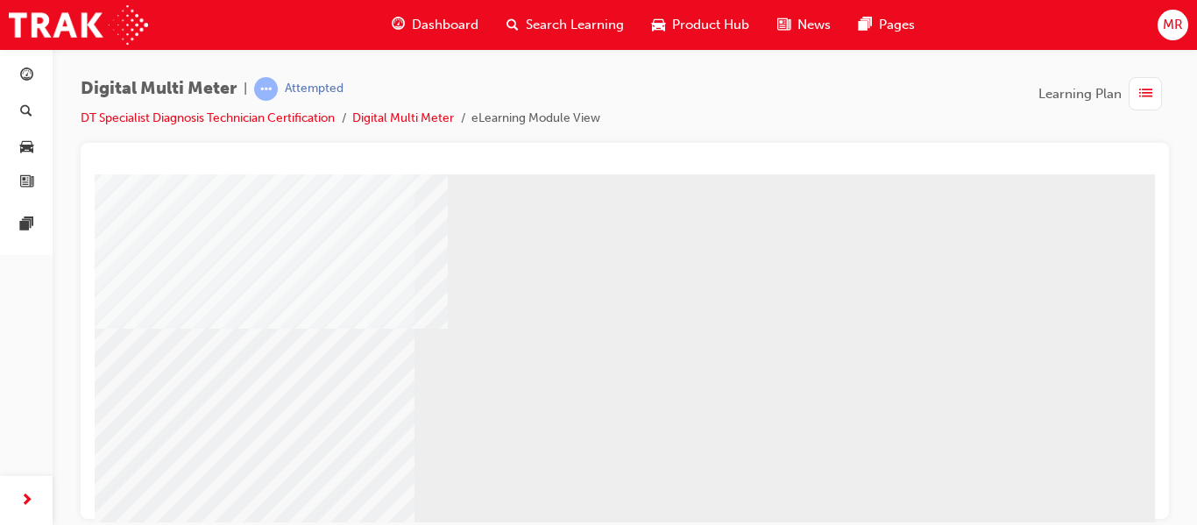
scroll to position [280, 105]
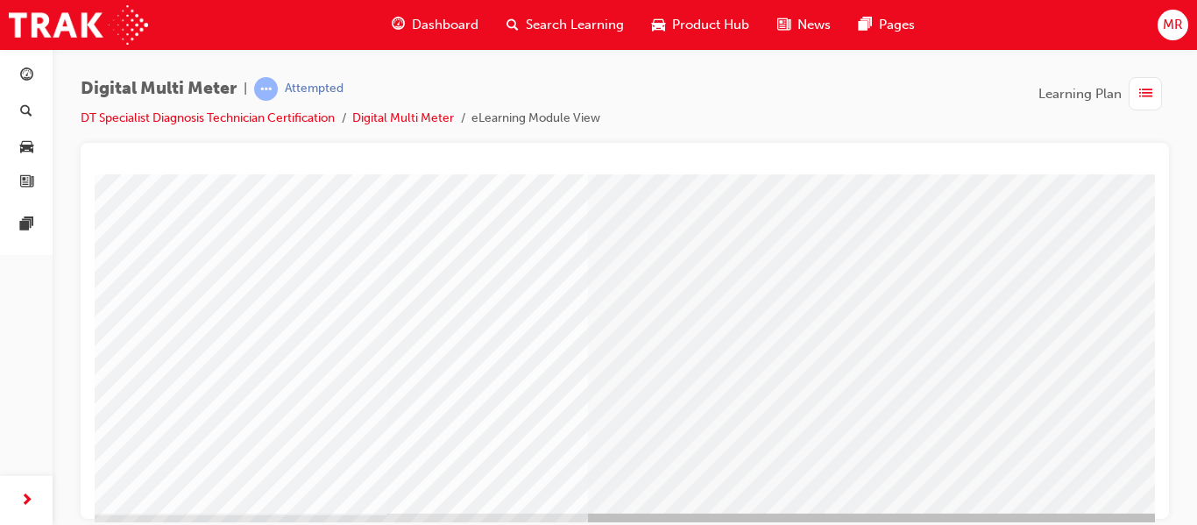
scroll to position [322, 140]
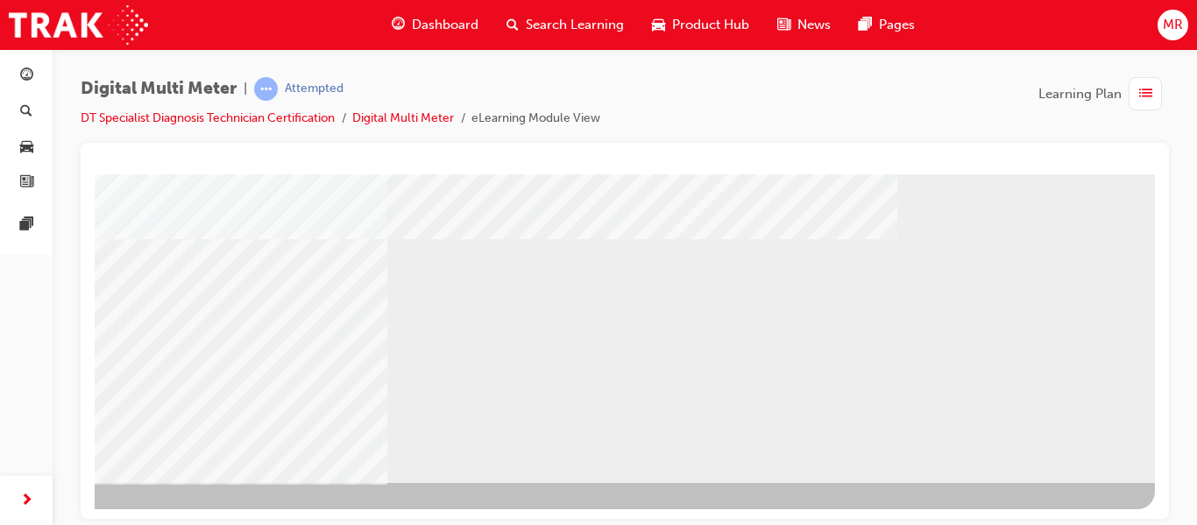
click at [74, 513] on div "NEXT Trigger this button to go to the next slide" at bounding box center [18, 529] width 110 height 32
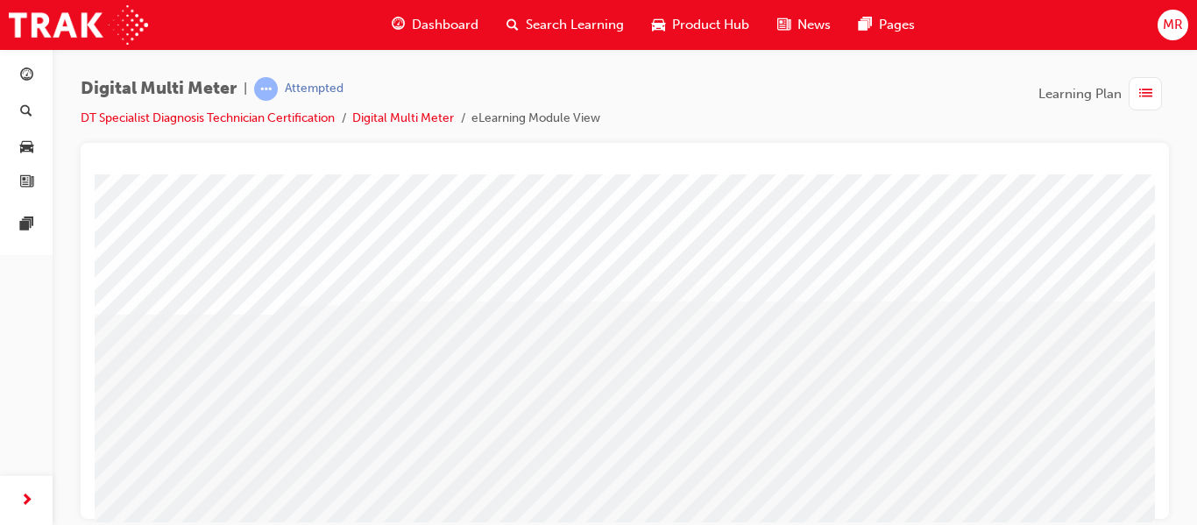
scroll to position [35, 0]
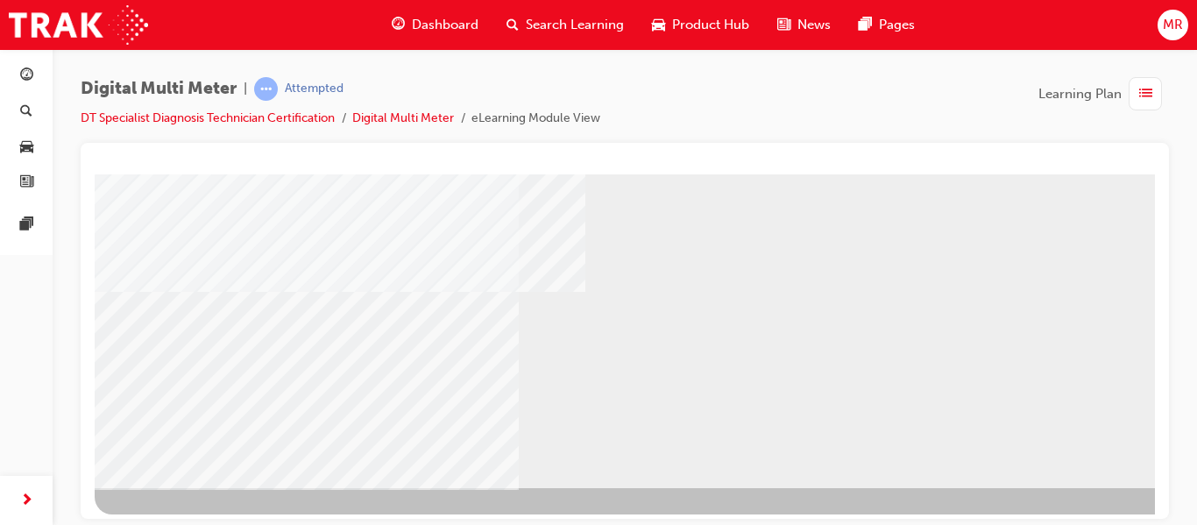
scroll to position [322, 0]
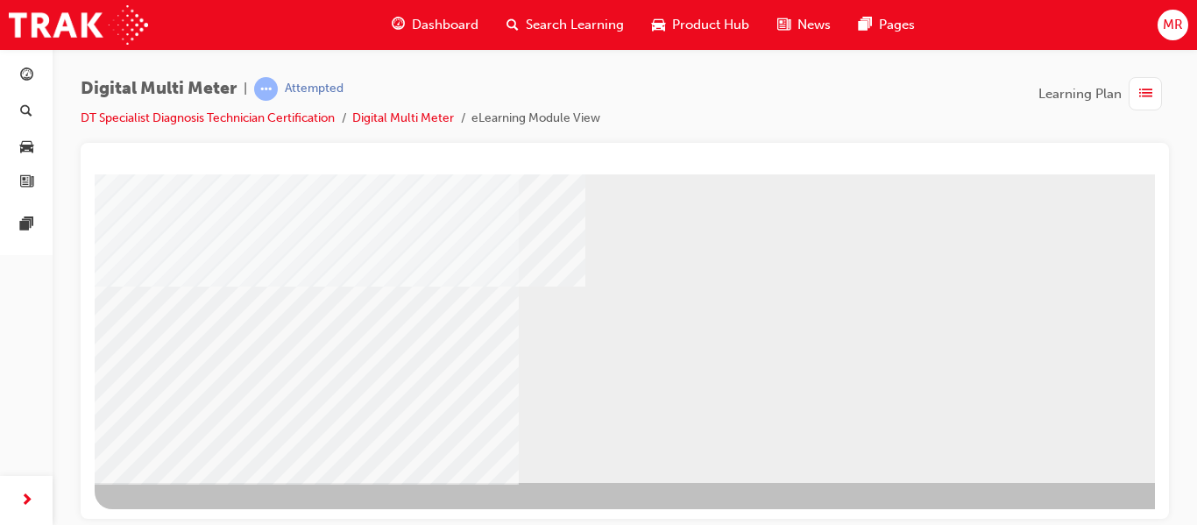
drag, startPoint x: 1150, startPoint y: 301, endPoint x: 1261, endPoint y: 611, distance: 329.2
drag, startPoint x: 1228, startPoint y: 696, endPoint x: 1132, endPoint y: 520, distance: 199.6
click at [135, 513] on div "NEXT Trigger this button to go to the next slide" at bounding box center [80, 529] width 110 height 32
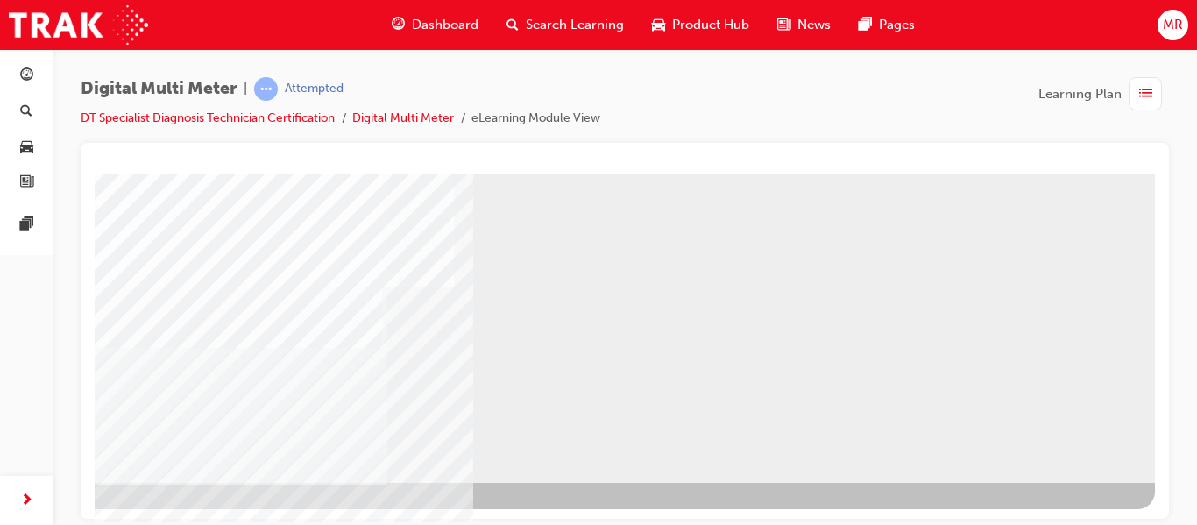
scroll to position [287, 145]
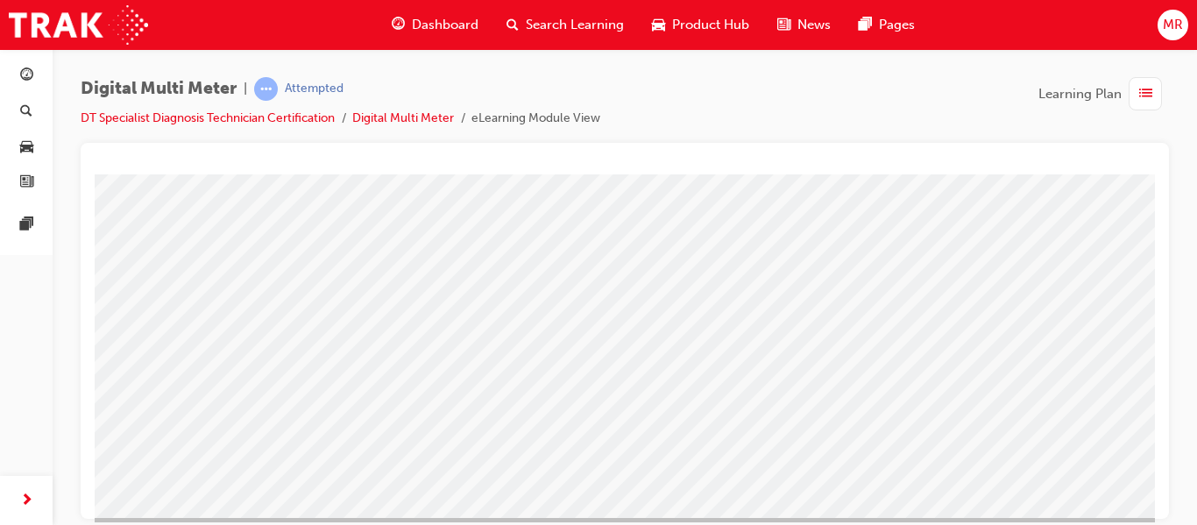
scroll to position [287, 145]
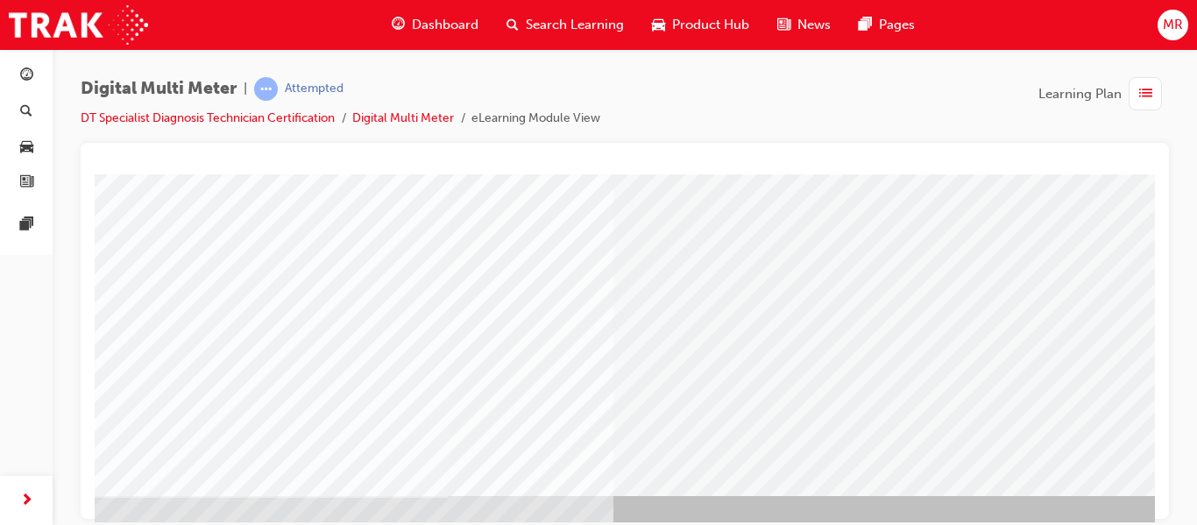
scroll to position [322, 70]
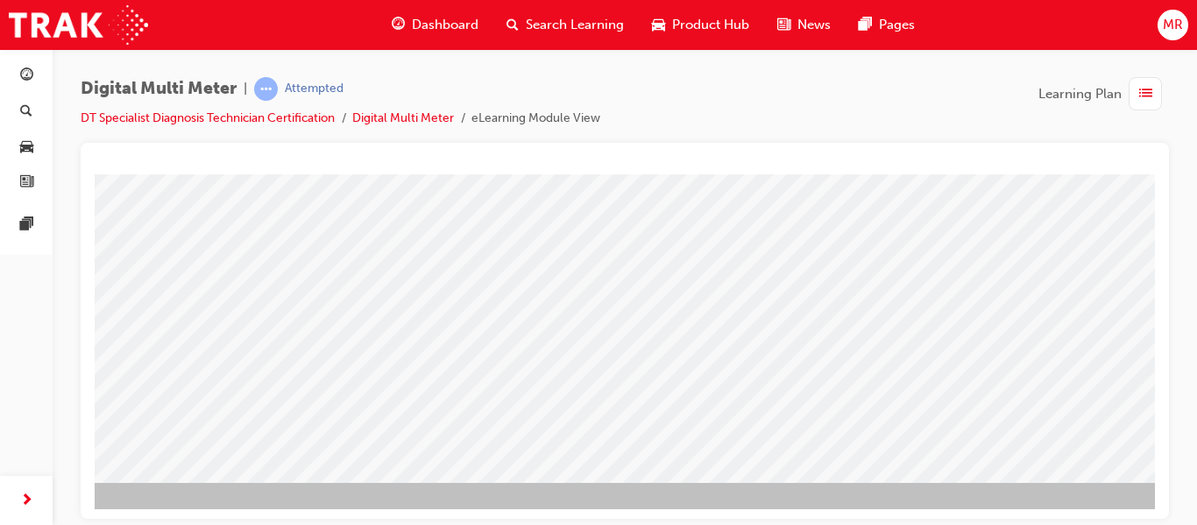
scroll to position [322, 145]
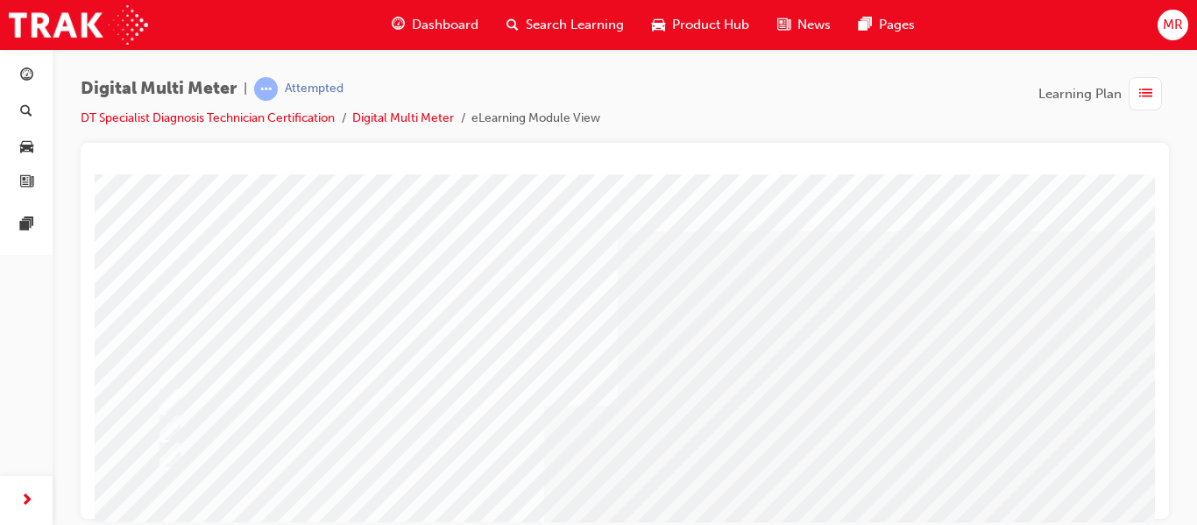
scroll to position [0, 0]
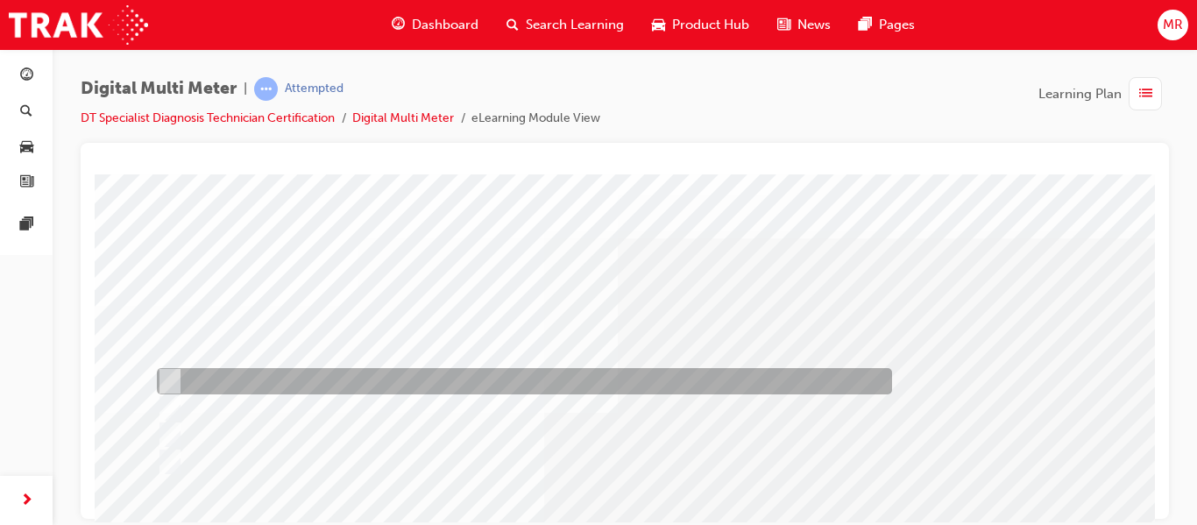
click at [165, 373] on input "Millivolts (DC), Ohms, Diode Check" at bounding box center [166, 380] width 19 height 19
radio input "true"
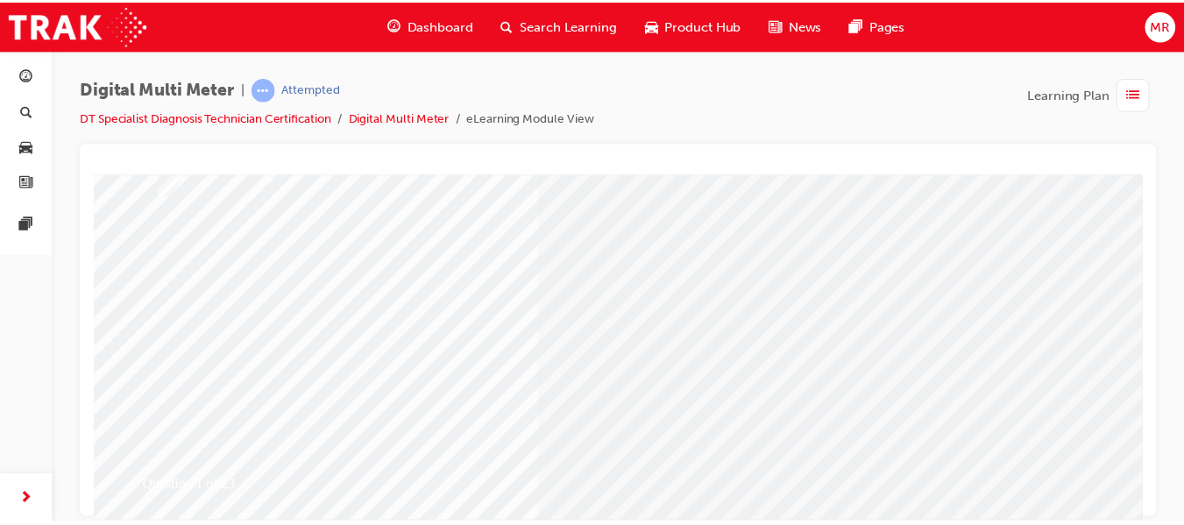
scroll to position [322, 0]
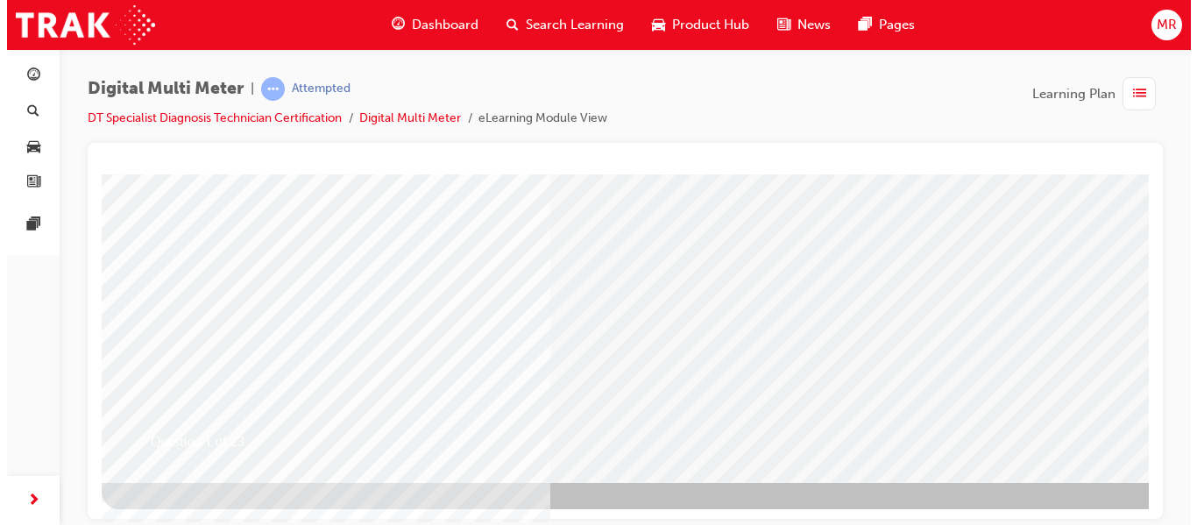
scroll to position [0, 0]
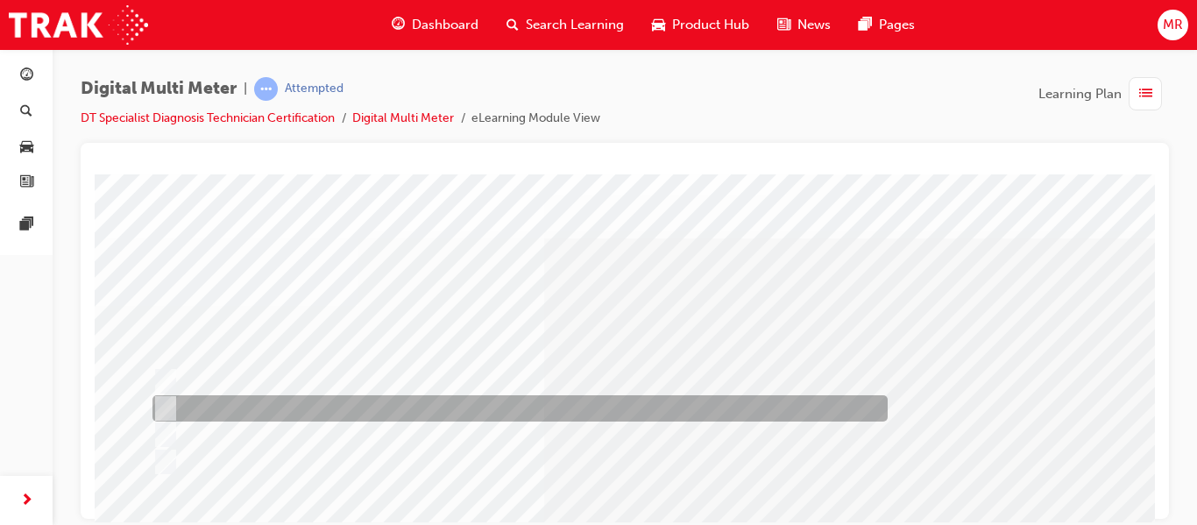
click at [167, 402] on input "Probe the front of the connector" at bounding box center [161, 408] width 19 height 19
radio input "true"
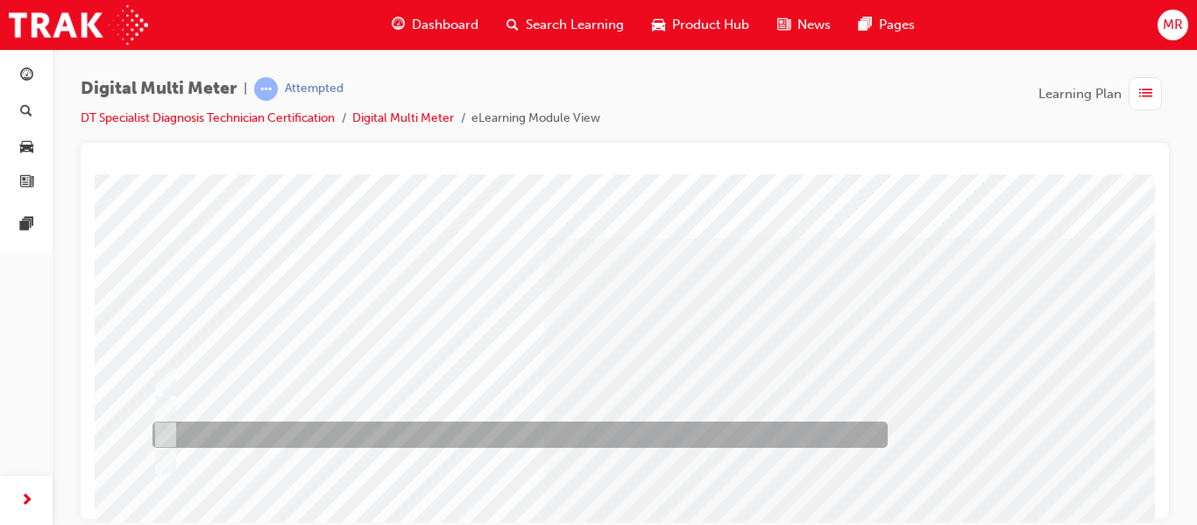
click at [166, 431] on input "Use a breakout box" at bounding box center [161, 434] width 19 height 19
radio input "true"
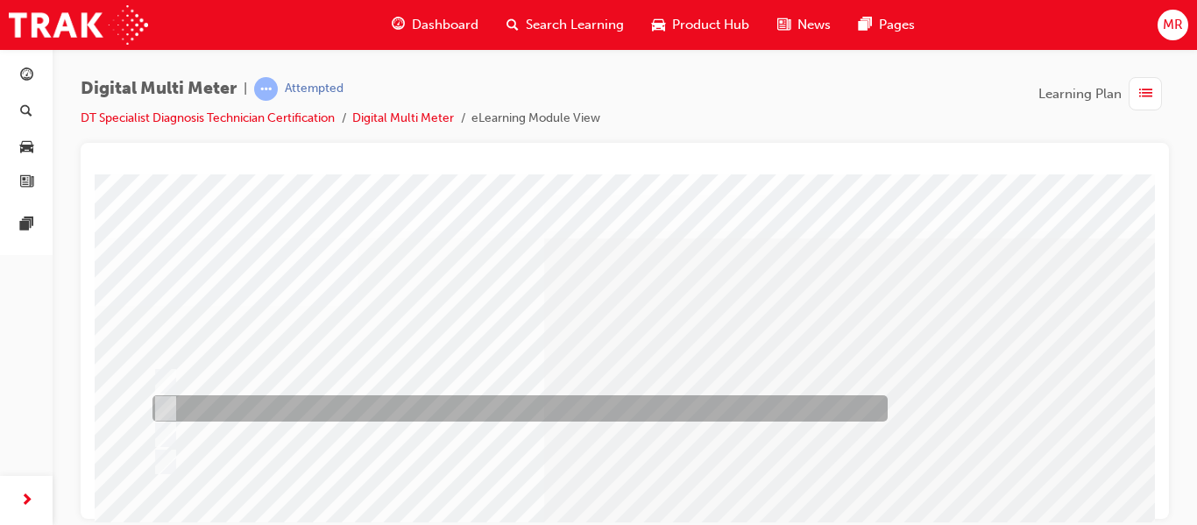
click at [166, 404] on input "Probe the front of the connector" at bounding box center [161, 408] width 19 height 19
radio input "true"
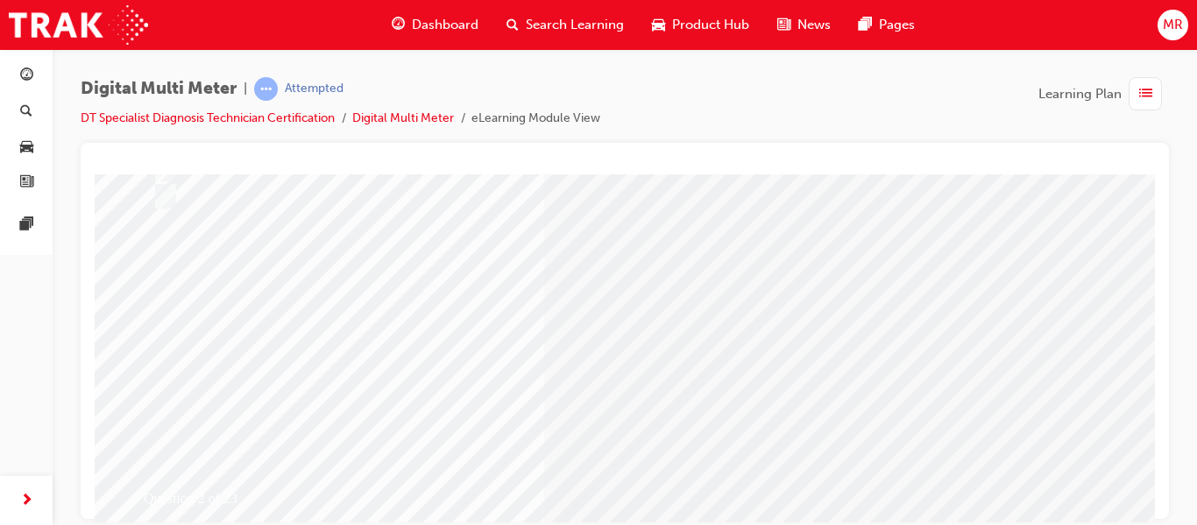
scroll to position [322, 0]
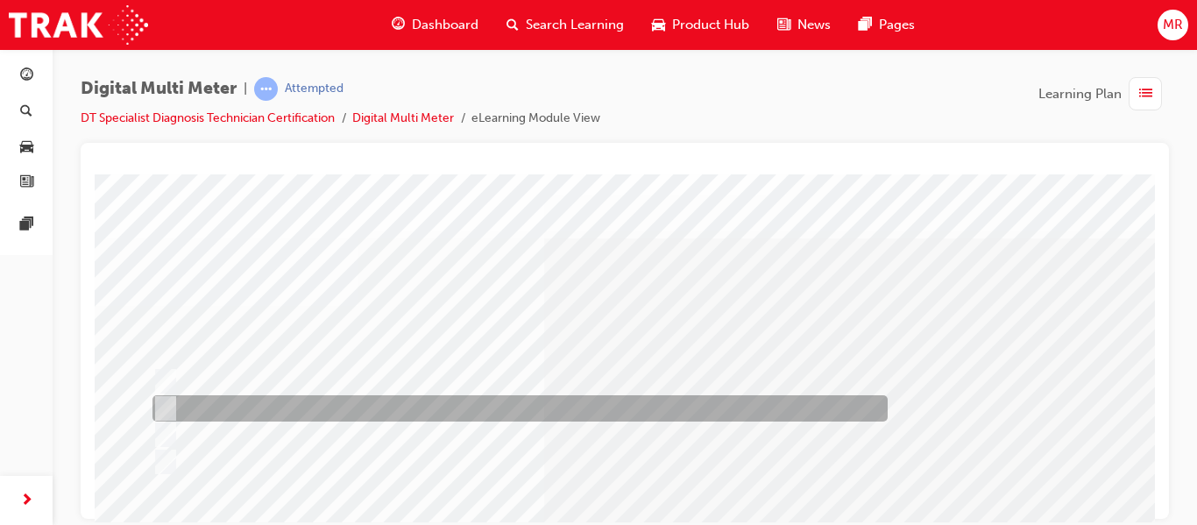
click at [453, 412] on div at bounding box center [515, 408] width 735 height 26
radio input "true"
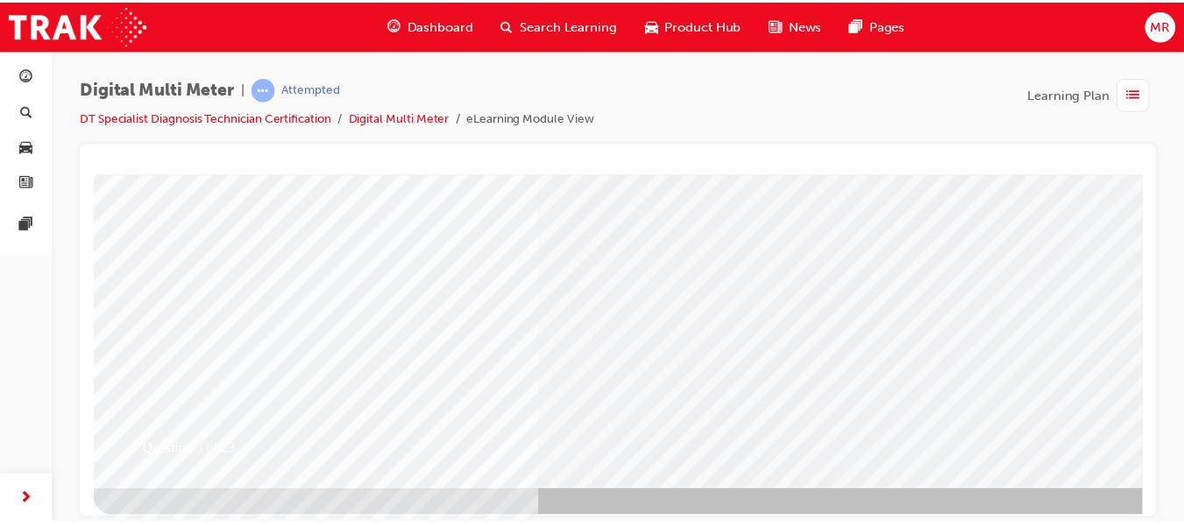
scroll to position [315, 0]
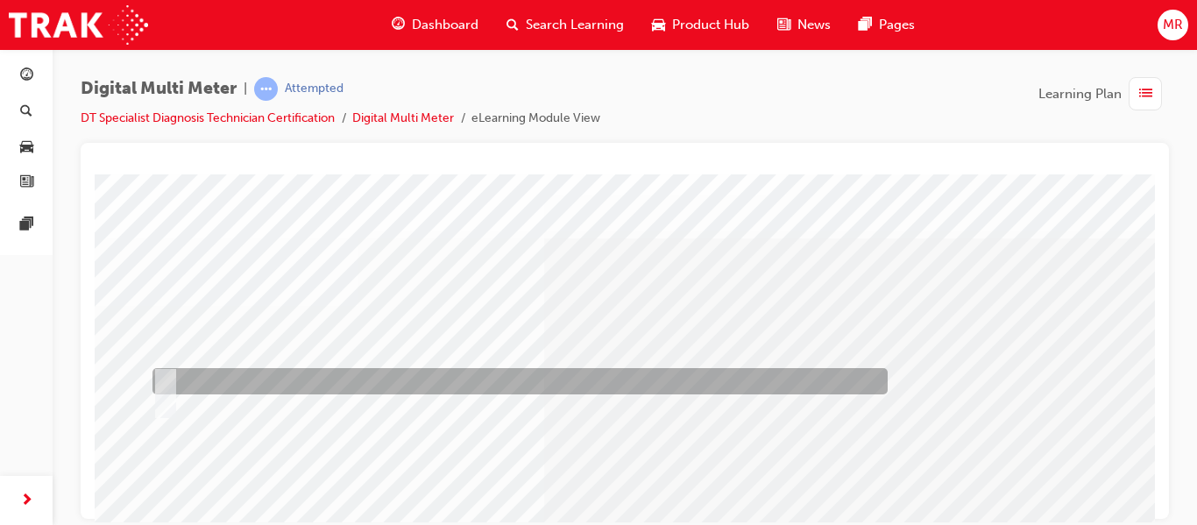
click at [170, 377] on input "True" at bounding box center [161, 380] width 19 height 19
radio input "true"
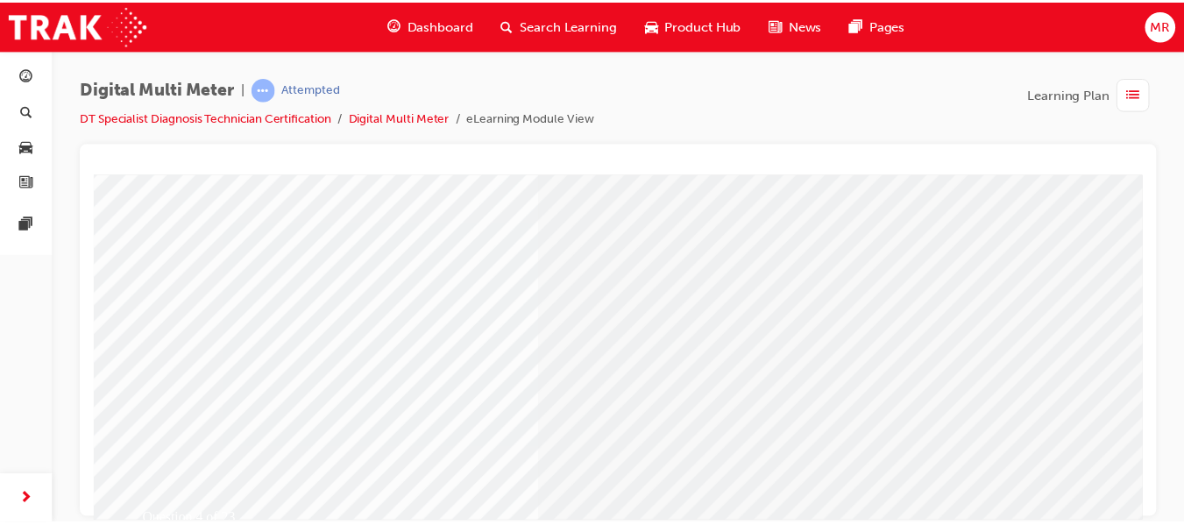
scroll to position [245, 0]
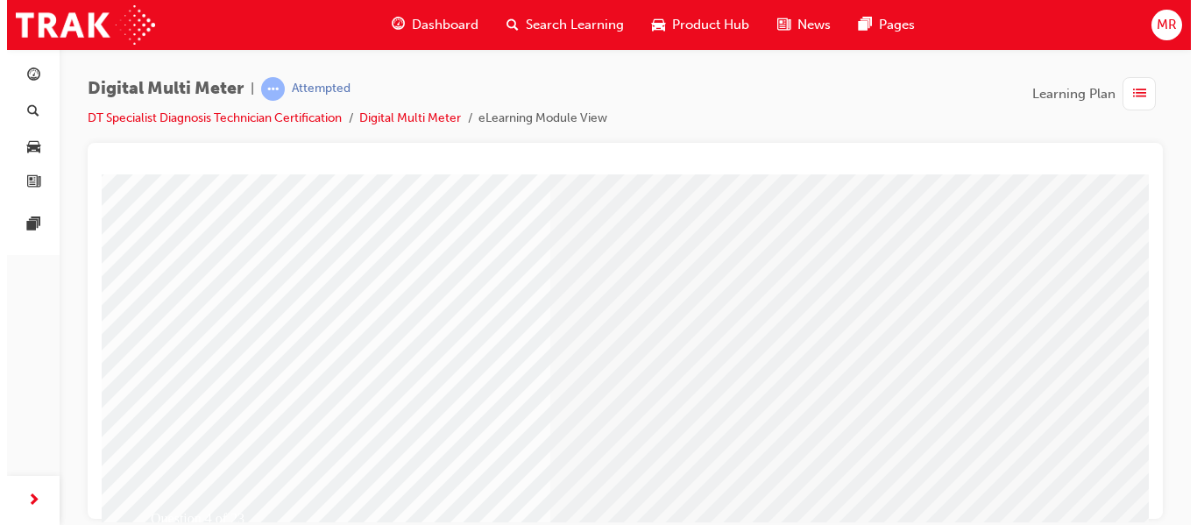
scroll to position [0, 0]
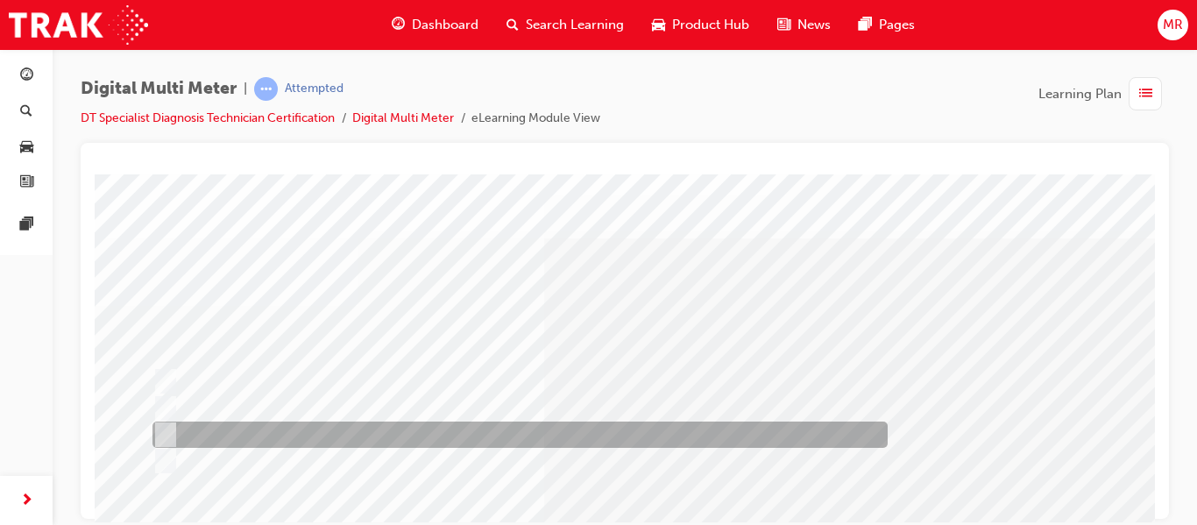
click at [169, 427] on input "Red in V/Ω/Diode & Black in COM port" at bounding box center [161, 434] width 19 height 19
radio input "true"
click at [152, 451] on input "Black in COM port & Red in any other port" at bounding box center [161, 460] width 19 height 19
radio input "true"
click at [152, 371] on input "Red in COM port & Black in V/Ω/Diode" at bounding box center [161, 380] width 19 height 19
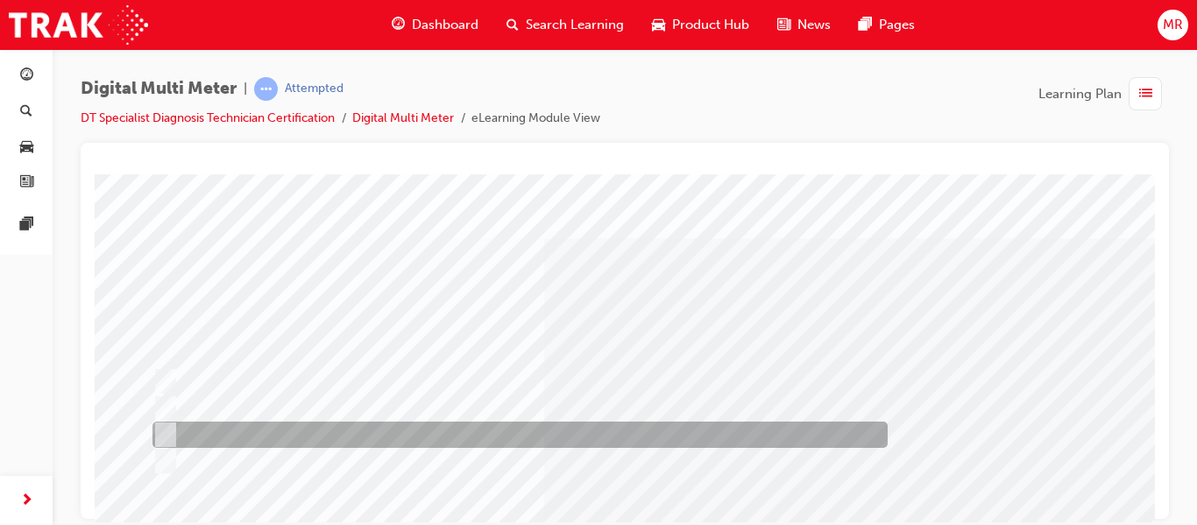
radio input "true"
click at [152, 399] on input "Black in COM port & Red in A" at bounding box center [161, 408] width 19 height 19
radio input "true"
click at [152, 425] on input "Red in V/Ω/Diode & Black in COM port" at bounding box center [161, 434] width 19 height 19
radio input "true"
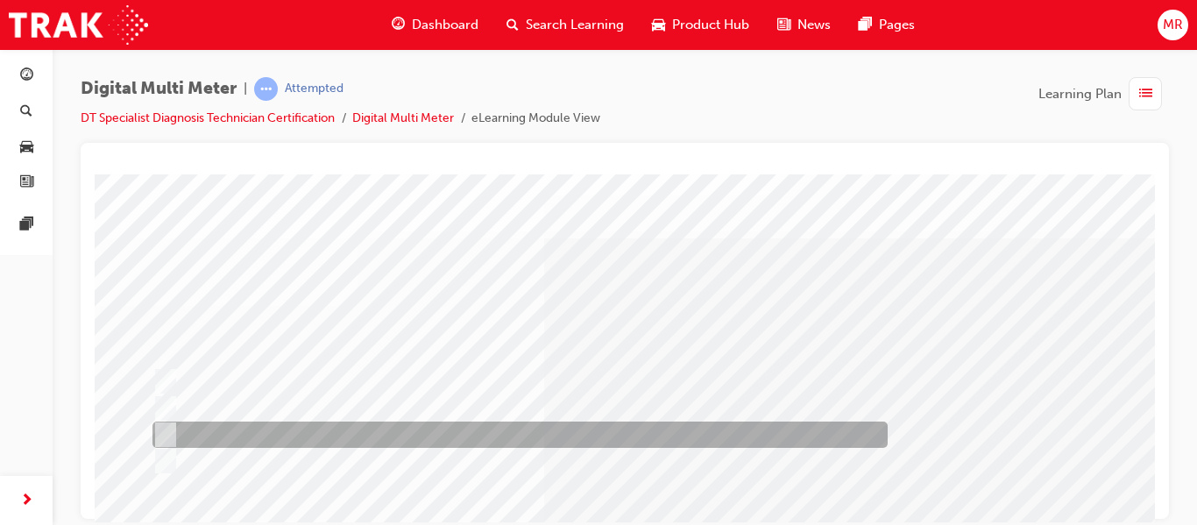
click at [152, 451] on input "Black in COM port & Red in any other port" at bounding box center [161, 460] width 19 height 19
radio input "true"
click at [152, 371] on input "Red in COM port & Black in V/Ω/Diode" at bounding box center [161, 380] width 19 height 19
radio input "true"
click at [152, 399] on input "Black in COM port & Red in A" at bounding box center [161, 408] width 19 height 19
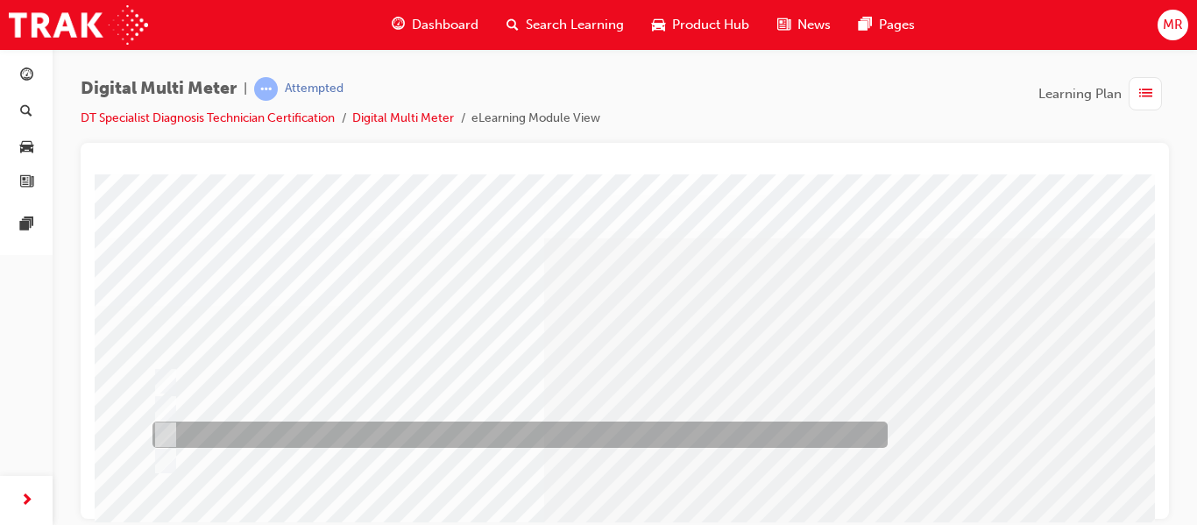
radio input "true"
click at [152, 425] on input "Red in V/Ω/Diode & Black in COM port" at bounding box center [161, 434] width 19 height 19
radio input "true"
click at [152, 451] on input "Black in COM port & Red in any other port" at bounding box center [161, 460] width 19 height 19
radio input "true"
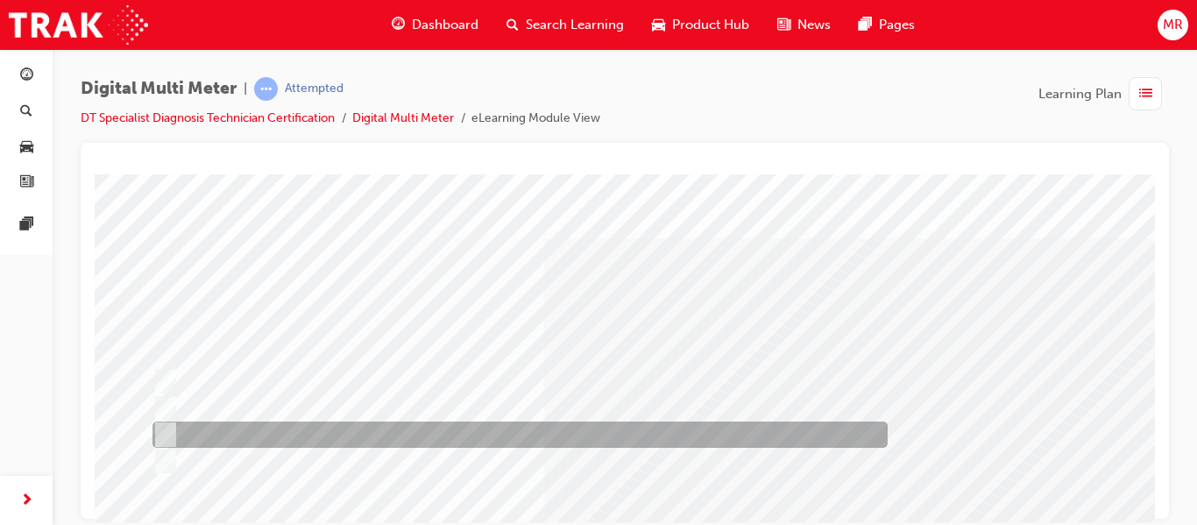
click at [152, 371] on input "Red in COM port & Black in V/Ω/Diode" at bounding box center [161, 380] width 19 height 19
click at [168, 423] on div at bounding box center [515, 434] width 735 height 26
radio input "false"
radio input "true"
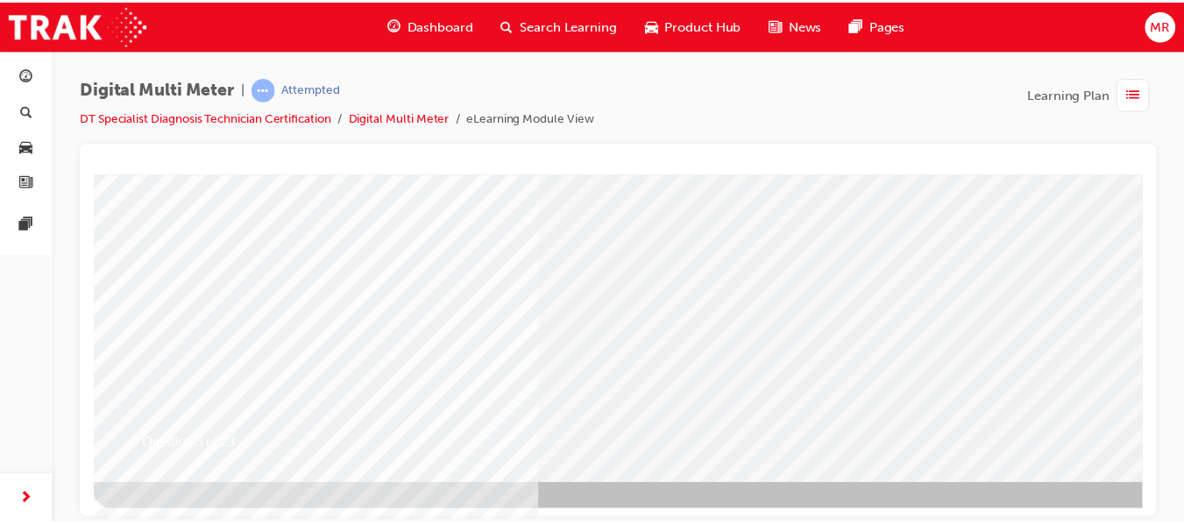
scroll to position [322, 0]
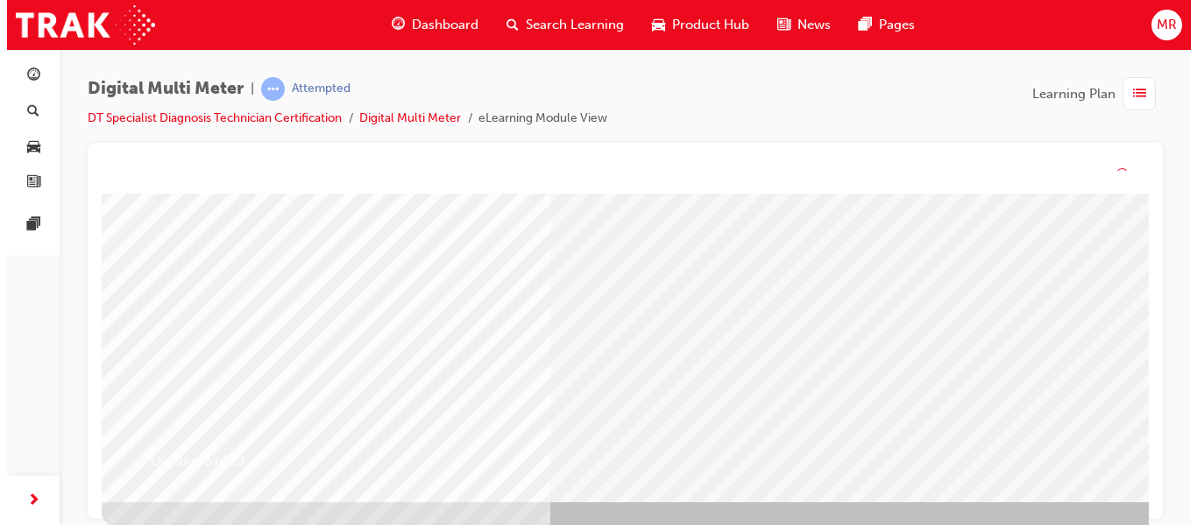
scroll to position [0, 0]
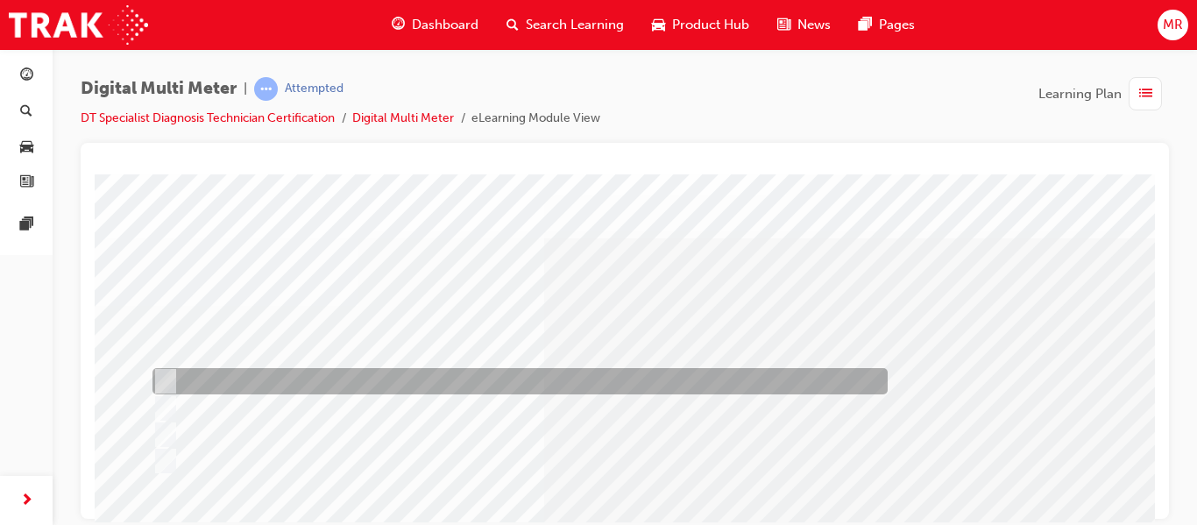
click at [163, 377] on input "Source, Available, Drop" at bounding box center [161, 380] width 19 height 19
radio input "true"
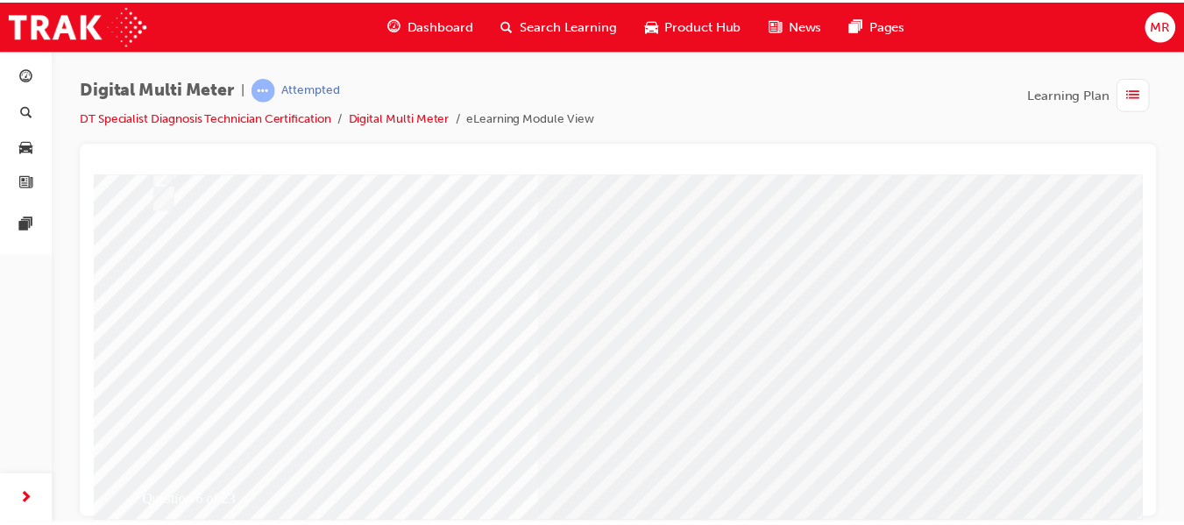
scroll to position [280, 0]
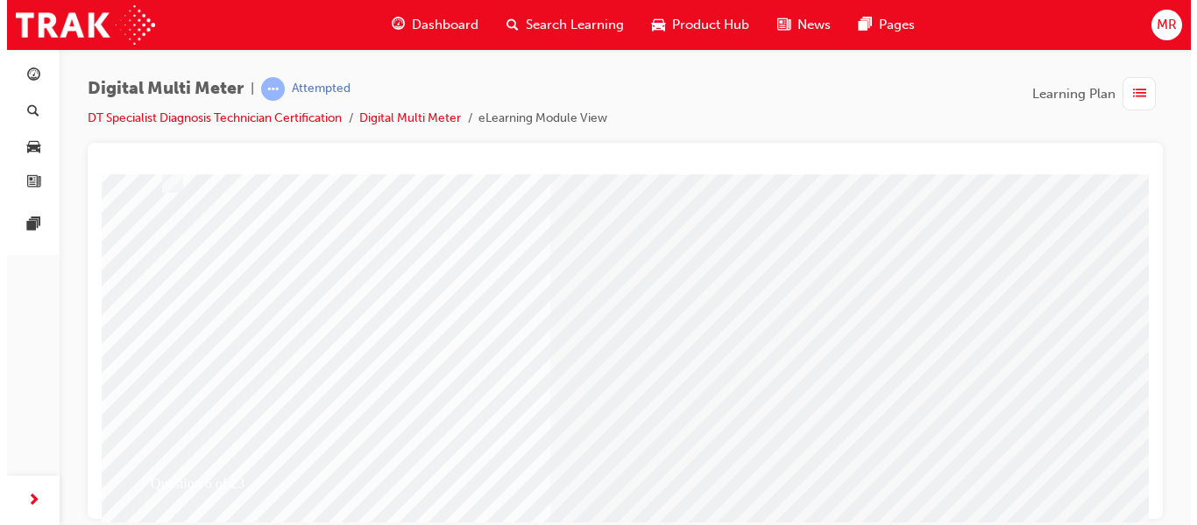
scroll to position [0, 0]
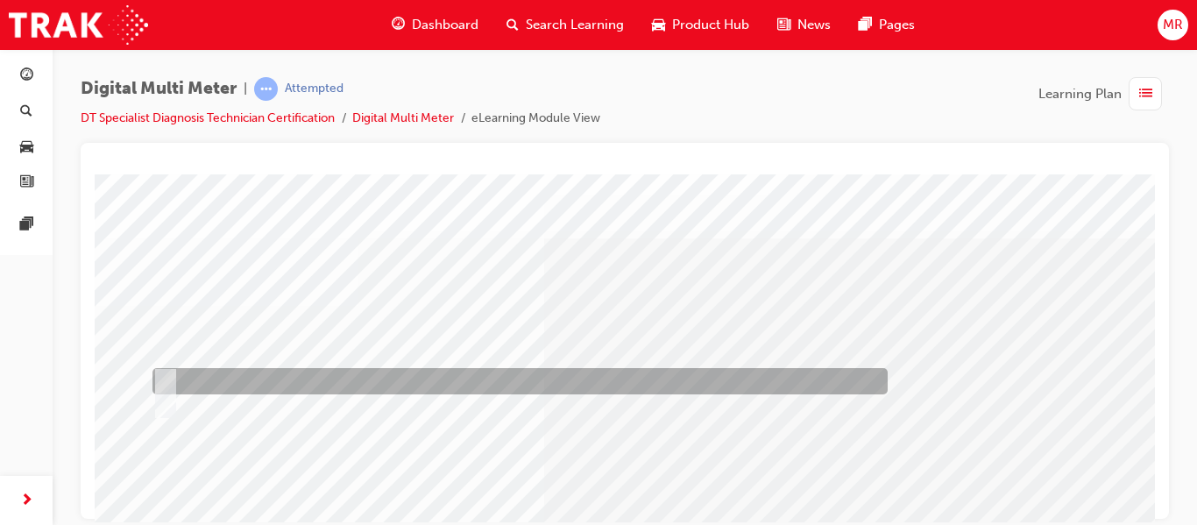
click at [174, 379] on div at bounding box center [515, 381] width 735 height 26
radio input "true"
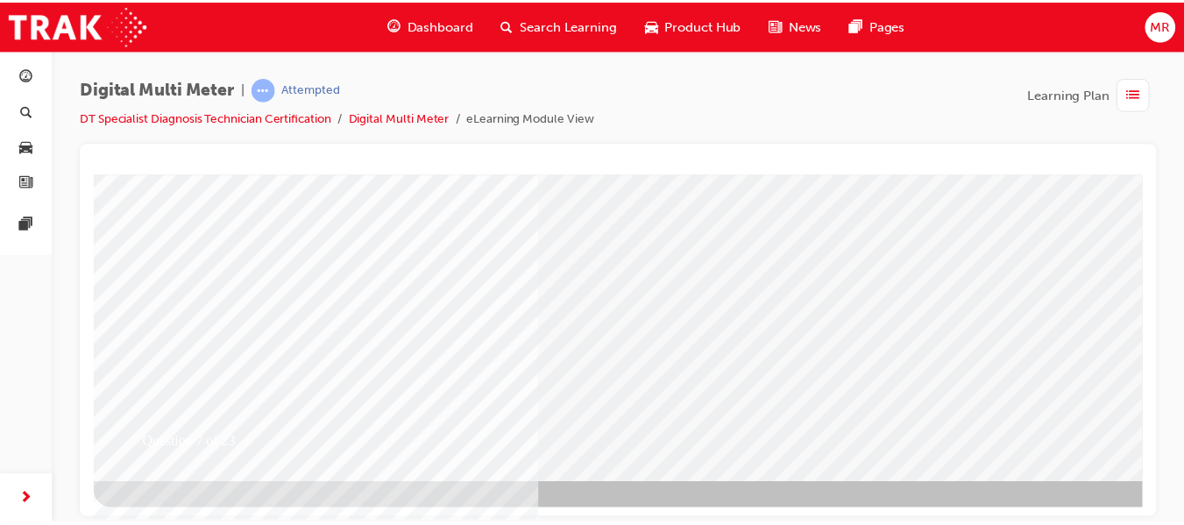
scroll to position [322, 0]
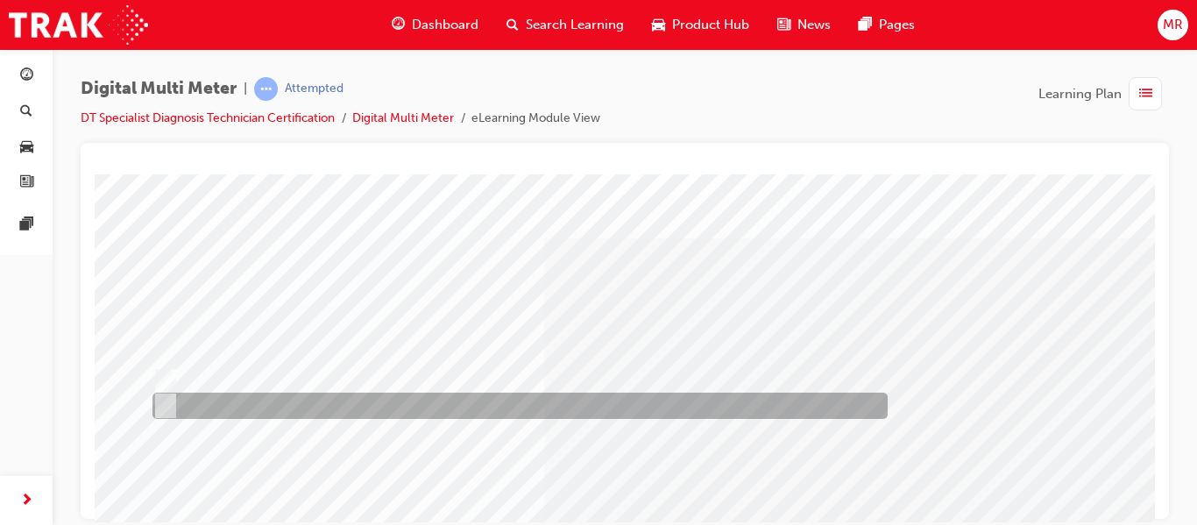
click at [159, 399] on input "False" at bounding box center [161, 405] width 19 height 19
radio input "true"
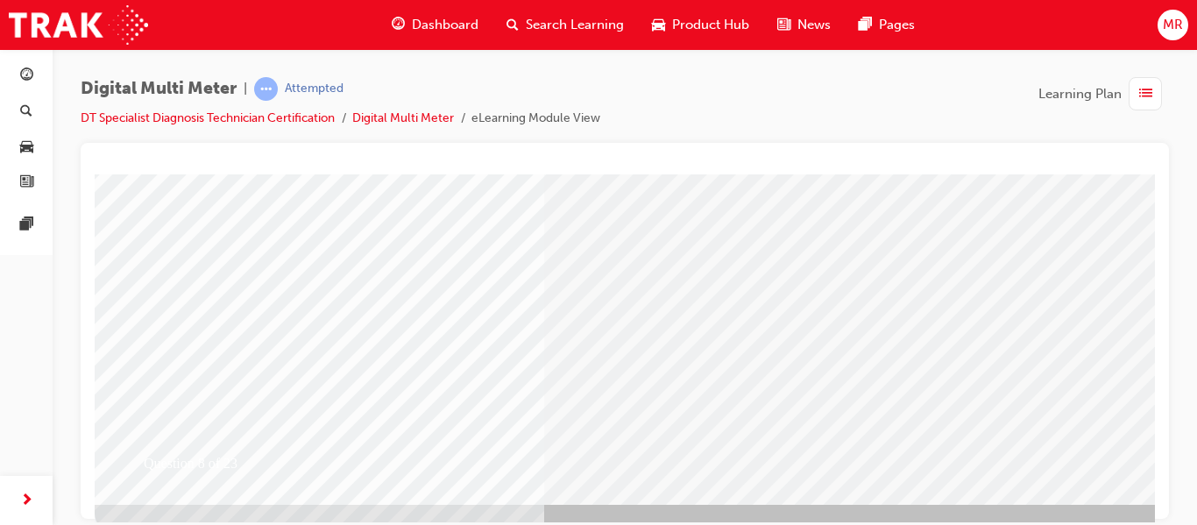
scroll to position [322, 0]
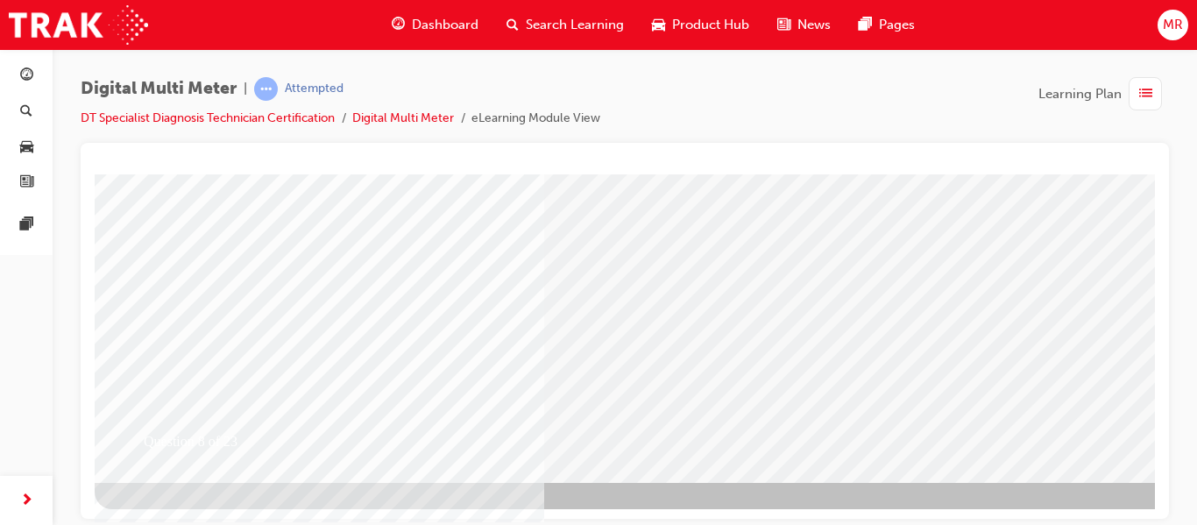
drag, startPoint x: 849, startPoint y: 286, endPoint x: 1086, endPoint y: 216, distance: 246.7
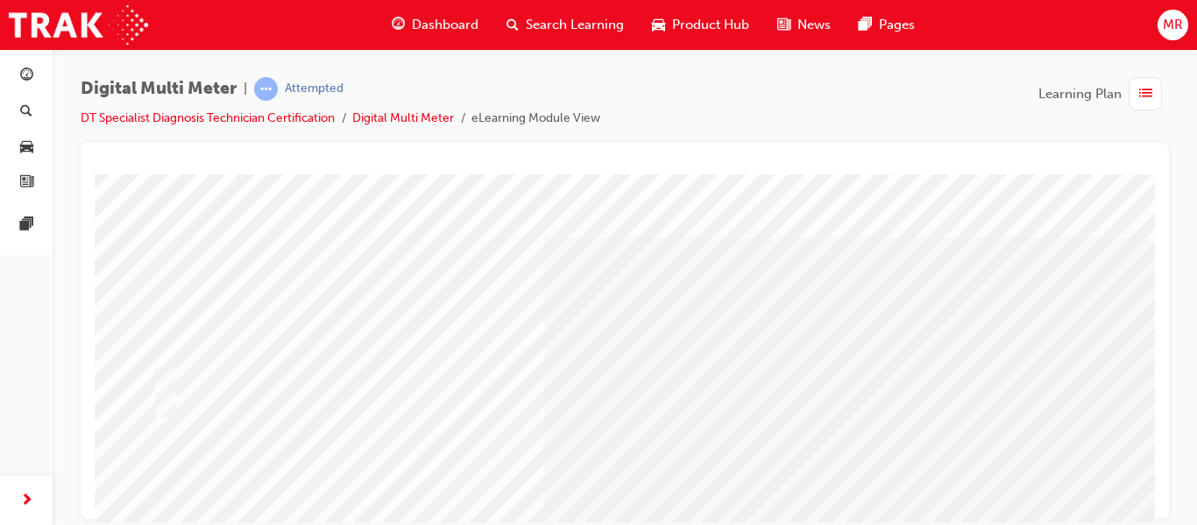
scroll to position [0, 0]
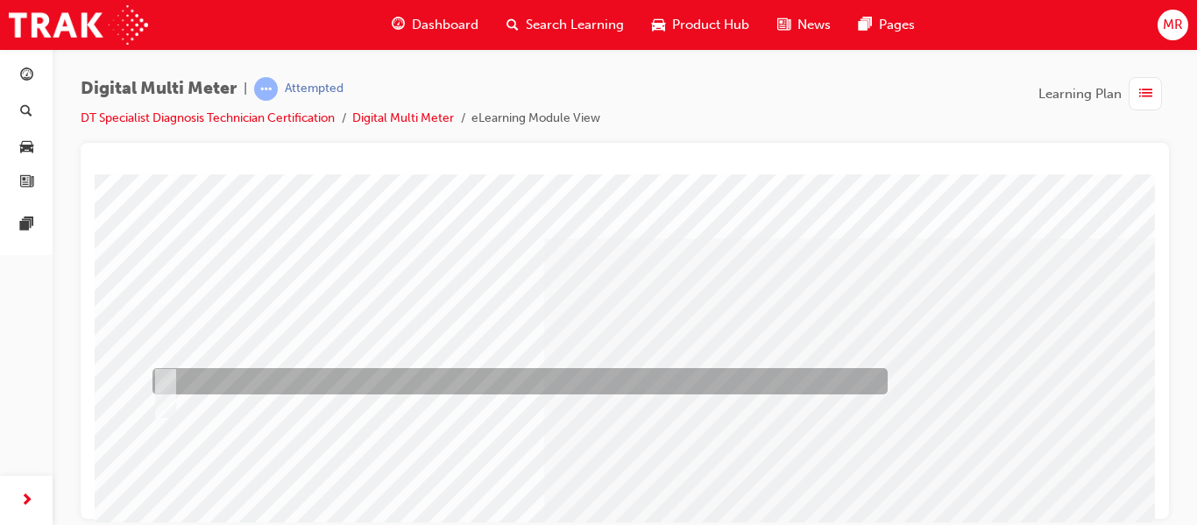
click at [166, 376] on input "True" at bounding box center [161, 380] width 19 height 19
radio input "true"
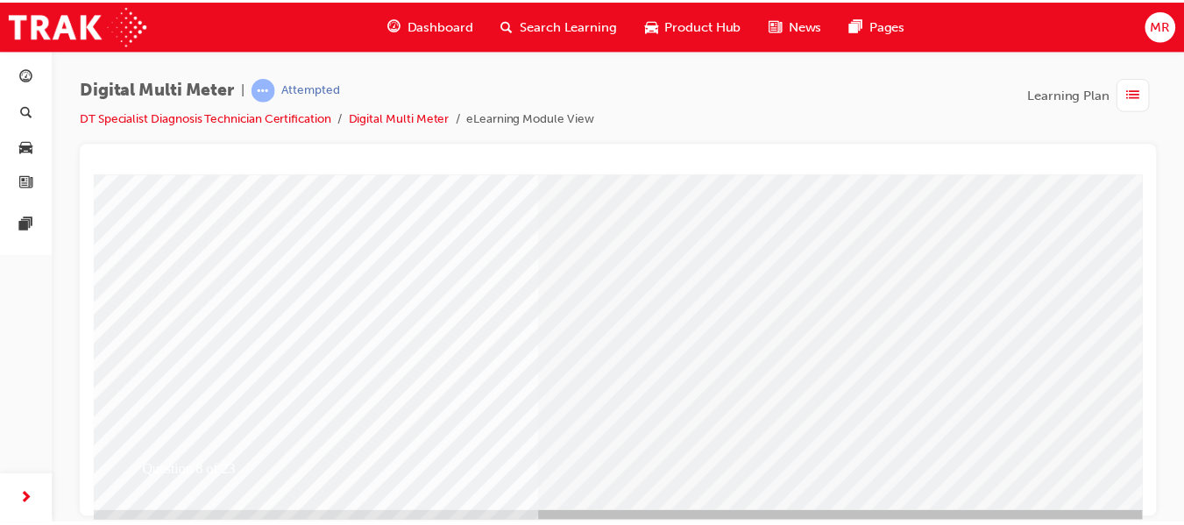
scroll to position [322, 0]
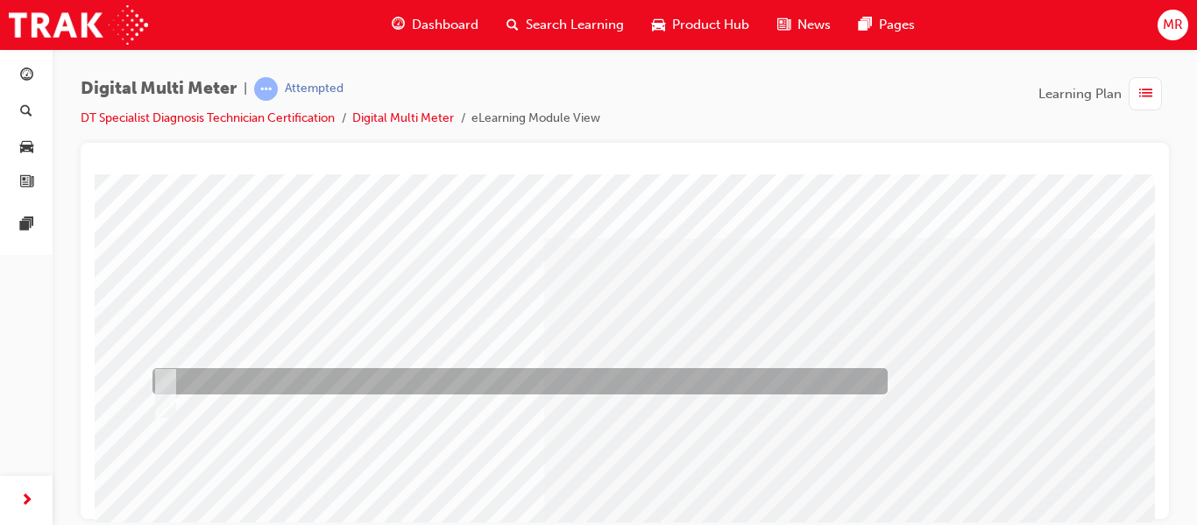
click at [169, 379] on input "True" at bounding box center [161, 380] width 19 height 19
radio input "true"
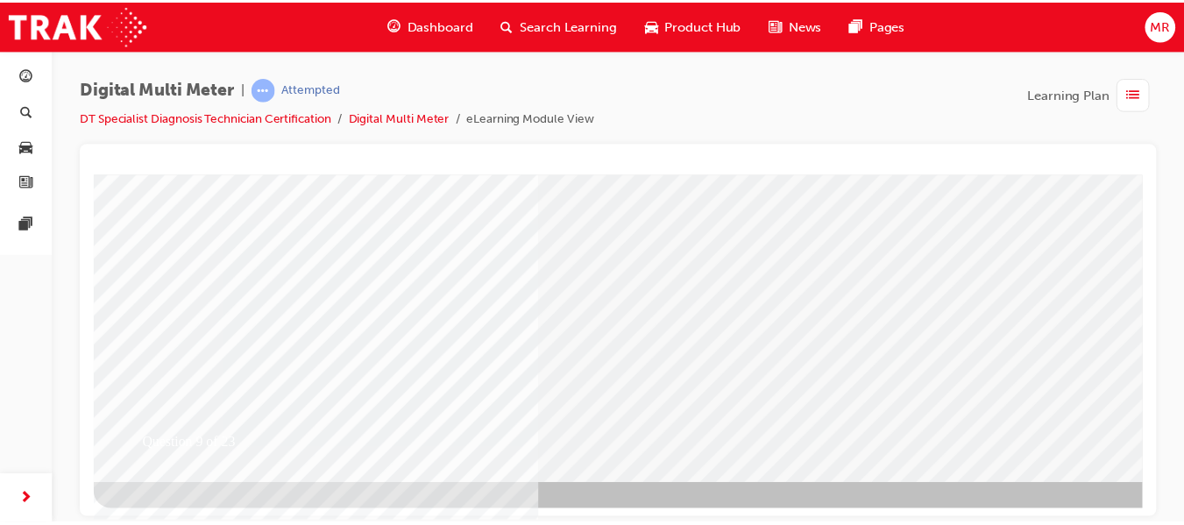
scroll to position [322, 0]
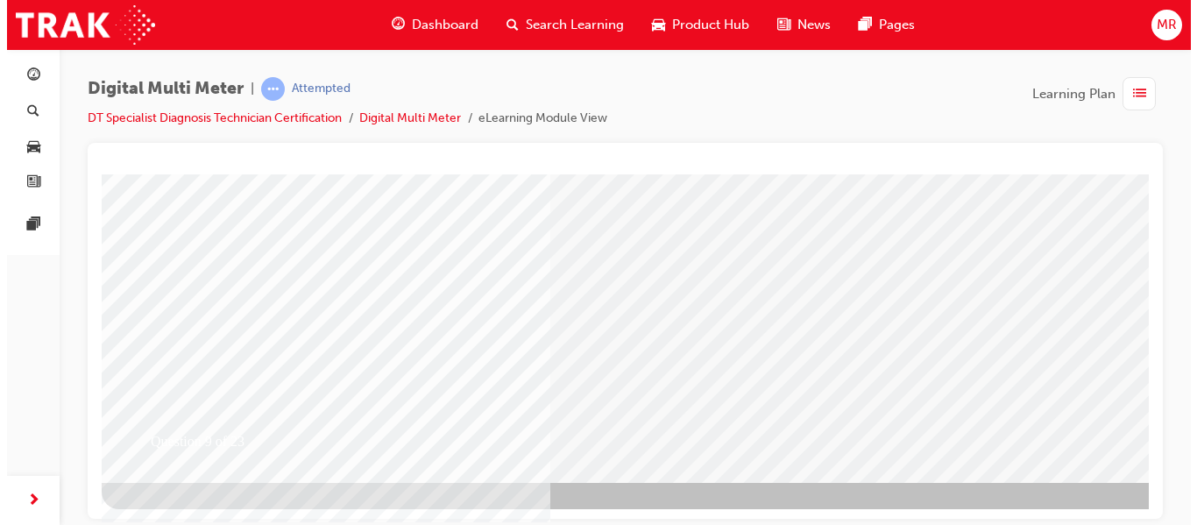
scroll to position [0, 0]
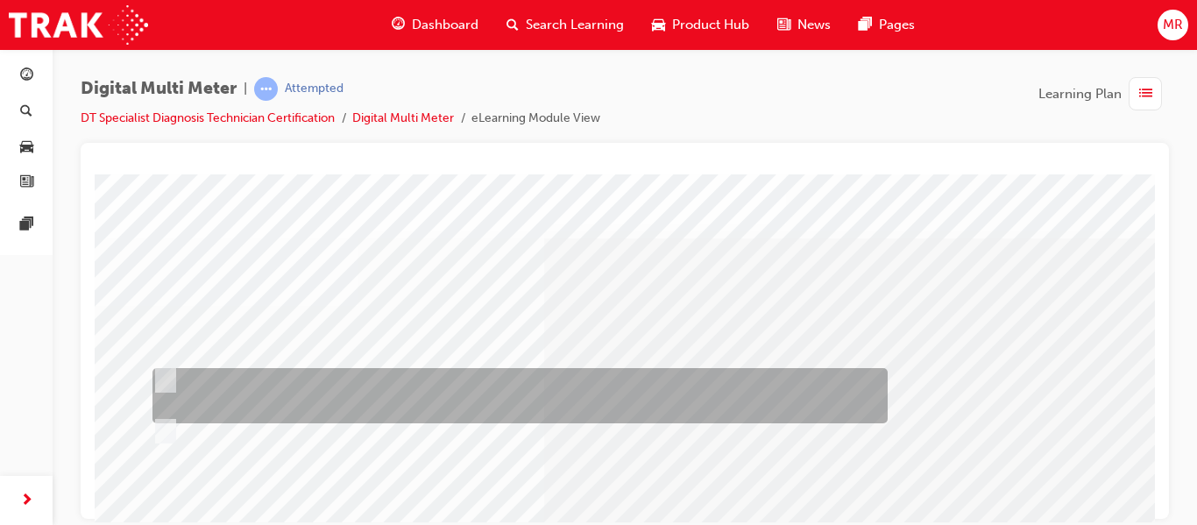
click at [165, 386] on input "Between any two points in a circuit; between any point in a circuit and ground,…" at bounding box center [161, 380] width 19 height 19
radio input "true"
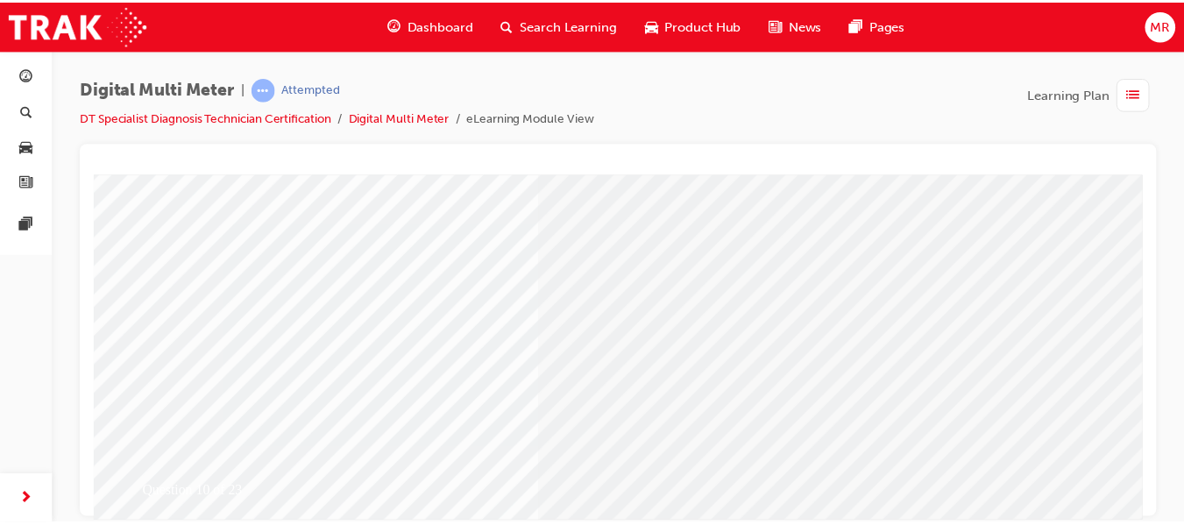
scroll to position [280, 0]
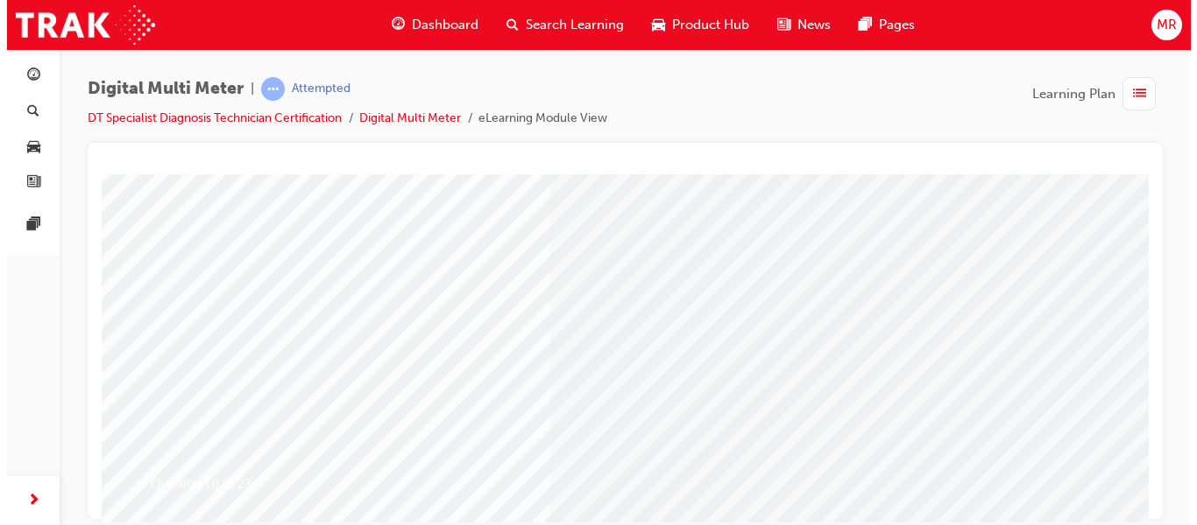
scroll to position [0, 0]
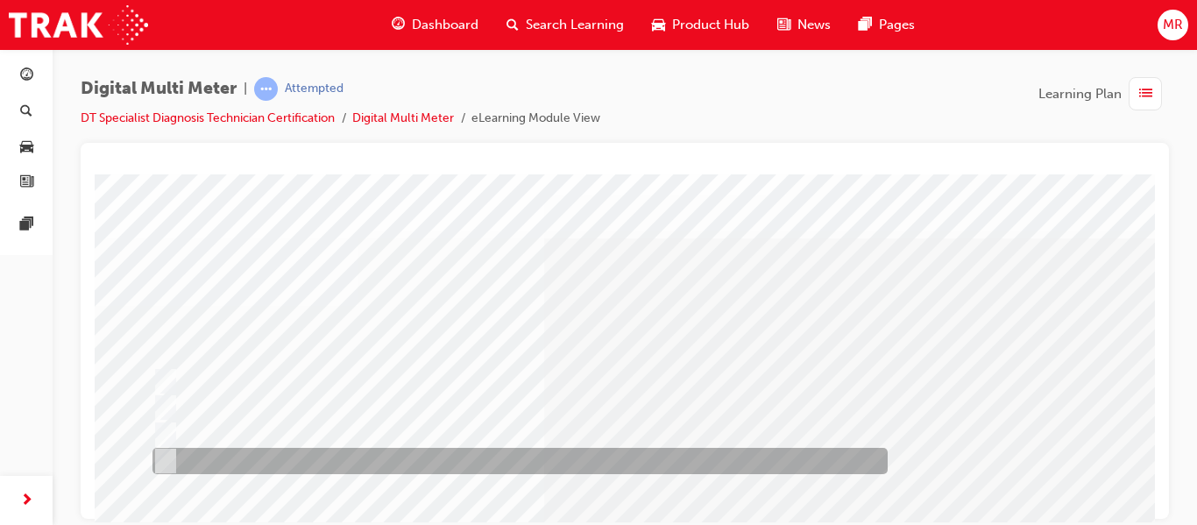
click at [164, 461] on input "The Test lead connections are reversed" at bounding box center [161, 460] width 19 height 19
radio input "true"
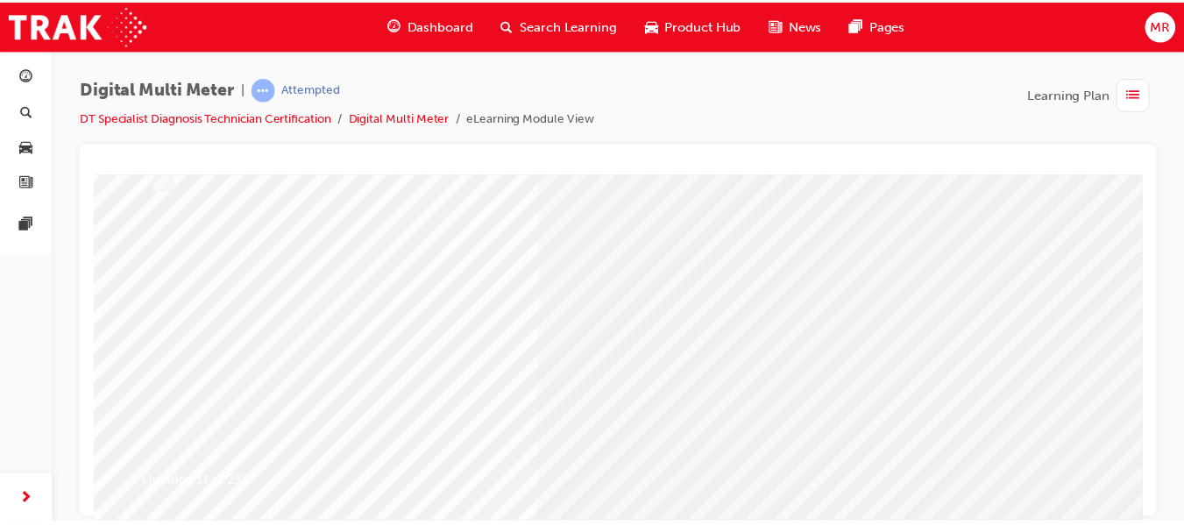
scroll to position [315, 0]
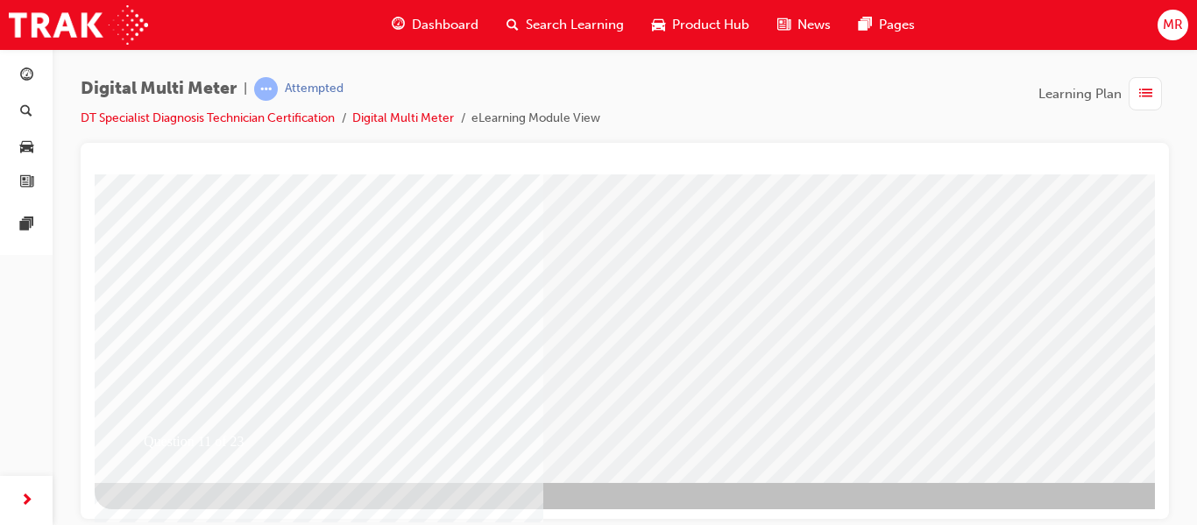
scroll to position [0, 0]
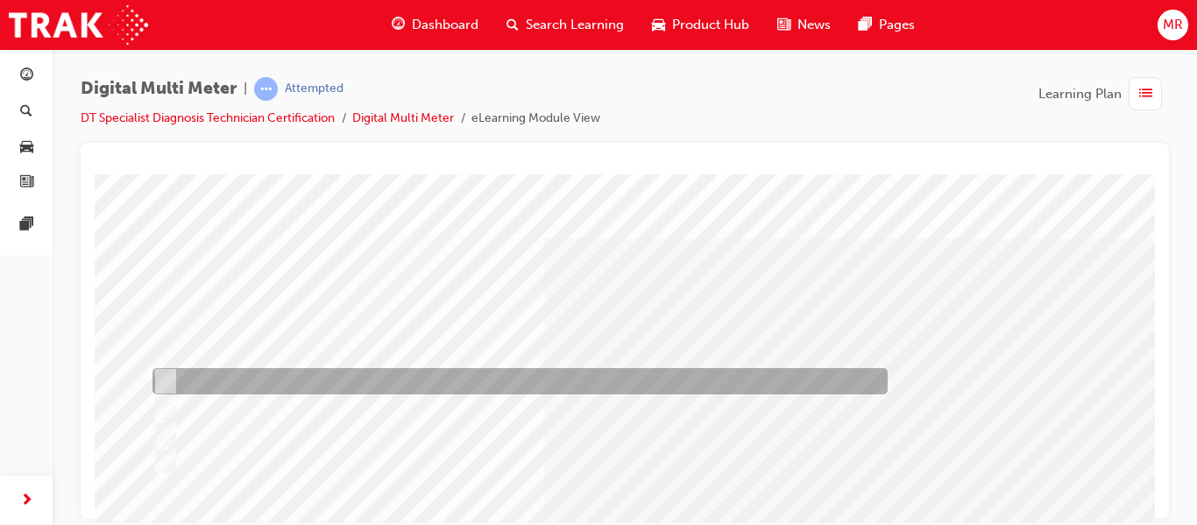
click at [163, 375] on input "Excessive resistance" at bounding box center [161, 380] width 19 height 19
radio input "true"
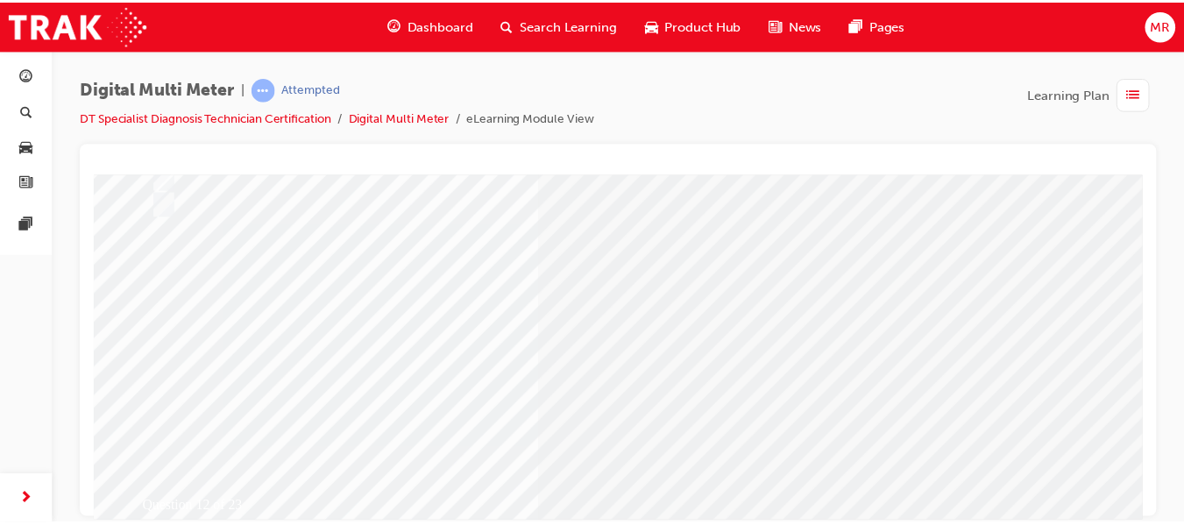
scroll to position [274, 0]
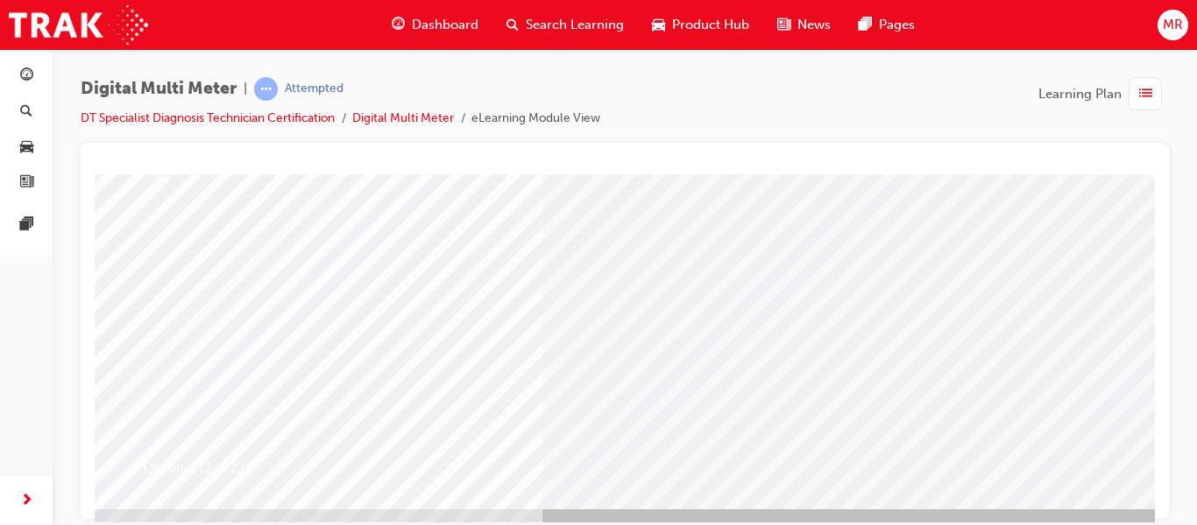
drag, startPoint x: 1146, startPoint y: 265, endPoint x: 1258, endPoint y: 576, distance: 330.6
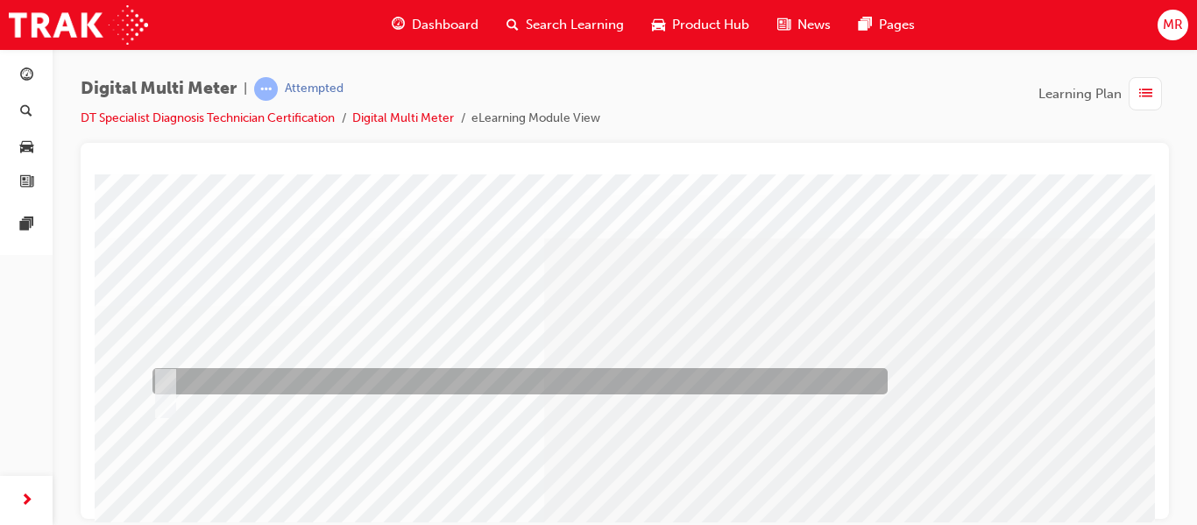
click at [161, 378] on input "True" at bounding box center [161, 380] width 19 height 19
radio input "true"
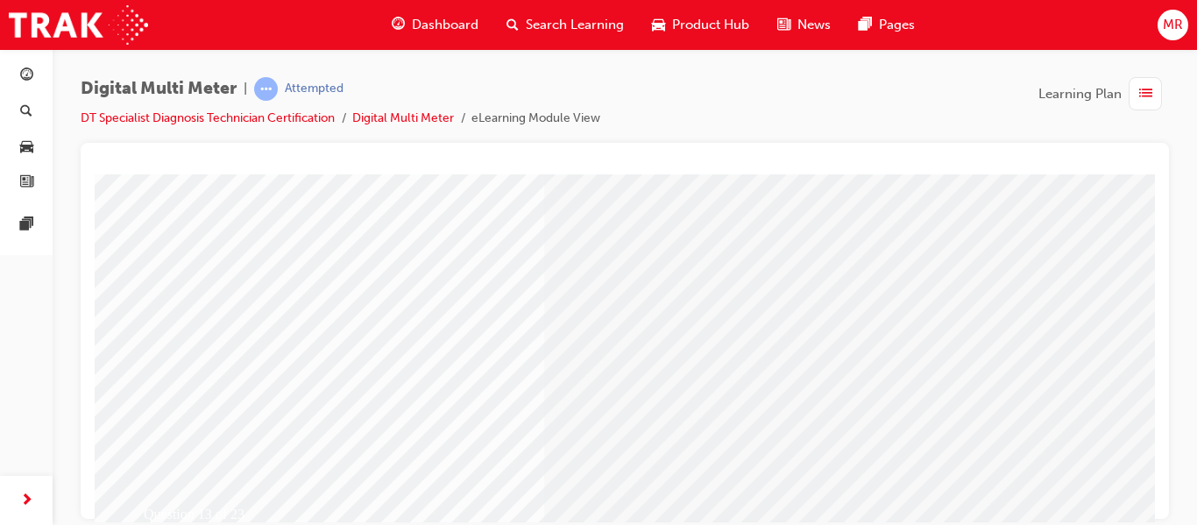
scroll to position [257, 0]
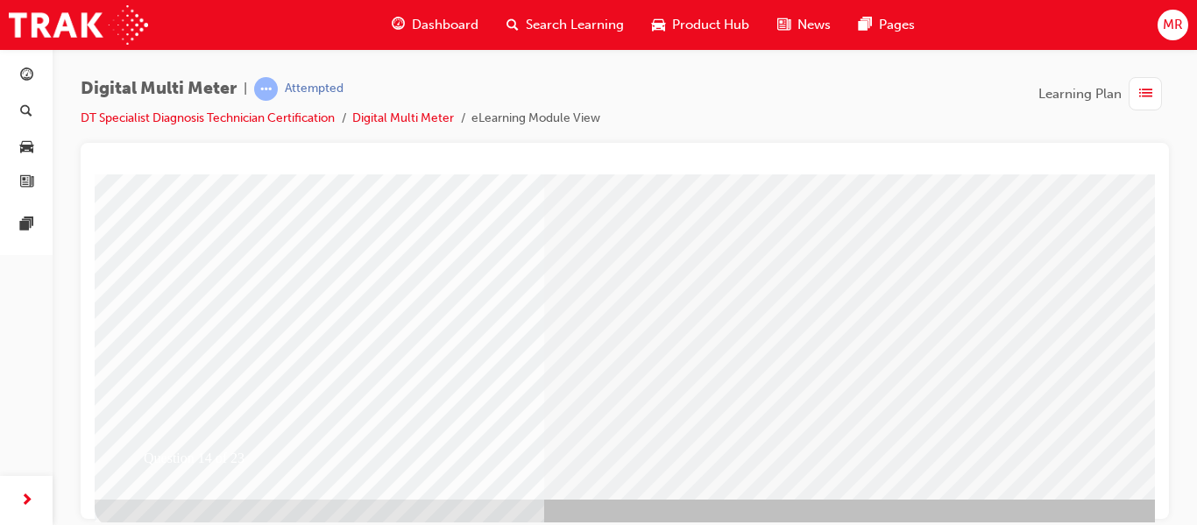
scroll to position [0, 0]
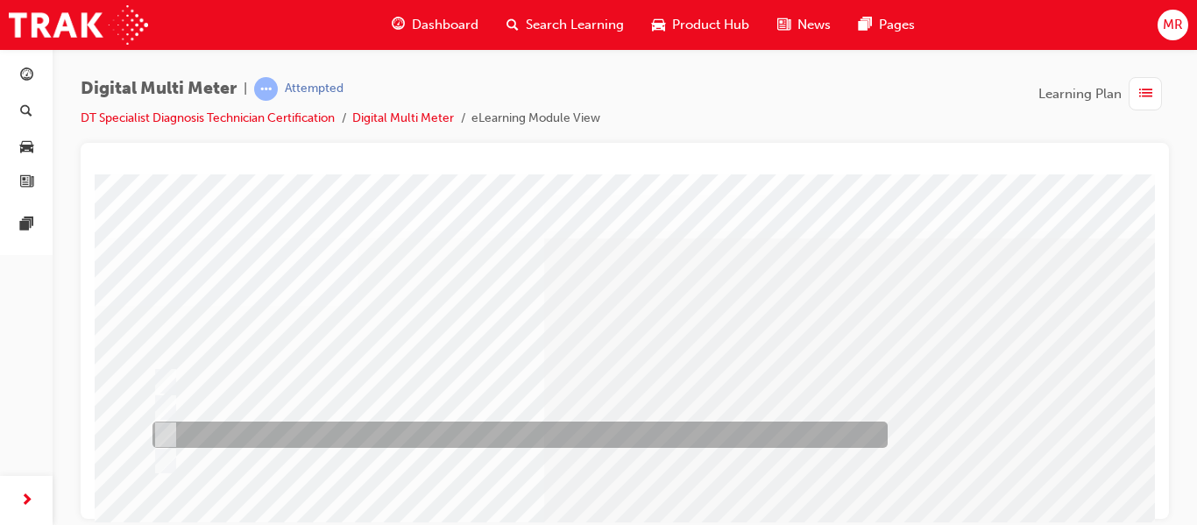
click at [300, 435] on div at bounding box center [515, 434] width 735 height 26
radio input "true"
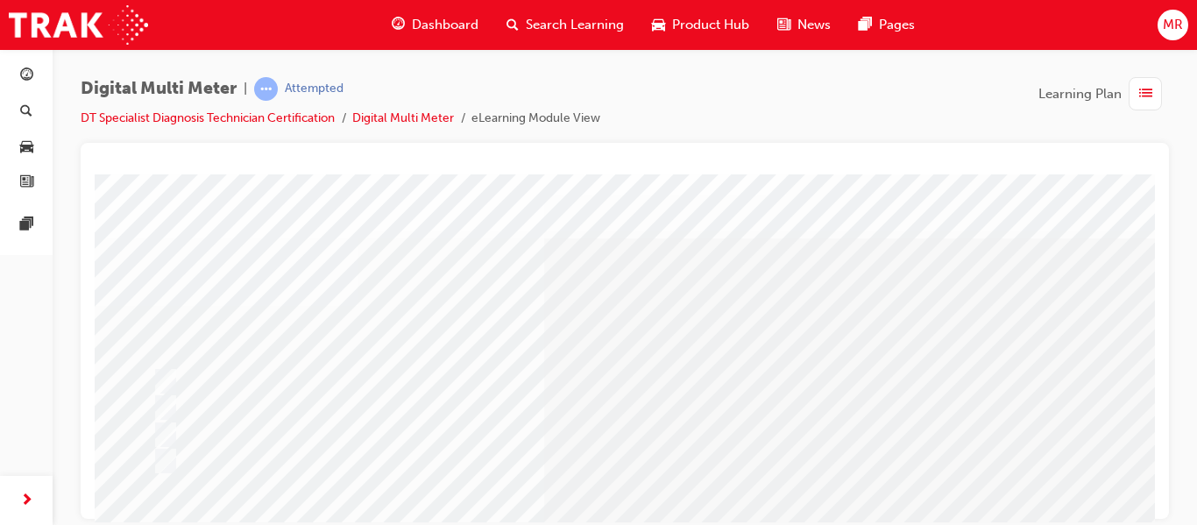
scroll to position [272, 0]
drag, startPoint x: 1144, startPoint y: 267, endPoint x: 1253, endPoint y: 567, distance: 318.7
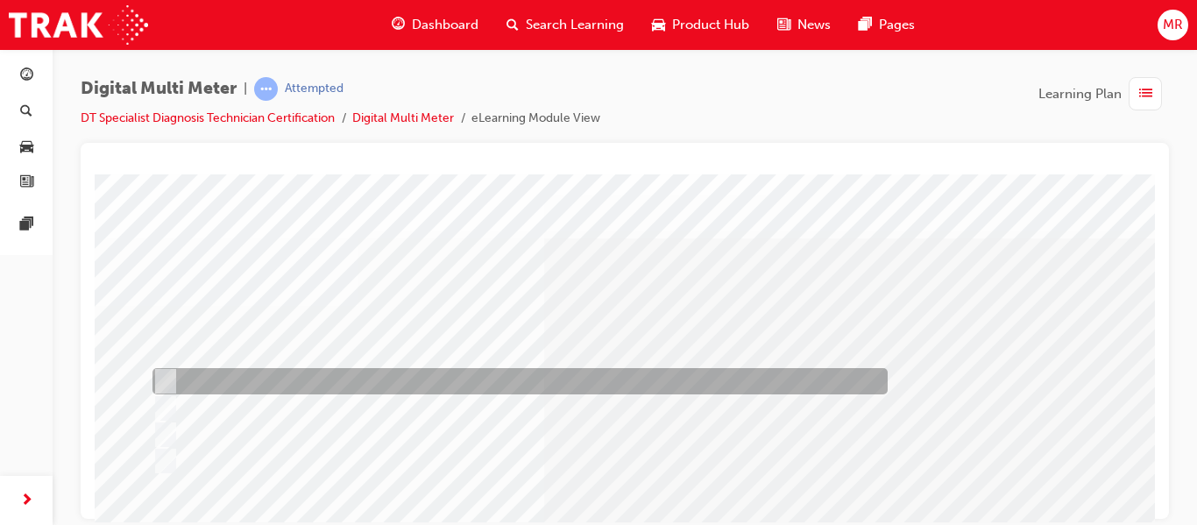
click at [168, 379] on input "An unwanted load that draws current when the ignition switch is turned to OFF" at bounding box center [161, 380] width 19 height 19
radio input "true"
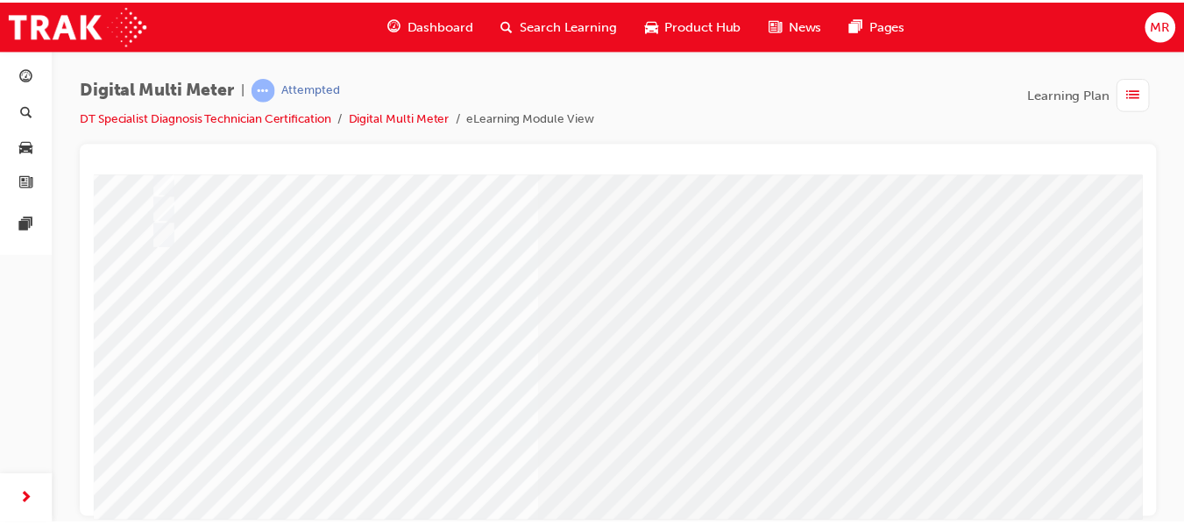
scroll to position [322, 0]
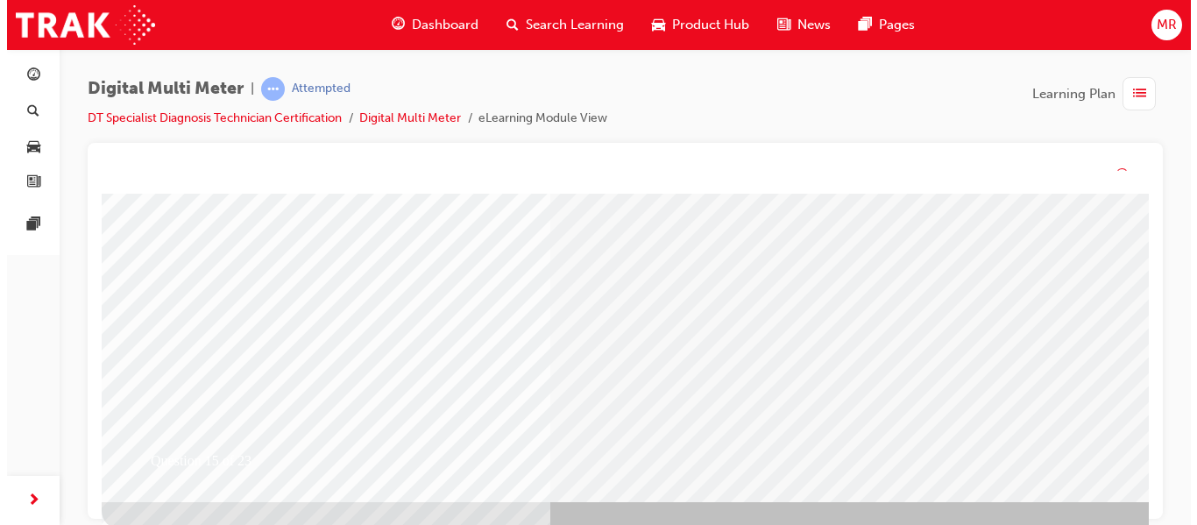
scroll to position [0, 0]
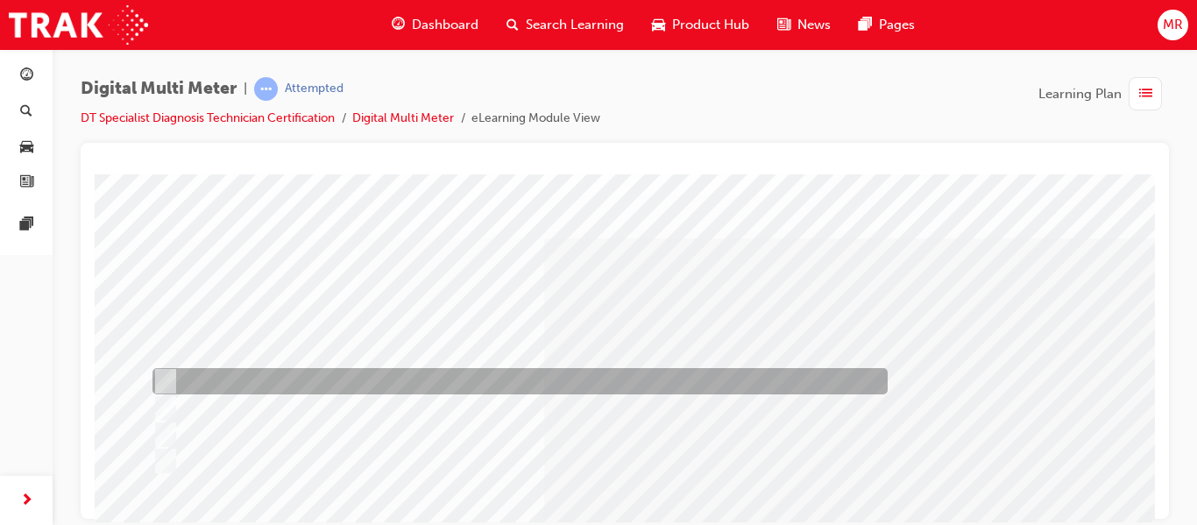
click at [160, 372] on input "By pinching the wire between the clamp jaws and detecting current flow" at bounding box center [161, 380] width 19 height 19
radio input "true"
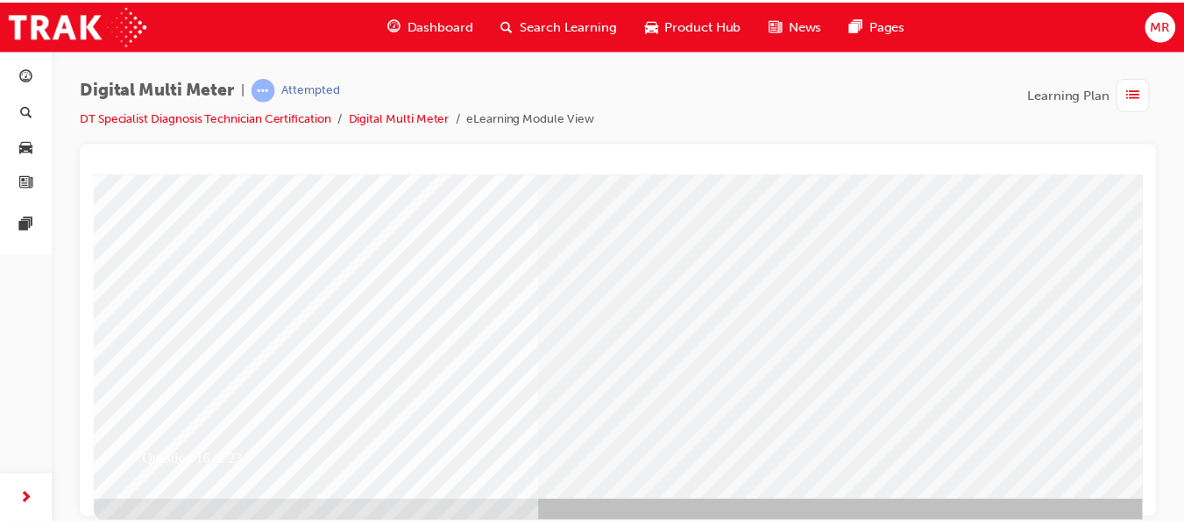
scroll to position [308, 0]
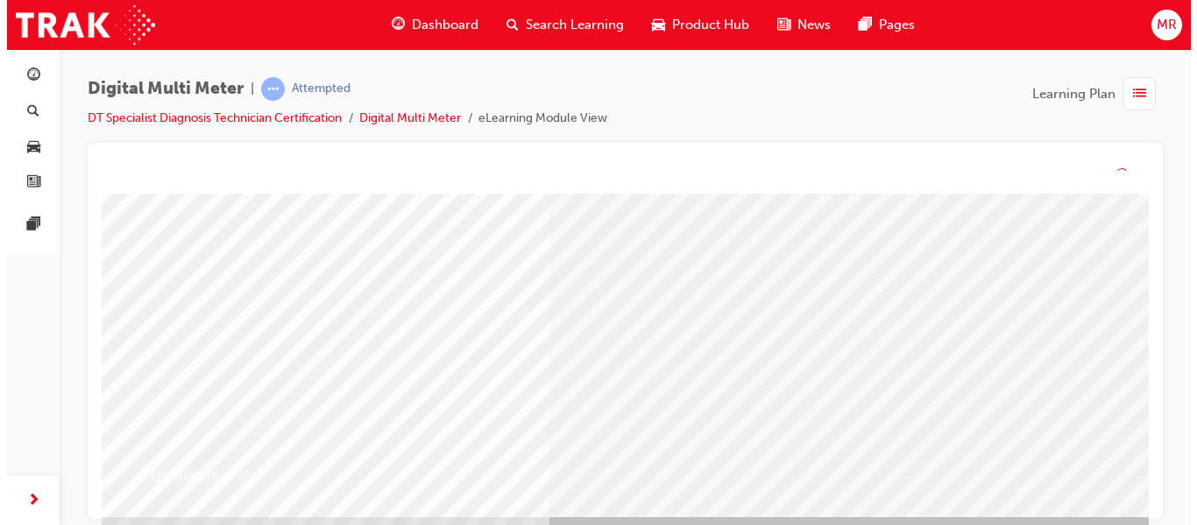
scroll to position [0, 0]
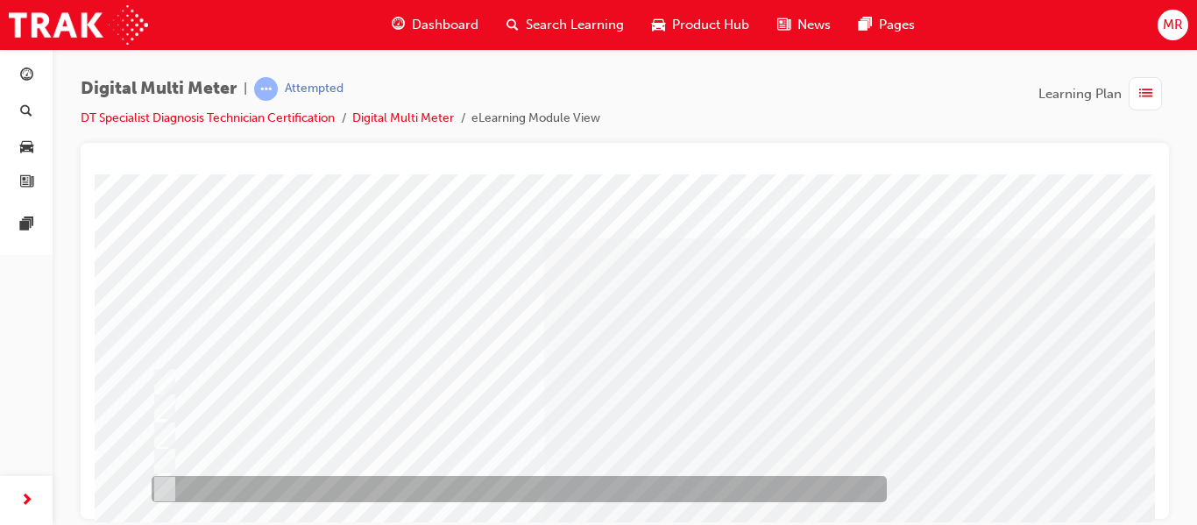
click at [162, 487] on input "All of the above" at bounding box center [161, 488] width 19 height 19
radio input "true"
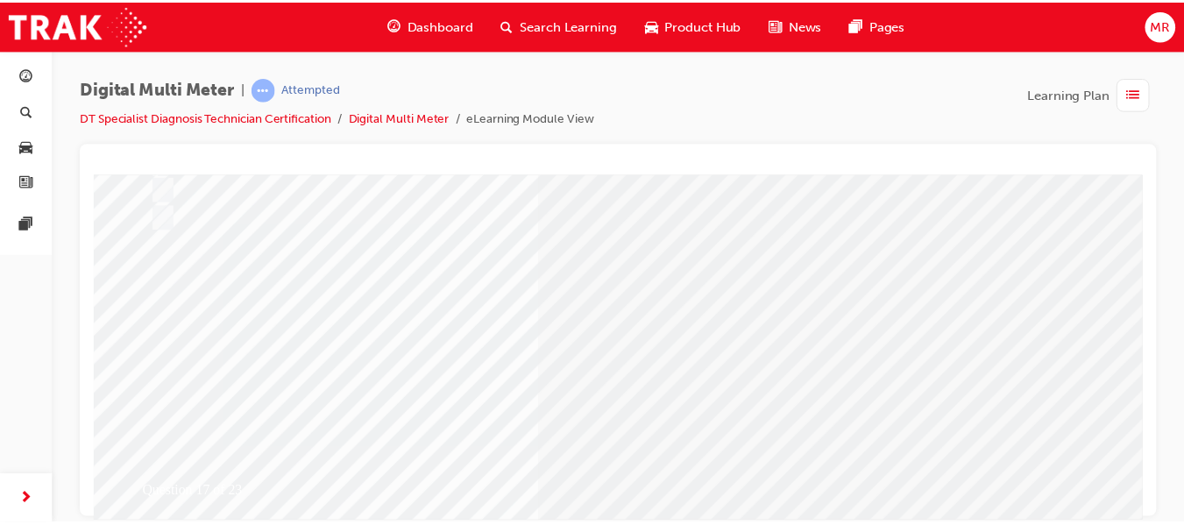
scroll to position [314, 0]
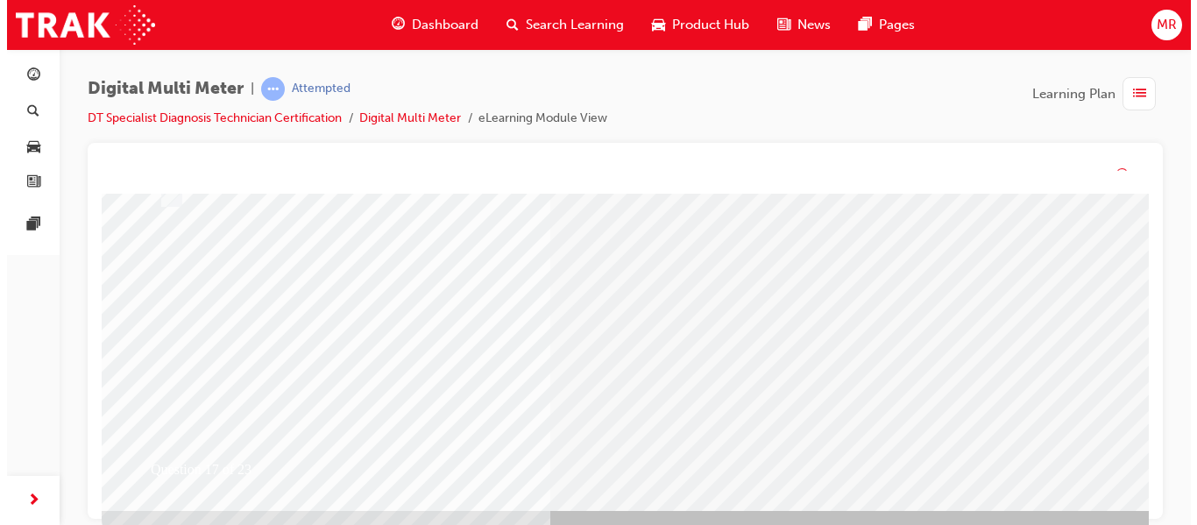
scroll to position [0, 0]
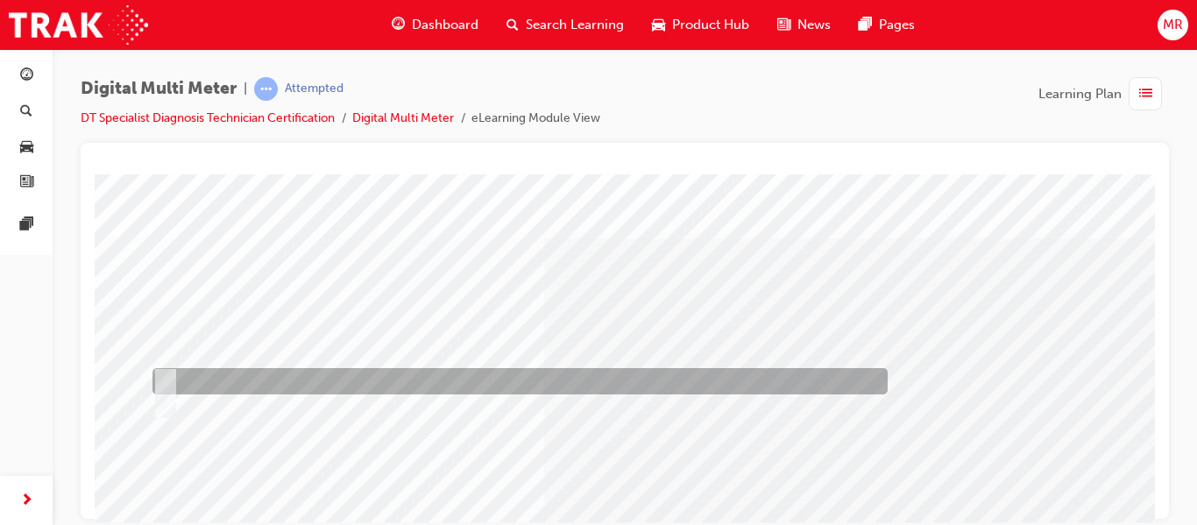
click at [172, 369] on div at bounding box center [515, 381] width 735 height 26
radio input "true"
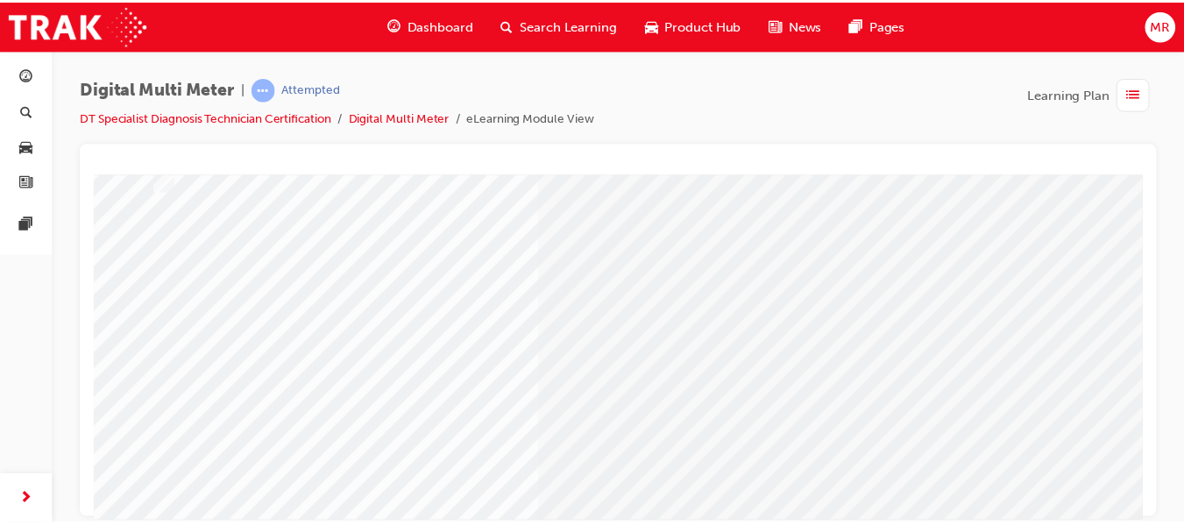
scroll to position [280, 0]
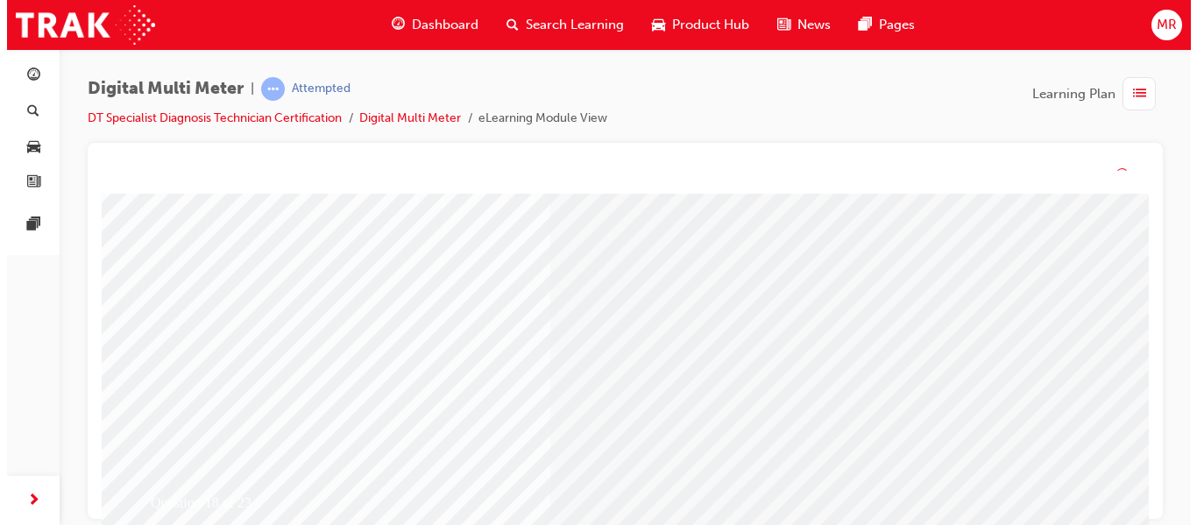
scroll to position [0, 0]
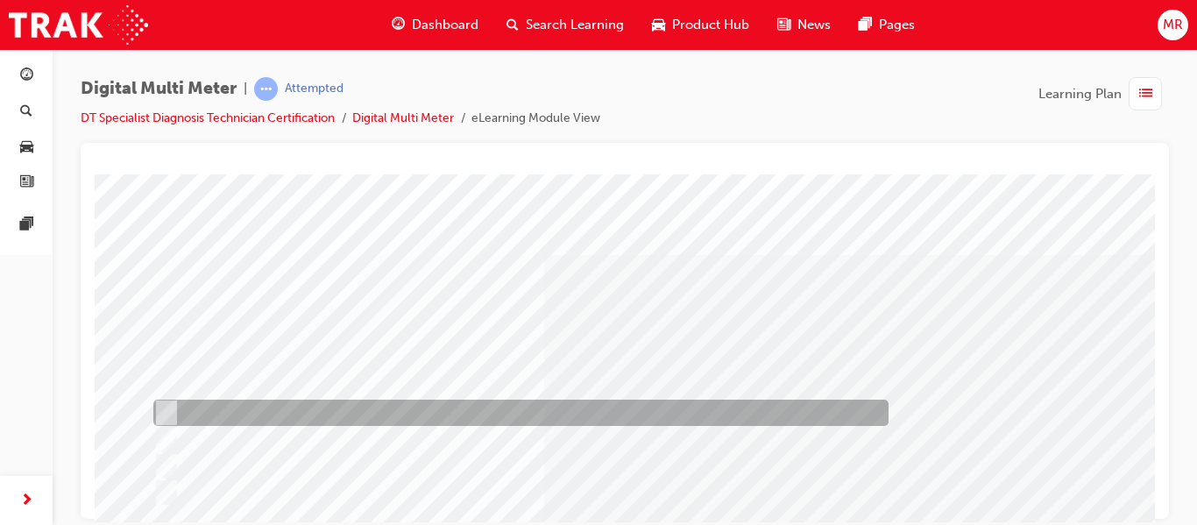
click at [171, 407] on input "2.548KΩ & 8,960Ω" at bounding box center [162, 412] width 19 height 19
radio input "true"
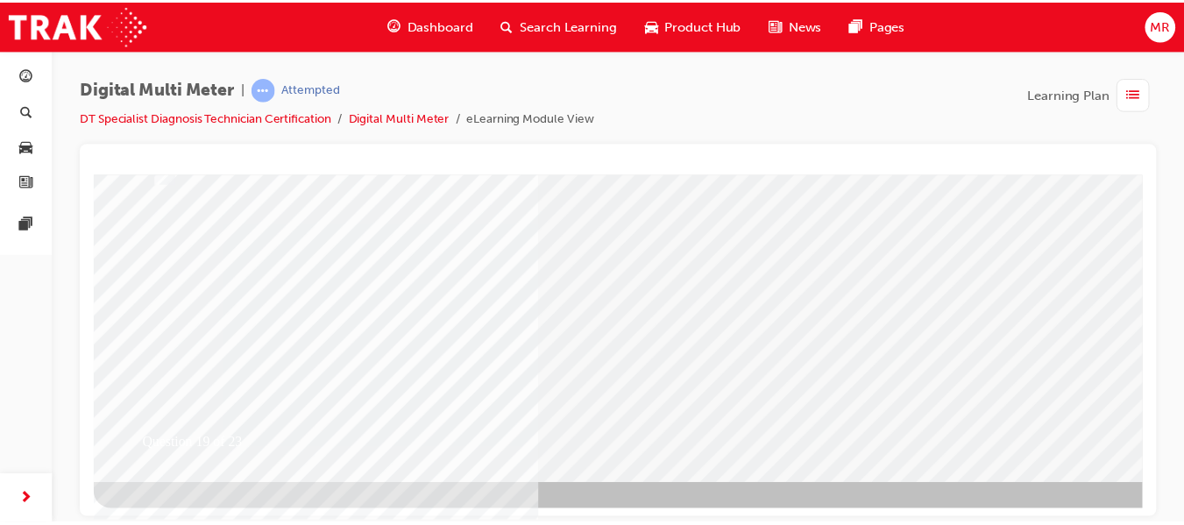
scroll to position [322, 0]
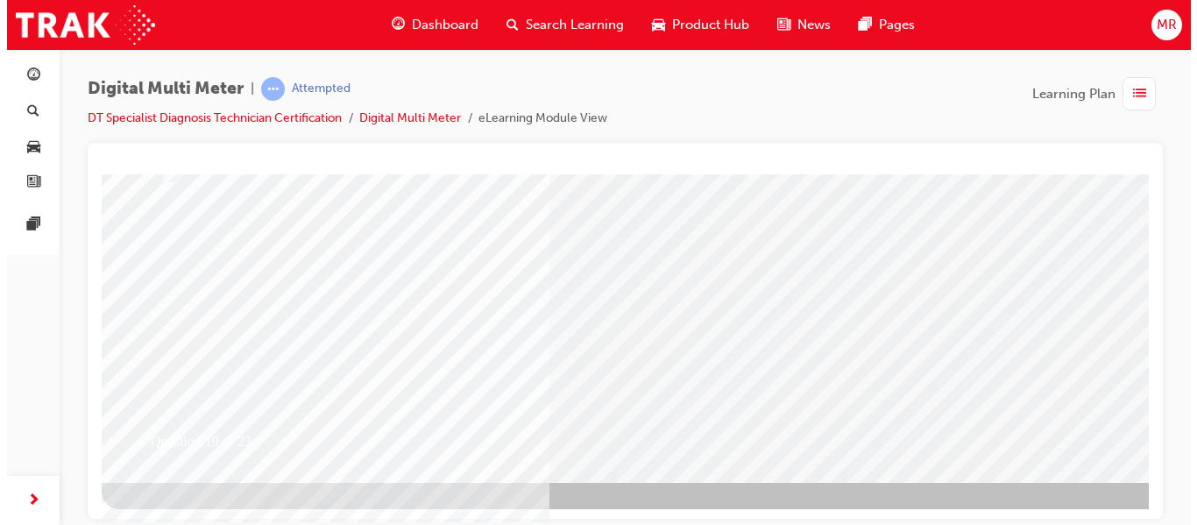
scroll to position [0, 0]
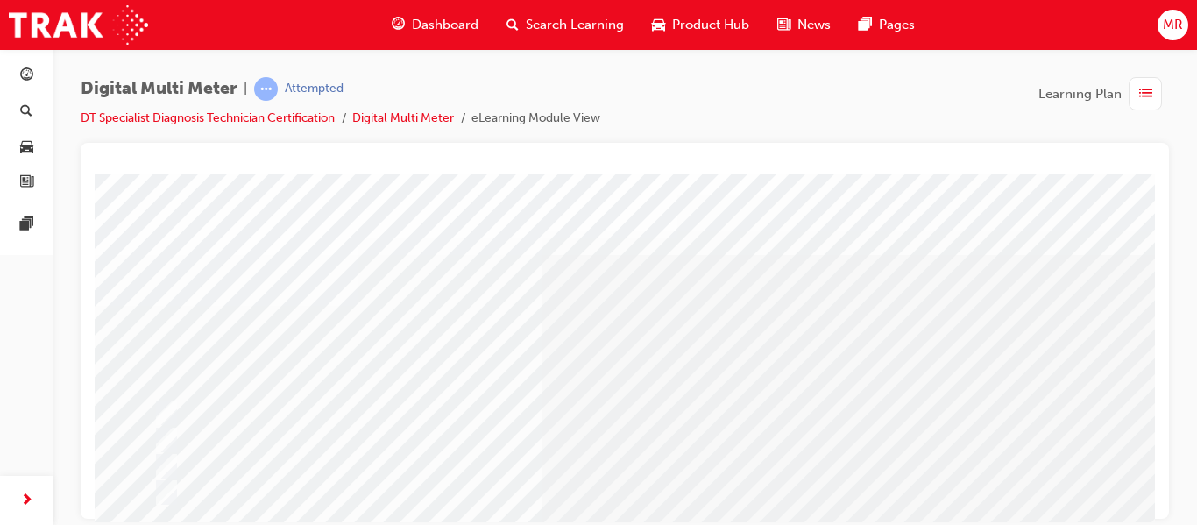
click at [236, 436] on div at bounding box center [516, 440] width 735 height 26
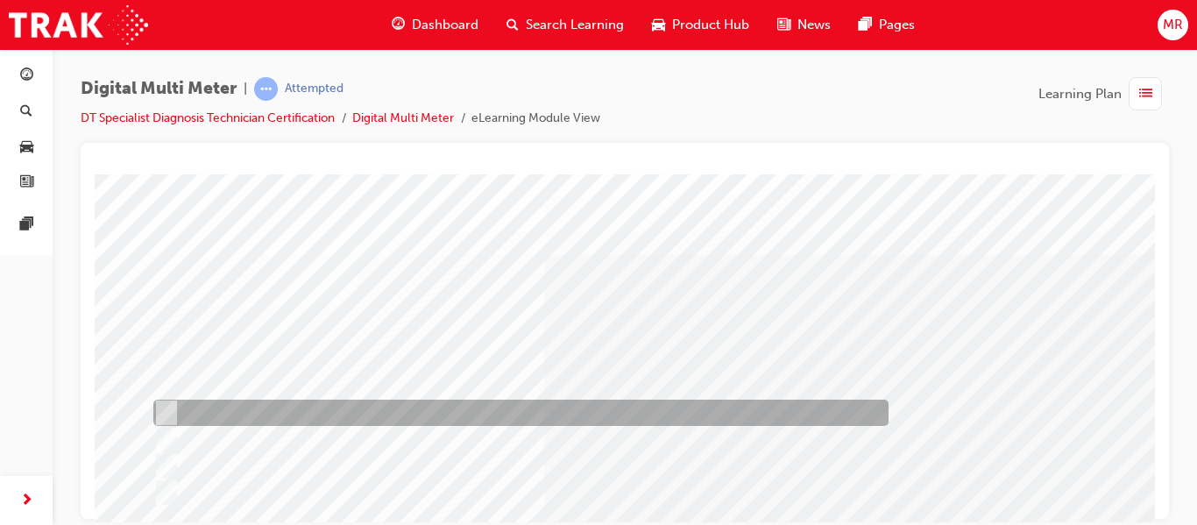
click at [166, 407] on input "5870000 Ω & 3.234MΩ" at bounding box center [162, 412] width 19 height 19
radio input "true"
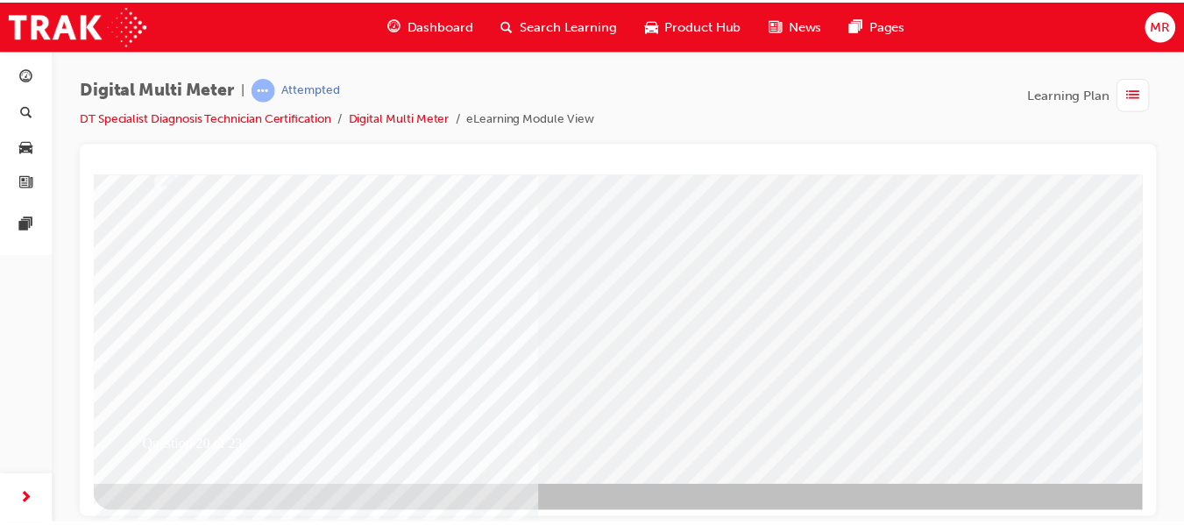
scroll to position [322, 0]
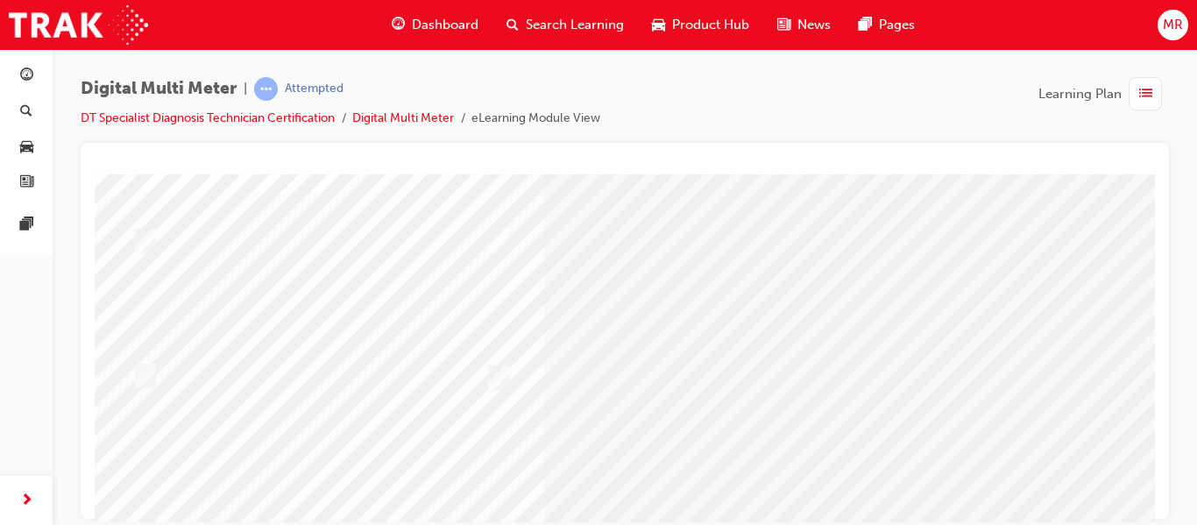
scroll to position [133, 0]
click at [152, 369] on div at bounding box center [168, 373] width 80 height 26
radio input "true"
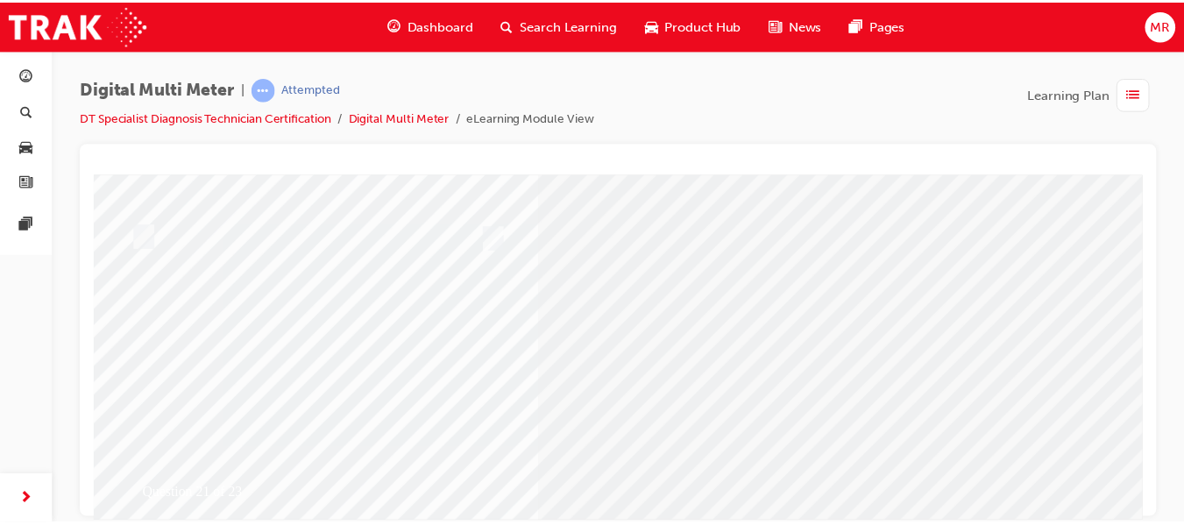
scroll to position [271, 0]
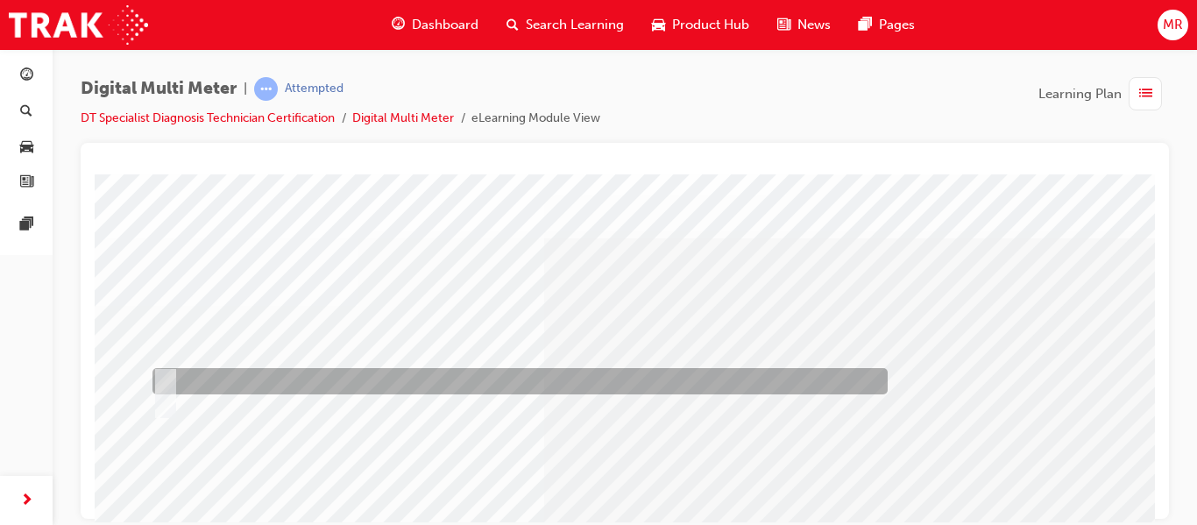
click at [168, 376] on input "True" at bounding box center [161, 380] width 19 height 19
radio input "true"
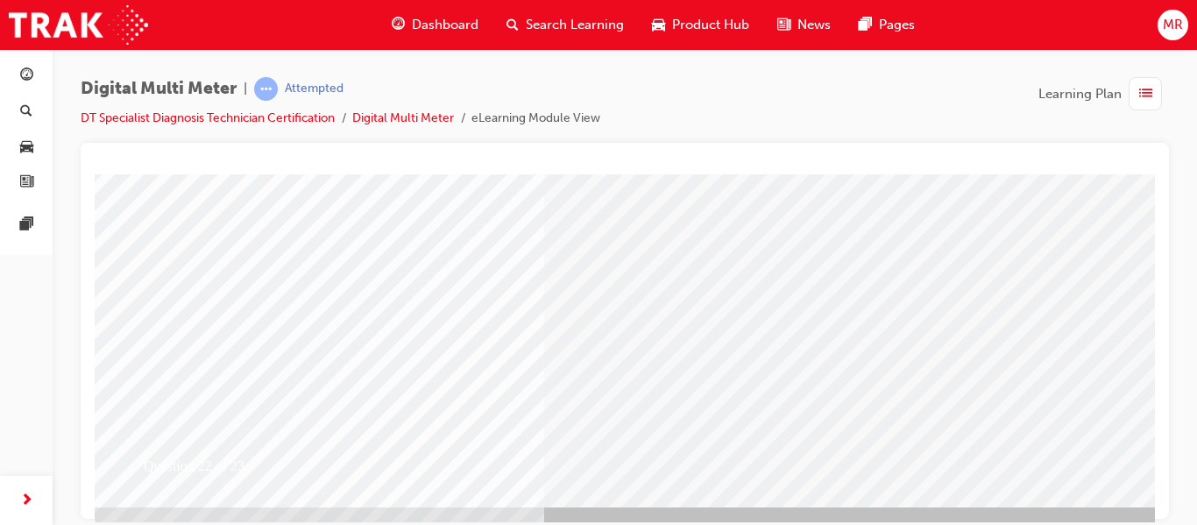
scroll to position [306, 0]
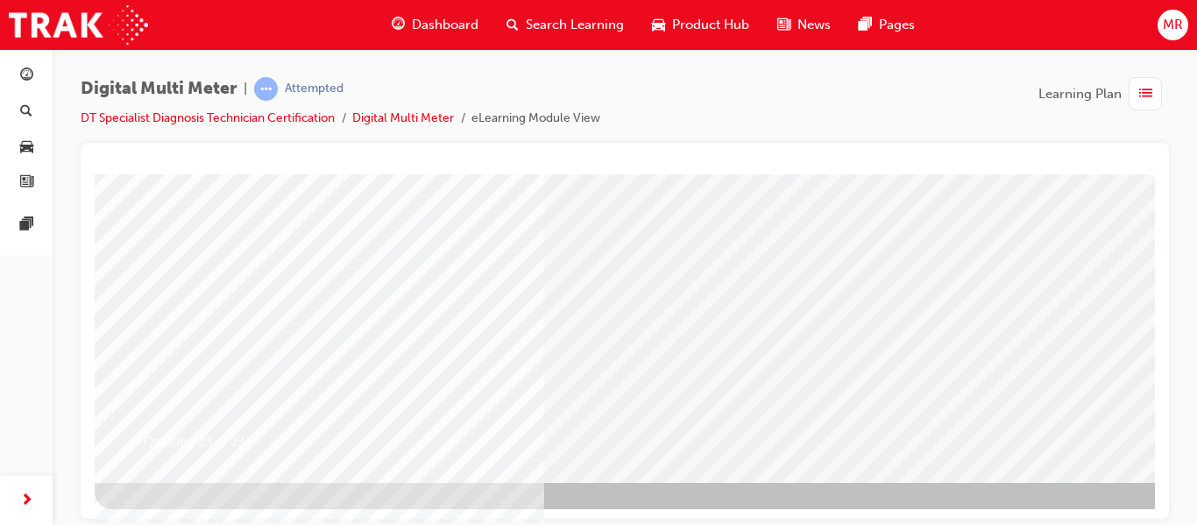
scroll to position [0, 0]
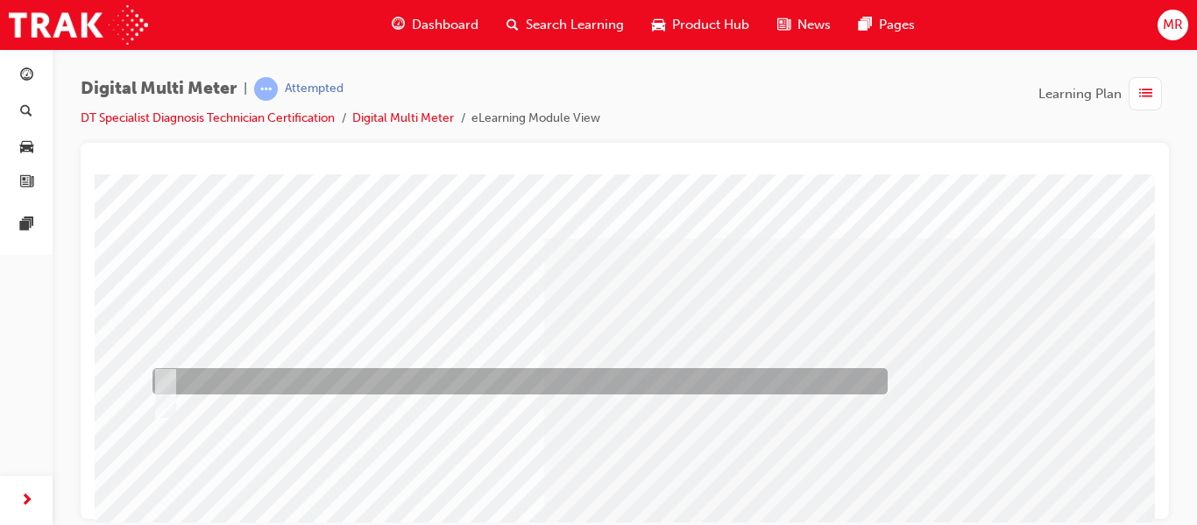
click at [165, 373] on input "True" at bounding box center [161, 380] width 19 height 19
radio input "true"
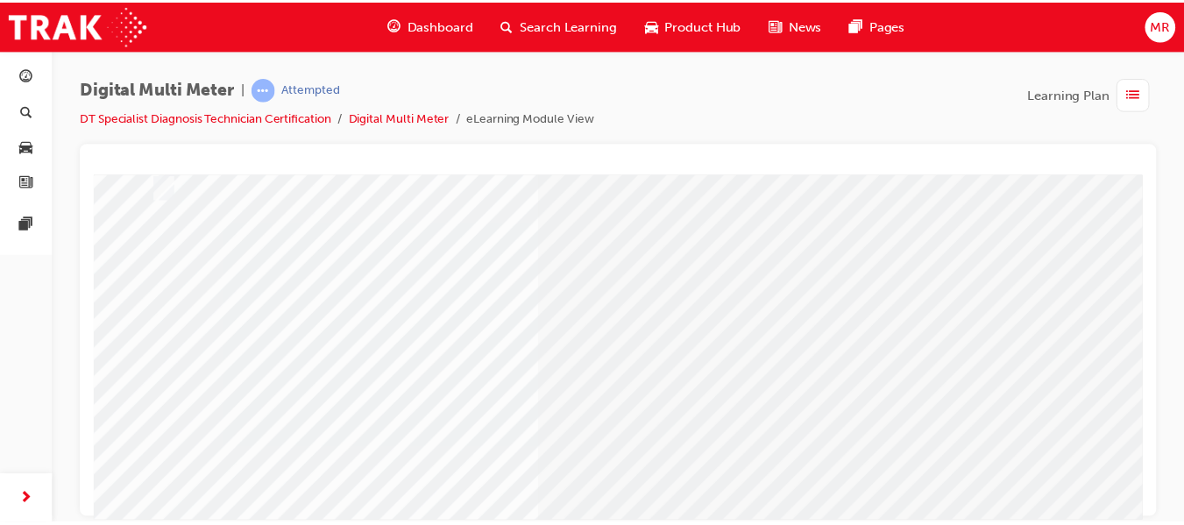
scroll to position [322, 0]
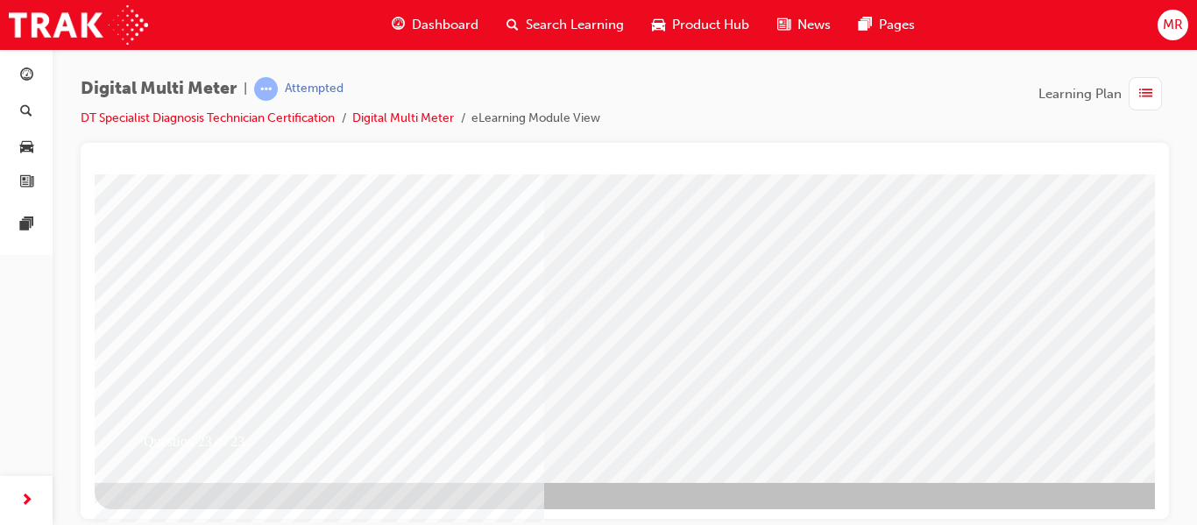
drag, startPoint x: 1151, startPoint y: 261, endPoint x: 1252, endPoint y: 598, distance: 351.2
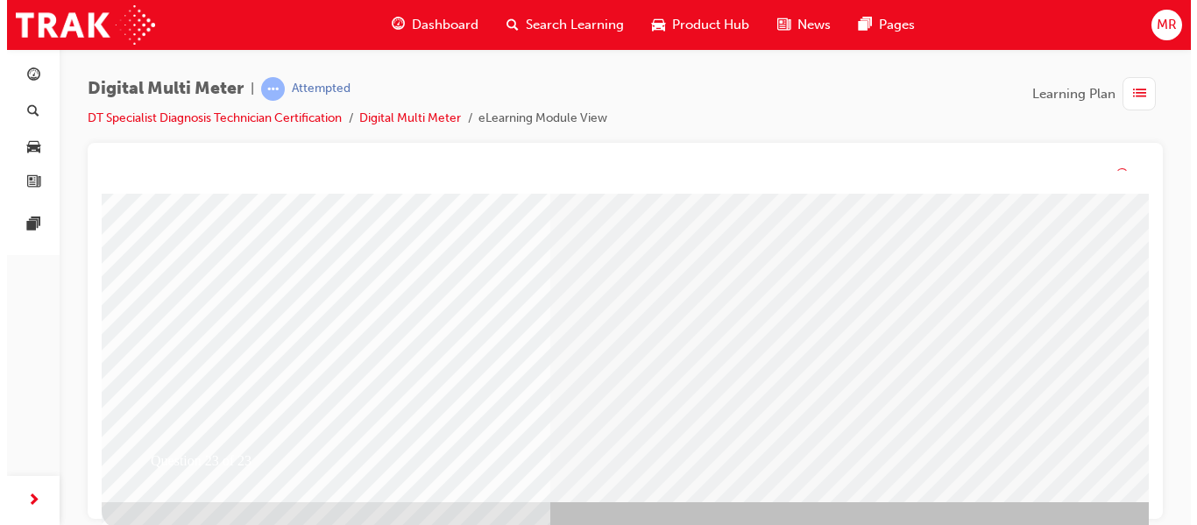
scroll to position [0, 0]
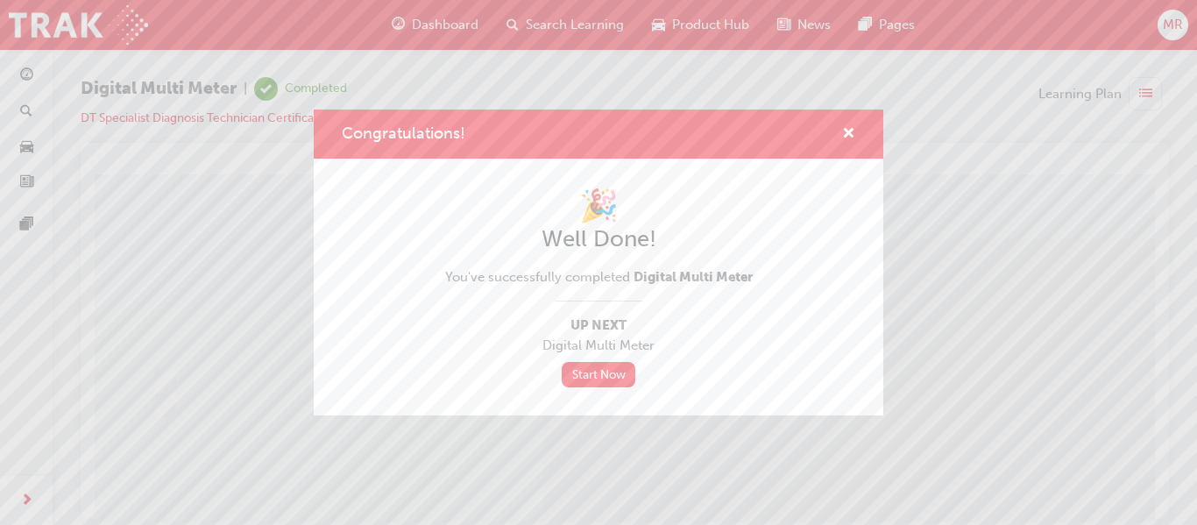
click at [1142, 276] on div "Congratulations! 🎉 Well Done! You've successfully completed Digital Multi Meter…" at bounding box center [598, 262] width 1197 height 525
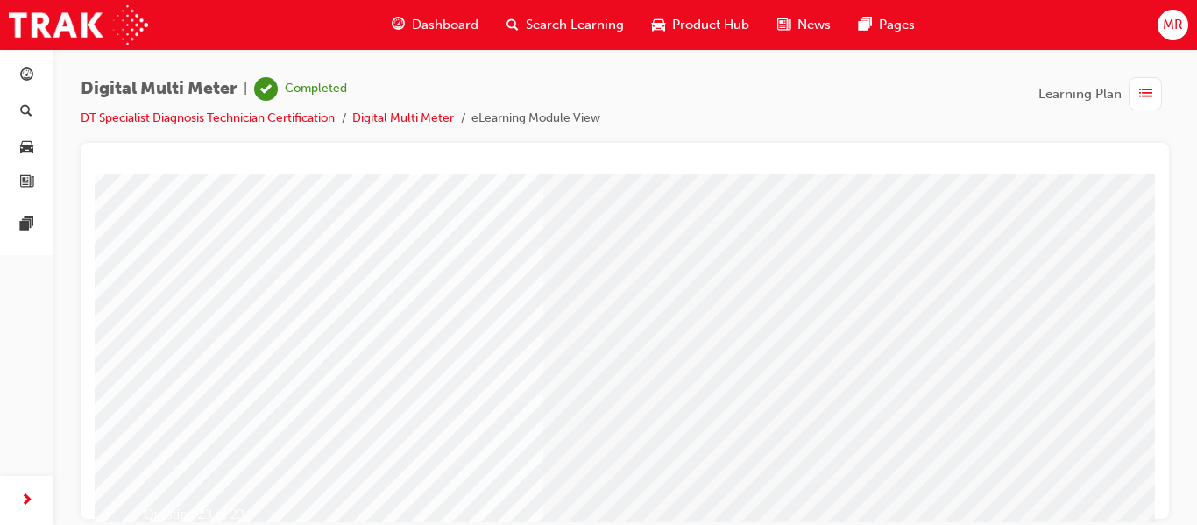
scroll to position [283, 0]
drag, startPoint x: 1144, startPoint y: 226, endPoint x: 1258, endPoint y: 531, distance: 325.5
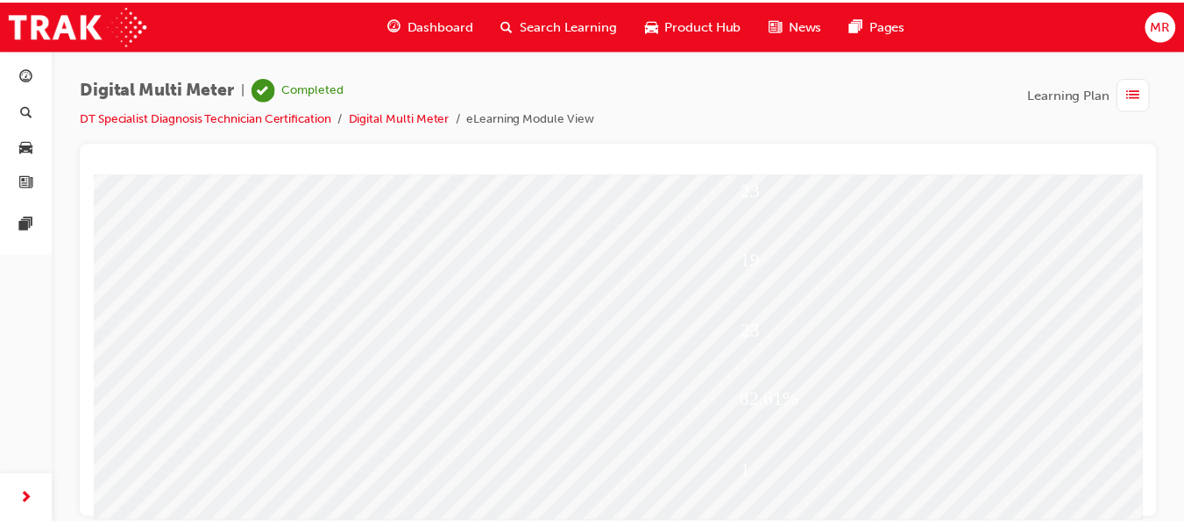
scroll to position [0, 0]
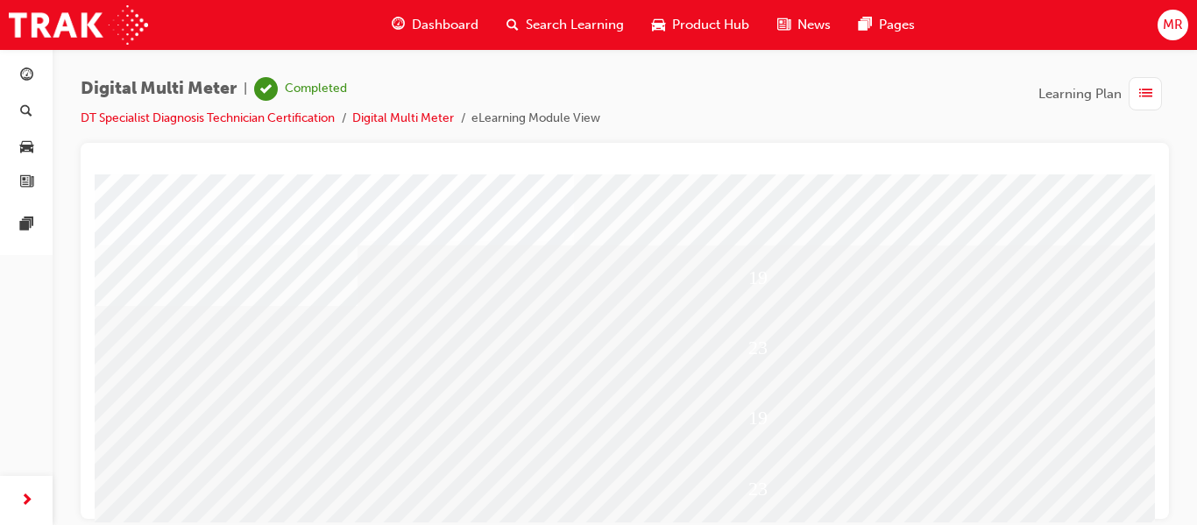
click at [437, 22] on span "Dashboard" at bounding box center [445, 25] width 67 height 20
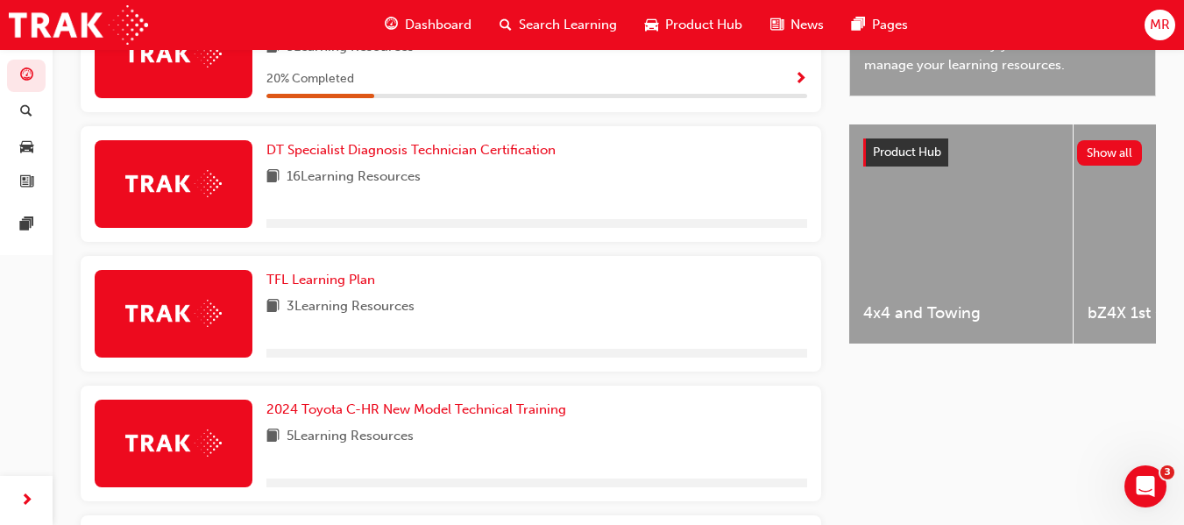
scroll to position [625, 0]
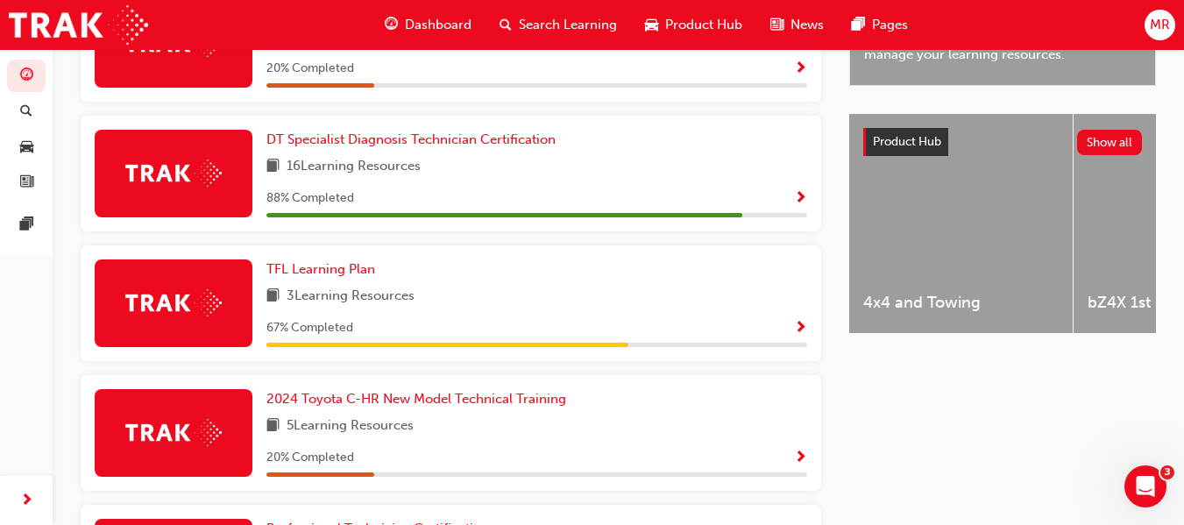
click at [797, 199] on span "Show Progress" at bounding box center [800, 199] width 13 height 16
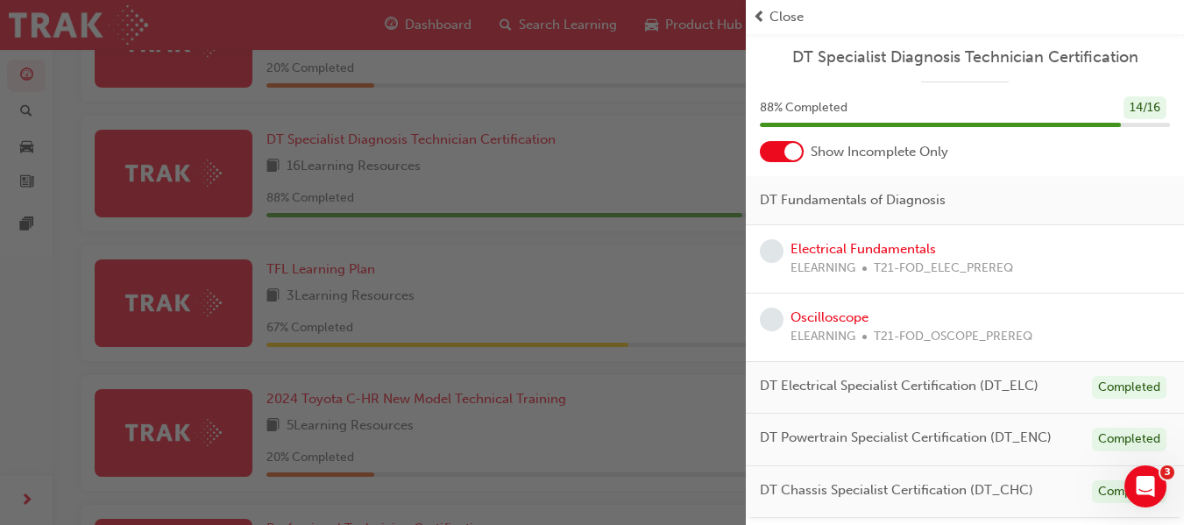
click at [627, 101] on div "button" at bounding box center [373, 262] width 746 height 525
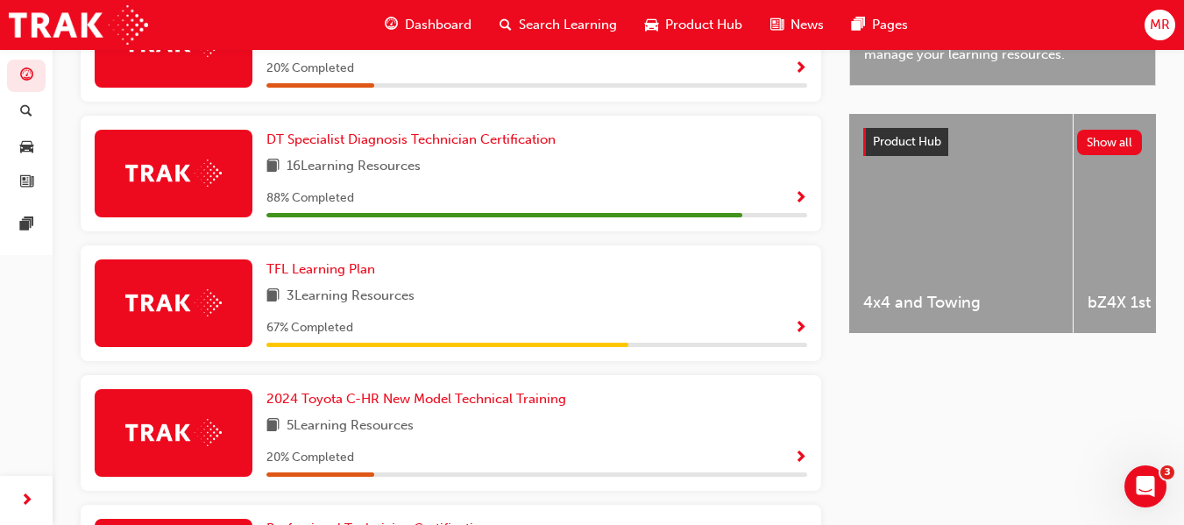
click at [1160, 28] on span "MR" at bounding box center [1160, 25] width 20 height 20
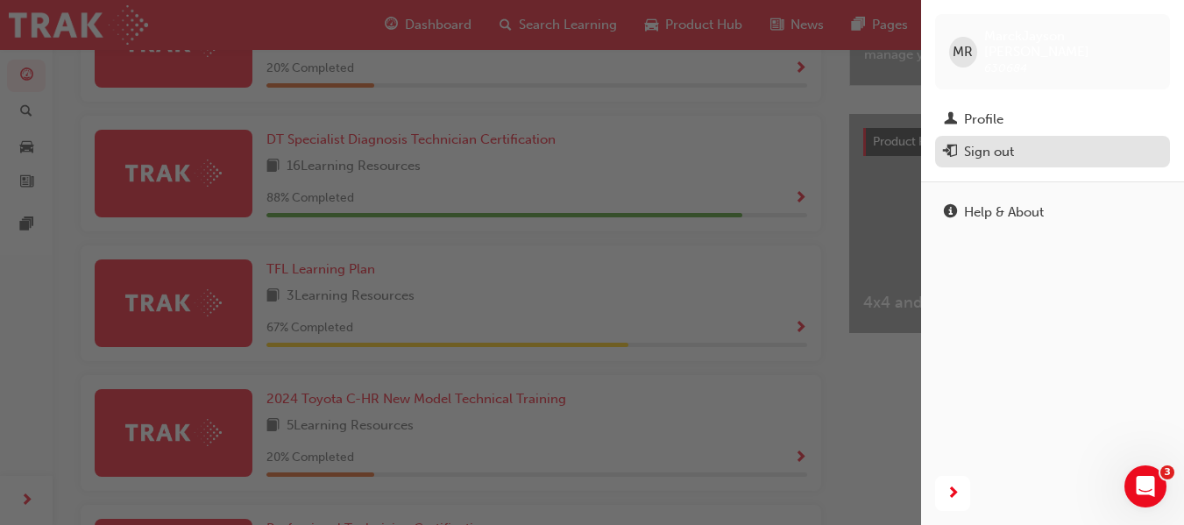
click at [955, 145] on span "exit-icon" at bounding box center [950, 153] width 13 height 16
